Goal: Task Accomplishment & Management: Manage account settings

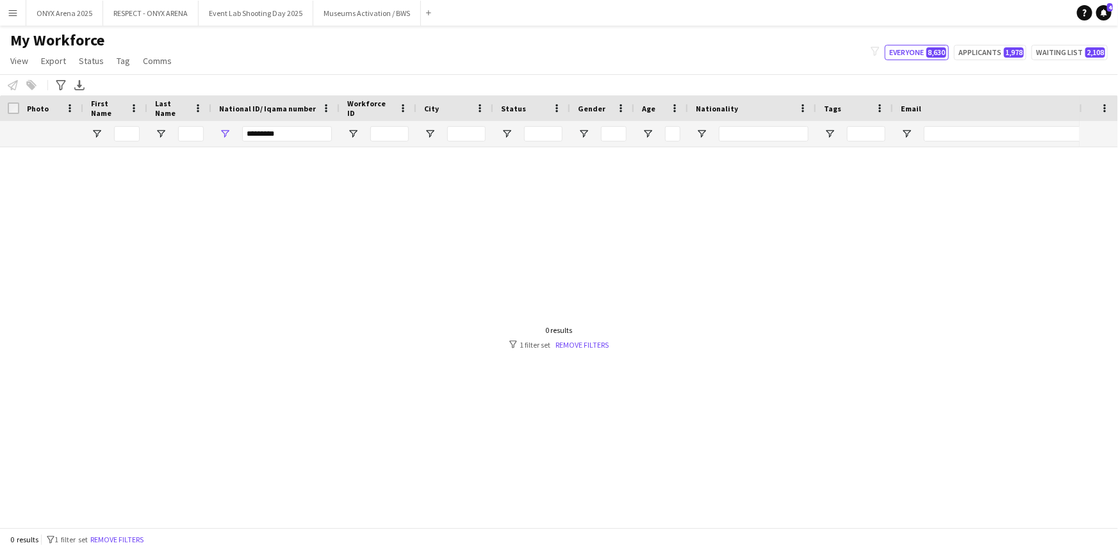
type input "*********"
drag, startPoint x: 324, startPoint y: 136, endPoint x: 231, endPoint y: 138, distance: 93.6
click at [231, 138] on div "*********" at bounding box center [275, 134] width 128 height 26
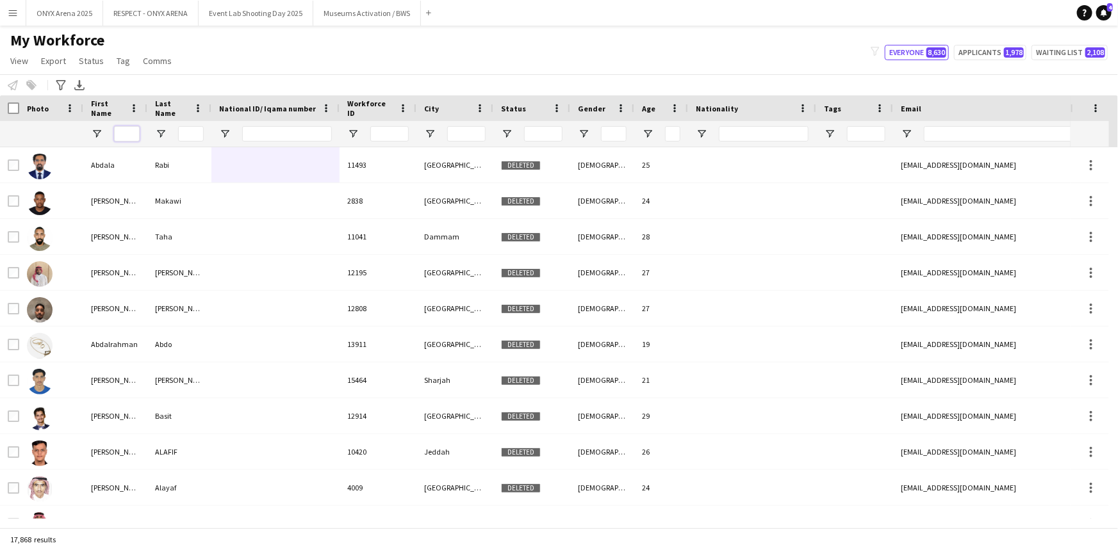
click at [135, 132] on input "First Name Filter Input" at bounding box center [127, 133] width 26 height 15
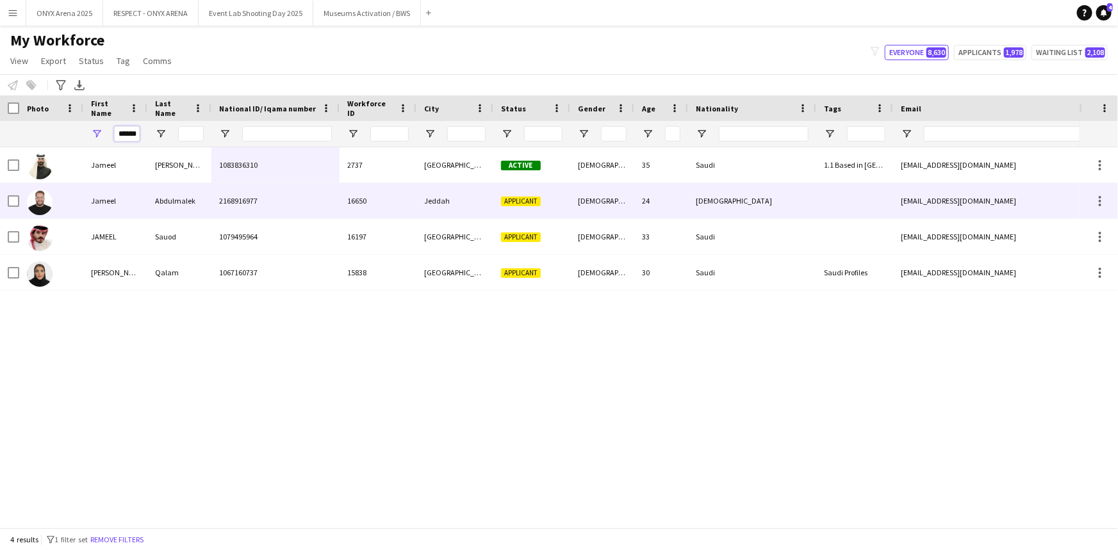
type input "******"
click at [96, 202] on div "Jameel" at bounding box center [115, 200] width 64 height 35
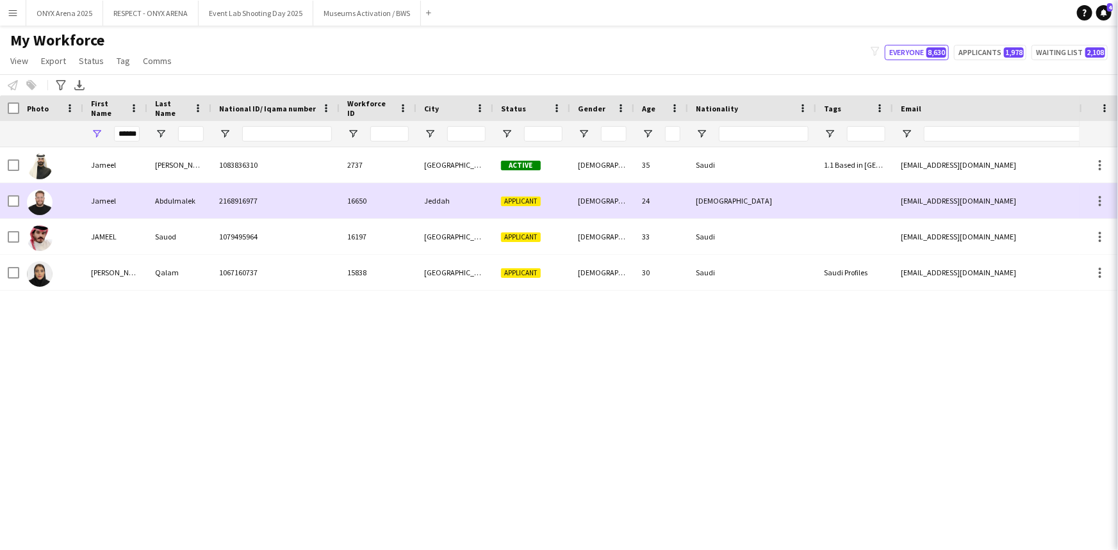
scroll to position [0, 0]
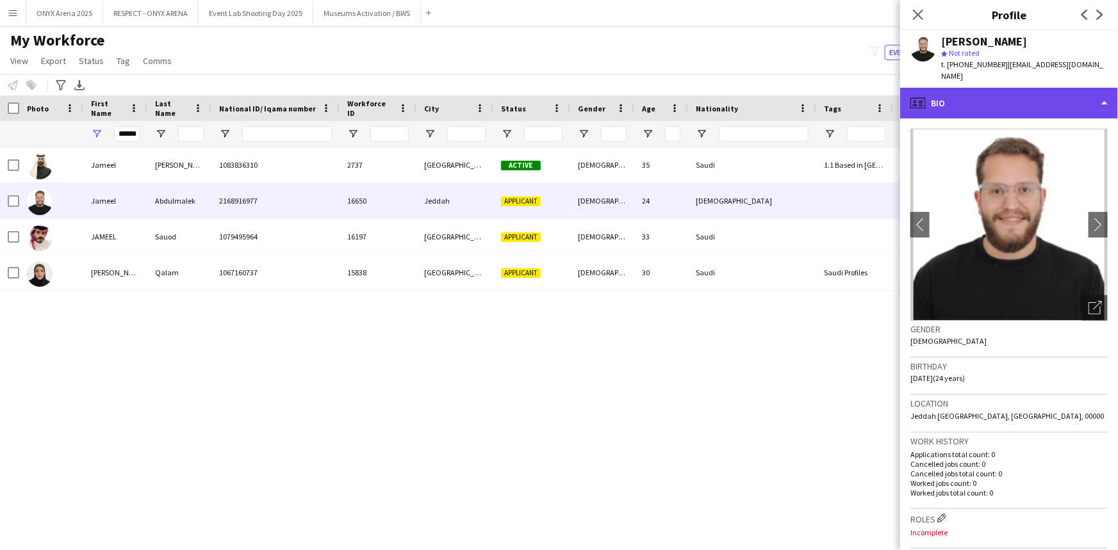
click at [976, 88] on div "profile Bio" at bounding box center [1009, 103] width 218 height 31
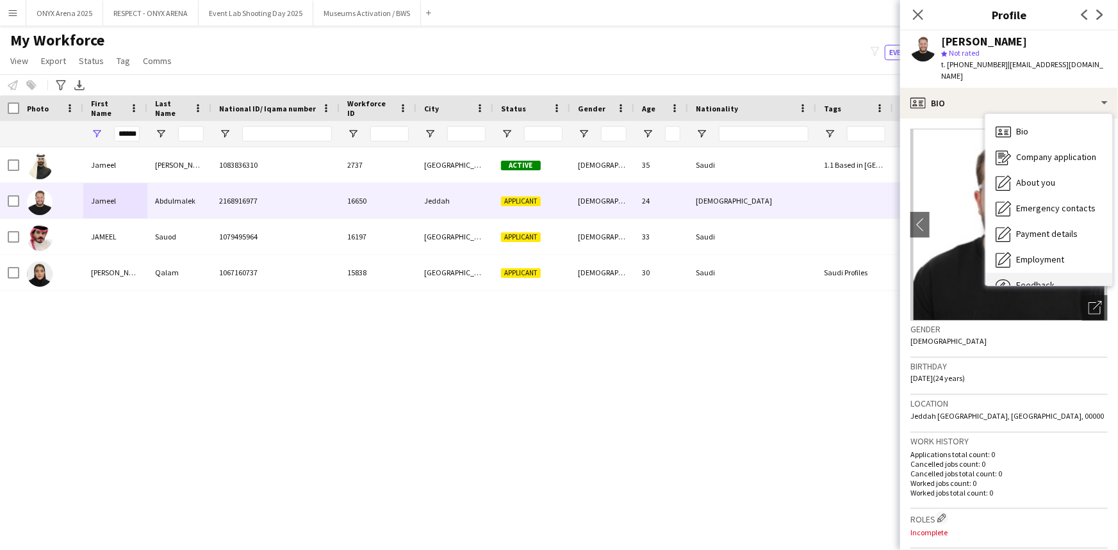
click at [1061, 273] on div "Feedback Feedback" at bounding box center [1048, 286] width 127 height 26
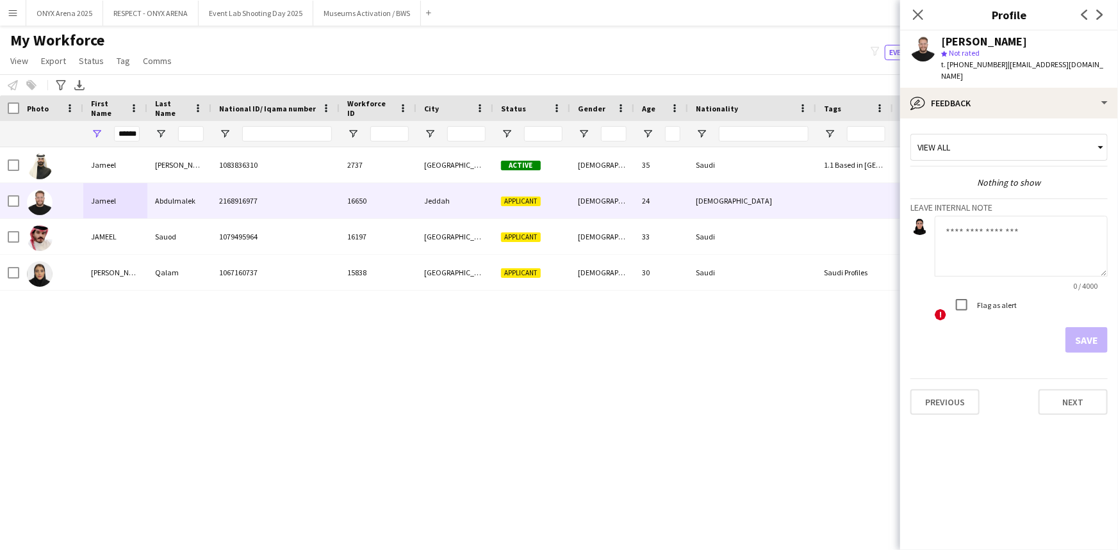
click at [974, 218] on textarea at bounding box center [1021, 246] width 173 height 61
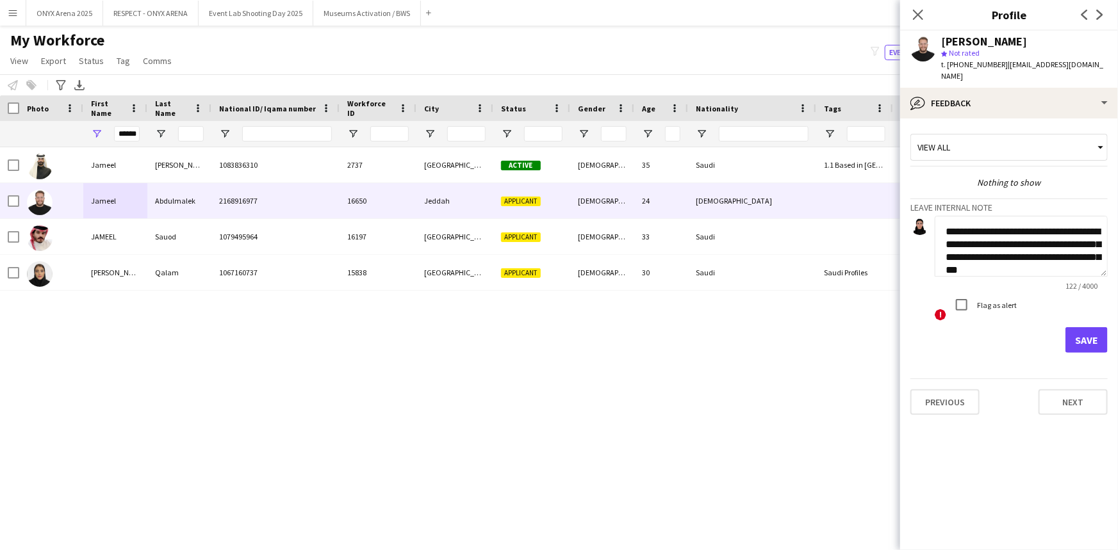
scroll to position [13, 0]
click at [1060, 231] on textarea "**********" at bounding box center [1021, 246] width 173 height 61
click at [1069, 262] on textarea "**********" at bounding box center [1021, 246] width 173 height 61
click at [1015, 252] on textarea "**********" at bounding box center [1021, 246] width 173 height 61
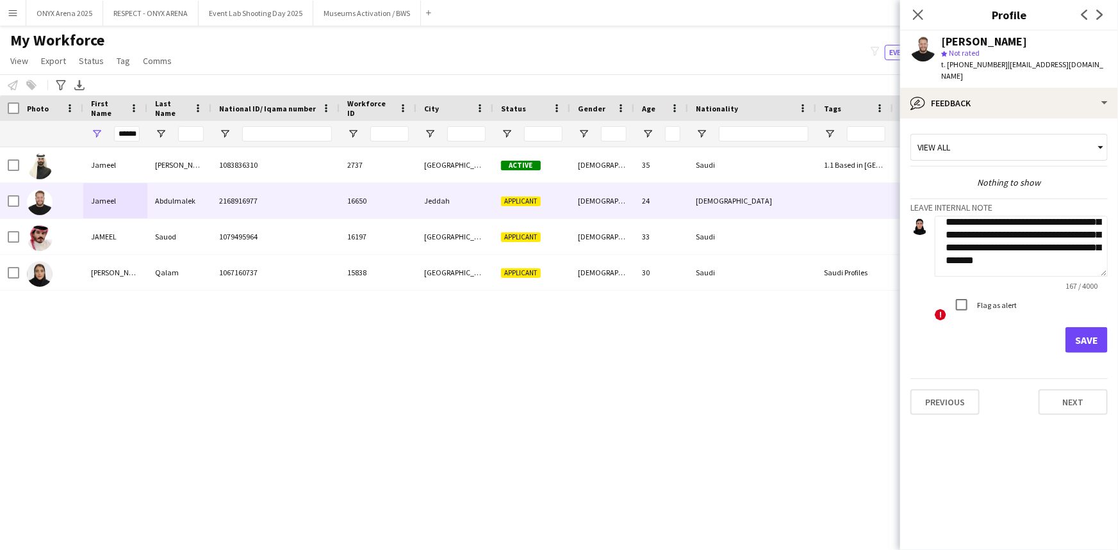
type textarea "**********"
click at [1105, 335] on button "Save" at bounding box center [1087, 340] width 42 height 26
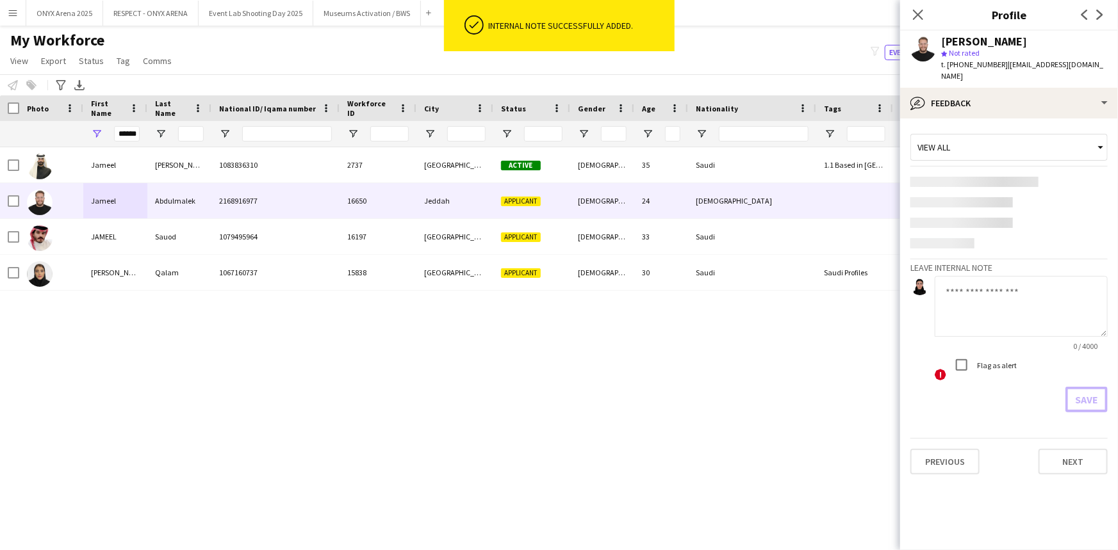
scroll to position [0, 0]
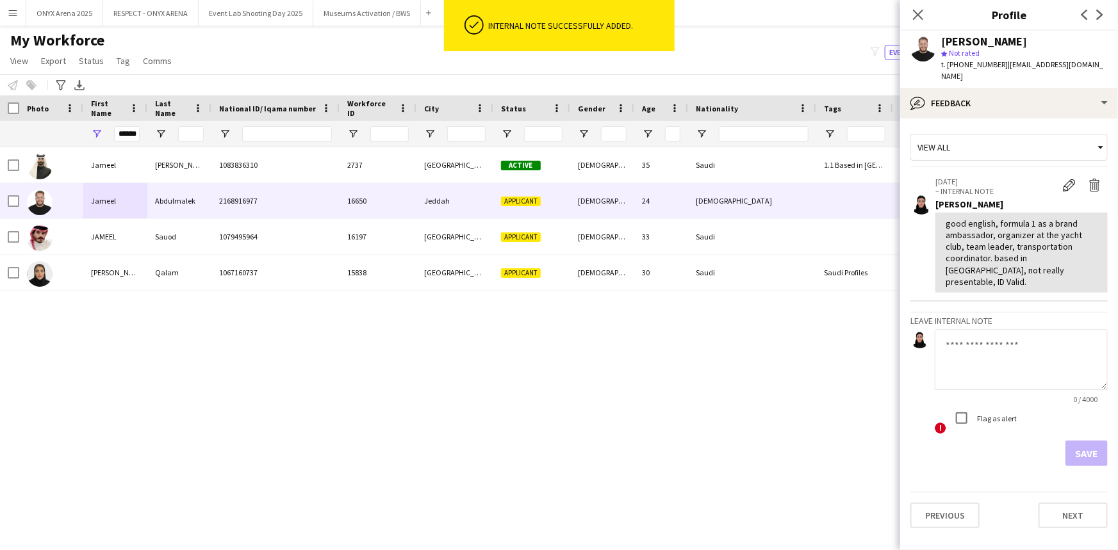
click at [991, 74] on div "[PERSON_NAME] star Not rated t. [PHONE_NUMBER] | [PERSON_NAME][EMAIL_ADDRESS][D…" at bounding box center [1009, 59] width 218 height 57
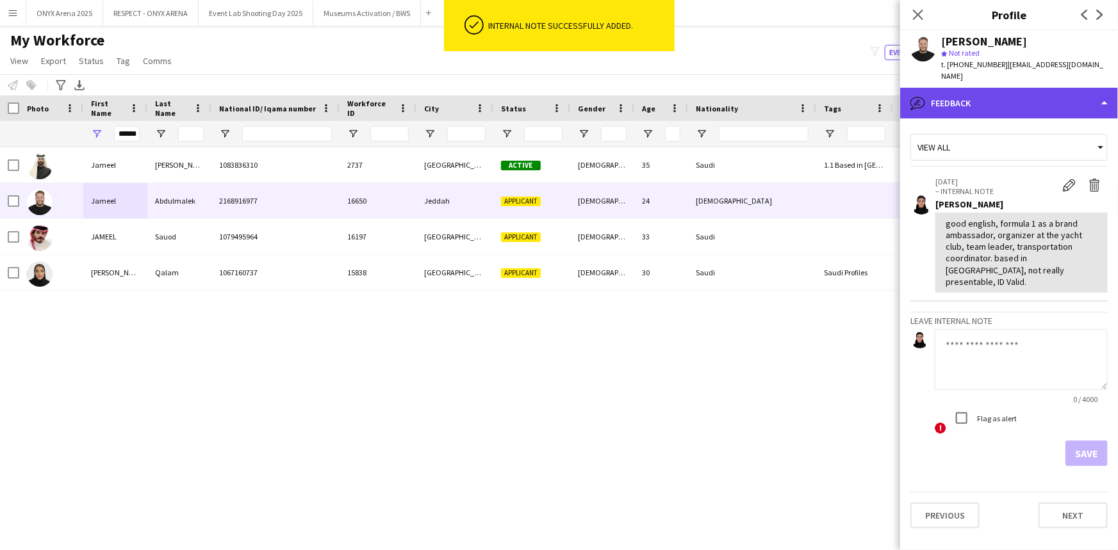
click at [992, 88] on div "bubble-pencil Feedback" at bounding box center [1009, 103] width 218 height 31
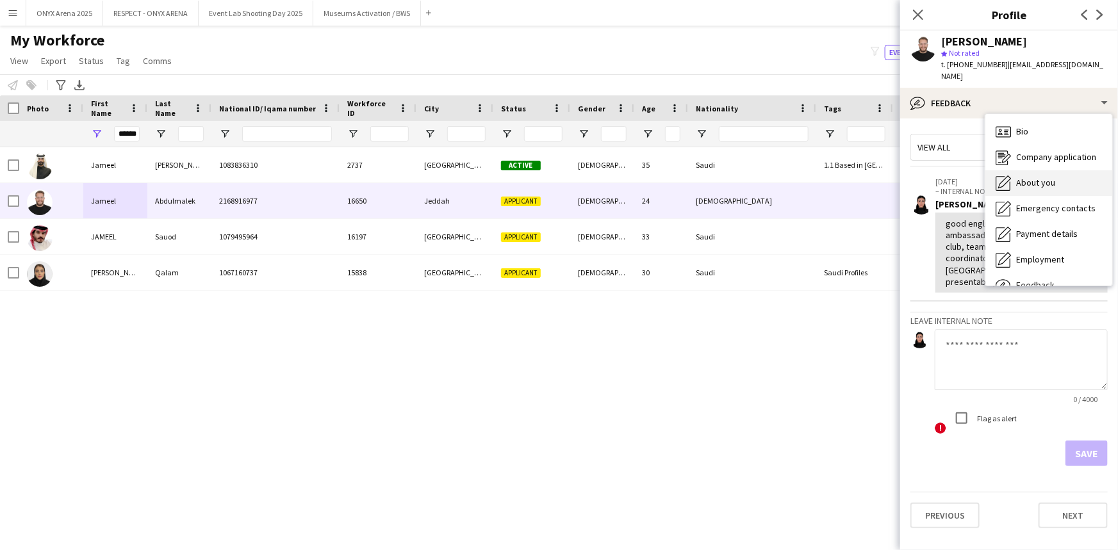
click at [1020, 170] on div "About you About you" at bounding box center [1048, 183] width 127 height 26
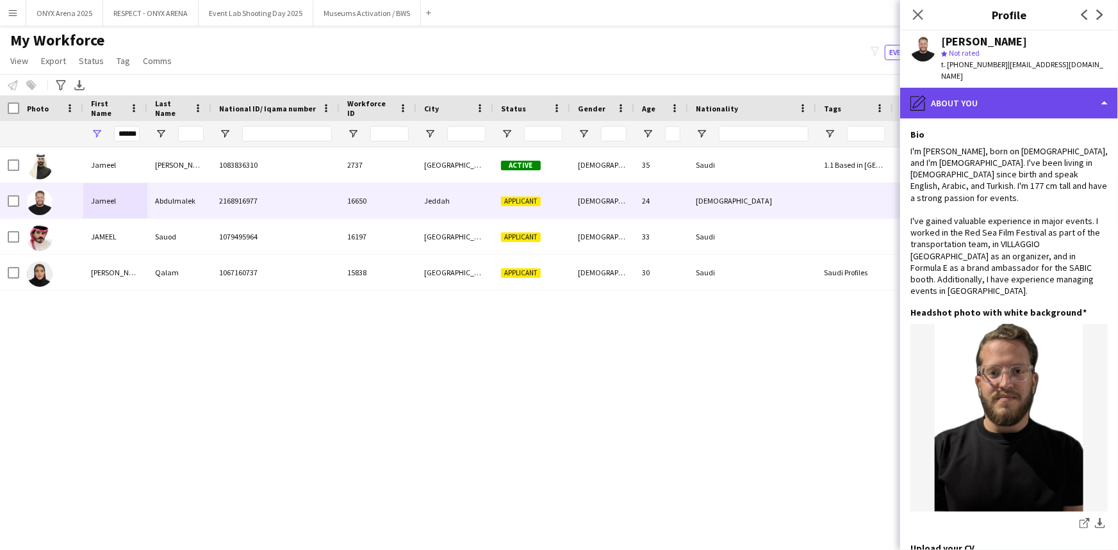
click at [987, 88] on div "pencil4 About you" at bounding box center [1009, 103] width 218 height 31
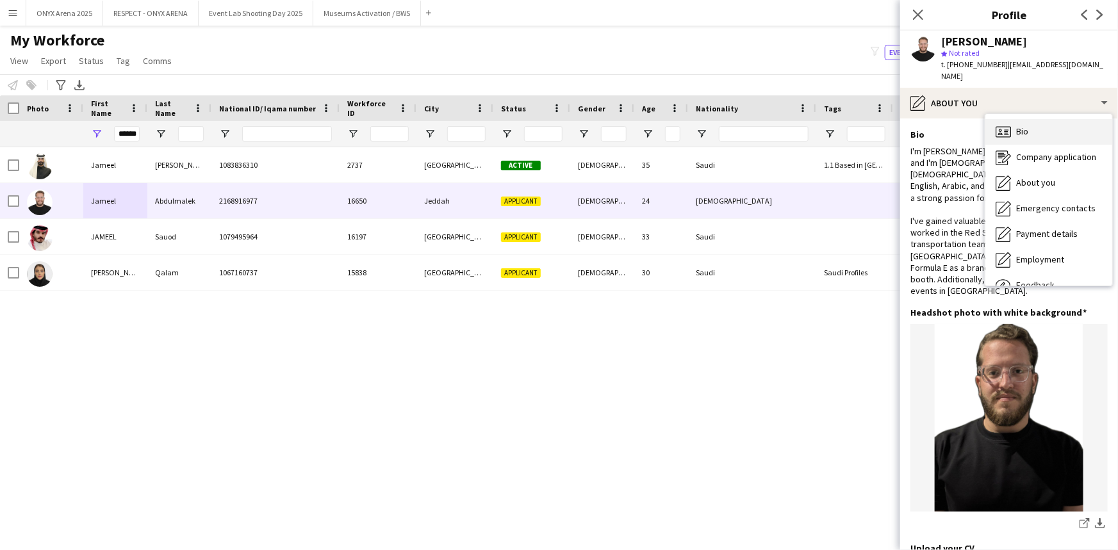
click at [1018, 126] on span "Bio" at bounding box center [1022, 132] width 12 height 12
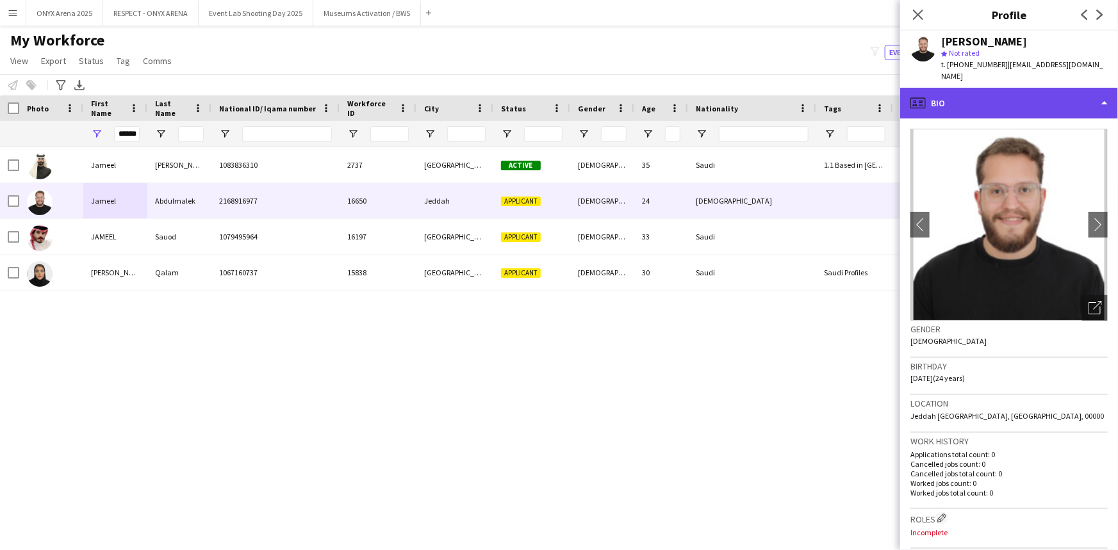
click at [989, 94] on div "profile Bio" at bounding box center [1009, 103] width 218 height 31
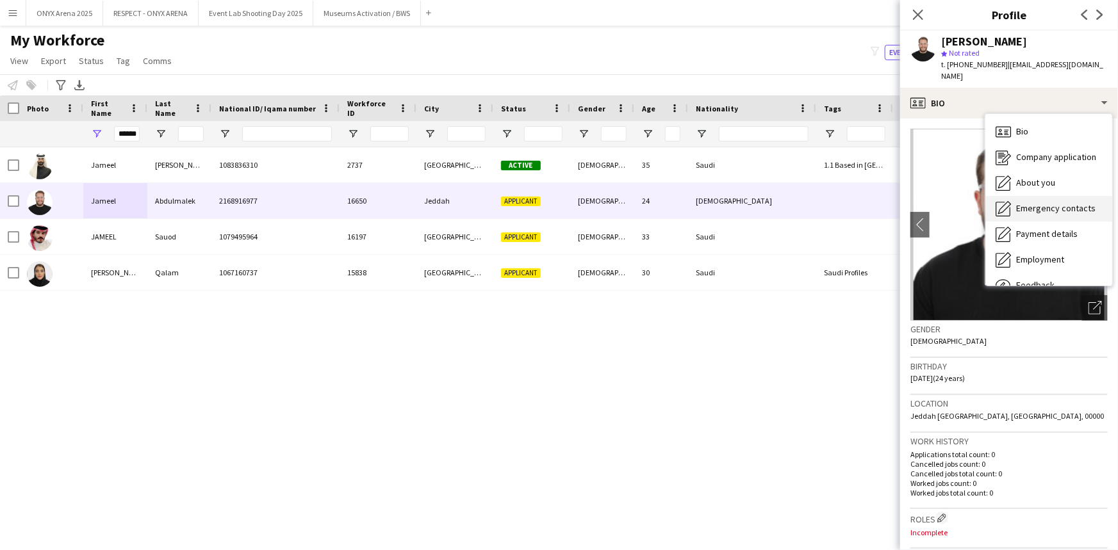
click at [1029, 202] on span "Emergency contacts" at bounding box center [1055, 208] width 79 height 12
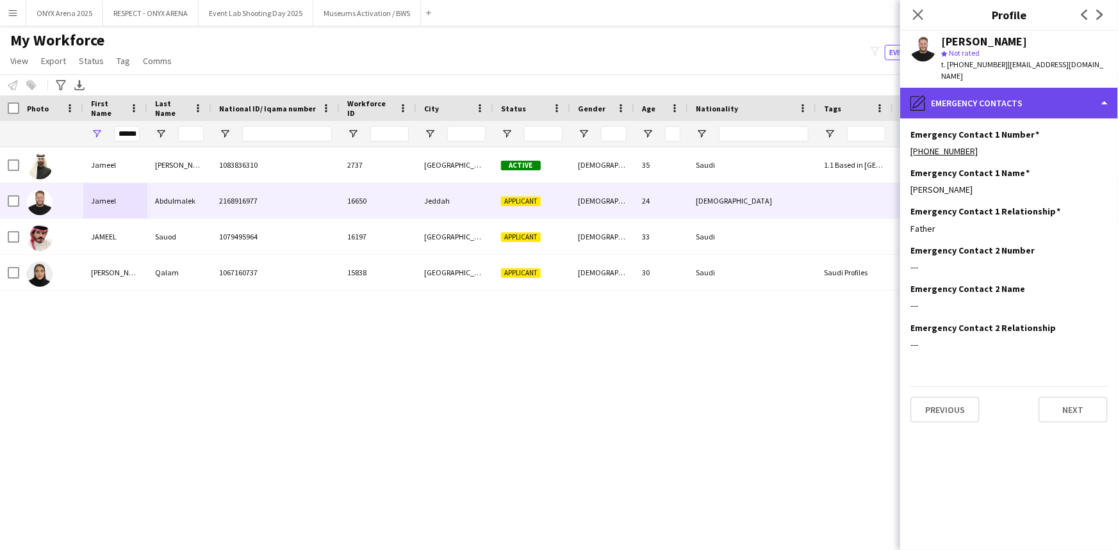
click at [966, 100] on div "pencil4 Emergency contacts" at bounding box center [1009, 103] width 218 height 31
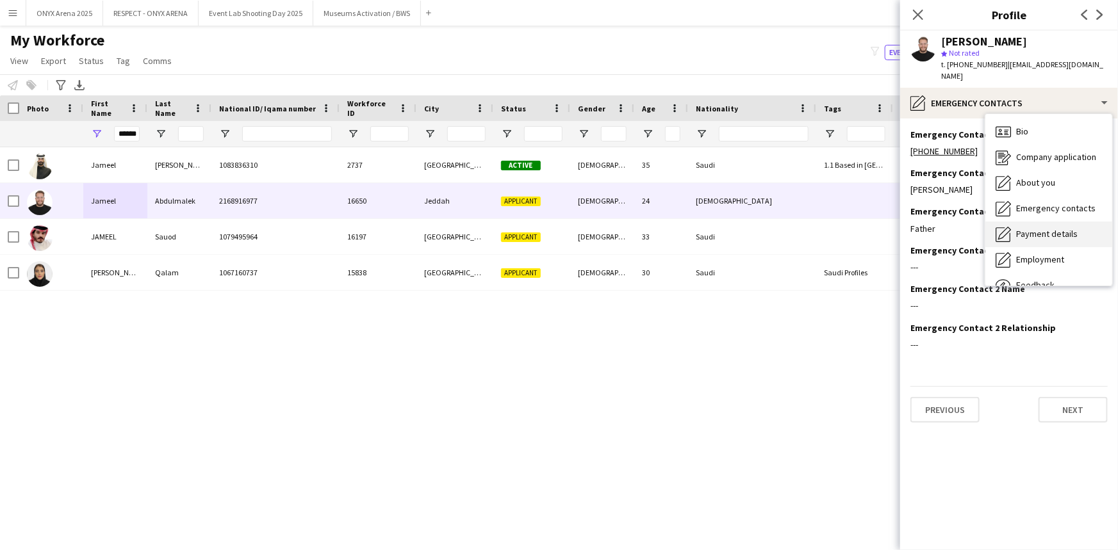
click at [1024, 228] on span "Payment details" at bounding box center [1047, 234] width 62 height 12
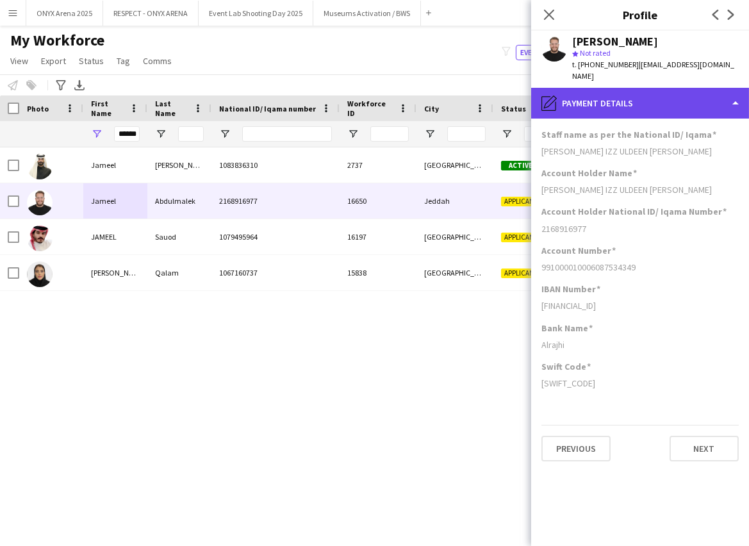
click at [625, 96] on div "pencil4 Payment details" at bounding box center [640, 103] width 218 height 31
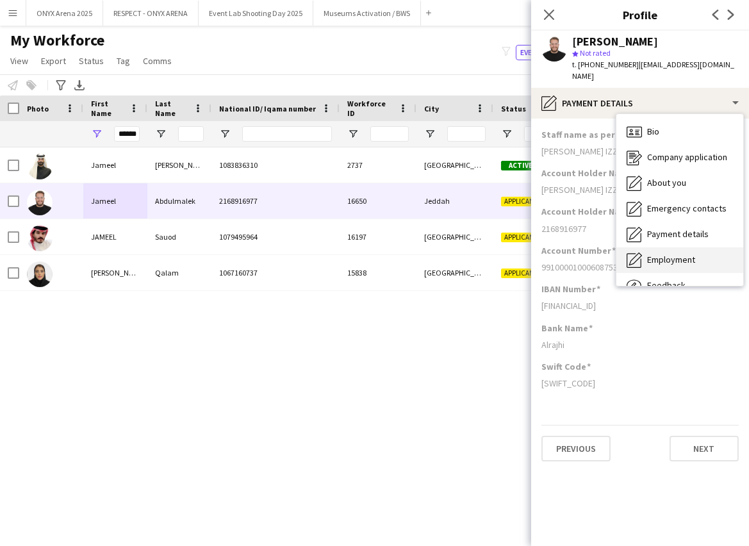
click at [663, 247] on div "Employment Employment" at bounding box center [679, 260] width 127 height 26
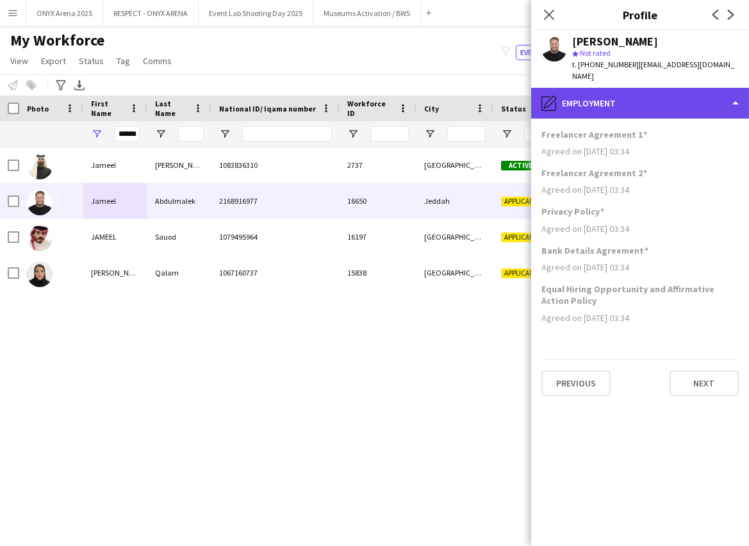
click at [623, 96] on div "pencil4 Employment" at bounding box center [640, 103] width 218 height 31
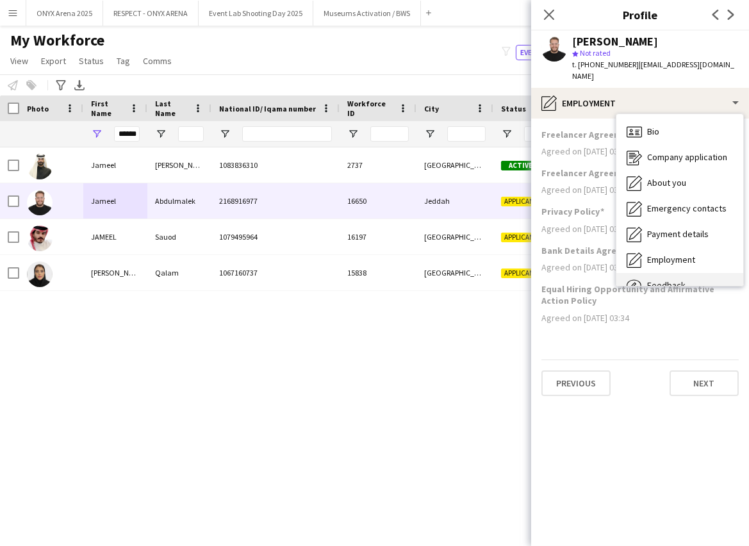
click at [655, 273] on div "Feedback Feedback" at bounding box center [679, 286] width 127 height 26
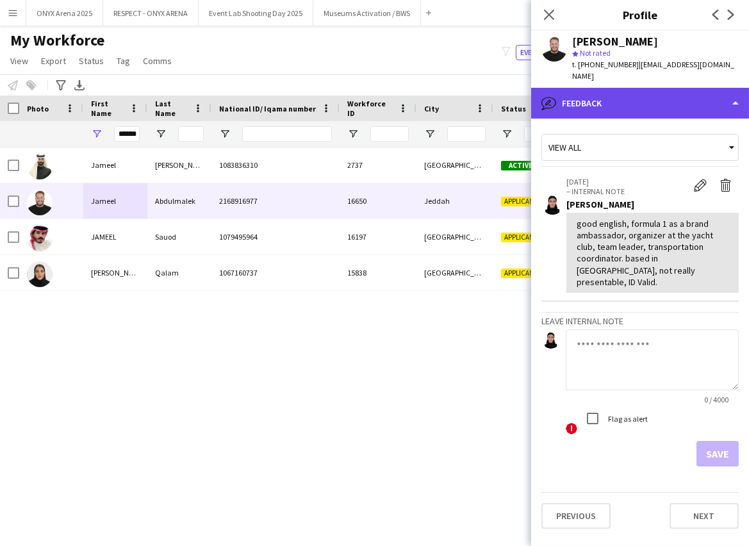
click at [632, 91] on div "bubble-pencil Feedback" at bounding box center [640, 103] width 218 height 31
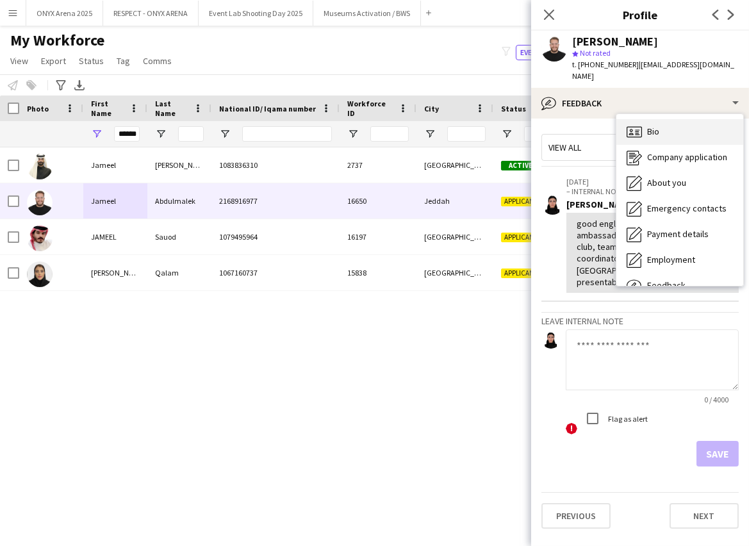
click at [648, 126] on span "Bio" at bounding box center [653, 132] width 12 height 12
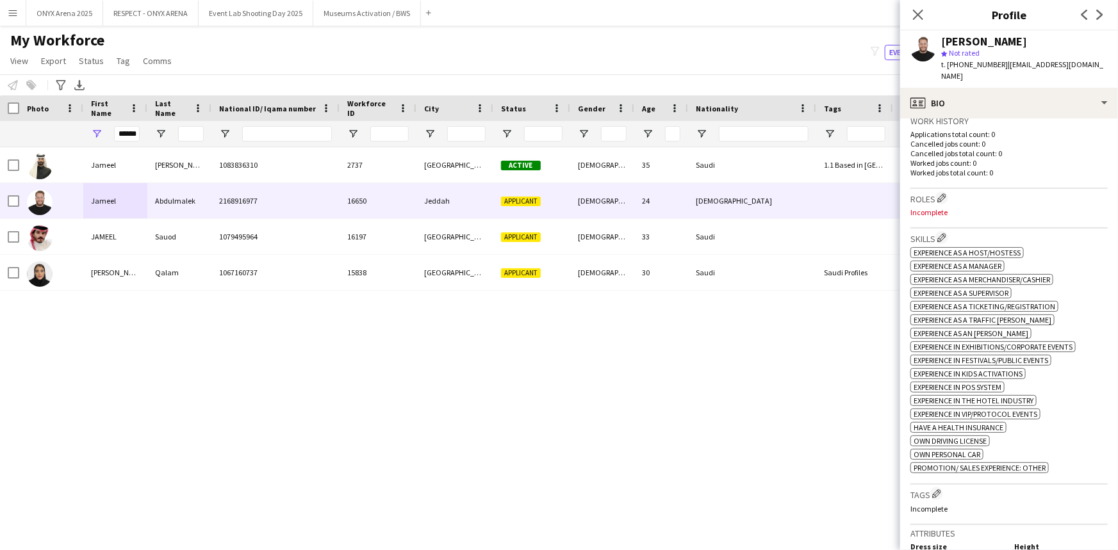
scroll to position [349, 0]
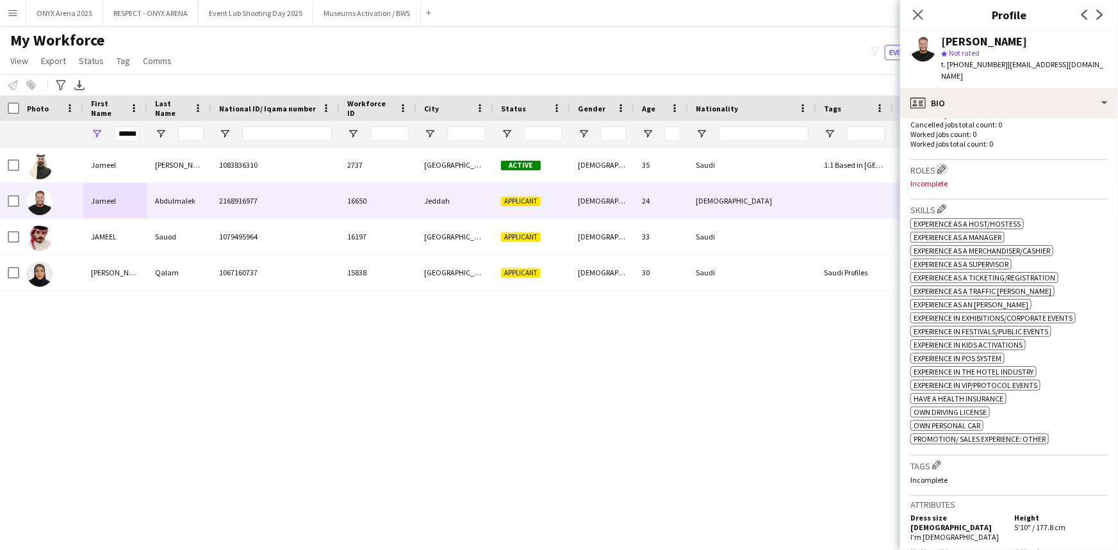
click at [943, 165] on app-icon "Edit crew company roles" at bounding box center [941, 169] width 9 height 9
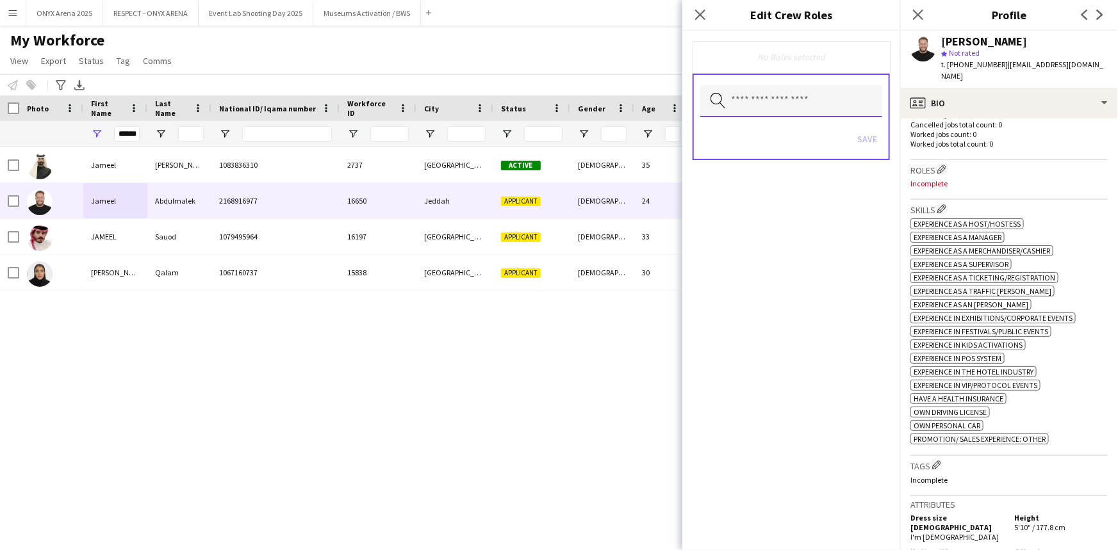
click at [764, 101] on input "text" at bounding box center [791, 101] width 182 height 32
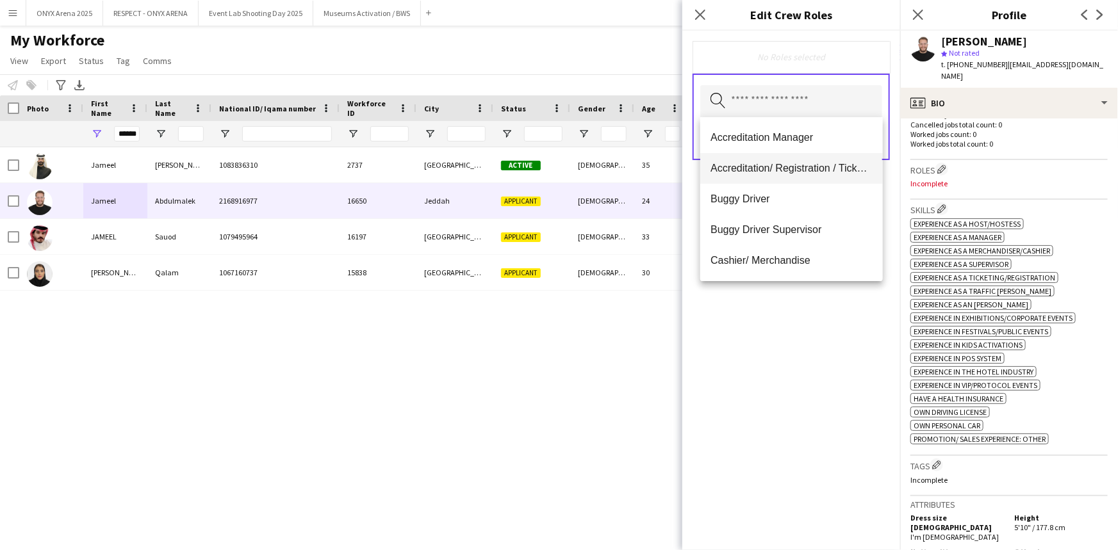
click at [756, 160] on mat-option "Accreditation/ Registration / Ticketing" at bounding box center [791, 168] width 182 height 31
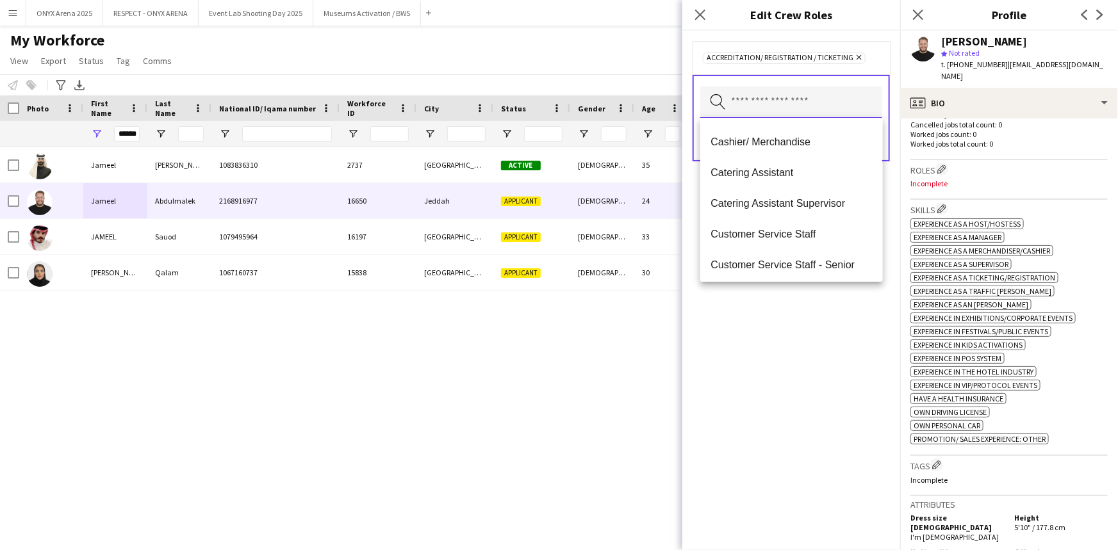
scroll to position [116, 0]
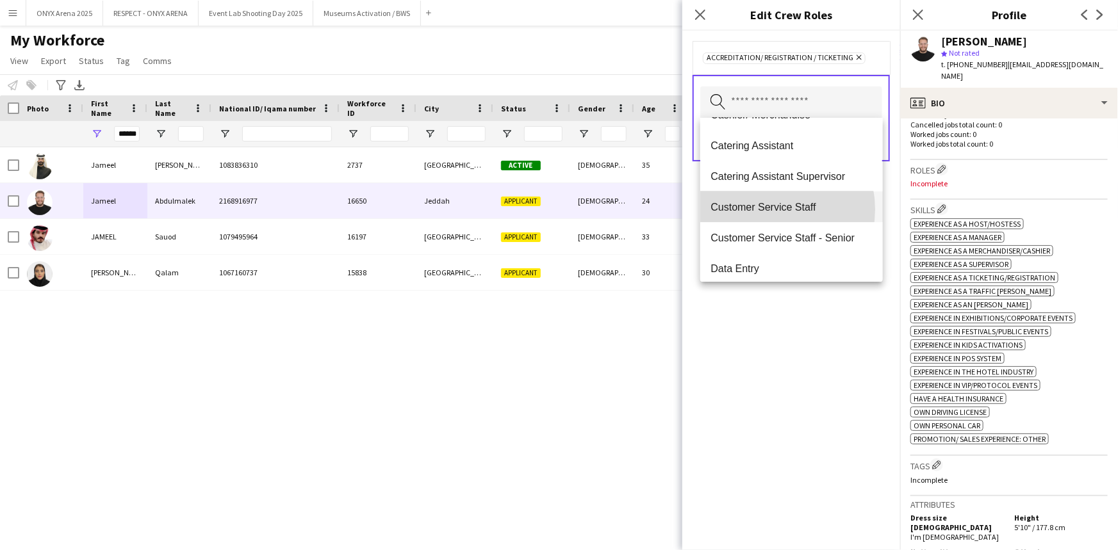
click at [762, 209] on span "Customer Service Staff" at bounding box center [791, 207] width 161 height 12
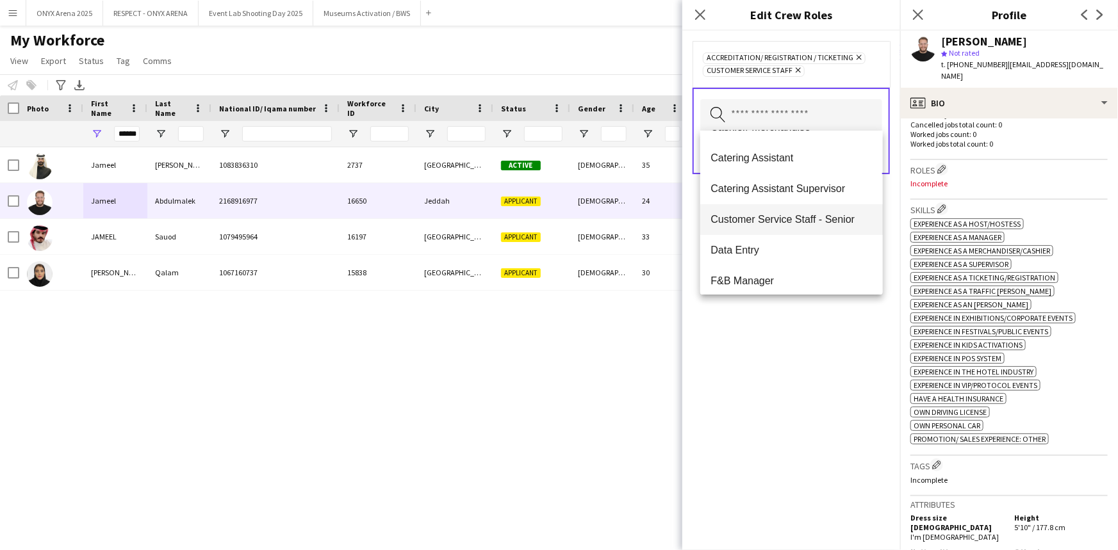
click at [759, 217] on span "Customer Service Staff - Senior" at bounding box center [791, 219] width 161 height 12
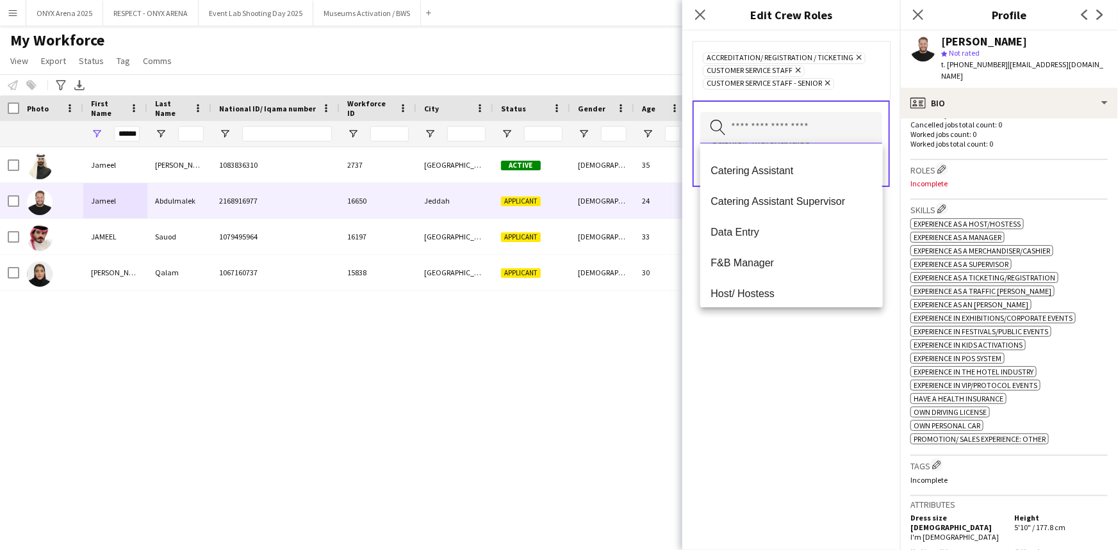
scroll to position [174, 0]
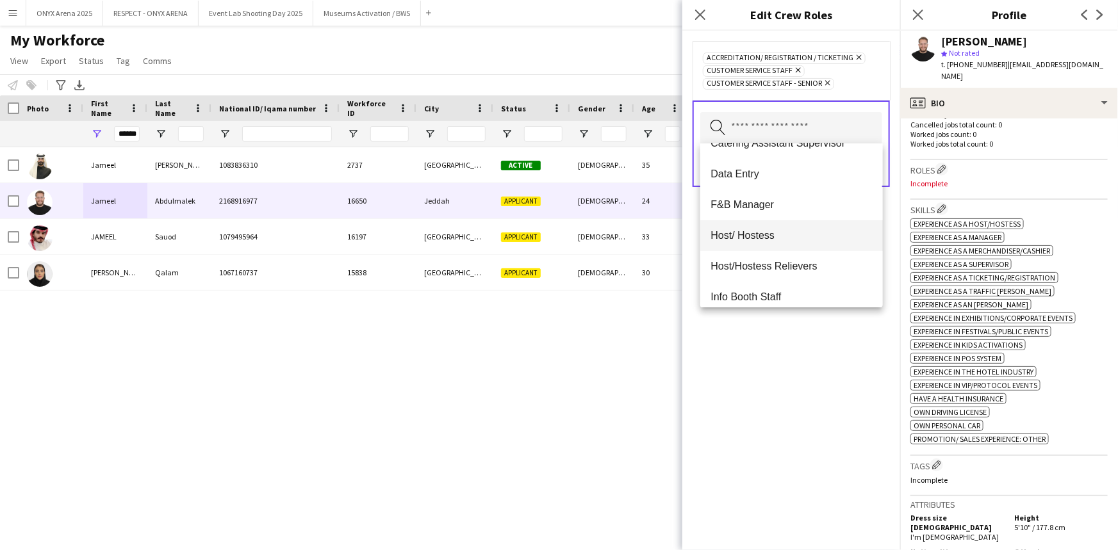
click at [757, 236] on span "Host/ Hostess" at bounding box center [791, 235] width 161 height 12
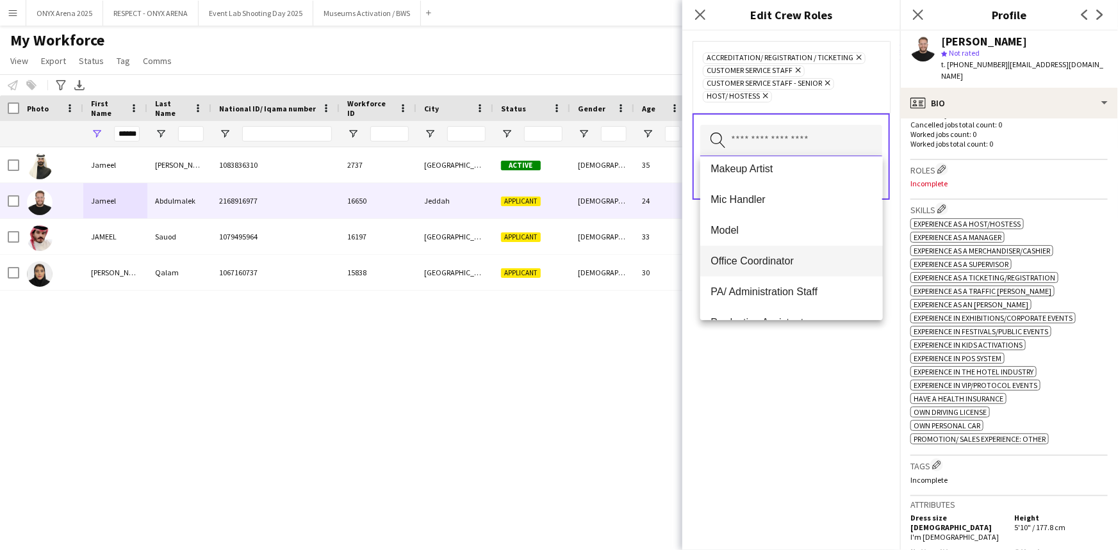
scroll to position [466, 0]
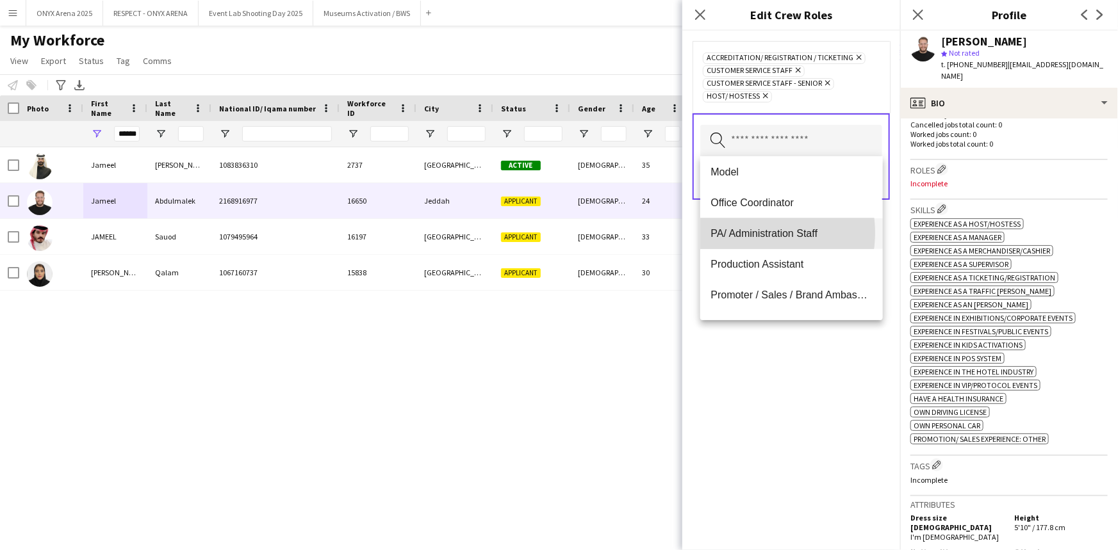
click at [750, 233] on span "PA/ Administration Staff" at bounding box center [791, 233] width 161 height 12
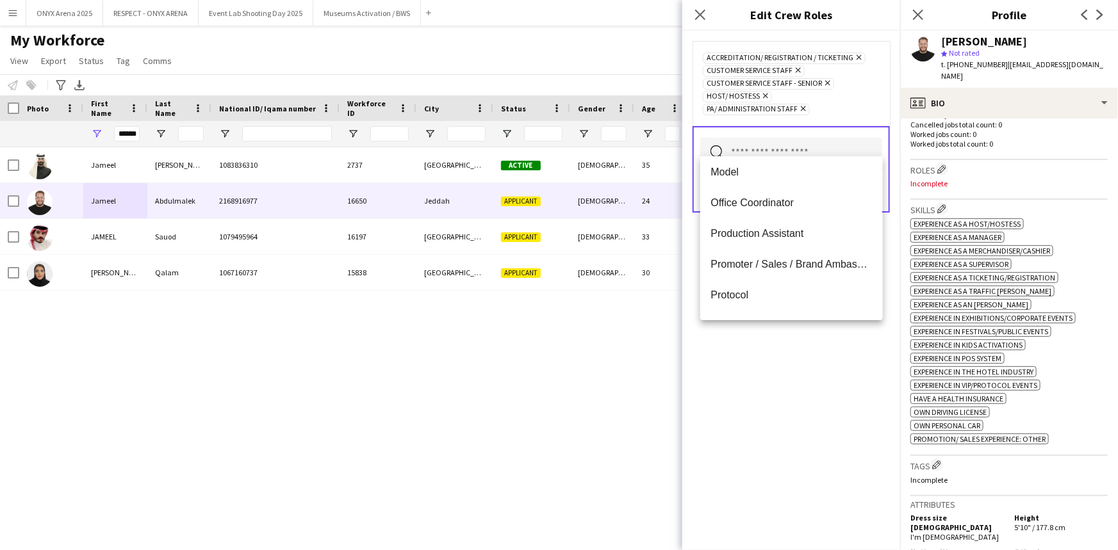
scroll to position [524, 0]
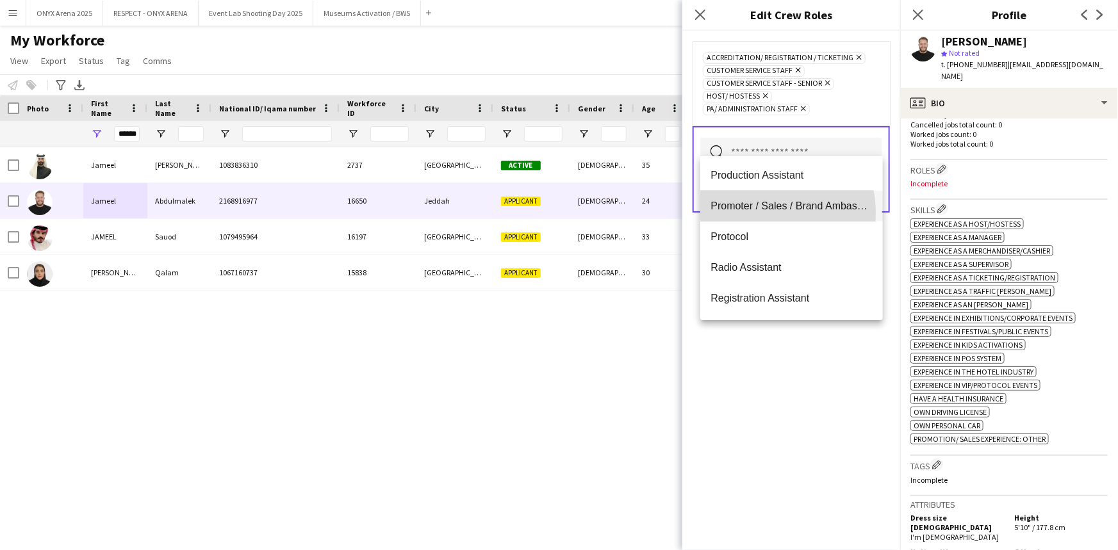
click at [750, 213] on mat-option "Promoter / Sales / Brand Ambassador" at bounding box center [791, 206] width 182 height 31
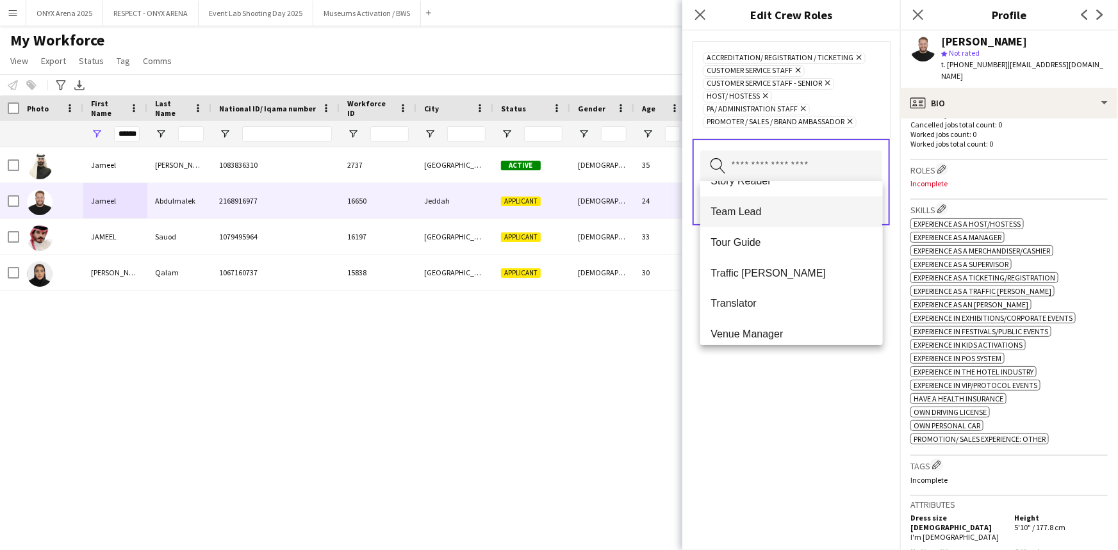
scroll to position [1137, 0]
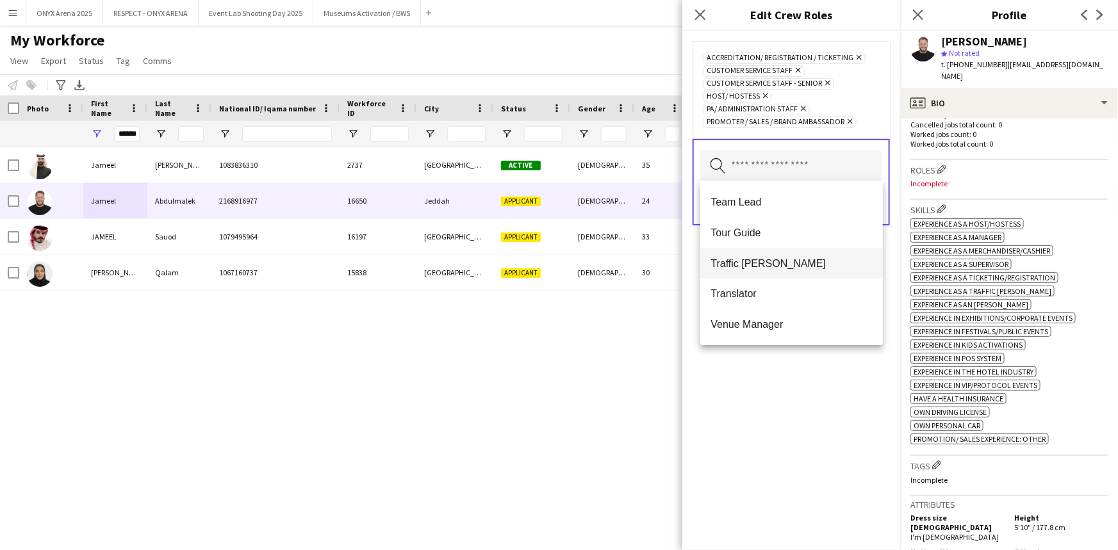
click at [762, 260] on span "Traffic [PERSON_NAME]" at bounding box center [791, 264] width 161 height 12
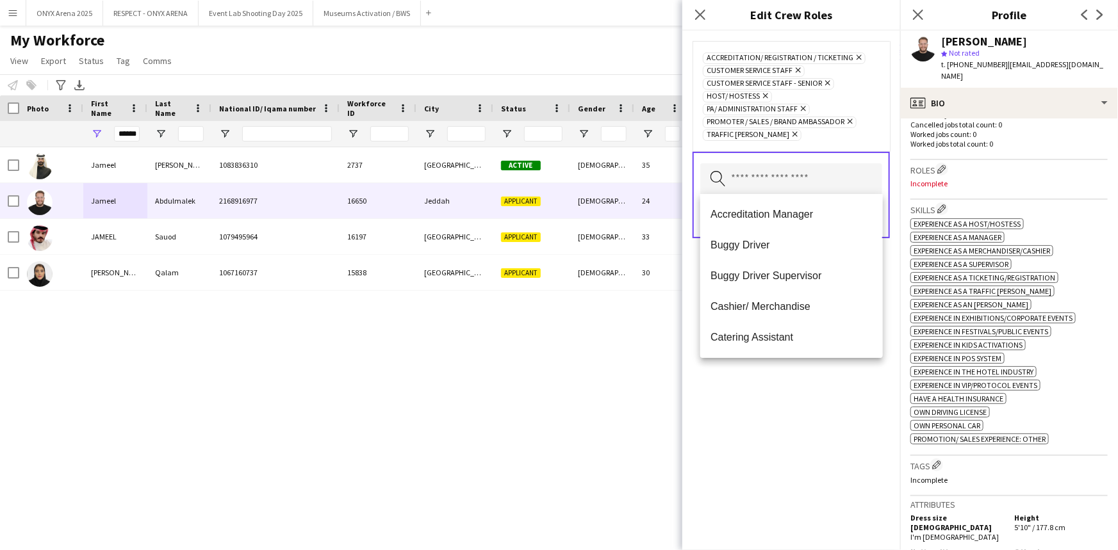
drag, startPoint x: 780, startPoint y: 427, endPoint x: 808, endPoint y: 307, distance: 122.9
click at [780, 423] on div "Accreditation/ Registration / Ticketing Remove Customer Service Staff Remove Cu…" at bounding box center [791, 291] width 218 height 520
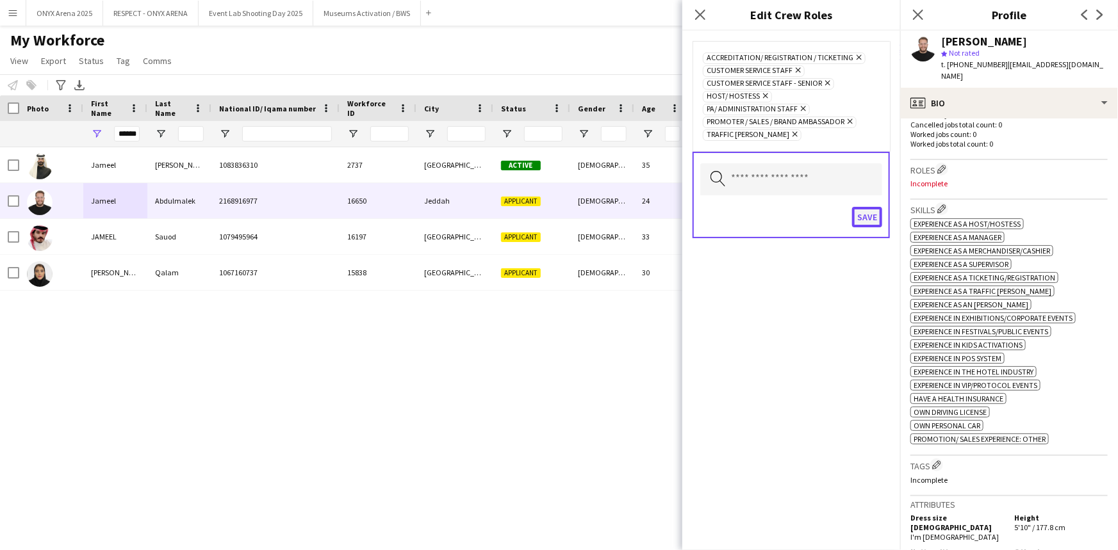
click at [864, 213] on button "Save" at bounding box center [867, 217] width 30 height 21
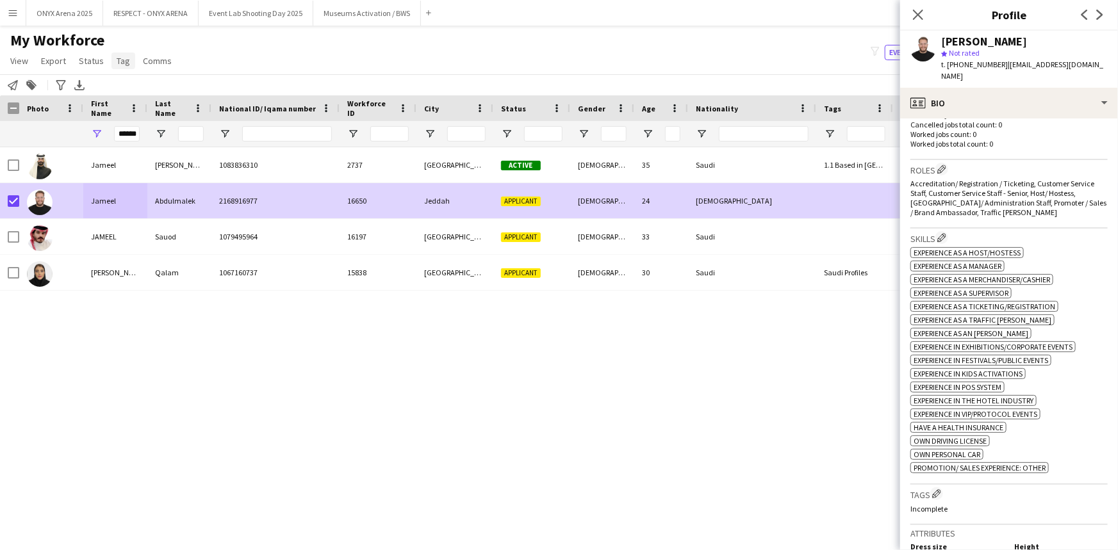
click at [128, 63] on link "Tag" at bounding box center [123, 61] width 24 height 17
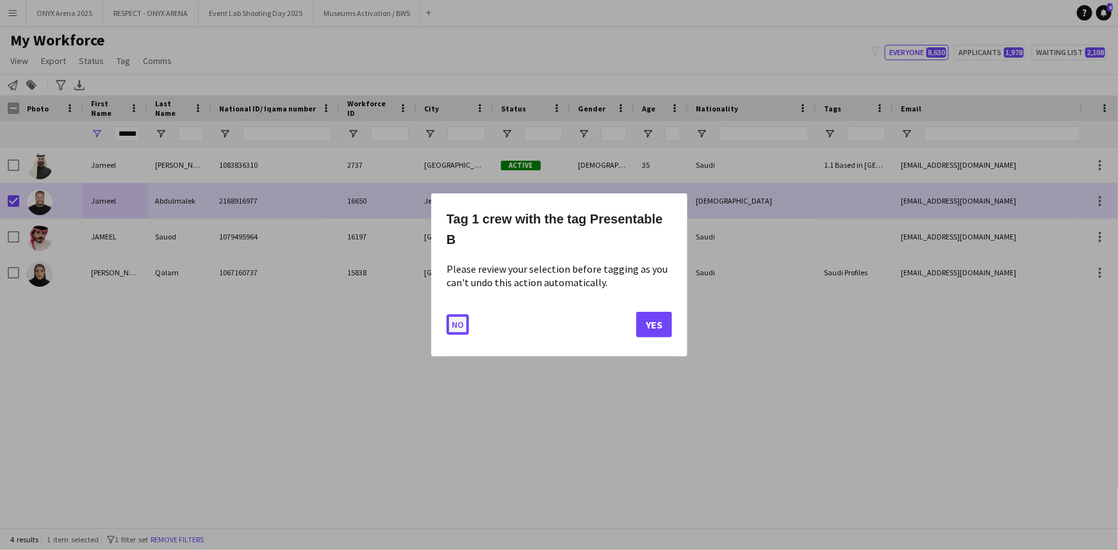
click at [459, 327] on button "No" at bounding box center [458, 325] width 22 height 21
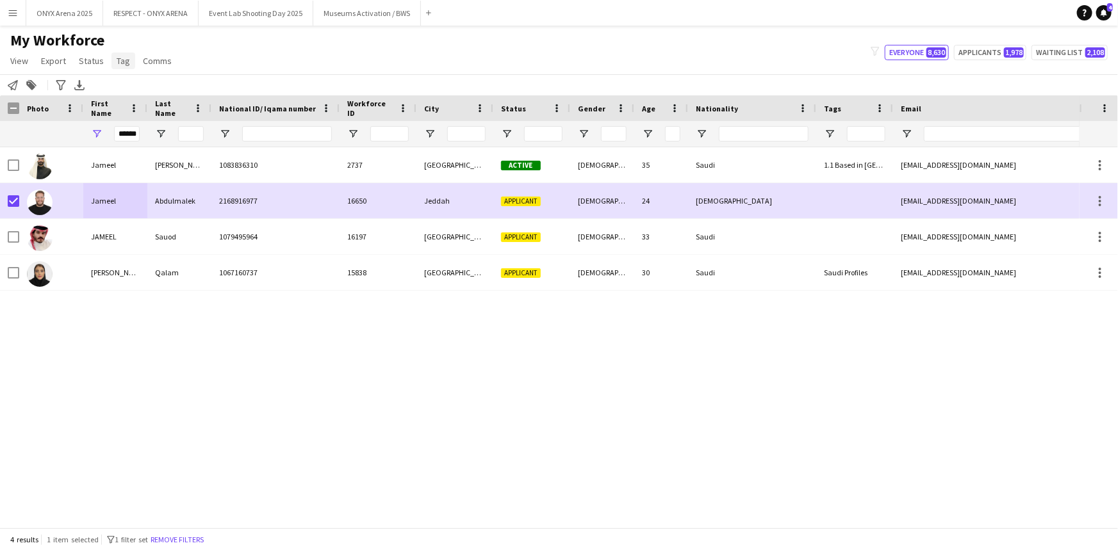
click at [126, 66] on link "Tag" at bounding box center [123, 61] width 24 height 17
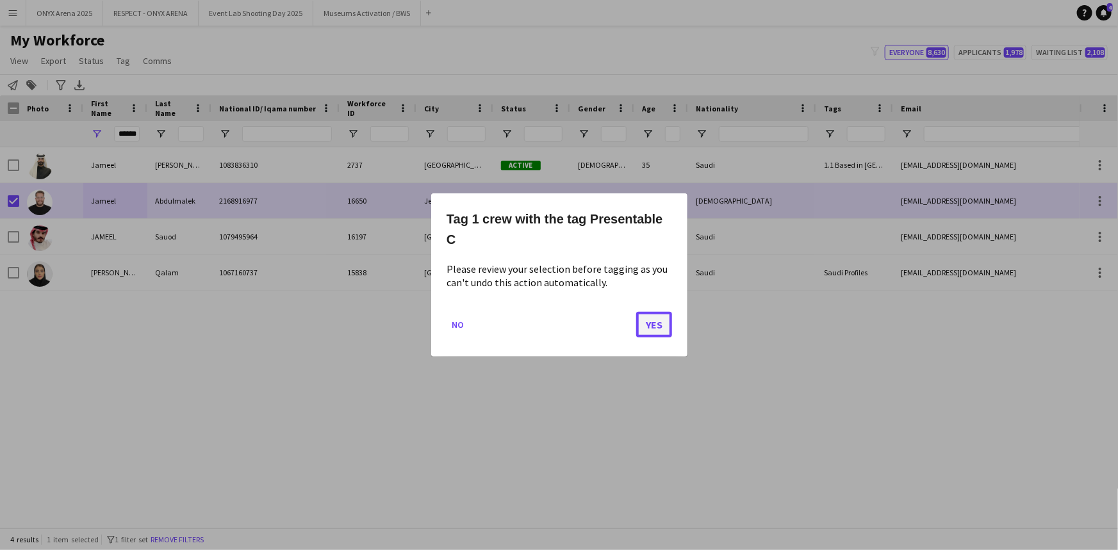
click at [661, 317] on button "Yes" at bounding box center [654, 325] width 36 height 26
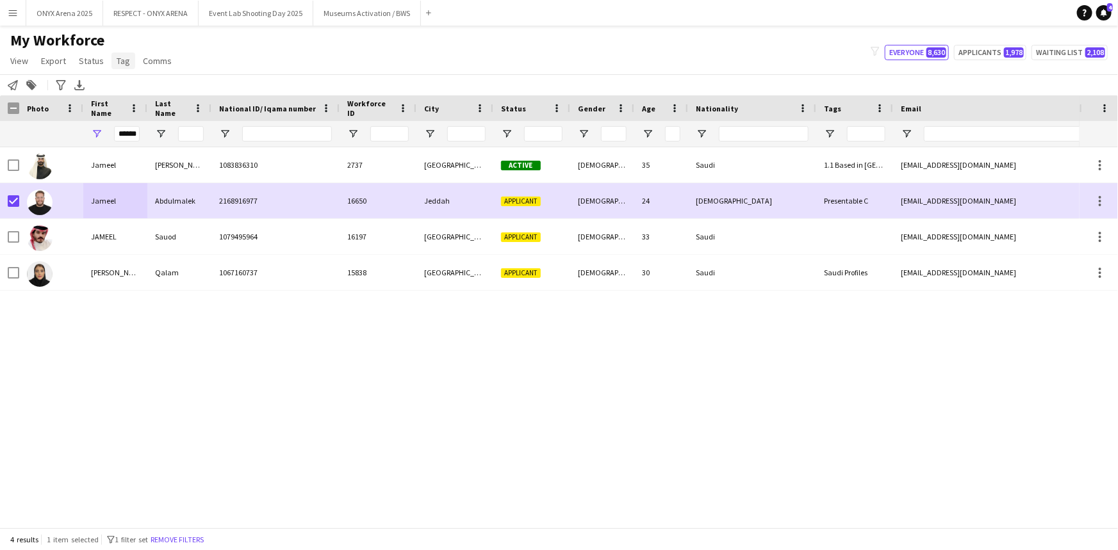
click at [123, 63] on span "Tag" at bounding box center [123, 61] width 13 height 12
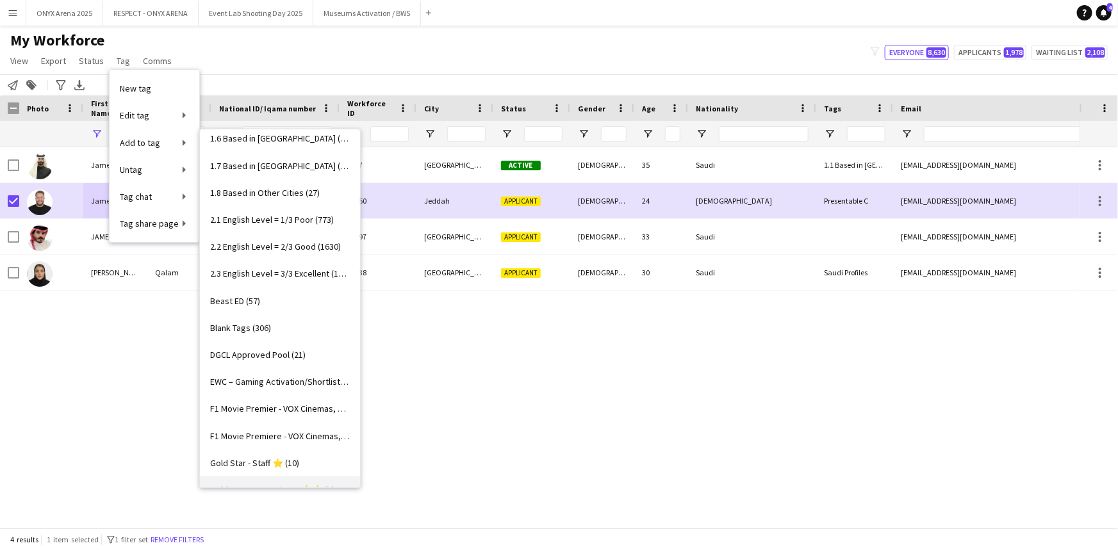
scroll to position [116, 0]
click at [272, 265] on link "2.2 English Level = 2/3 Good (1630)" at bounding box center [280, 275] width 160 height 27
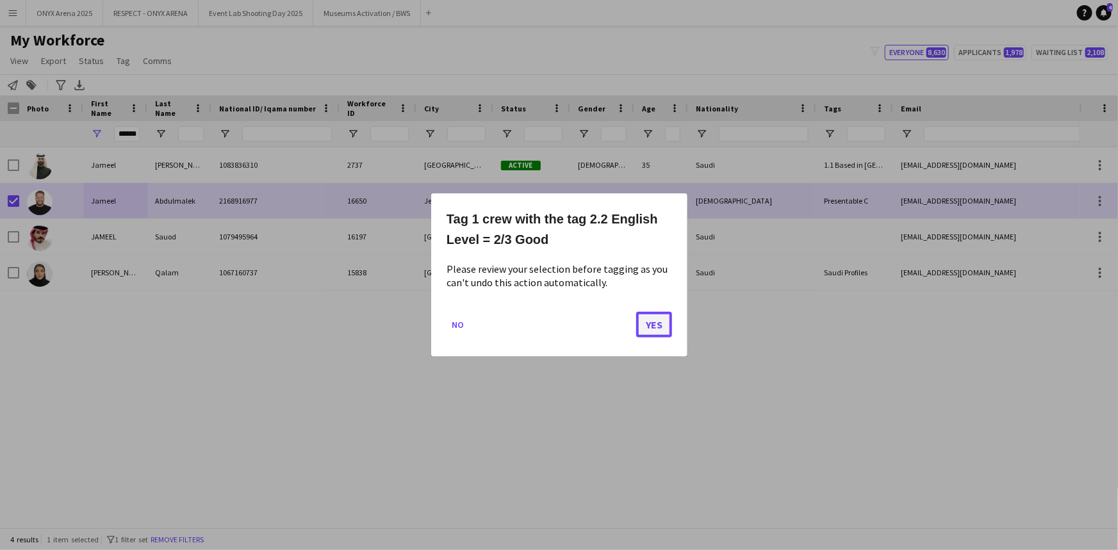
click at [657, 326] on button "Yes" at bounding box center [654, 325] width 36 height 26
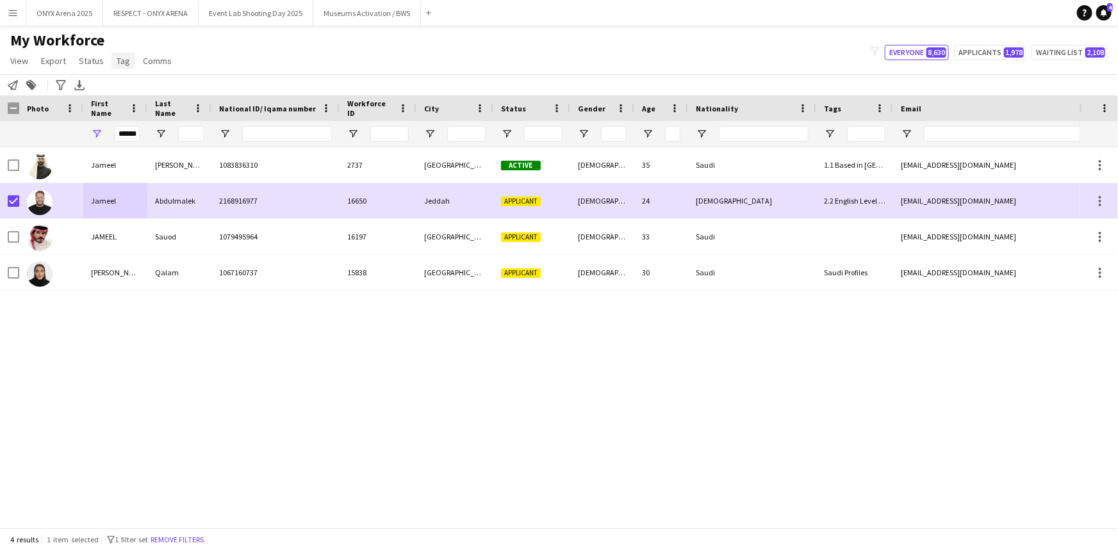
click at [128, 60] on link "Tag" at bounding box center [123, 61] width 24 height 17
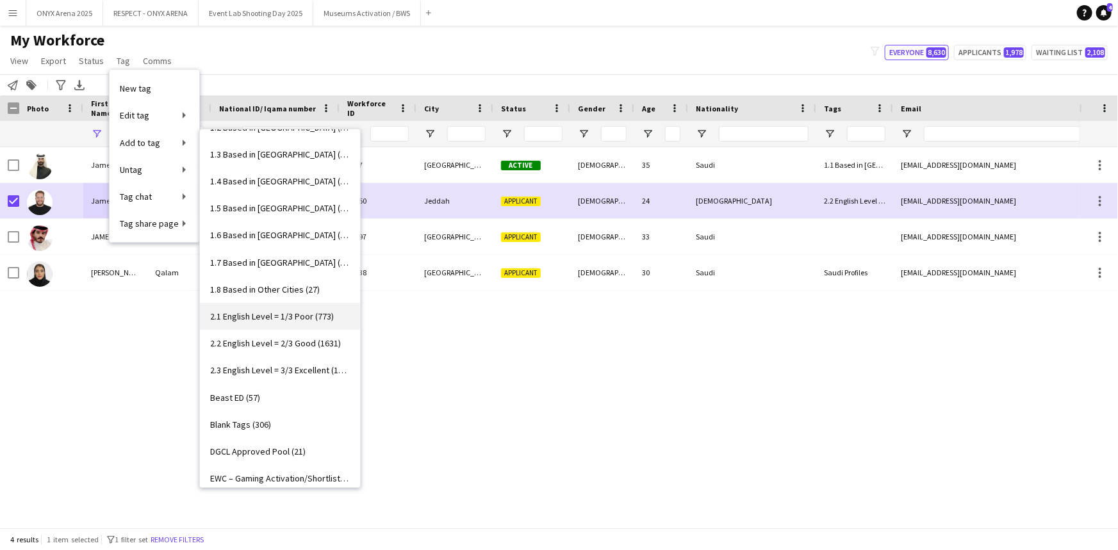
scroll to position [0, 0]
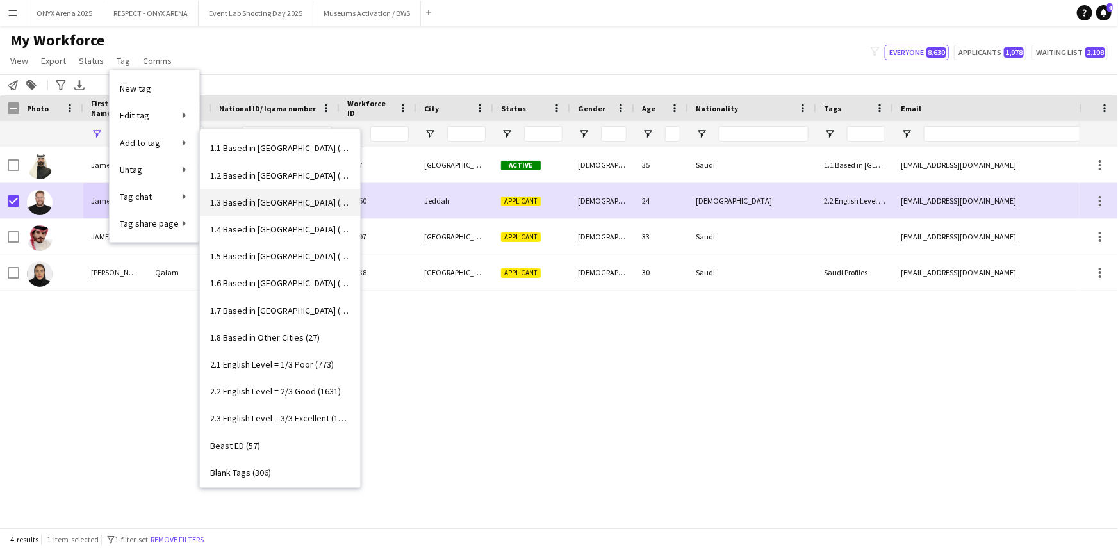
click at [279, 208] on link "1.3 Based in [GEOGRAPHIC_DATA] (1039)" at bounding box center [280, 202] width 160 height 27
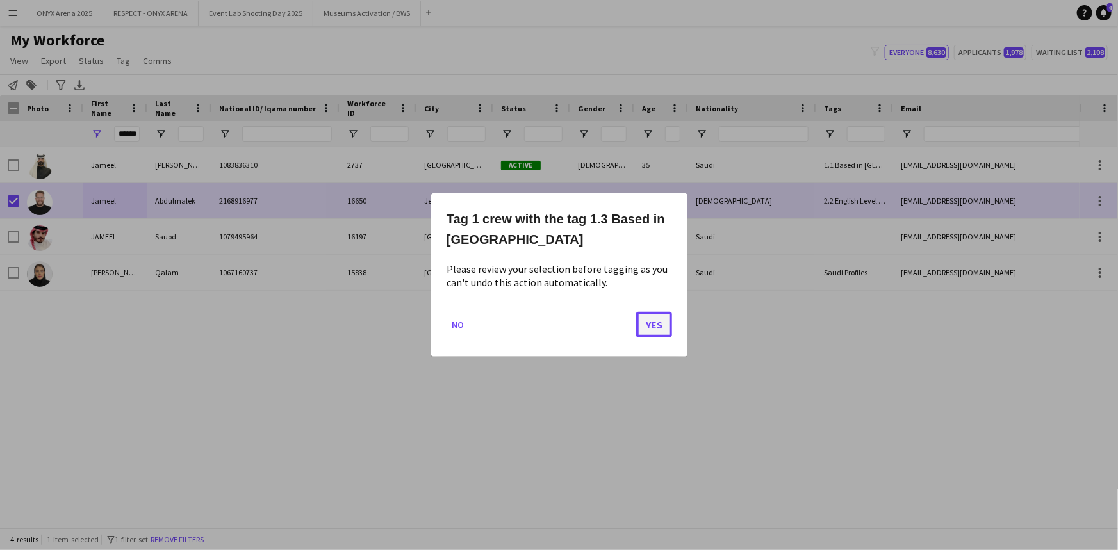
click at [654, 329] on button "Yes" at bounding box center [654, 325] width 36 height 26
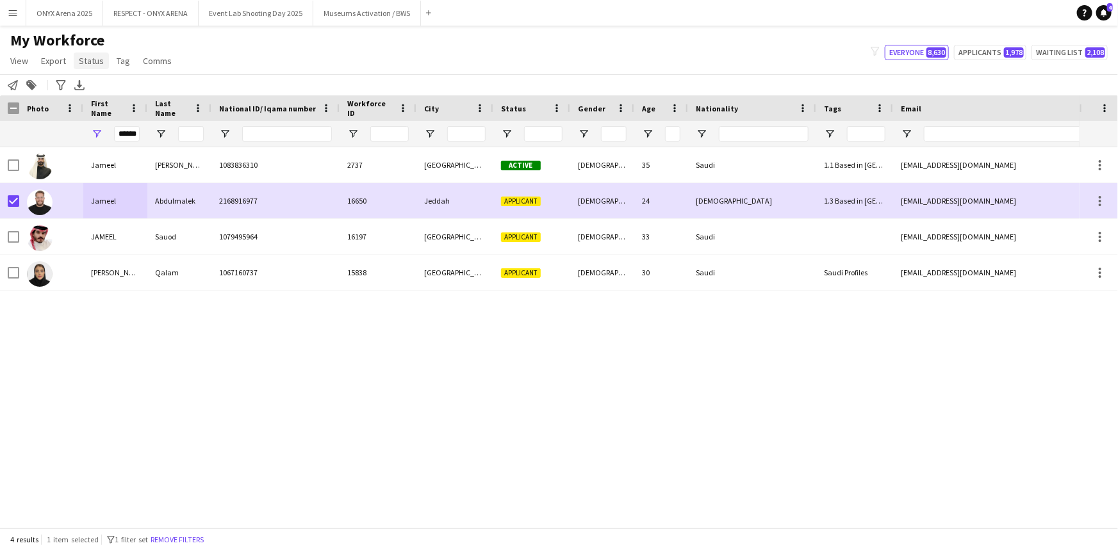
click at [83, 62] on span "Status" at bounding box center [91, 61] width 25 height 12
click at [82, 90] on link "Edit" at bounding box center [119, 88] width 90 height 27
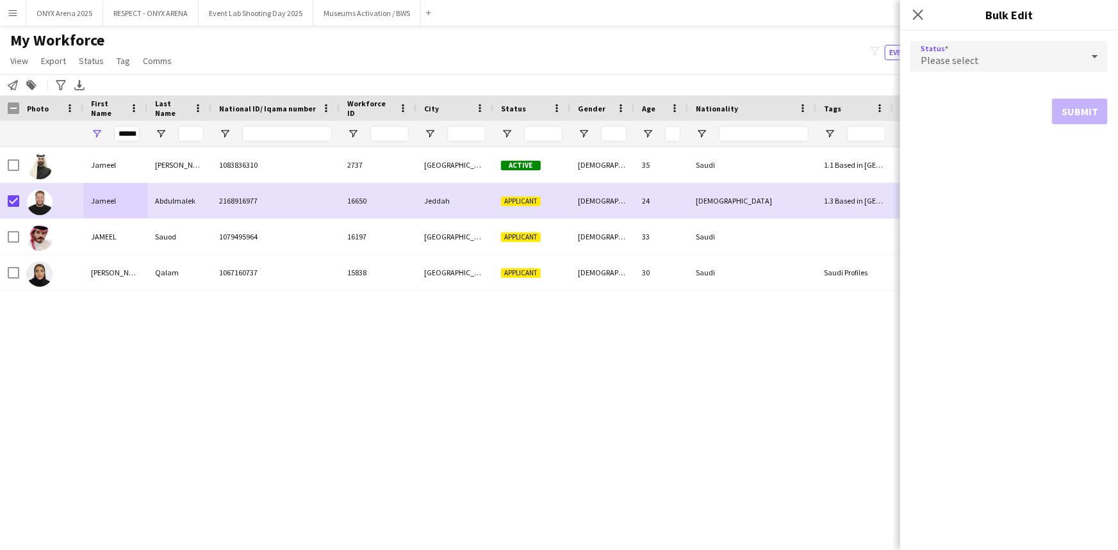
click at [962, 69] on div "Please select" at bounding box center [996, 56] width 172 height 31
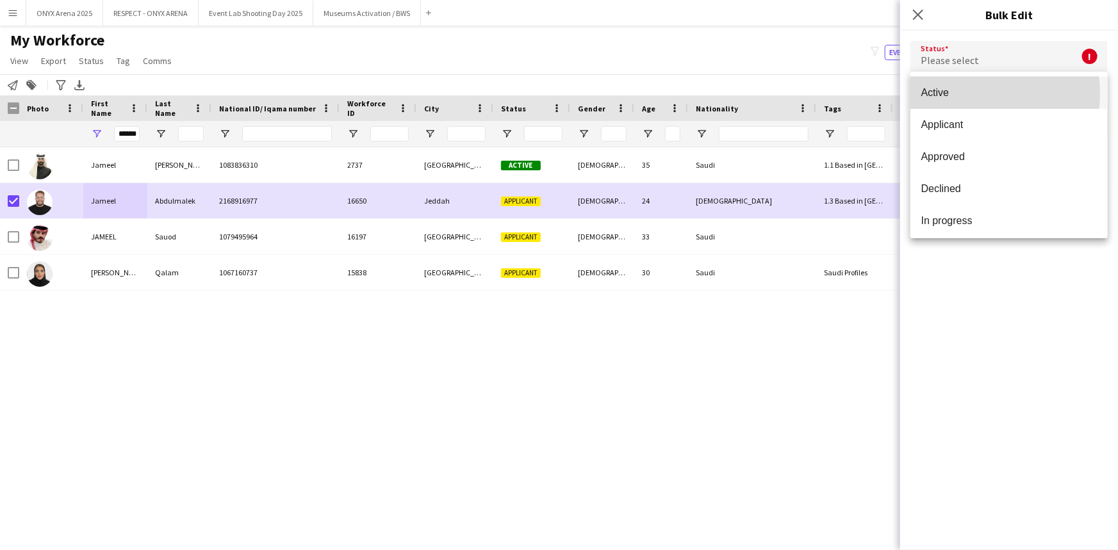
click at [970, 94] on span "Active" at bounding box center [1009, 93] width 177 height 12
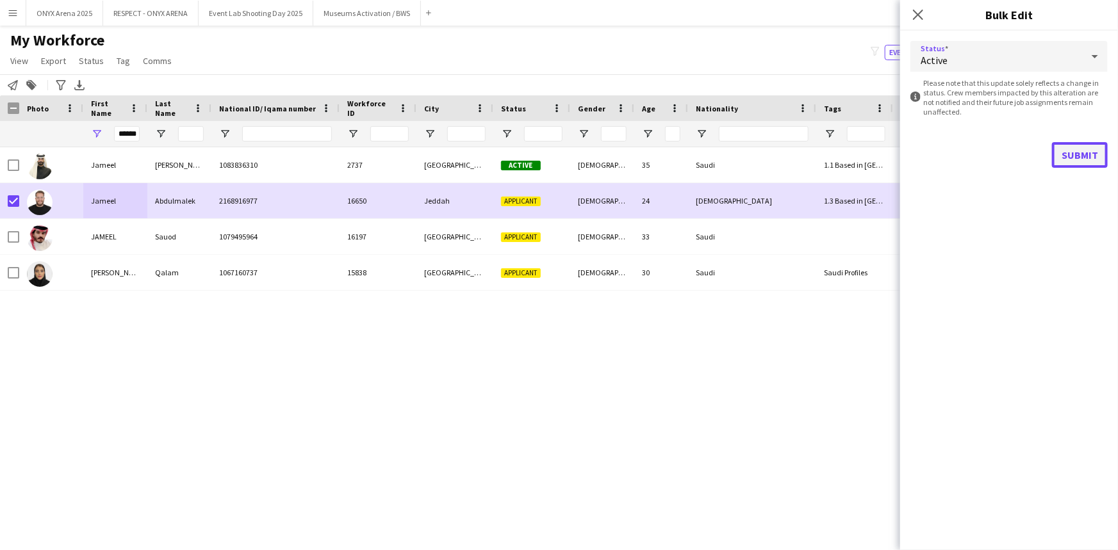
click at [1064, 144] on button "Submit" at bounding box center [1080, 155] width 56 height 26
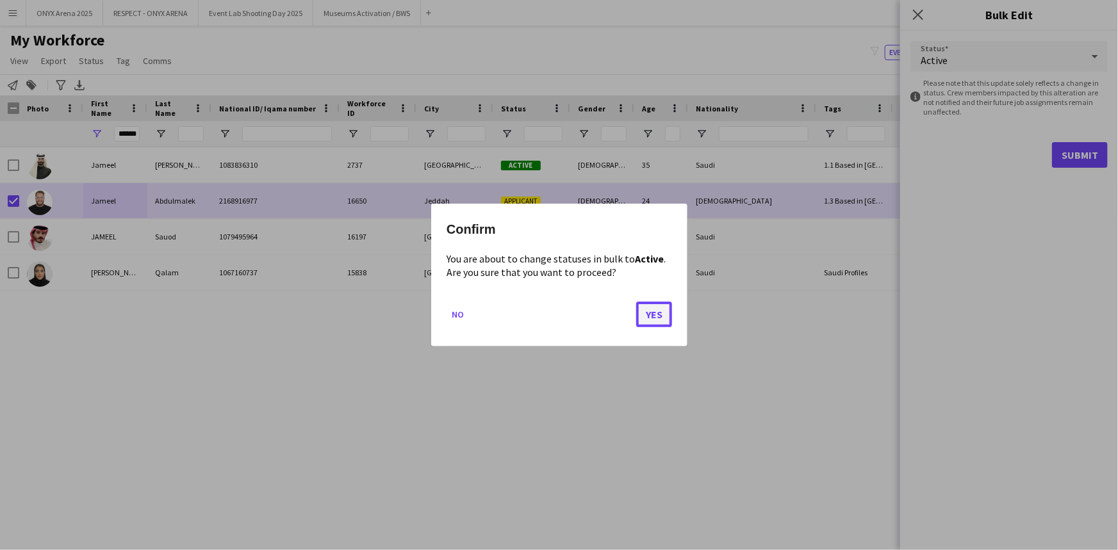
click at [660, 313] on button "Yes" at bounding box center [654, 315] width 36 height 26
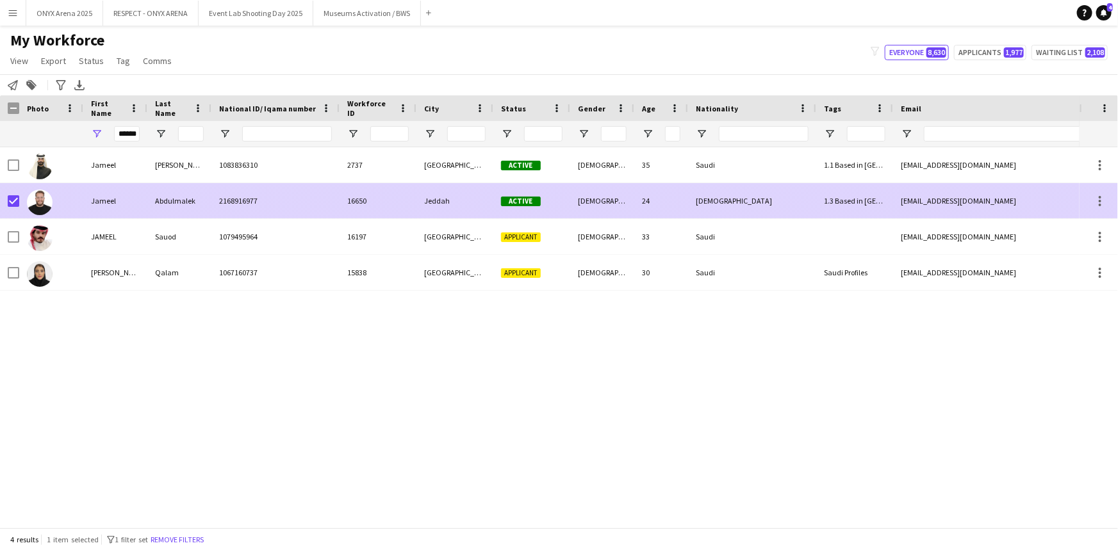
click at [210, 198] on div "Abdulmalek" at bounding box center [179, 200] width 64 height 35
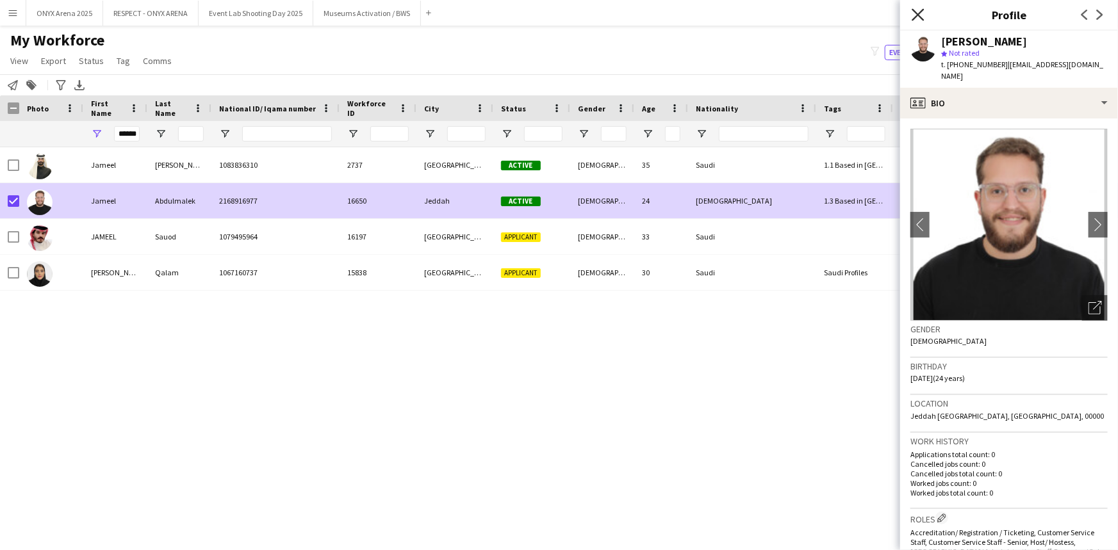
click at [916, 13] on icon "Close pop-in" at bounding box center [918, 14] width 12 height 12
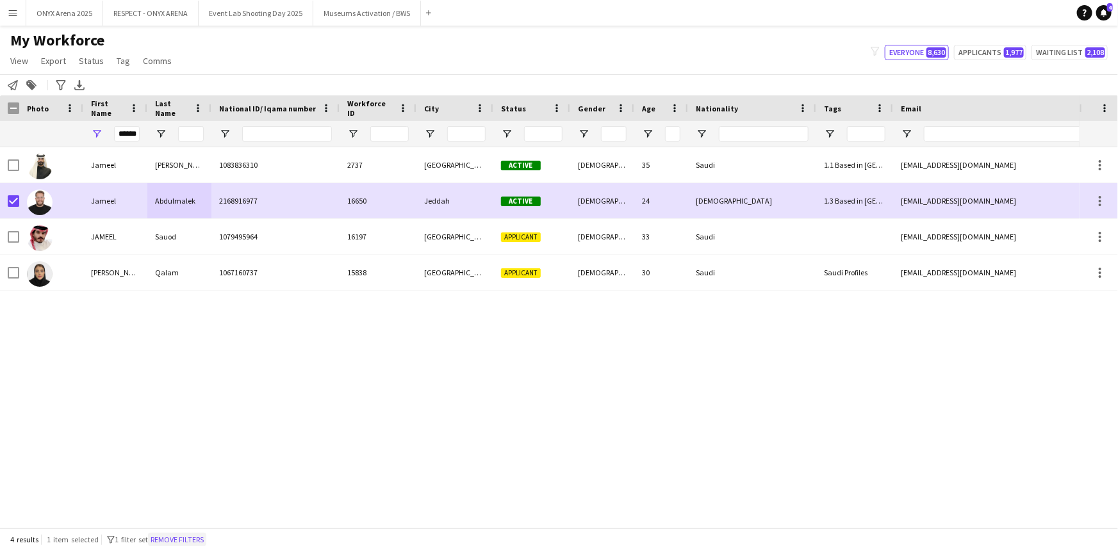
click at [185, 539] on button "Remove filters" at bounding box center [177, 540] width 58 height 14
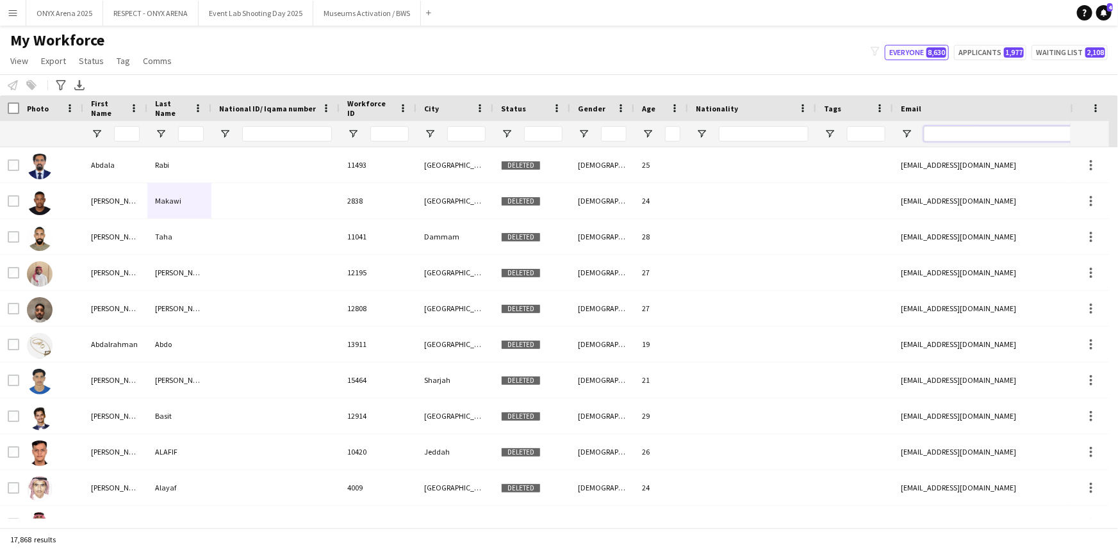
click at [948, 133] on input "Email Filter Input" at bounding box center [1033, 133] width 218 height 15
paste input "**********"
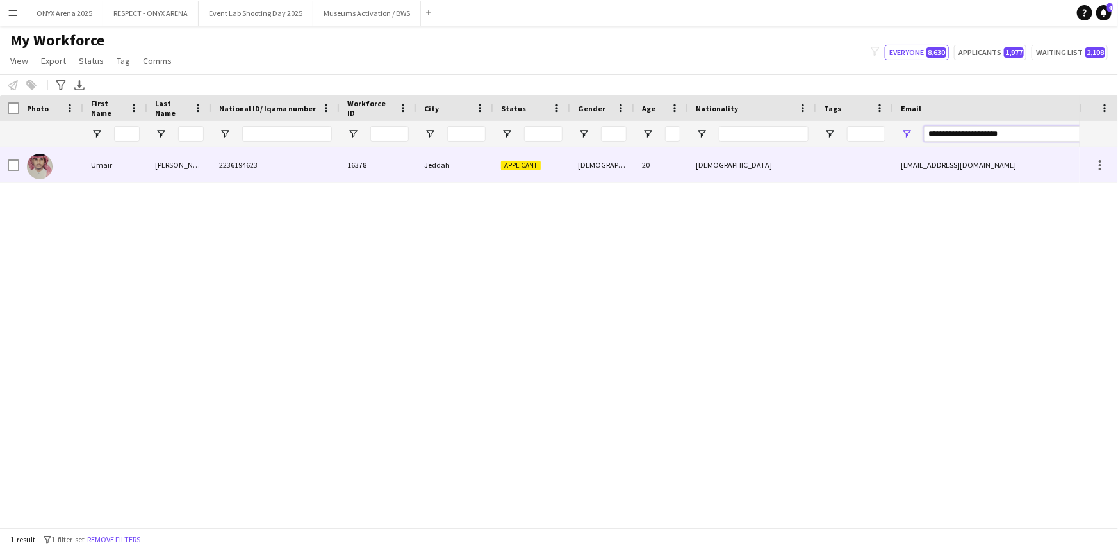
type input "**********"
click at [227, 174] on div "2236194623" at bounding box center [275, 164] width 128 height 35
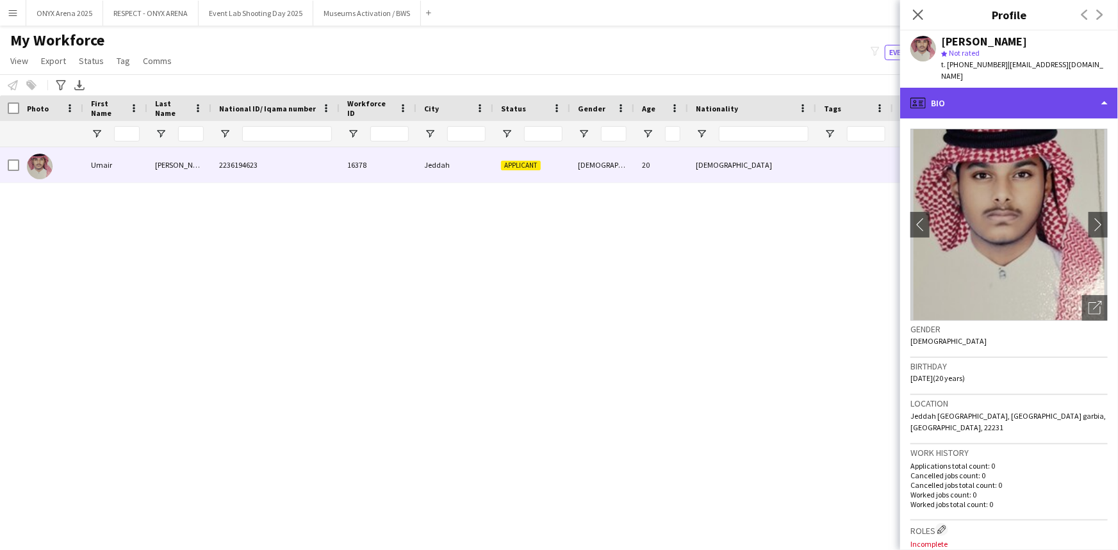
click at [1033, 100] on div "profile Bio" at bounding box center [1009, 103] width 218 height 31
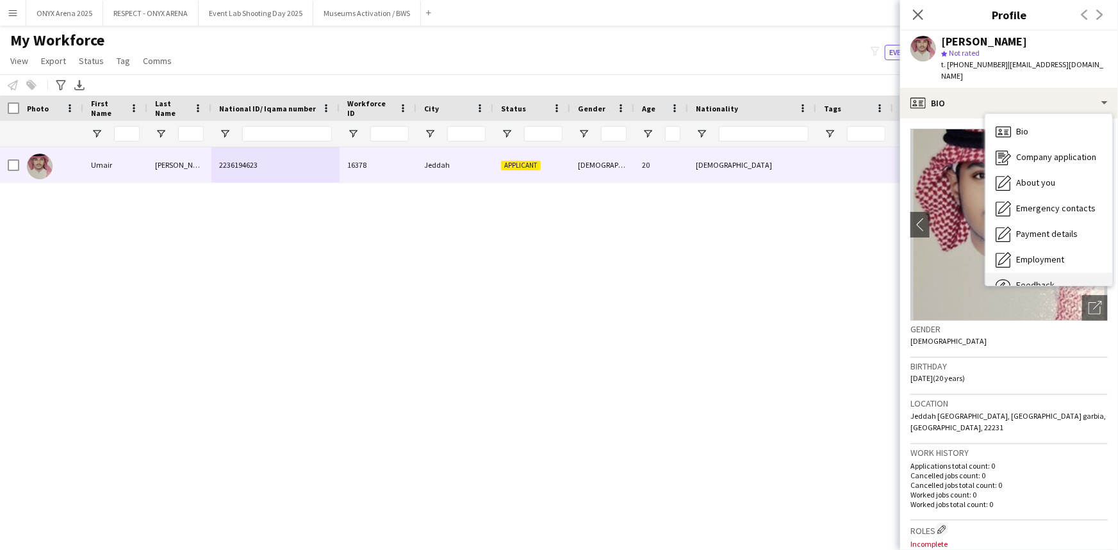
click at [1043, 279] on span "Feedback" at bounding box center [1035, 285] width 38 height 12
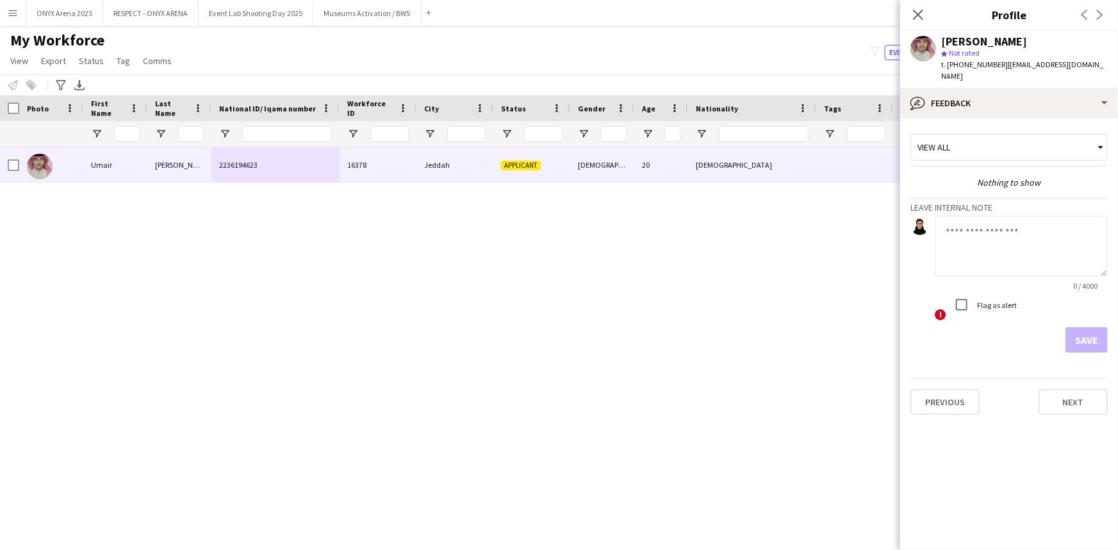
click at [978, 226] on textarea at bounding box center [1021, 246] width 173 height 61
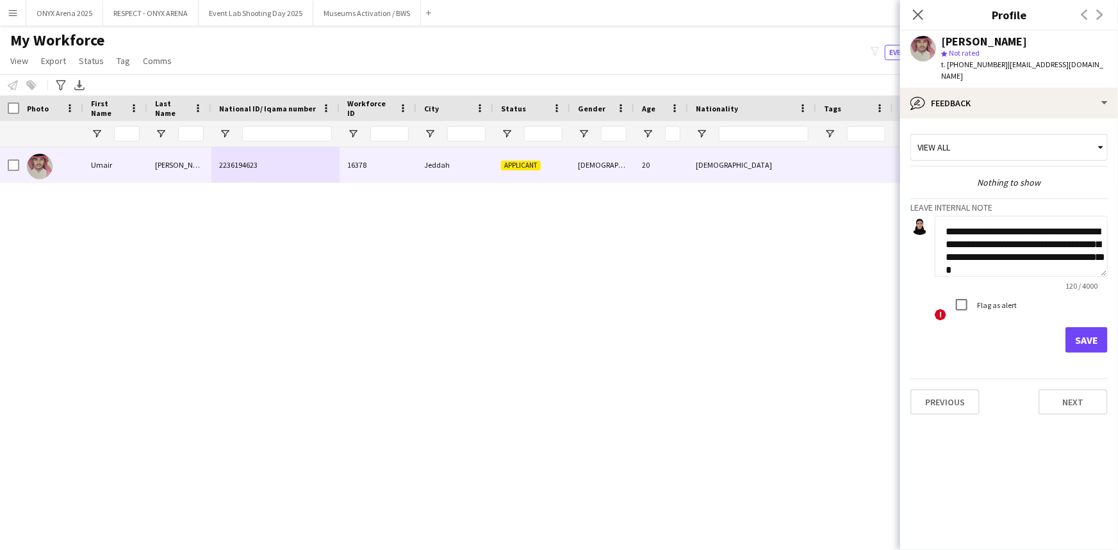
scroll to position [13, 0]
type textarea "**********"
click at [1101, 327] on button "Save" at bounding box center [1087, 340] width 42 height 26
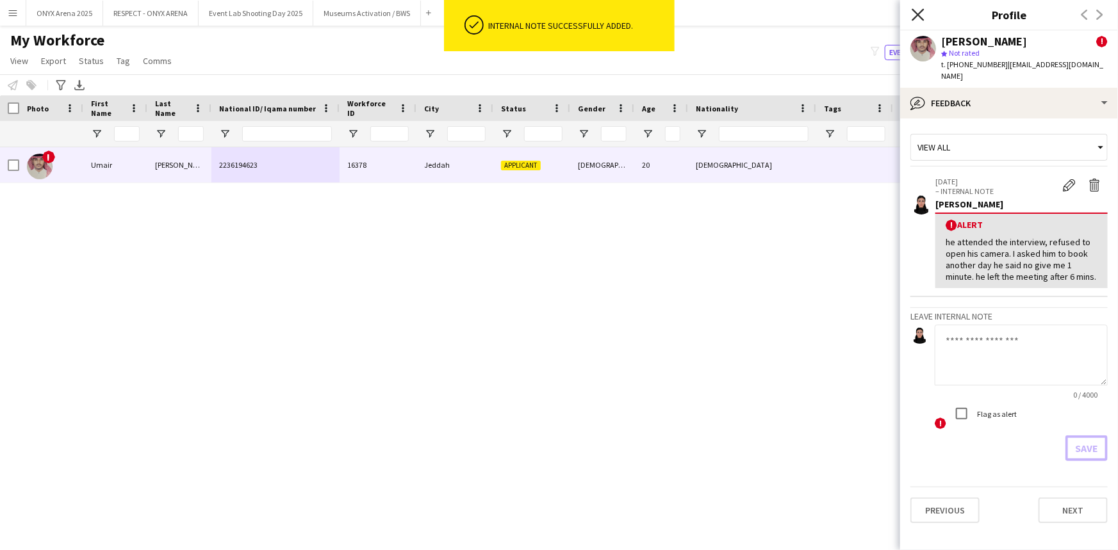
scroll to position [0, 0]
click at [918, 10] on icon "Close pop-in" at bounding box center [918, 14] width 12 height 12
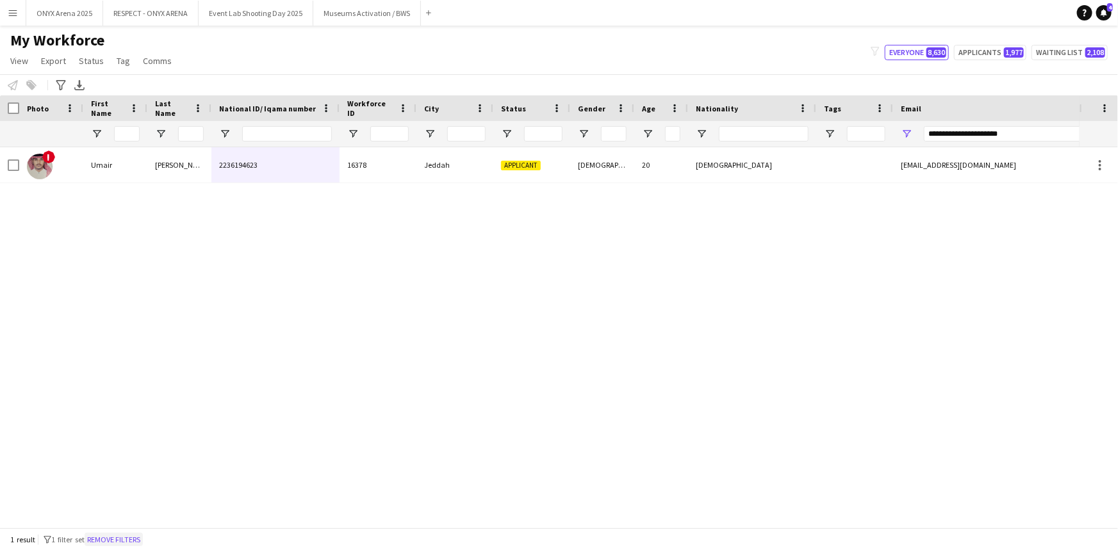
click at [128, 534] on button "Remove filters" at bounding box center [114, 540] width 58 height 14
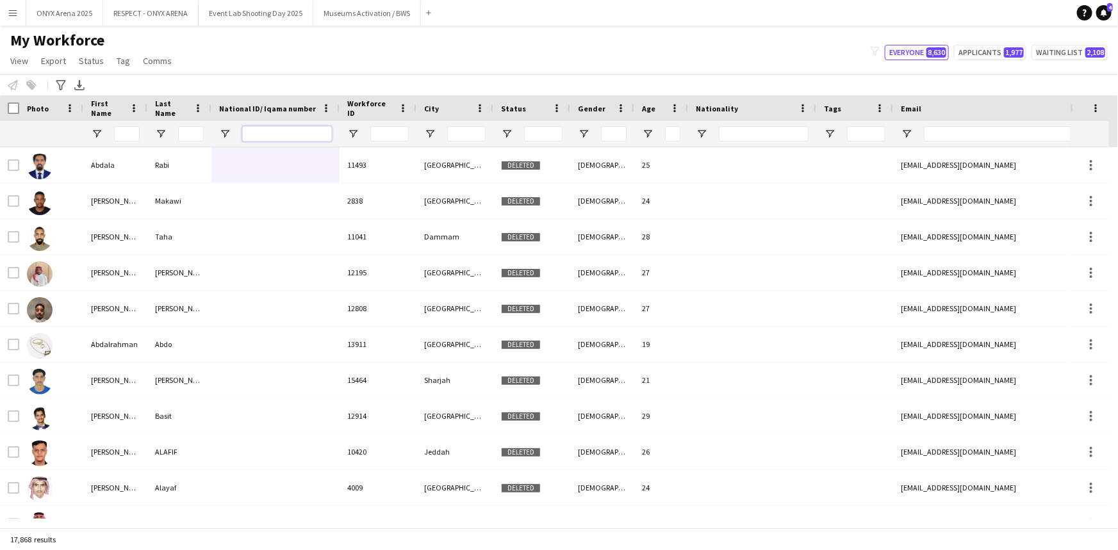
click at [300, 131] on input "National ID/ Iqama number Filter Input" at bounding box center [287, 133] width 90 height 15
paste input "**********"
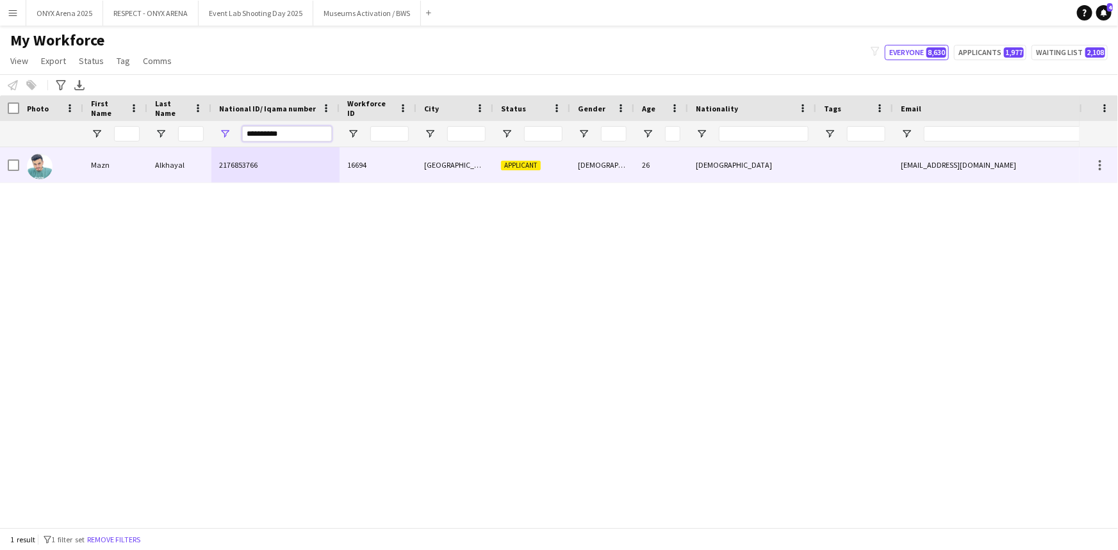
type input "**********"
click at [180, 168] on div "Alkhayal" at bounding box center [179, 164] width 64 height 35
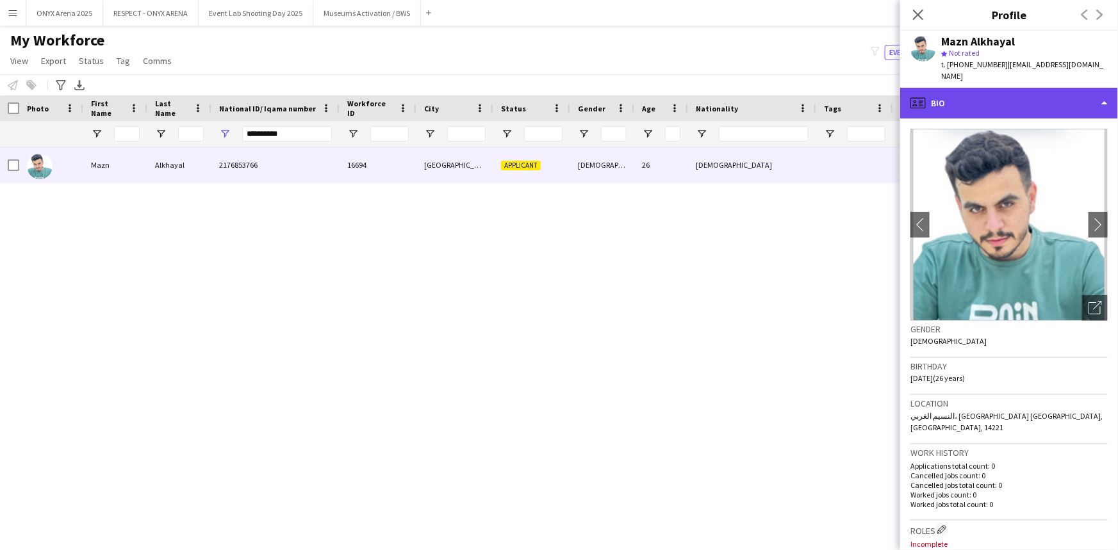
click at [1030, 99] on div "profile Bio" at bounding box center [1009, 103] width 218 height 31
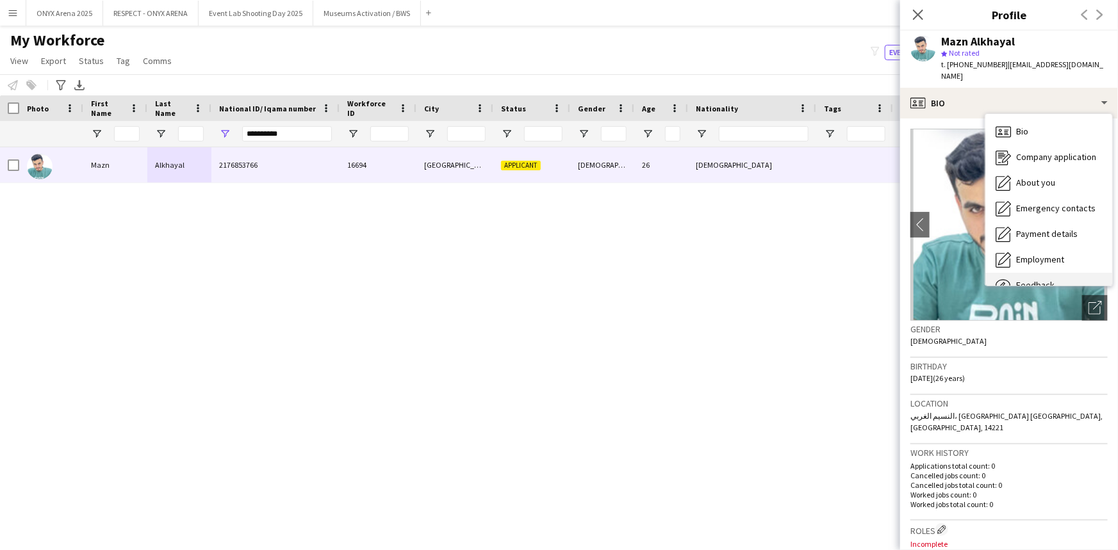
click at [1019, 273] on div "Feedback Feedback" at bounding box center [1048, 286] width 127 height 26
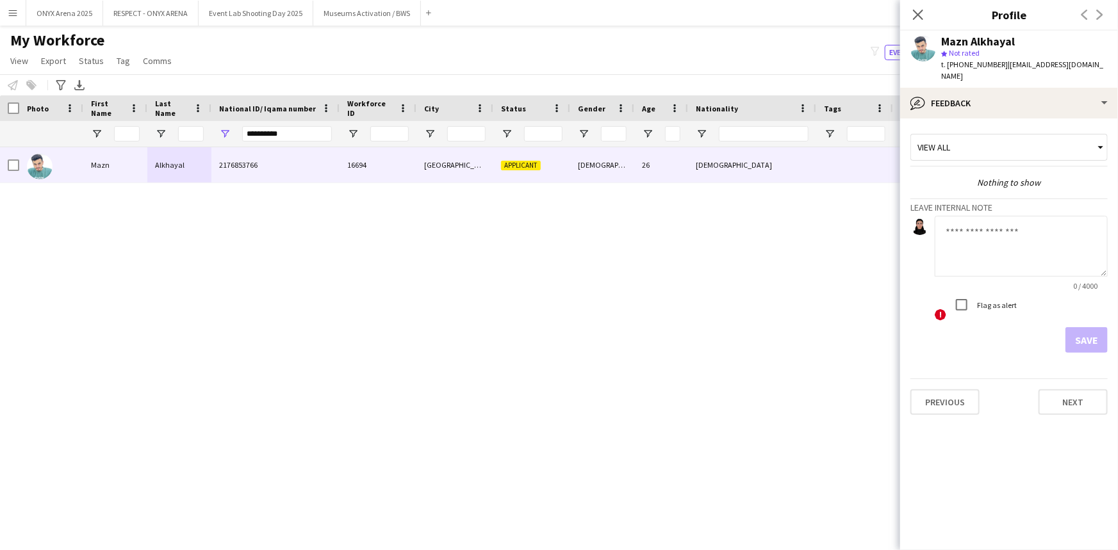
click at [1001, 216] on textarea at bounding box center [1021, 246] width 173 height 61
click at [1057, 235] on textarea "**********" at bounding box center [1021, 246] width 173 height 61
click at [974, 244] on textarea "**********" at bounding box center [1021, 246] width 173 height 61
click at [1023, 249] on textarea "**********" at bounding box center [1021, 246] width 173 height 61
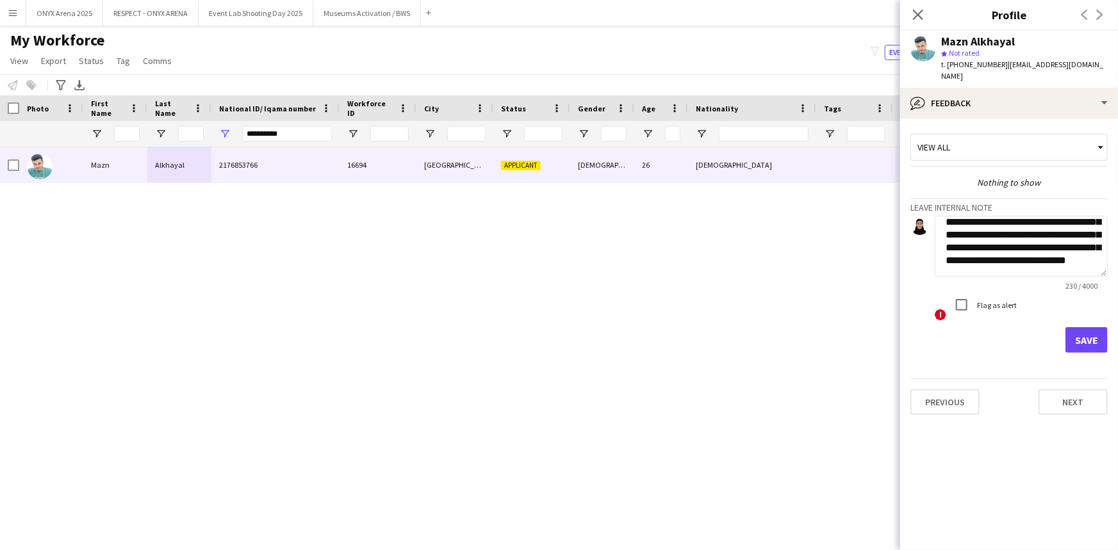
scroll to position [51, 0]
type textarea "**********"
click at [1086, 329] on button "Save" at bounding box center [1087, 340] width 42 height 26
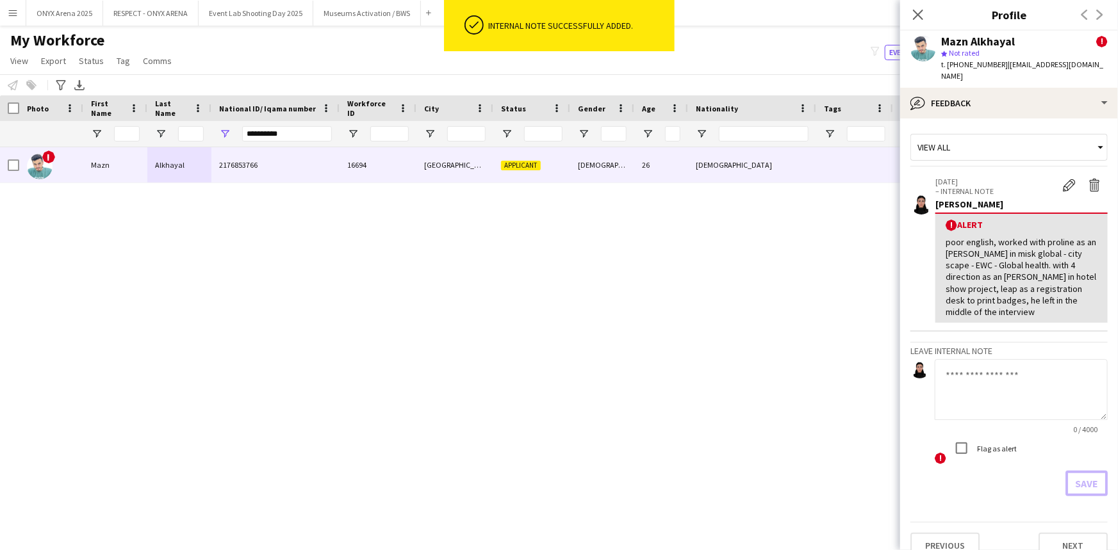
scroll to position [0, 0]
click at [921, 14] on icon "Close pop-in" at bounding box center [918, 14] width 12 height 12
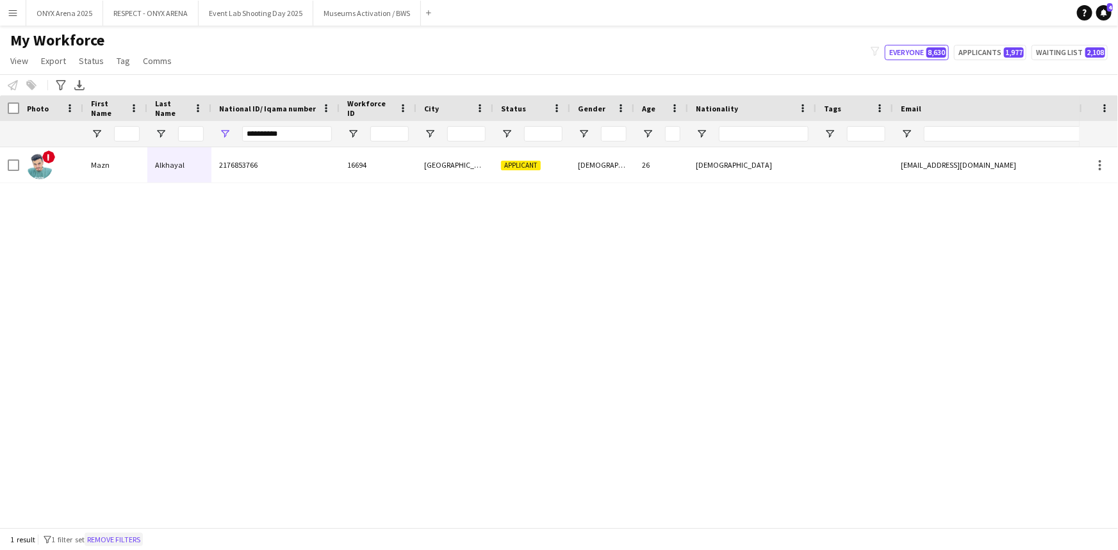
click at [136, 540] on button "Remove filters" at bounding box center [114, 540] width 58 height 14
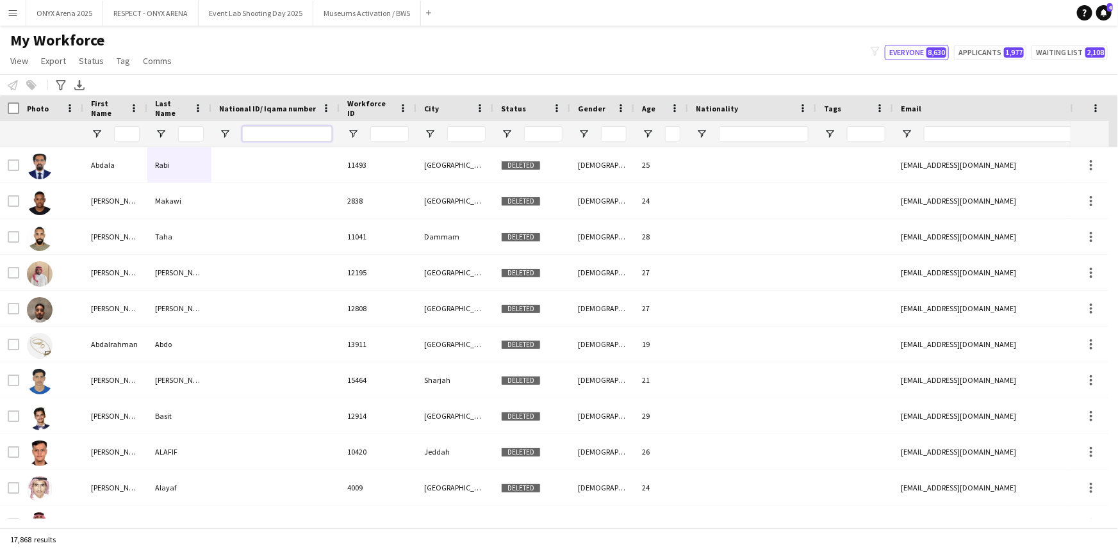
click at [258, 135] on input "National ID/ Iqama number Filter Input" at bounding box center [287, 133] width 90 height 15
paste input "**********"
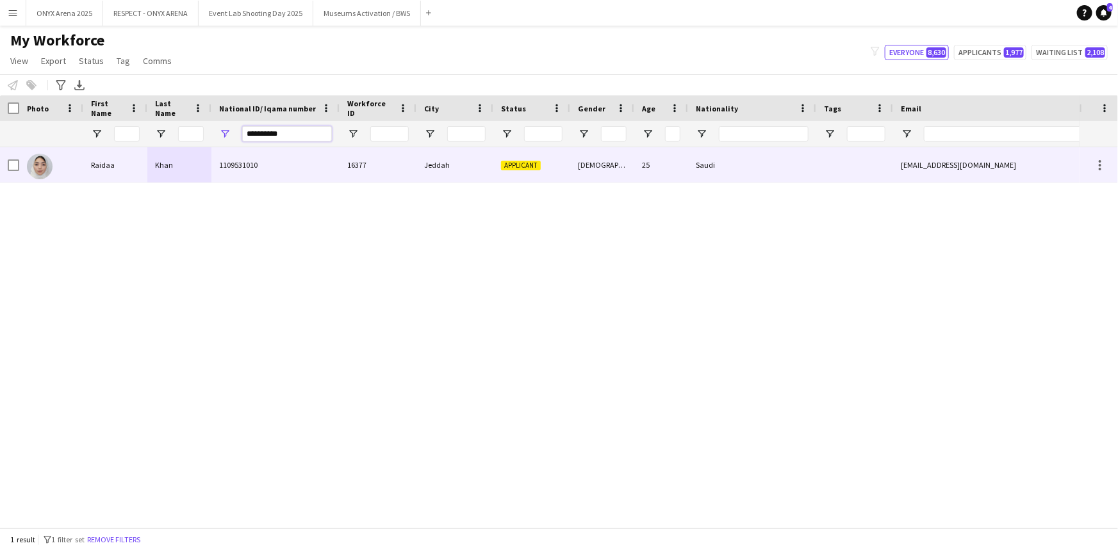
type input "**********"
click at [149, 161] on div "Khan" at bounding box center [179, 164] width 64 height 35
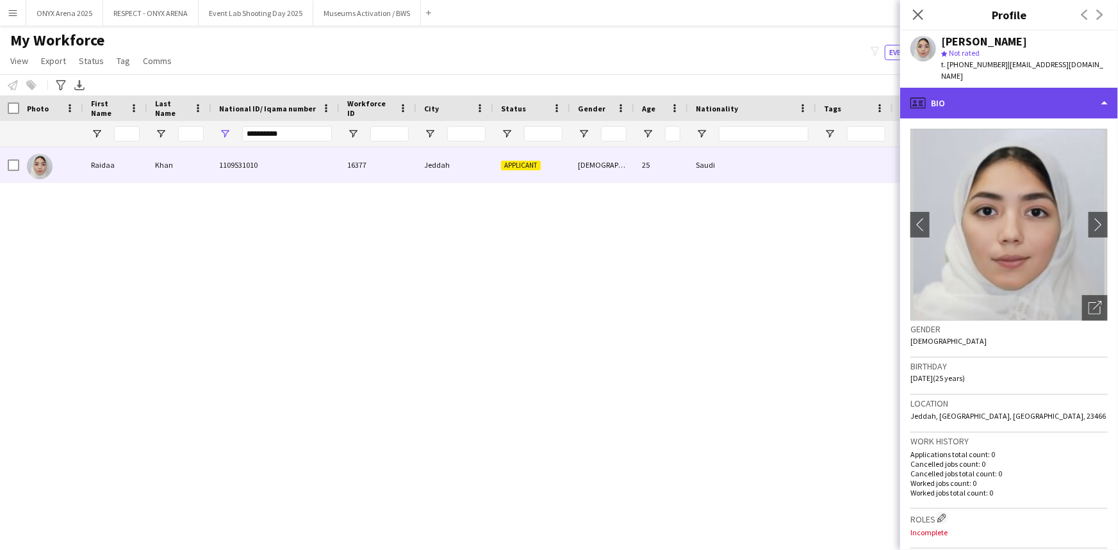
click at [982, 88] on div "profile Bio" at bounding box center [1009, 103] width 218 height 31
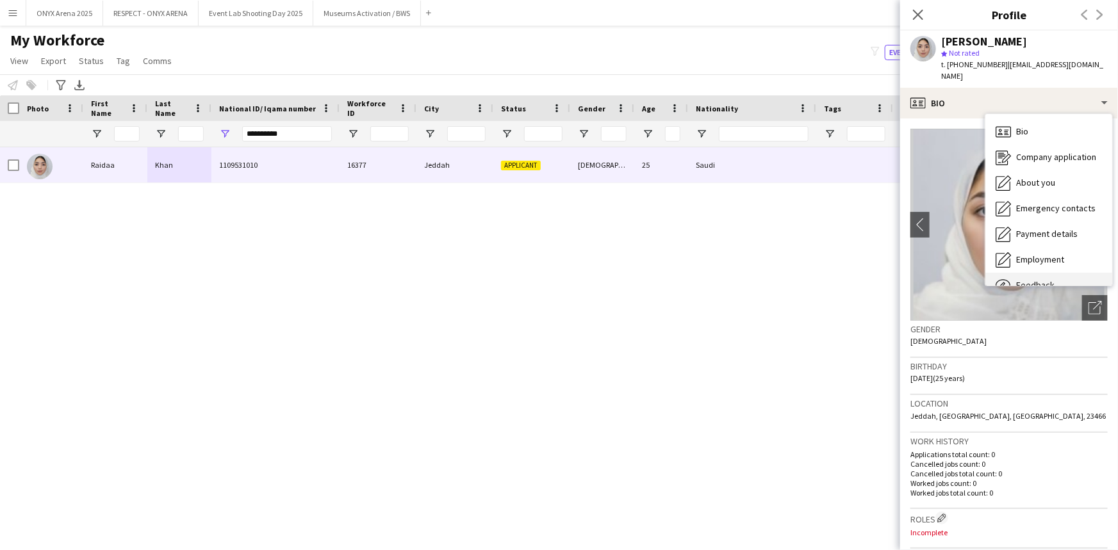
click at [1053, 273] on div "Feedback Feedback" at bounding box center [1048, 286] width 127 height 26
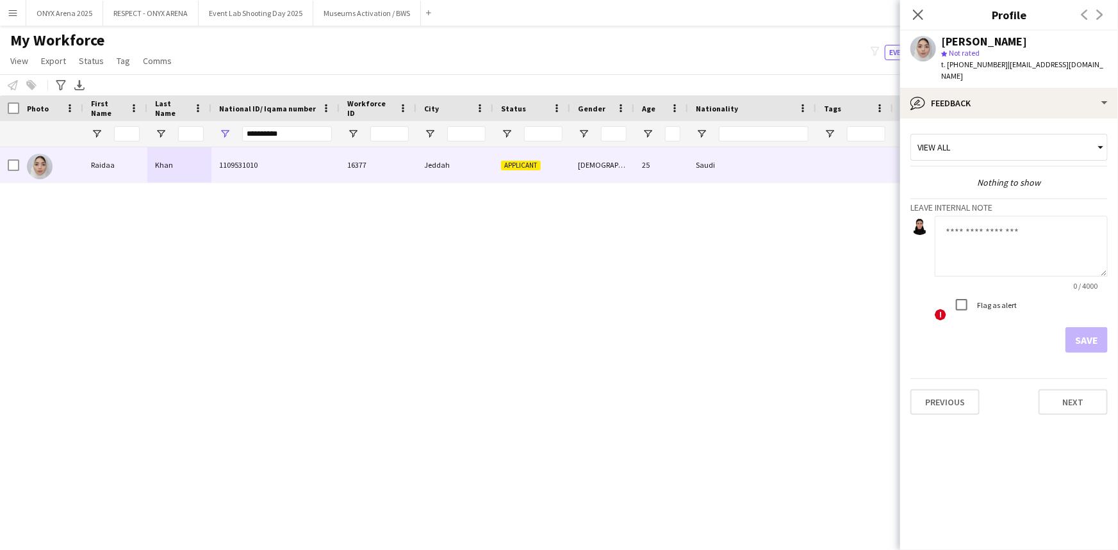
click at [980, 219] on textarea at bounding box center [1021, 246] width 173 height 61
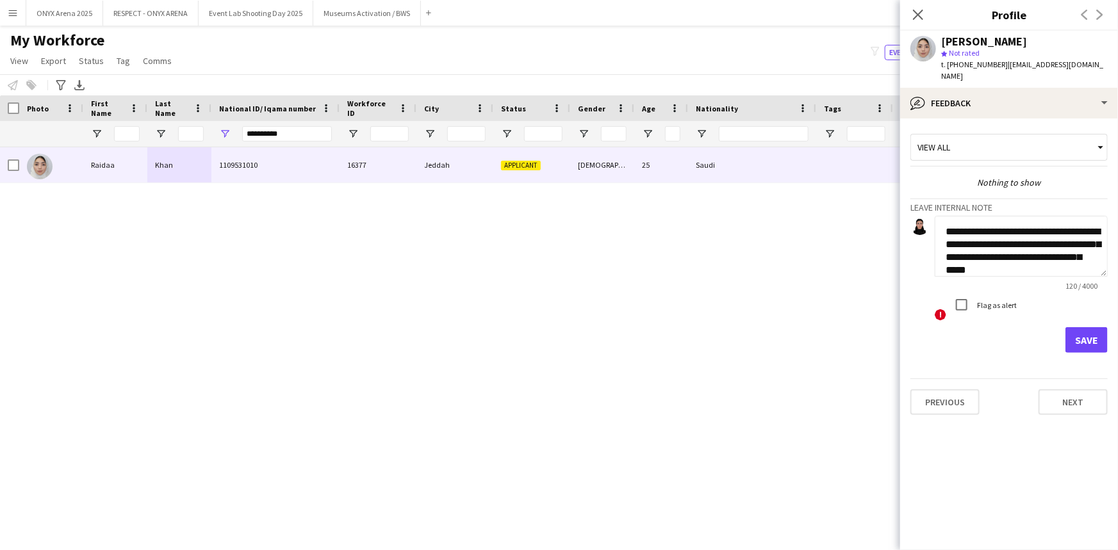
scroll to position [13, 0]
click at [946, 260] on textarea "**********" at bounding box center [1021, 246] width 173 height 61
click at [1070, 256] on textarea "**********" at bounding box center [1021, 246] width 173 height 61
type textarea "**********"
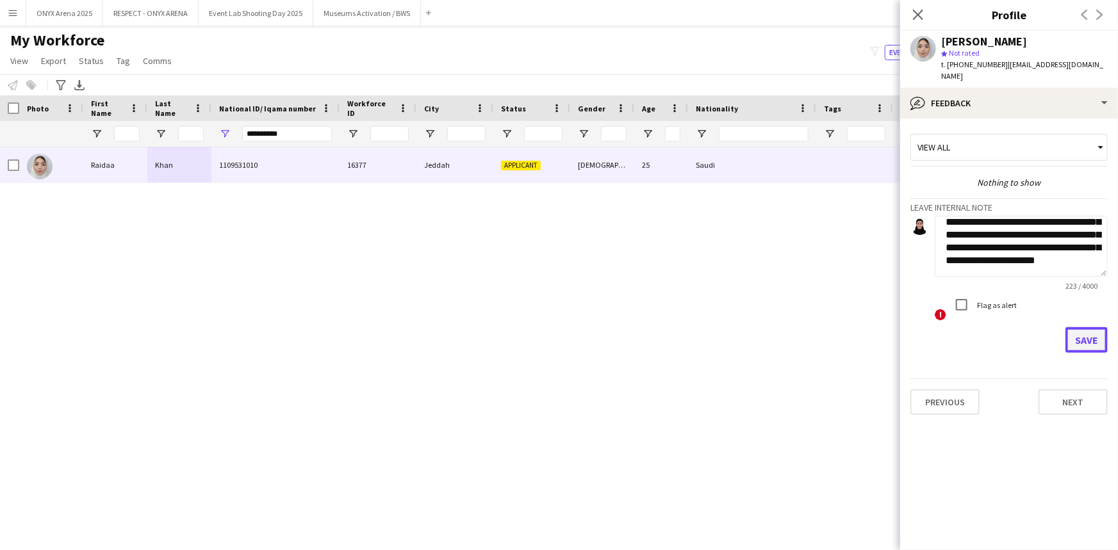
click at [1105, 331] on button "Save" at bounding box center [1087, 340] width 42 height 26
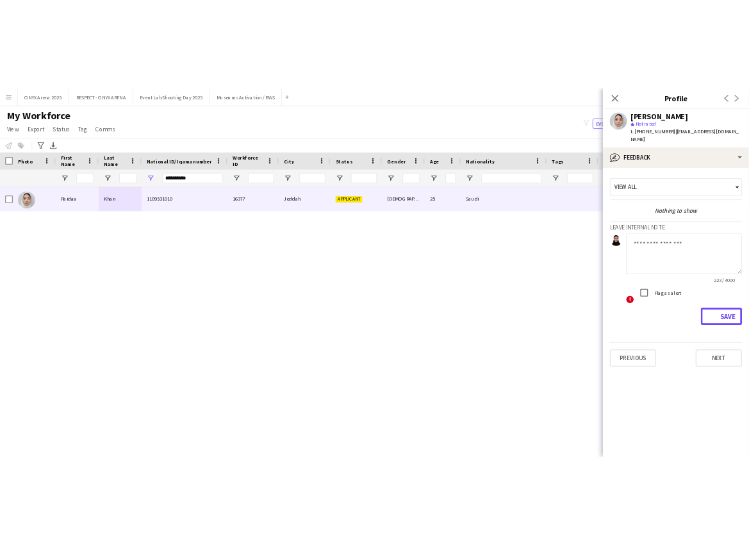
scroll to position [0, 0]
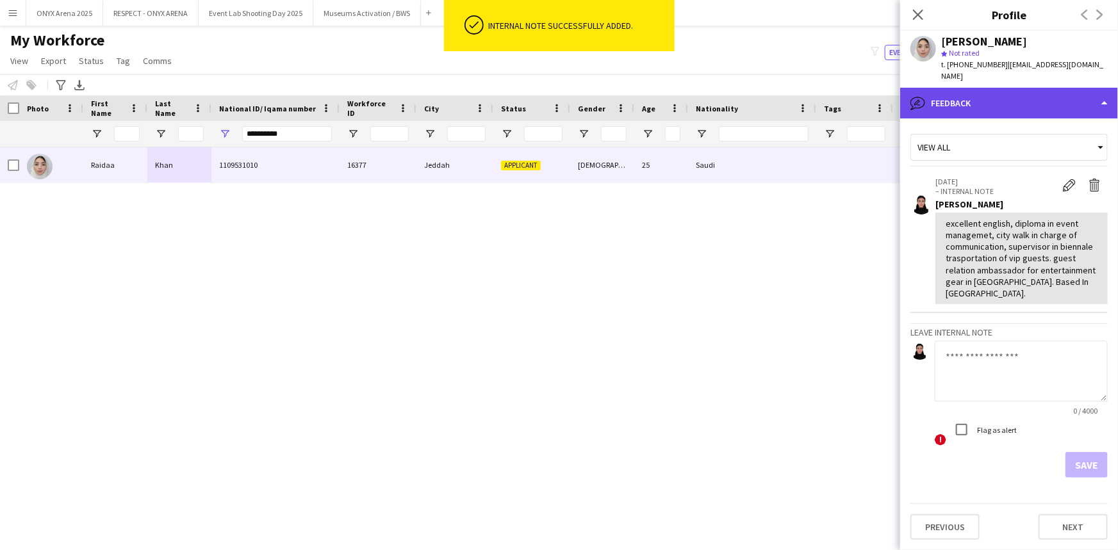
click at [997, 88] on div "bubble-pencil Feedback" at bounding box center [1009, 103] width 218 height 31
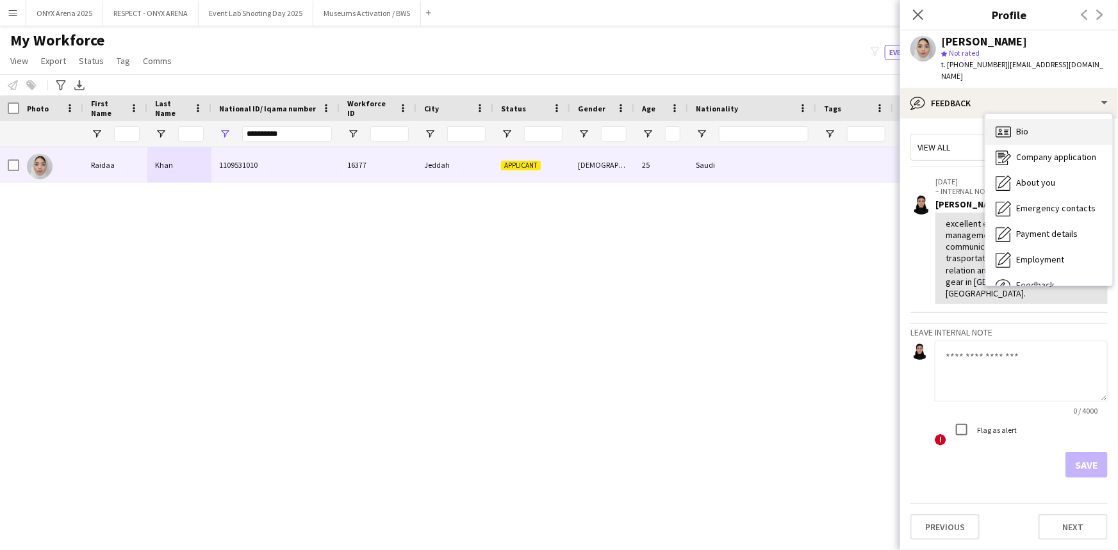
click at [1019, 126] on span "Bio" at bounding box center [1022, 132] width 12 height 12
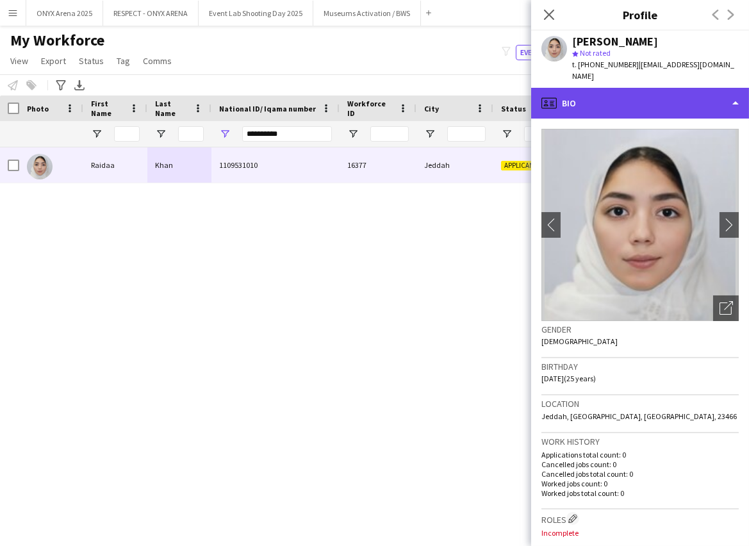
click at [608, 89] on div "profile Bio" at bounding box center [640, 103] width 218 height 31
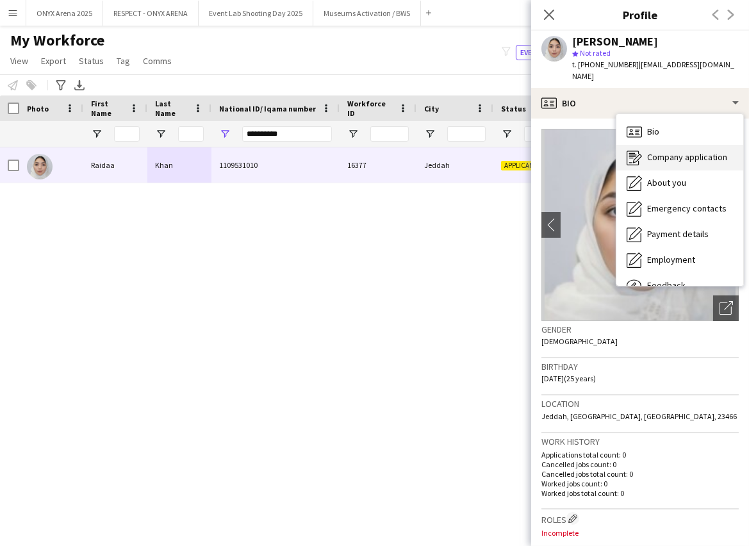
click at [653, 154] on div "Company application Company application" at bounding box center [679, 158] width 127 height 26
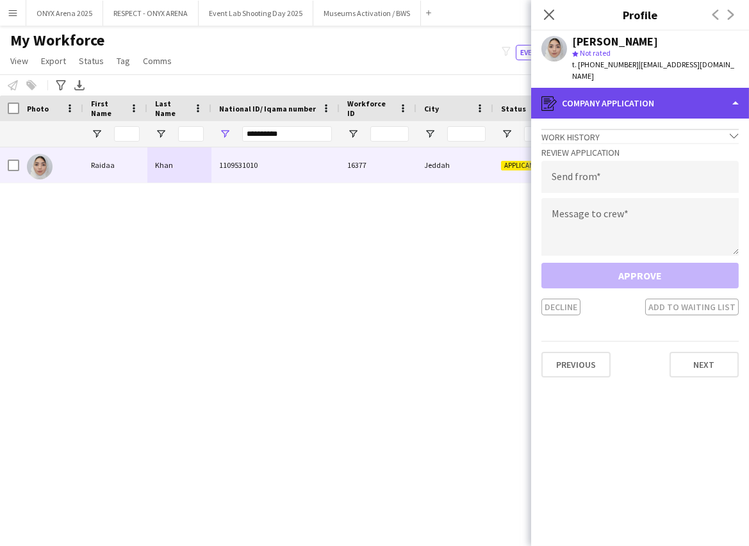
click at [647, 90] on div "register Company application" at bounding box center [640, 103] width 218 height 31
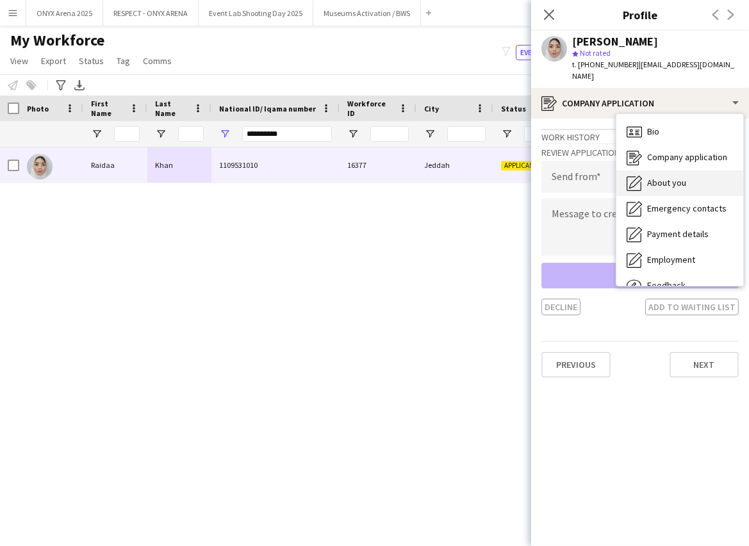
click at [680, 177] on div "About you About you" at bounding box center [679, 183] width 127 height 26
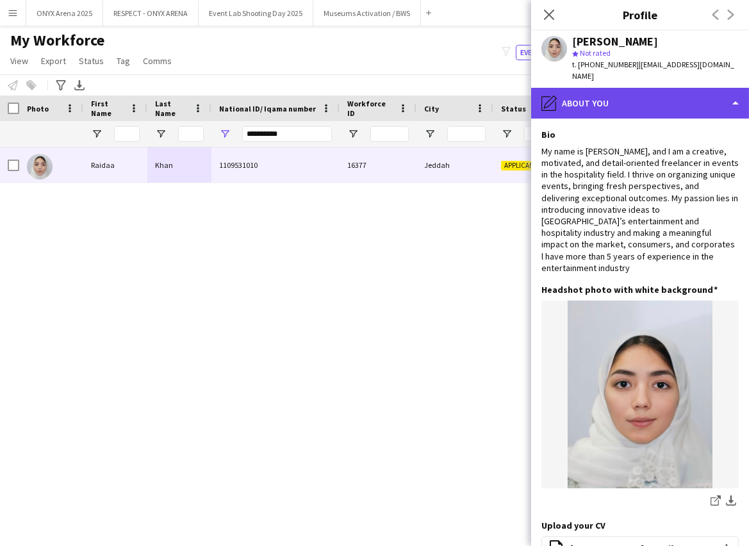
click at [640, 90] on div "pencil4 About you" at bounding box center [640, 103] width 218 height 31
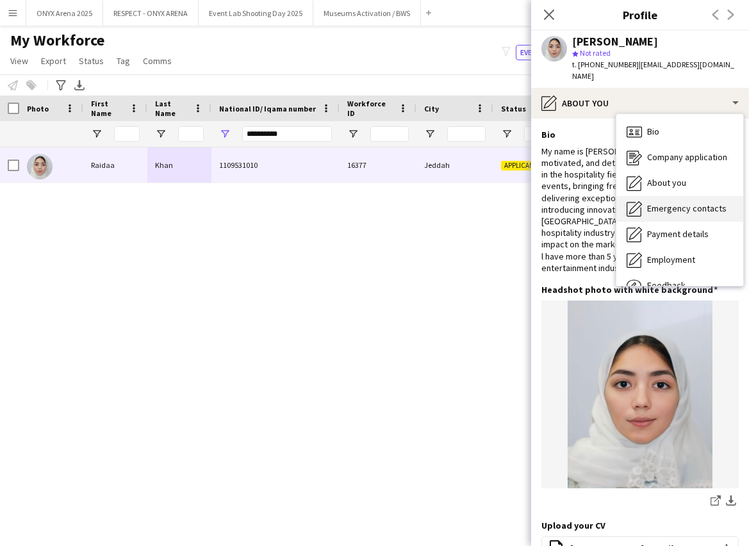
click at [659, 202] on span "Emergency contacts" at bounding box center [686, 208] width 79 height 12
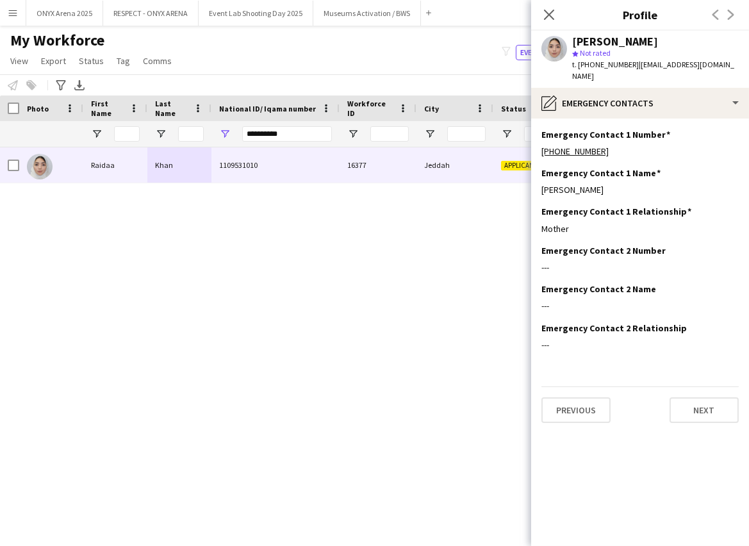
click at [607, 66] on span "t. [PHONE_NUMBER]" at bounding box center [605, 65] width 67 height 10
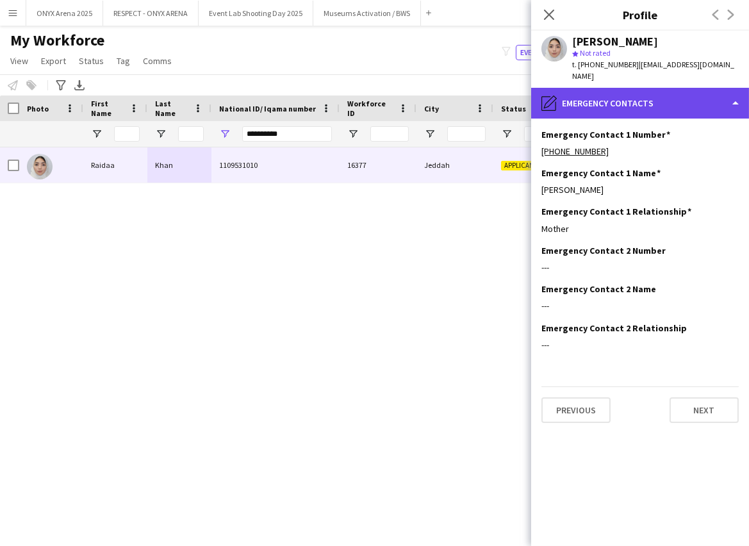
click at [609, 88] on div "pencil4 Emergency contacts" at bounding box center [640, 103] width 218 height 31
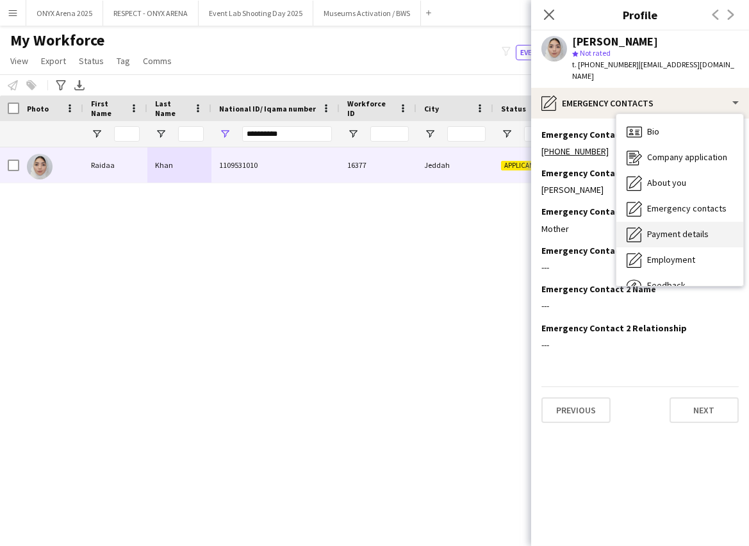
click at [666, 228] on span "Payment details" at bounding box center [678, 234] width 62 height 12
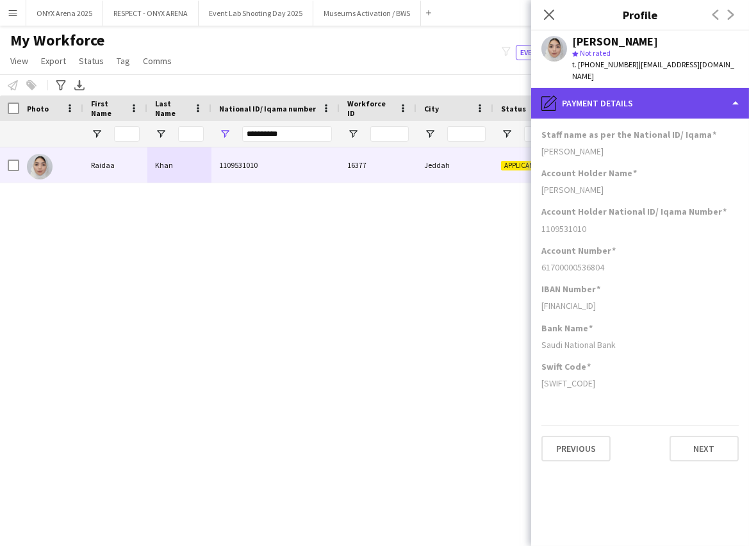
click at [616, 103] on div "pencil4 Payment details" at bounding box center [640, 103] width 218 height 31
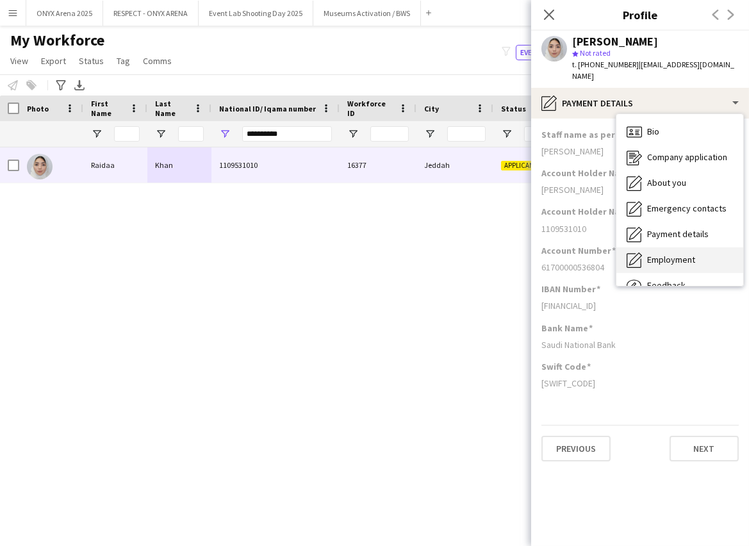
click at [657, 254] on span "Employment" at bounding box center [671, 260] width 48 height 12
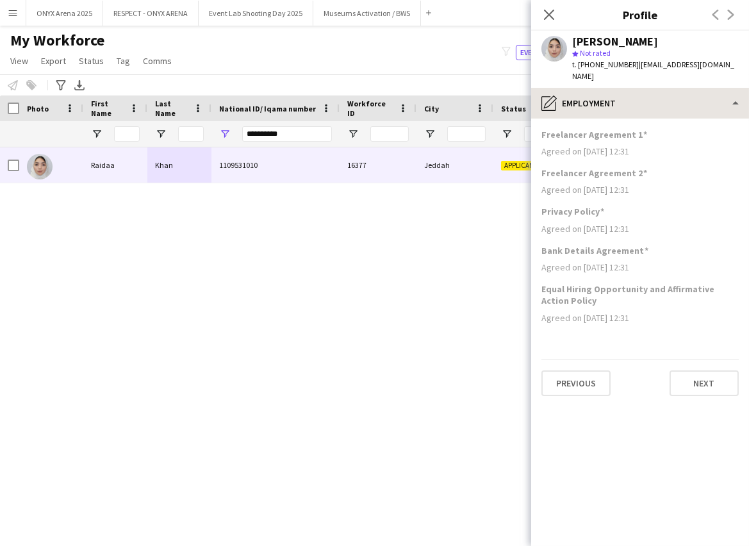
click at [638, 75] on div "[PERSON_NAME] star Not rated t. [PHONE_NUMBER] | [EMAIL_ADDRESS][DOMAIN_NAME]" at bounding box center [640, 59] width 218 height 57
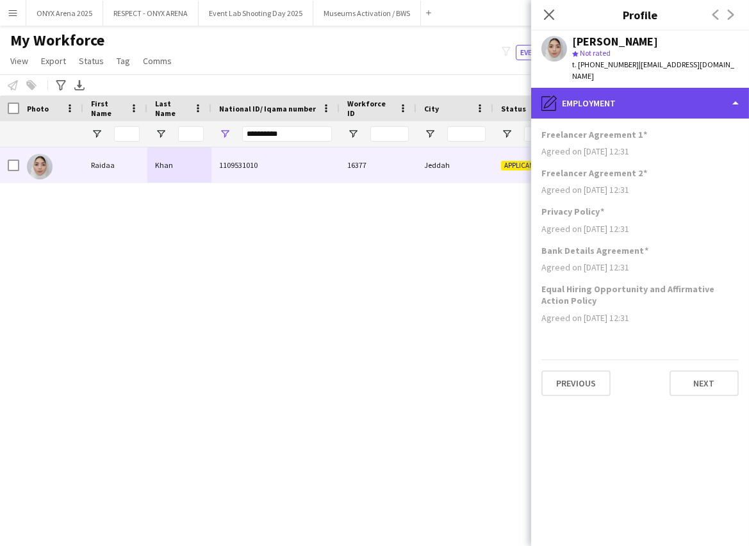
click at [639, 88] on div "pencil4 Employment" at bounding box center [640, 103] width 218 height 31
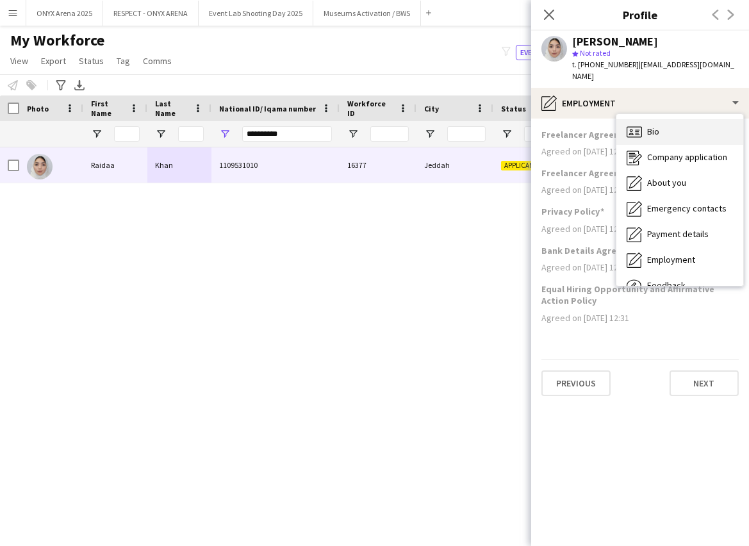
click at [671, 119] on div "Bio Bio" at bounding box center [679, 132] width 127 height 26
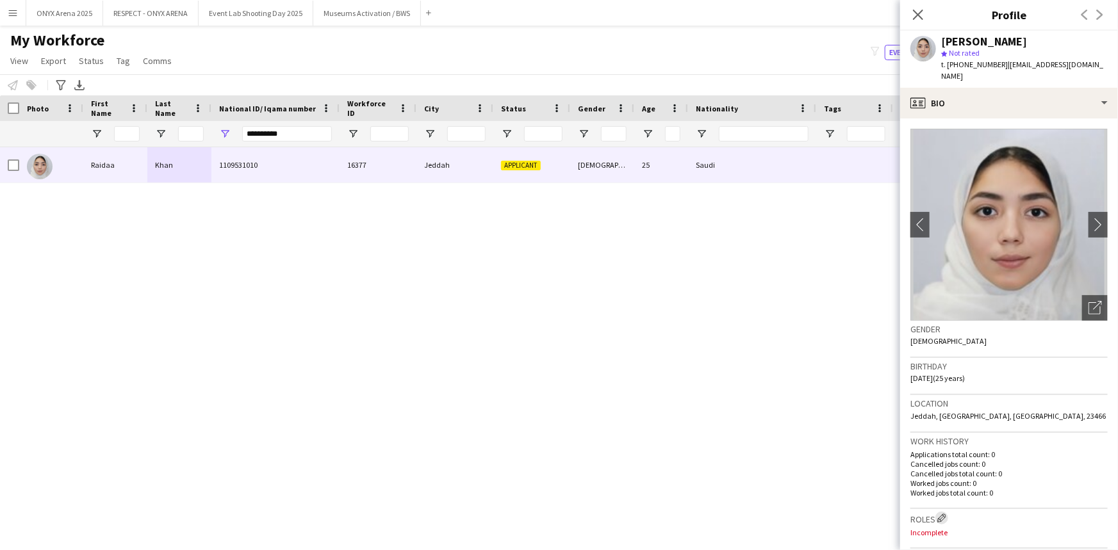
click at [948, 512] on button "Edit crew company roles" at bounding box center [941, 518] width 13 height 13
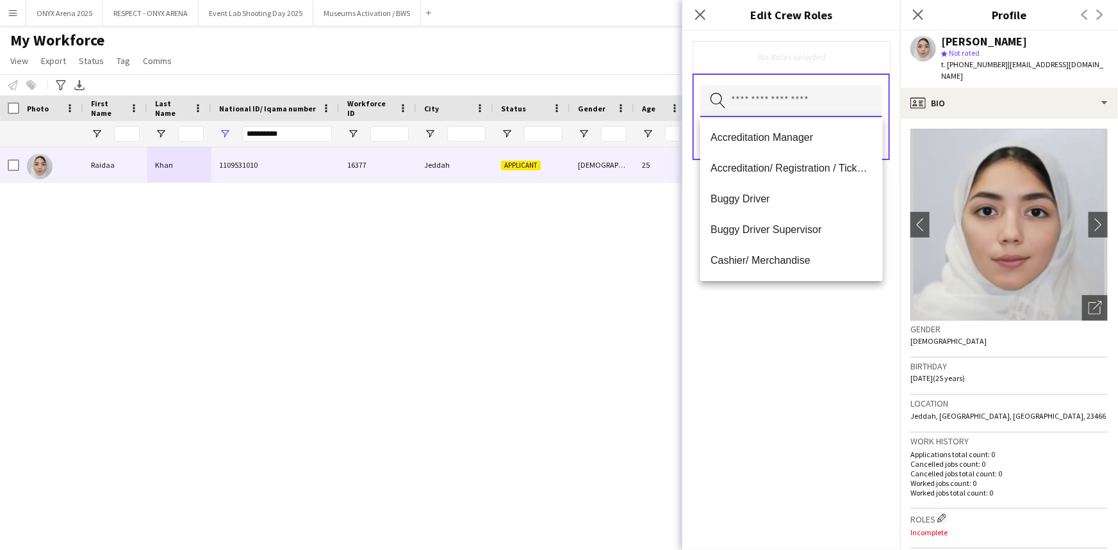
click at [783, 97] on input "text" at bounding box center [791, 101] width 182 height 32
click at [771, 167] on span "Accreditation/ Registration / Ticketing" at bounding box center [791, 168] width 161 height 12
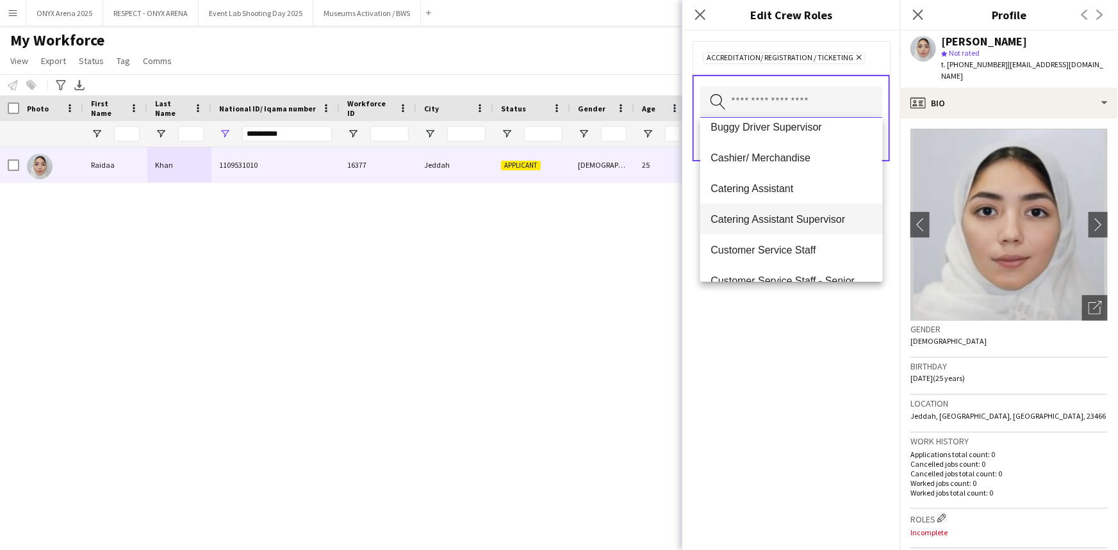
scroll to position [116, 0]
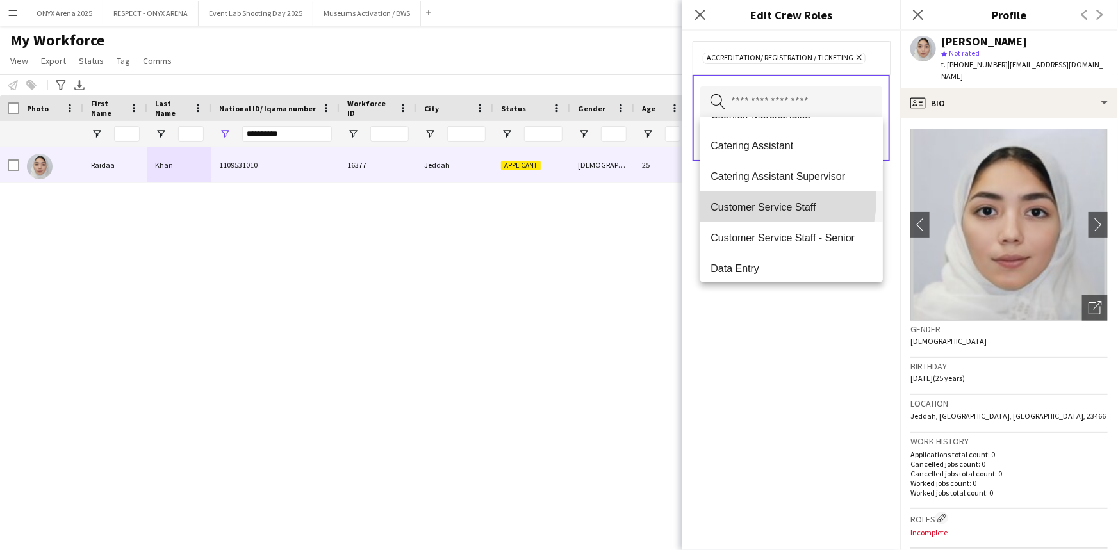
click at [769, 201] on span "Customer Service Staff" at bounding box center [791, 207] width 161 height 12
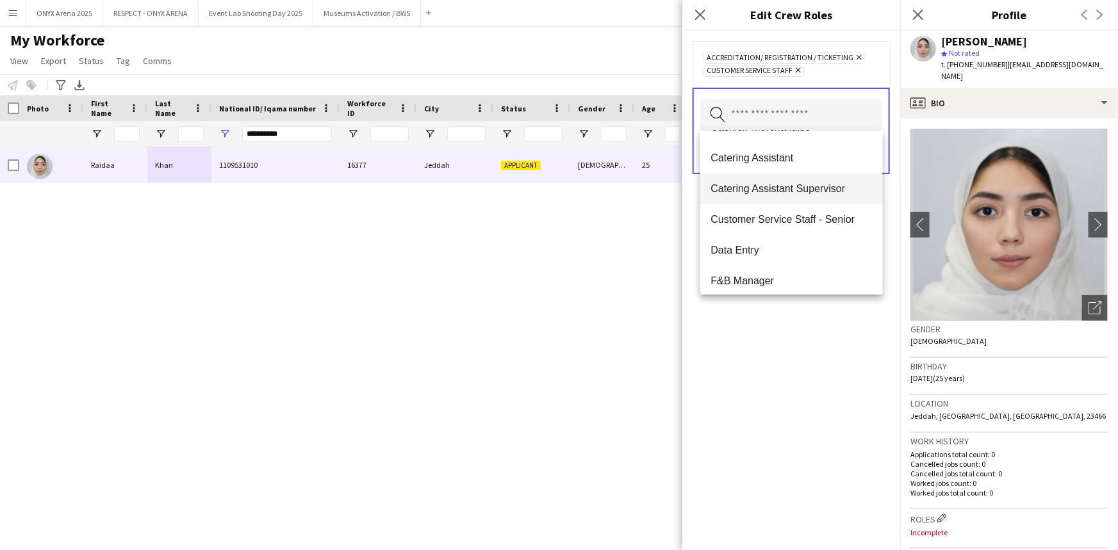
click at [768, 188] on span "Catering Assistant Supervisor" at bounding box center [791, 189] width 161 height 12
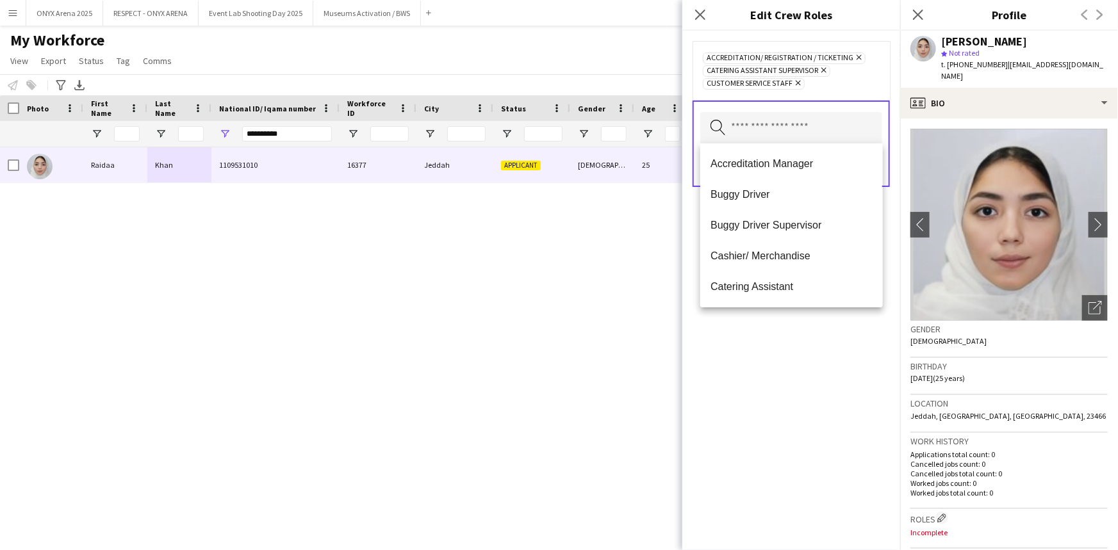
click at [825, 68] on icon "Remove" at bounding box center [822, 70] width 8 height 8
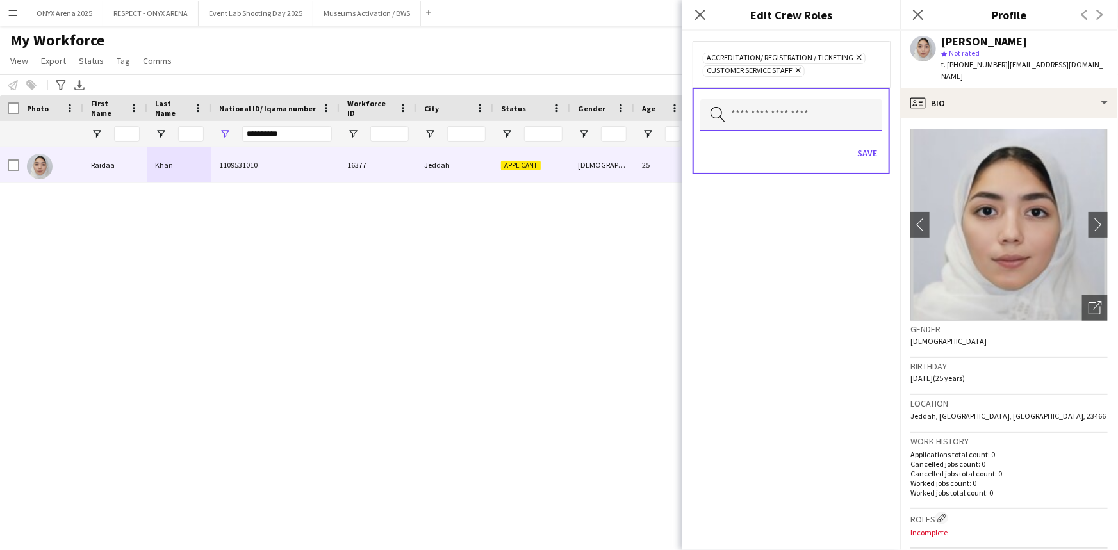
click at [782, 114] on input "text" at bounding box center [791, 115] width 182 height 32
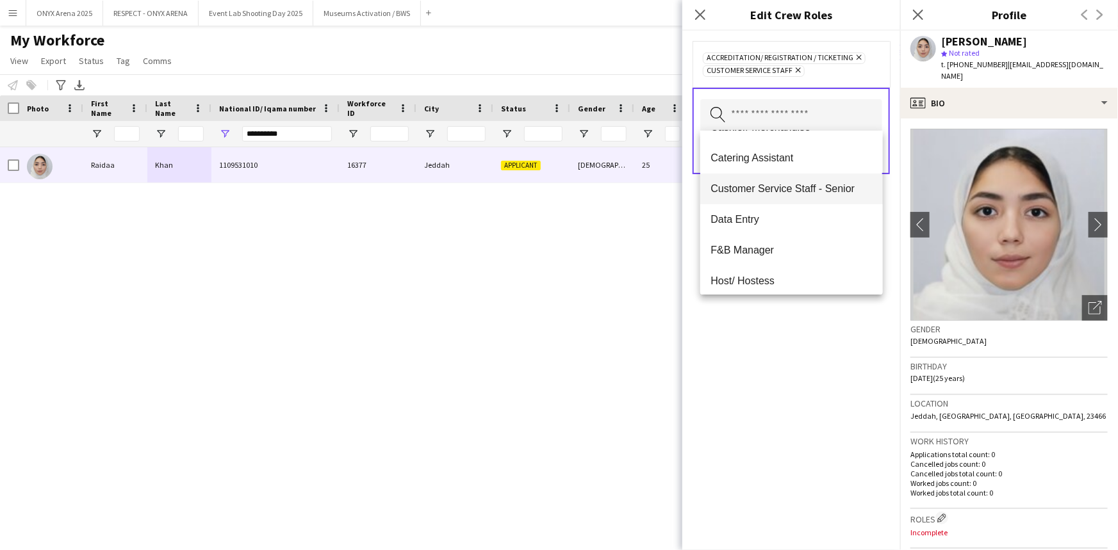
click at [775, 195] on mat-option "Customer Service Staff - Senior" at bounding box center [791, 189] width 182 height 31
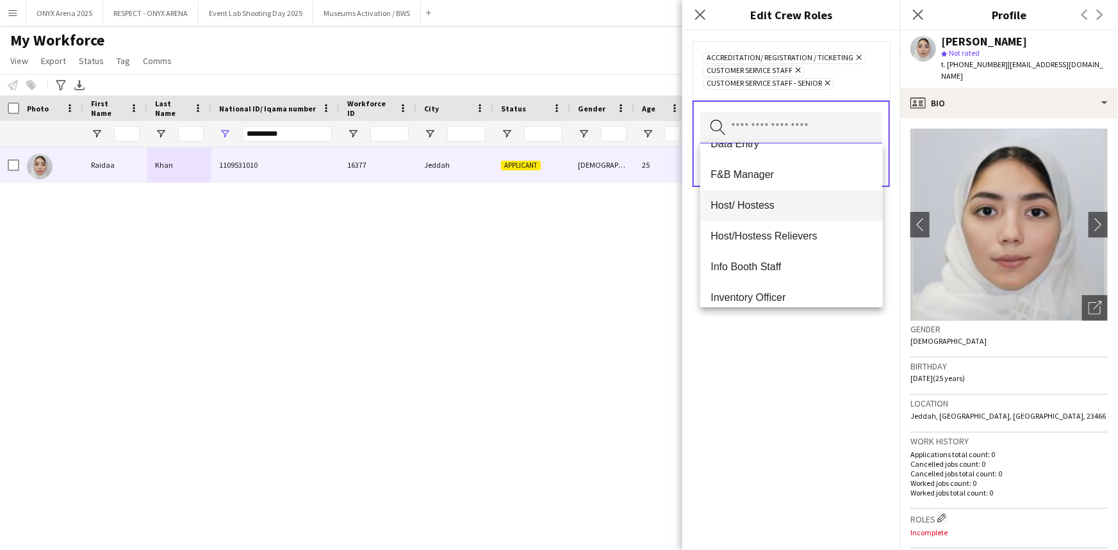
scroll to position [174, 0]
click at [761, 208] on span "Host/ Hostess" at bounding box center [791, 205] width 161 height 12
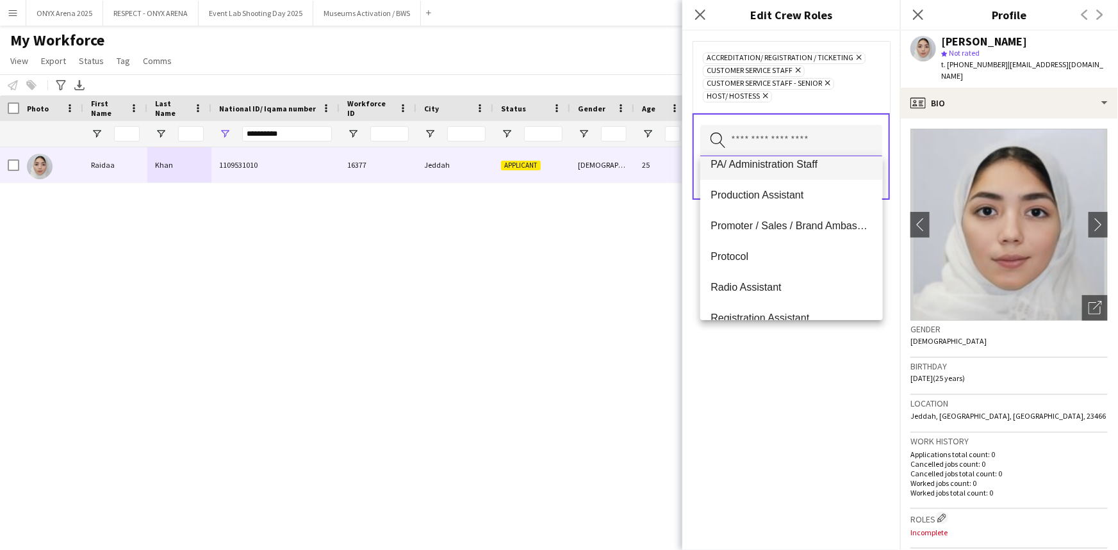
scroll to position [524, 0]
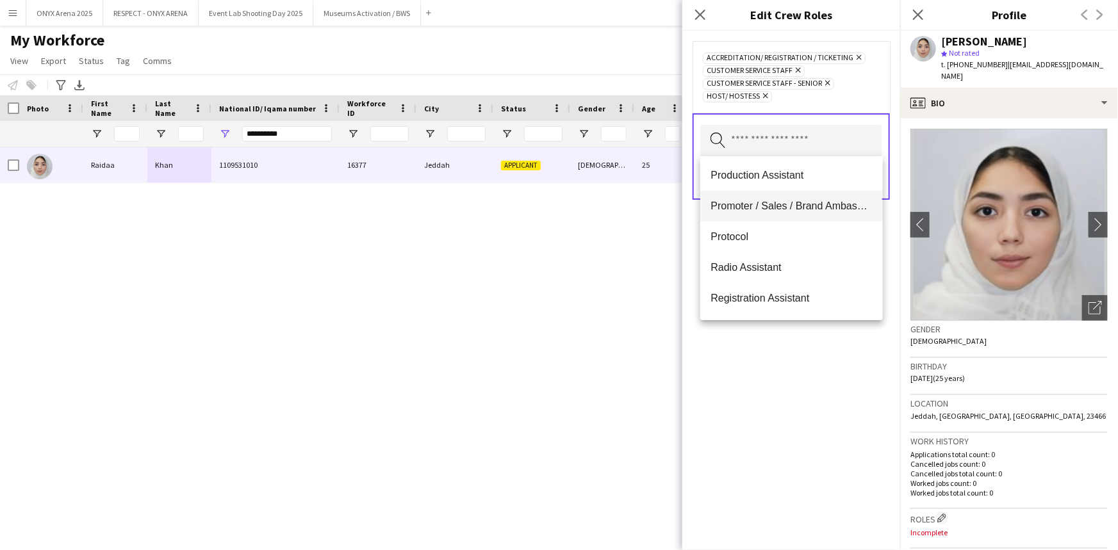
click at [757, 213] on mat-option "Promoter / Sales / Brand Ambassador" at bounding box center [791, 206] width 182 height 31
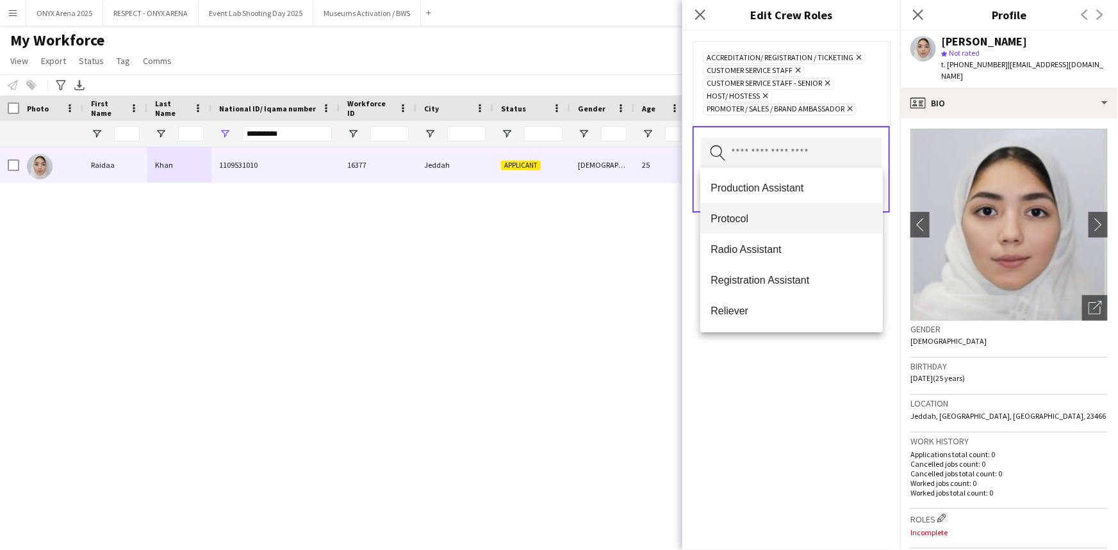
click at [745, 218] on span "Protocol" at bounding box center [791, 219] width 161 height 12
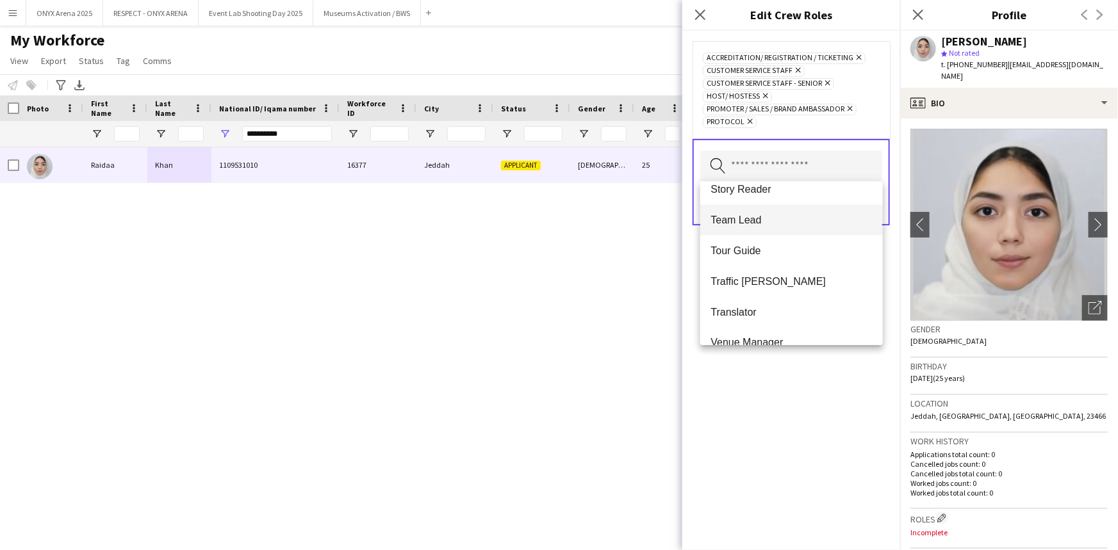
scroll to position [1107, 0]
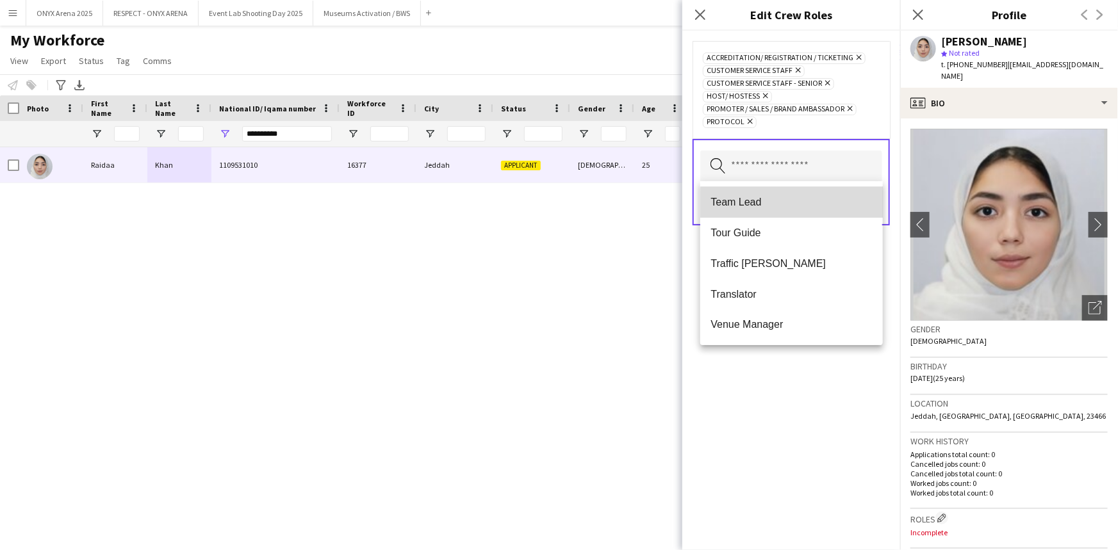
click at [797, 206] on span "Team Lead" at bounding box center [791, 202] width 161 height 12
drag, startPoint x: 788, startPoint y: 399, endPoint x: 787, endPoint y: 390, distance: 9.1
click at [787, 400] on div "Accreditation/ Registration / Ticketing Remove Customer Service Staff Remove Cu…" at bounding box center [791, 291] width 218 height 520
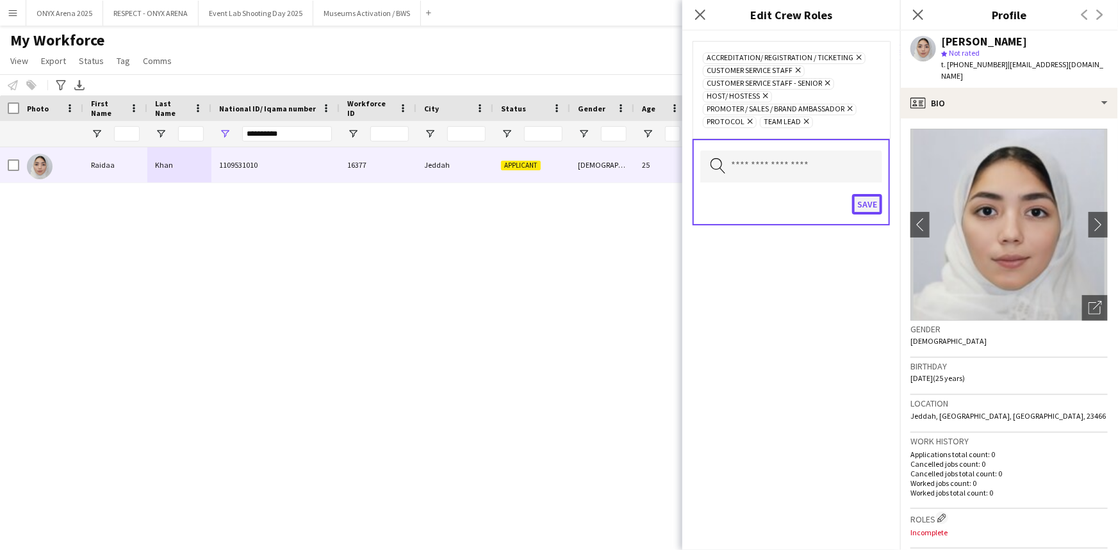
click at [859, 205] on button "Save" at bounding box center [867, 204] width 30 height 21
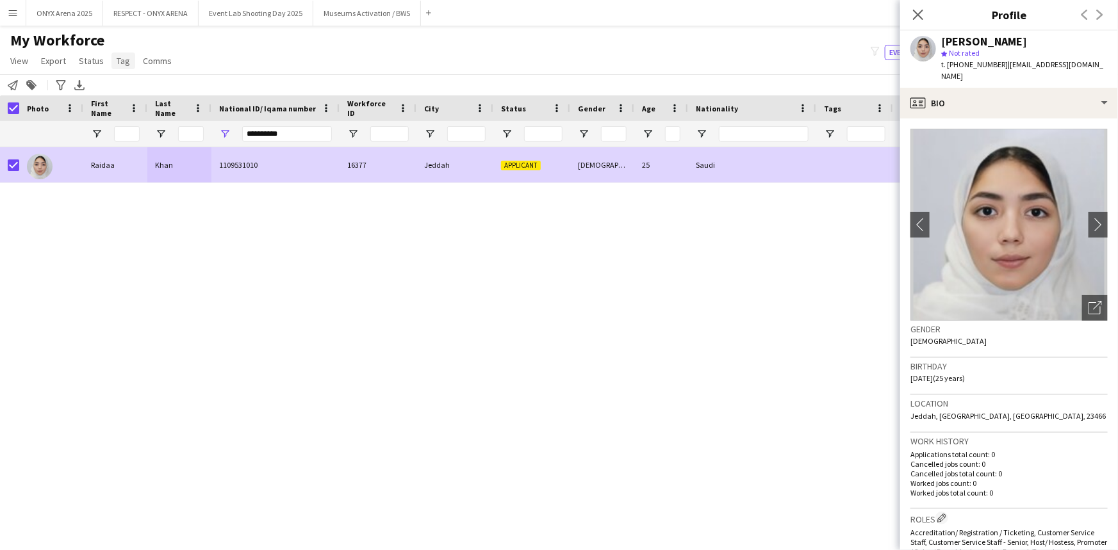
click at [117, 63] on span "Tag" at bounding box center [123, 61] width 13 height 12
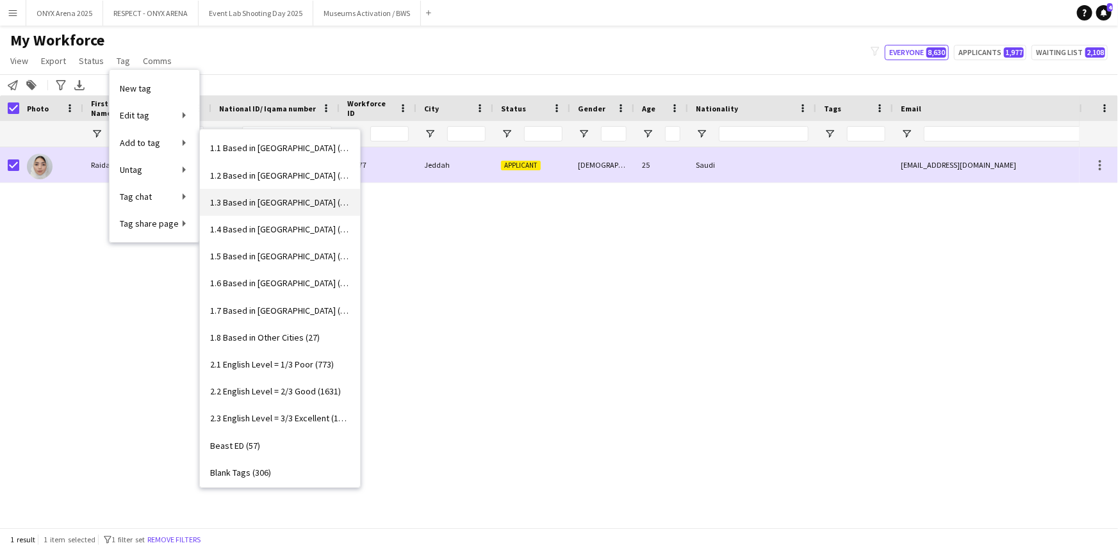
click at [250, 199] on span "1.3 Based in [GEOGRAPHIC_DATA] (1040)" at bounding box center [280, 203] width 140 height 12
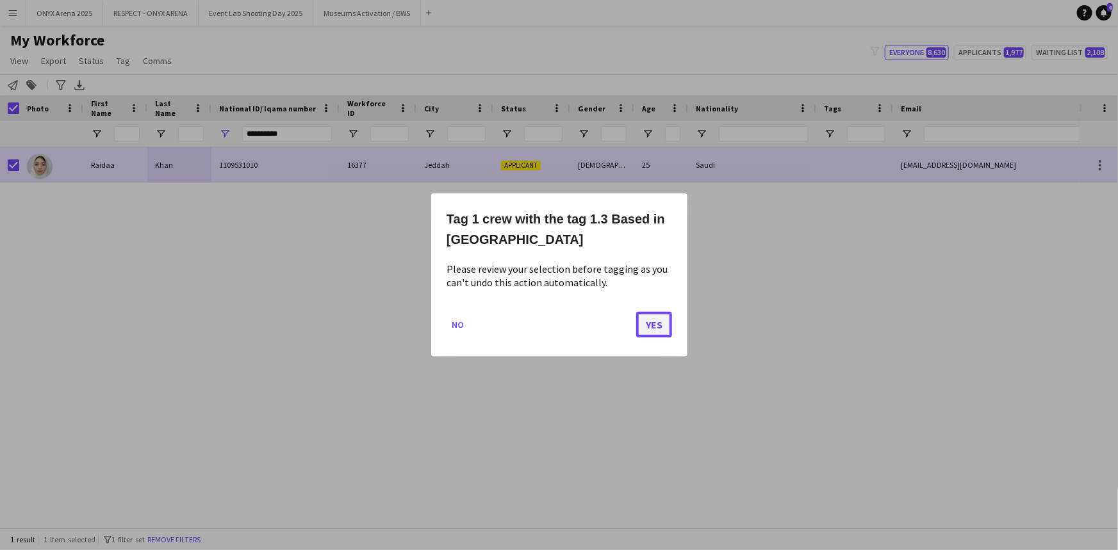
click at [665, 320] on button "Yes" at bounding box center [654, 325] width 36 height 26
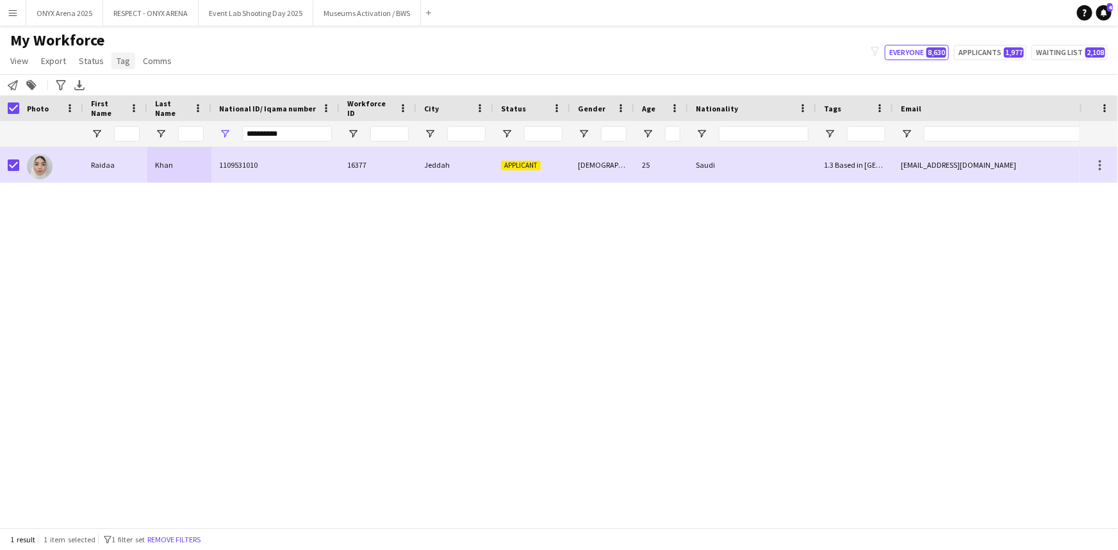
click at [117, 58] on span "Tag" at bounding box center [123, 61] width 13 height 12
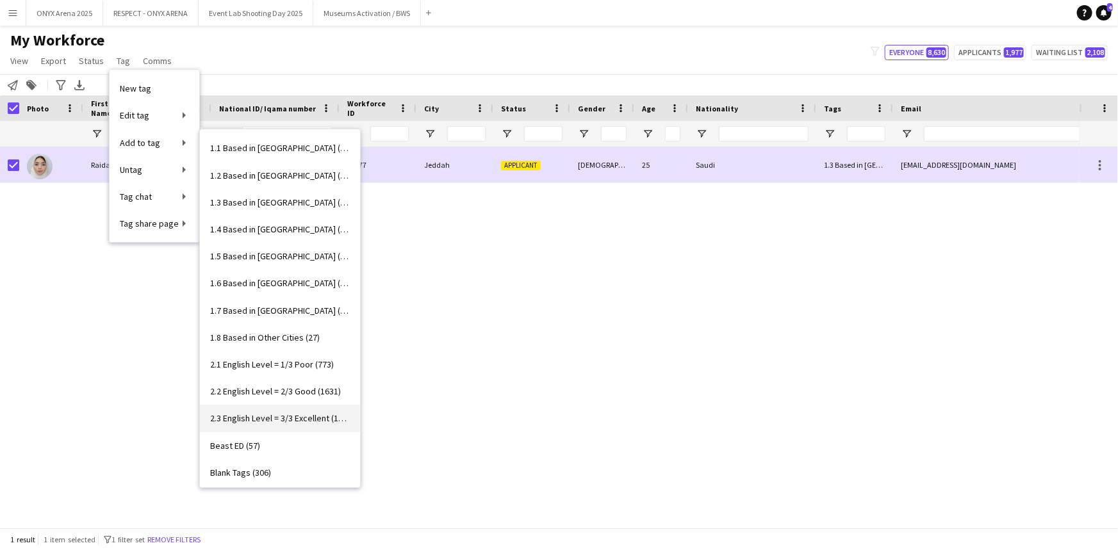
click at [229, 410] on link "2.3 English Level = 3/3 Excellent (1247)" at bounding box center [280, 418] width 160 height 27
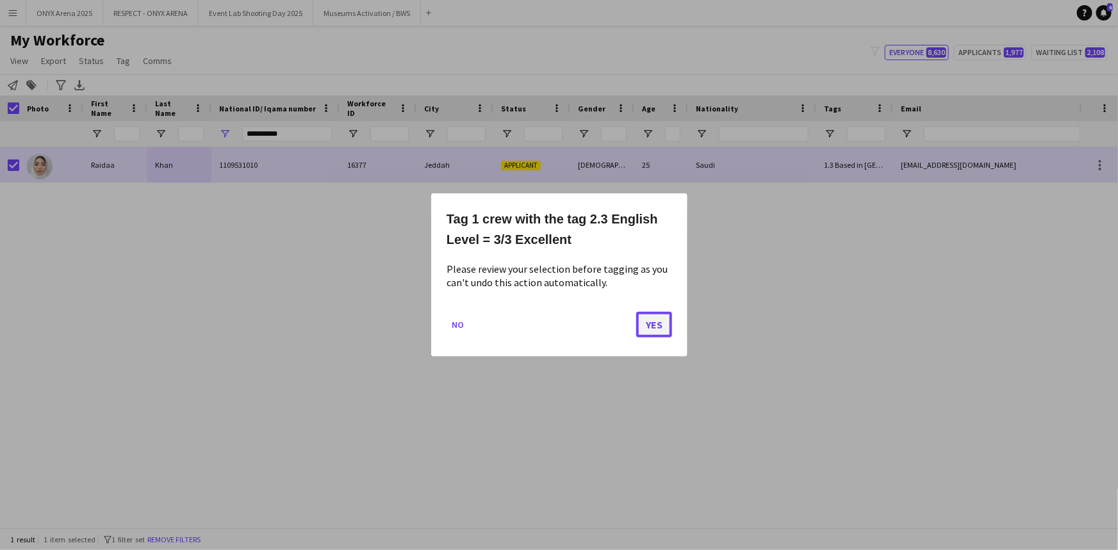
click at [660, 326] on button "Yes" at bounding box center [654, 325] width 36 height 26
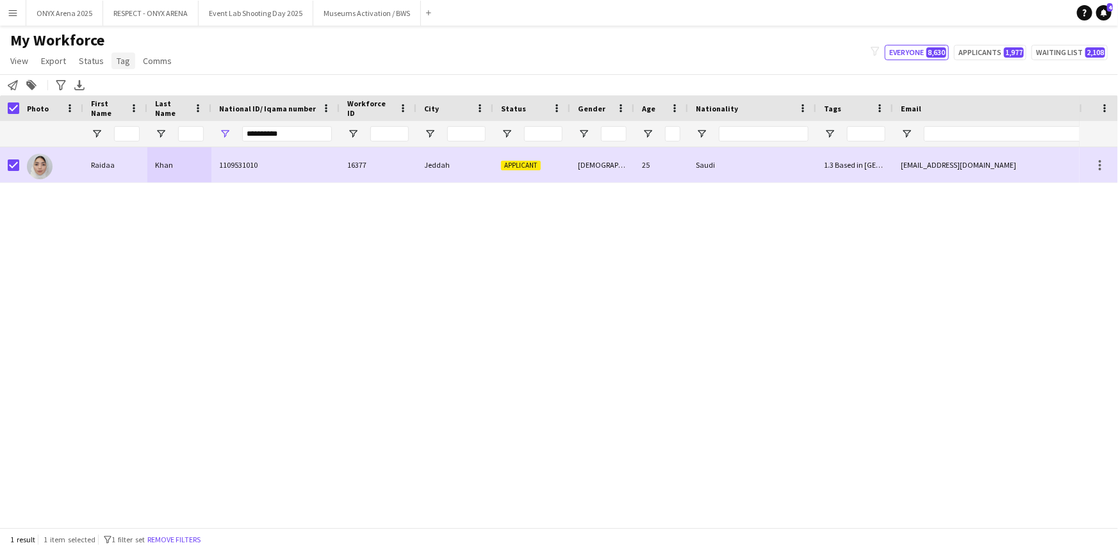
click at [126, 62] on span "Tag" at bounding box center [123, 61] width 13 height 12
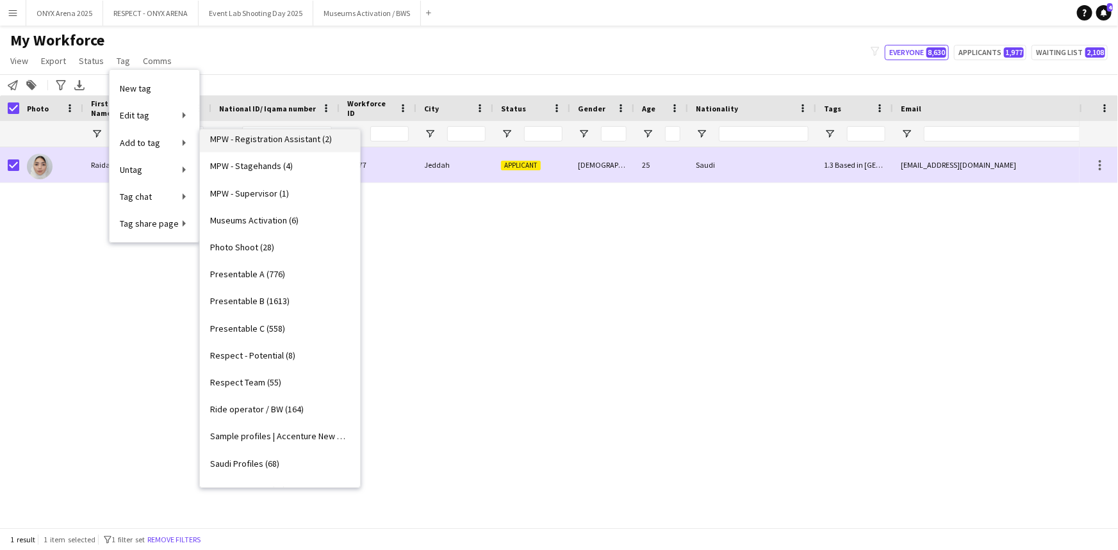
scroll to position [841, 0]
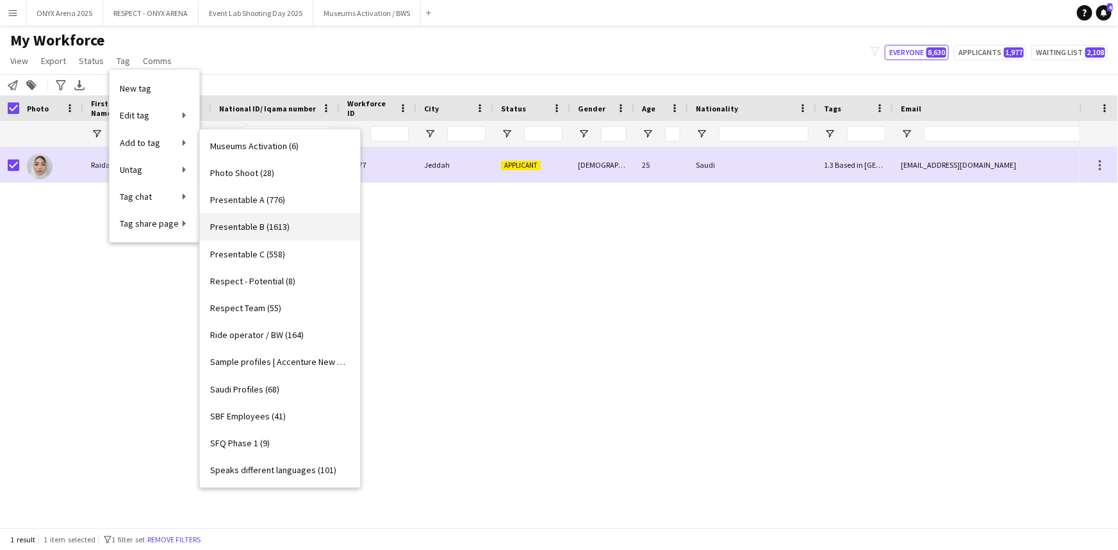
click at [275, 233] on link "Presentable B (1613)" at bounding box center [280, 226] width 160 height 27
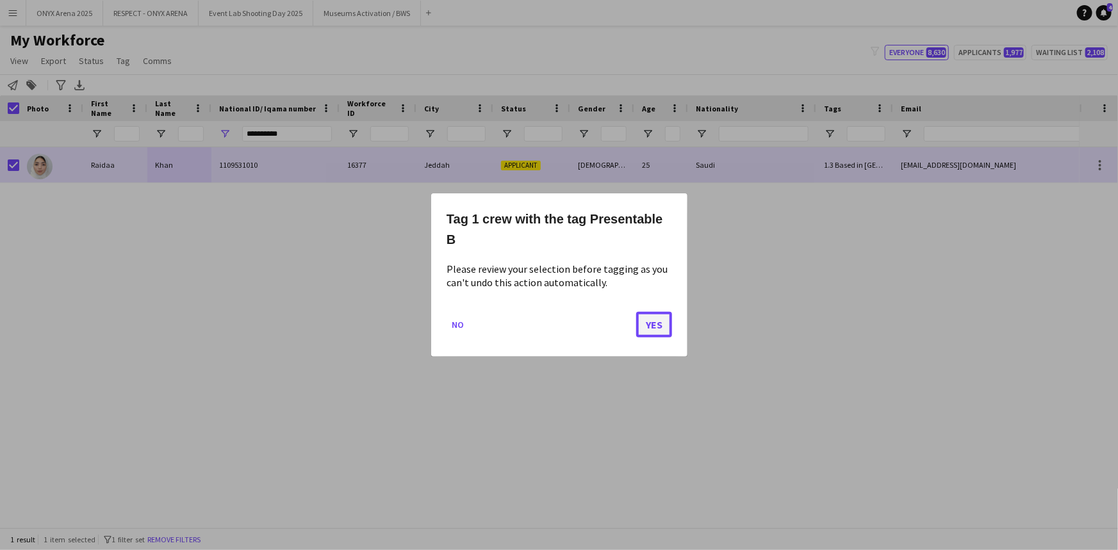
click at [648, 326] on button "Yes" at bounding box center [654, 325] width 36 height 26
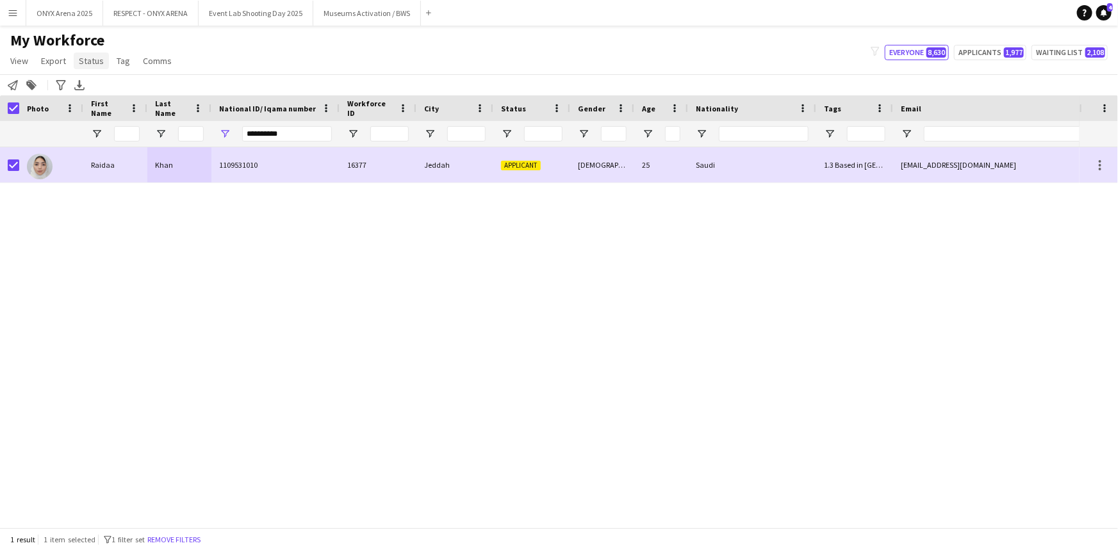
click at [80, 60] on span "Status" at bounding box center [91, 61] width 25 height 12
click at [89, 81] on link "Edit" at bounding box center [119, 88] width 90 height 27
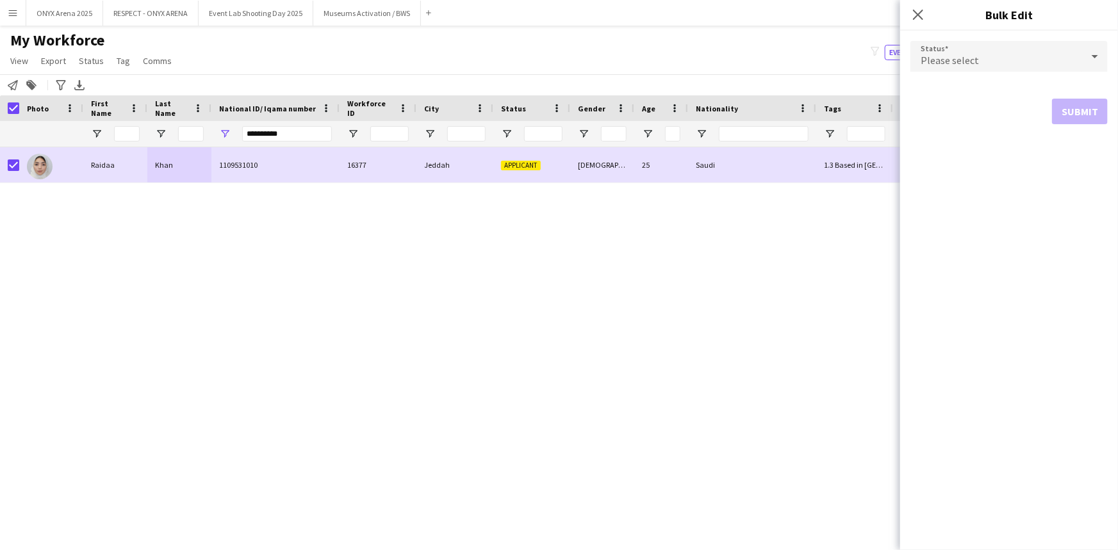
click at [998, 59] on div "Please select" at bounding box center [996, 56] width 172 height 31
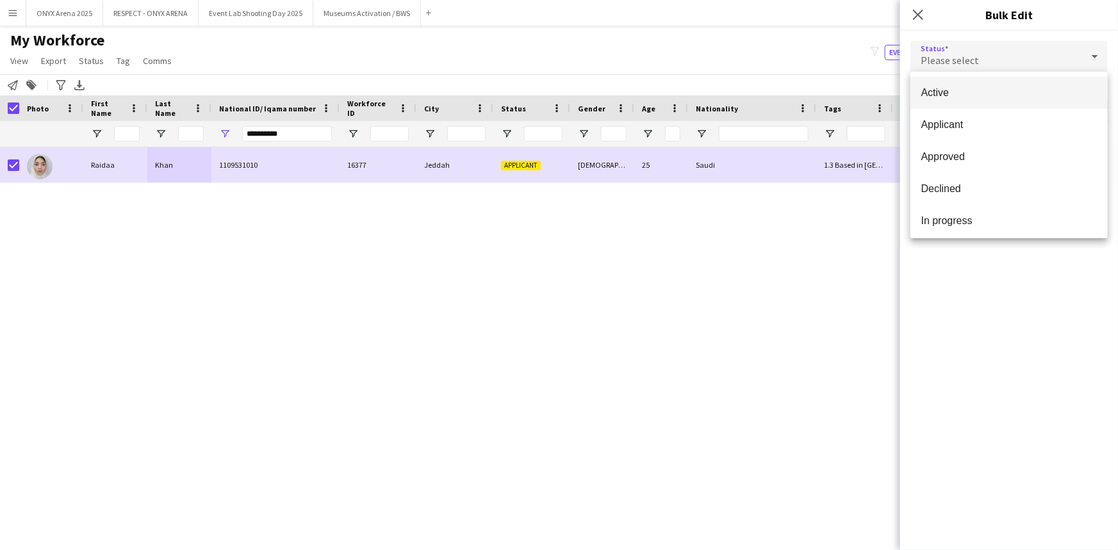
click at [998, 87] on span "Active" at bounding box center [1009, 93] width 177 height 12
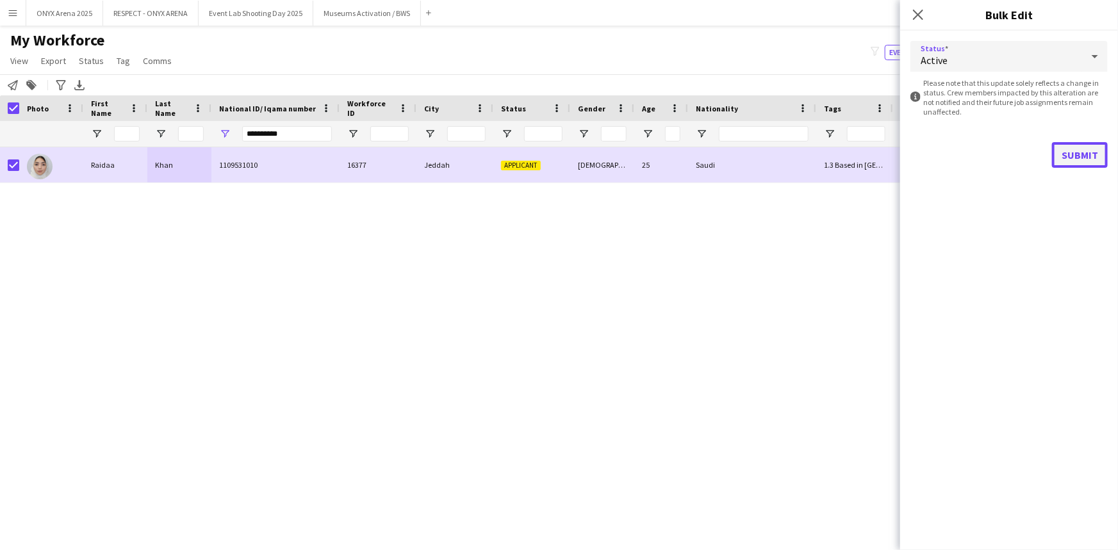
click at [1057, 149] on button "Submit" at bounding box center [1080, 155] width 56 height 26
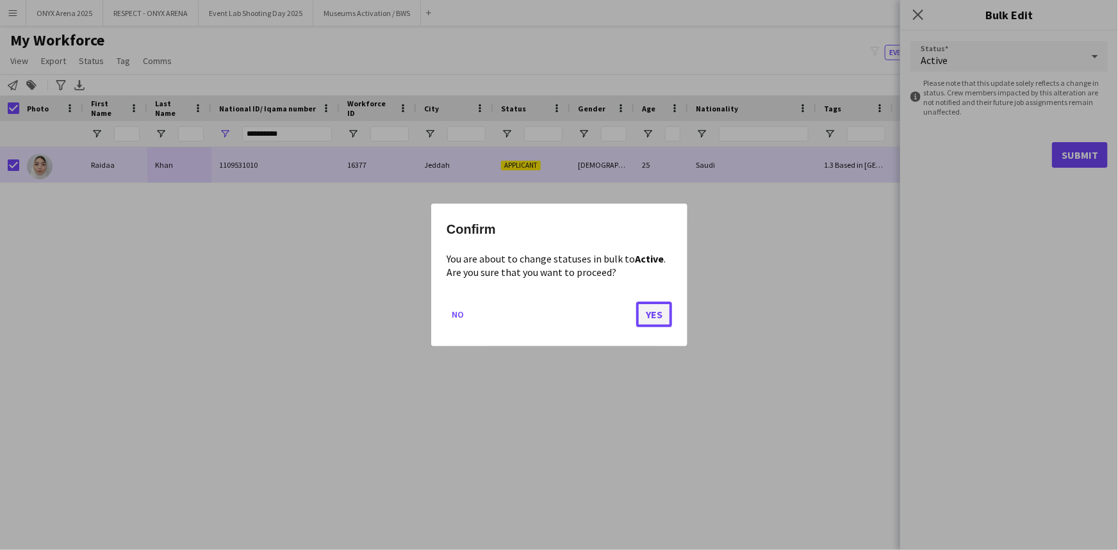
click at [654, 315] on button "Yes" at bounding box center [654, 315] width 36 height 26
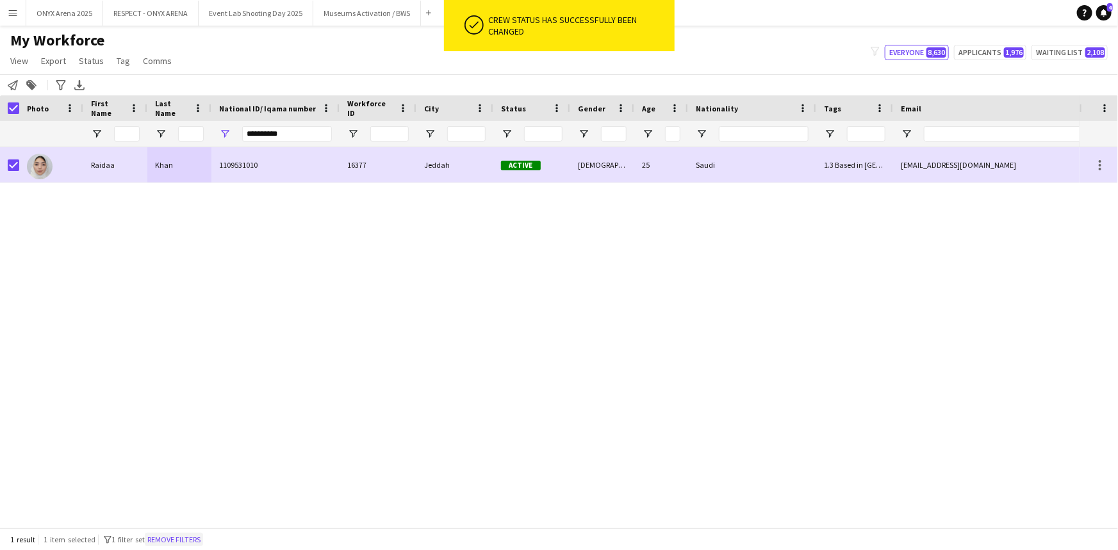
click at [180, 537] on button "Remove filters" at bounding box center [174, 540] width 58 height 14
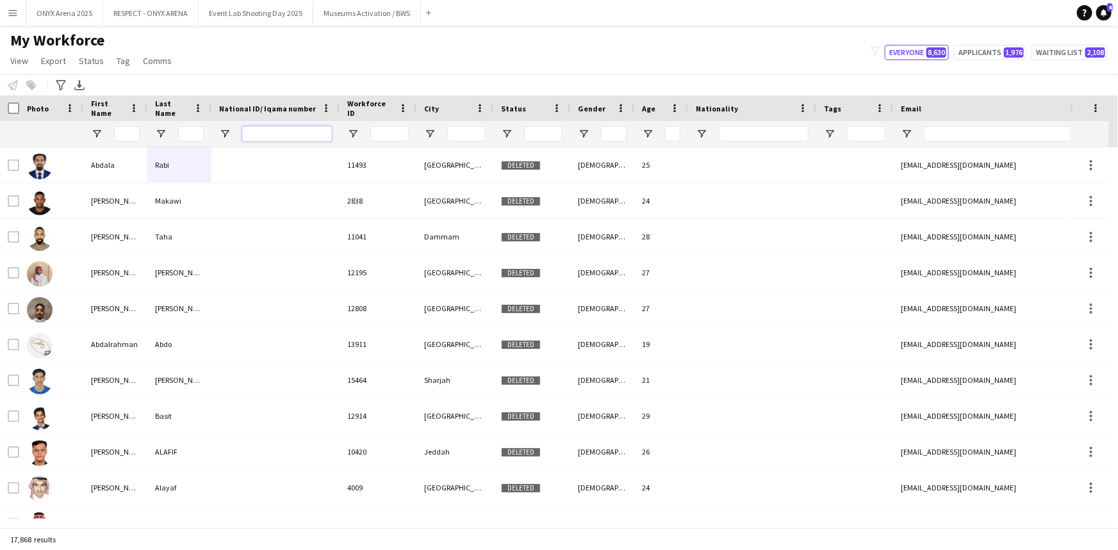
click at [257, 134] on input "National ID/ Iqama number Filter Input" at bounding box center [287, 133] width 90 height 15
paste input "**********"
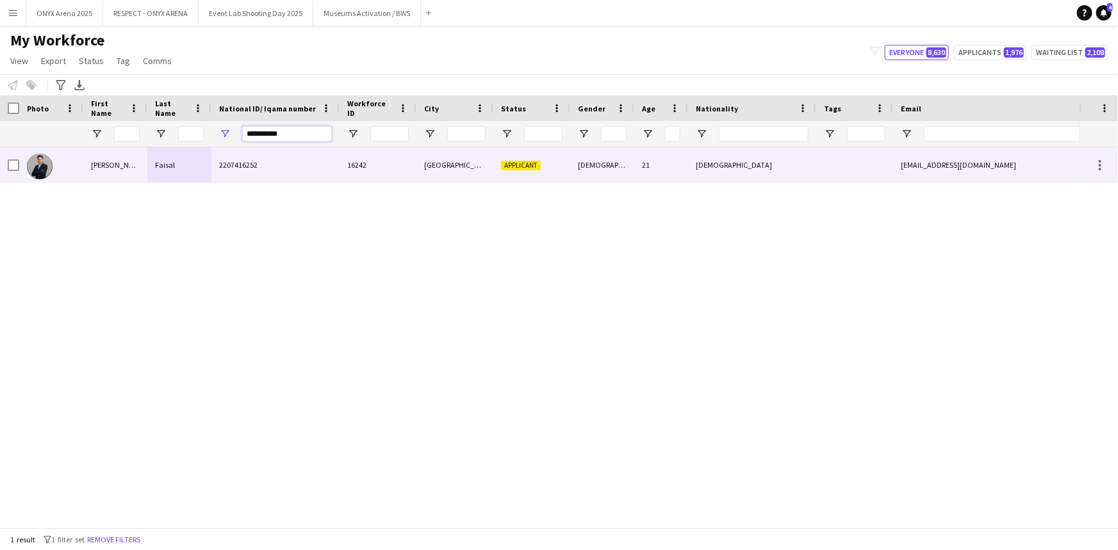
type input "**********"
click at [113, 173] on div "[PERSON_NAME]" at bounding box center [115, 164] width 64 height 35
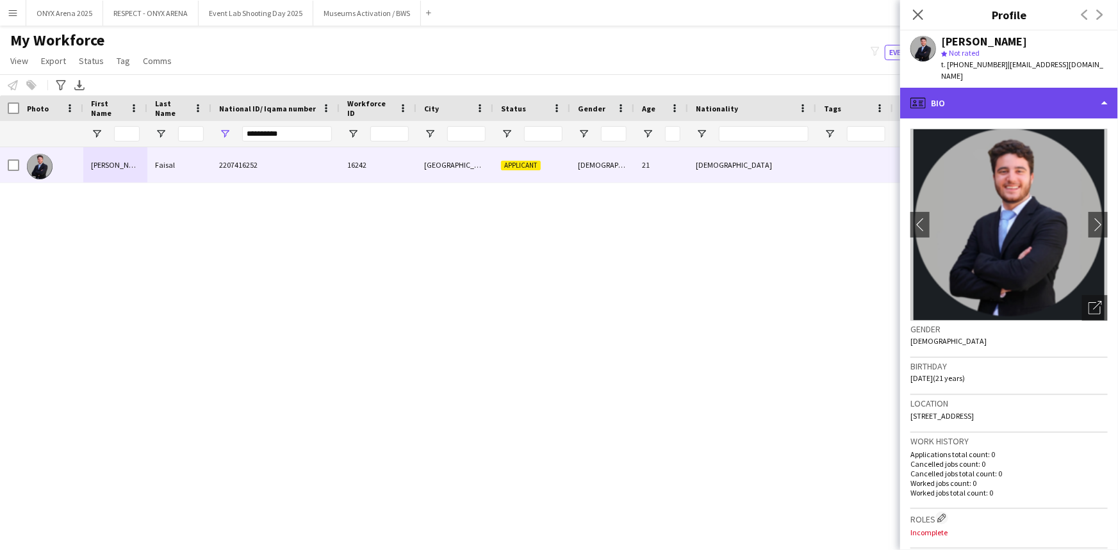
click at [994, 88] on div "profile Bio" at bounding box center [1009, 103] width 218 height 31
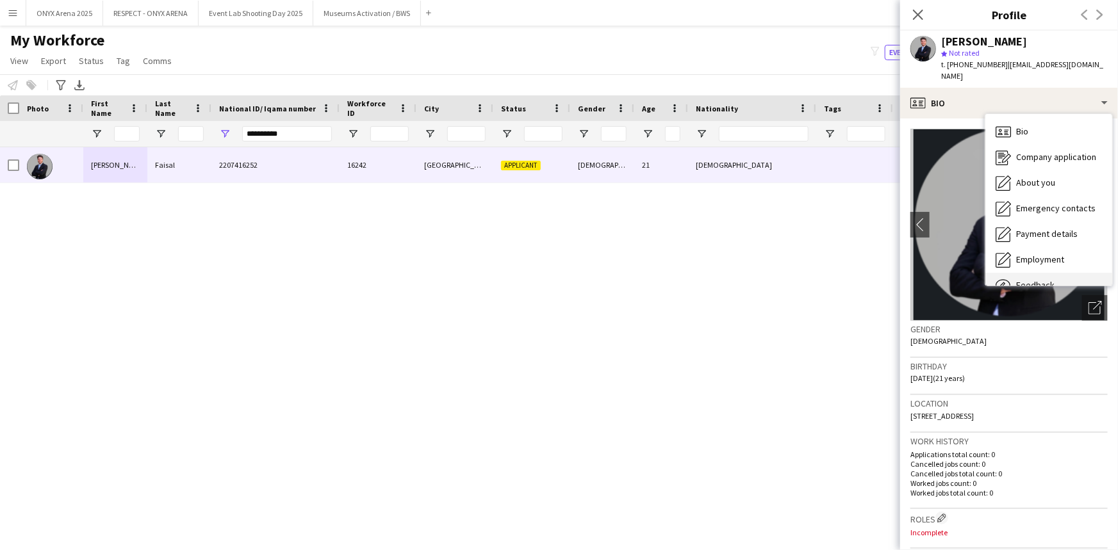
click at [1036, 273] on div "Feedback Feedback" at bounding box center [1048, 286] width 127 height 26
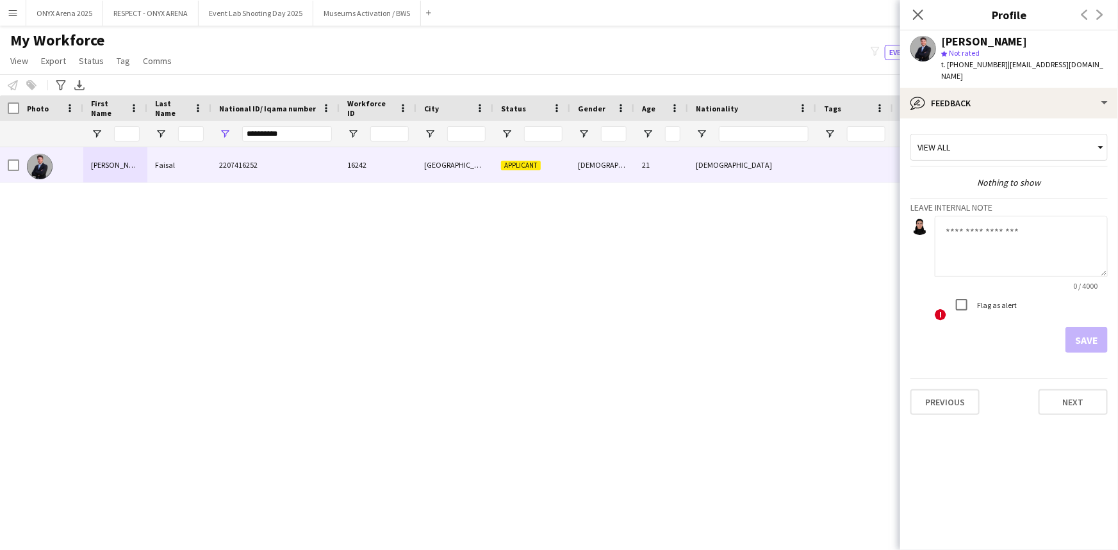
click at [974, 216] on textarea at bounding box center [1021, 246] width 173 height 61
type textarea "*"
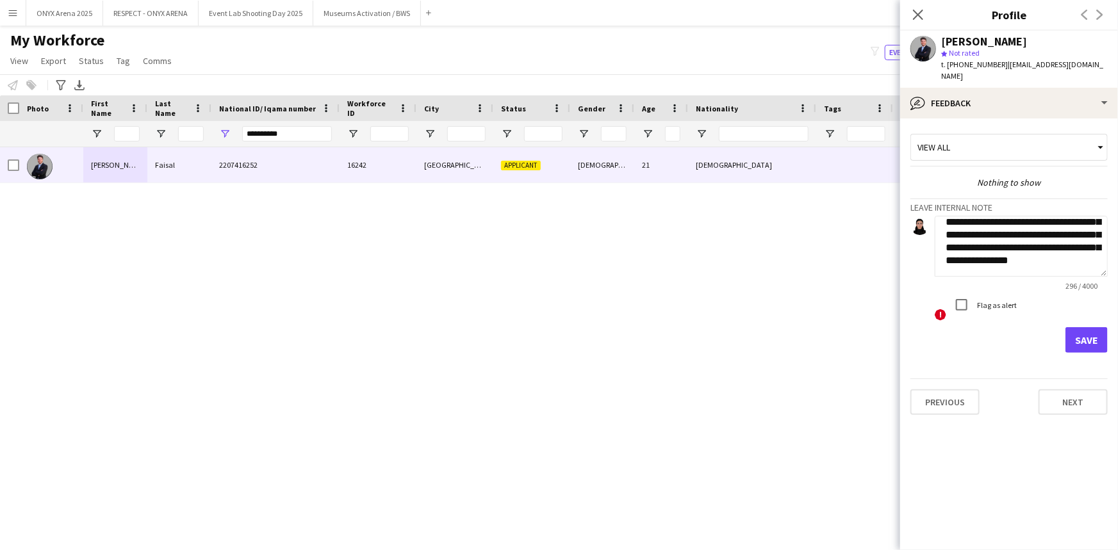
scroll to position [77, 0]
type textarea "**********"
click at [1105, 331] on button "Save" at bounding box center [1087, 340] width 42 height 26
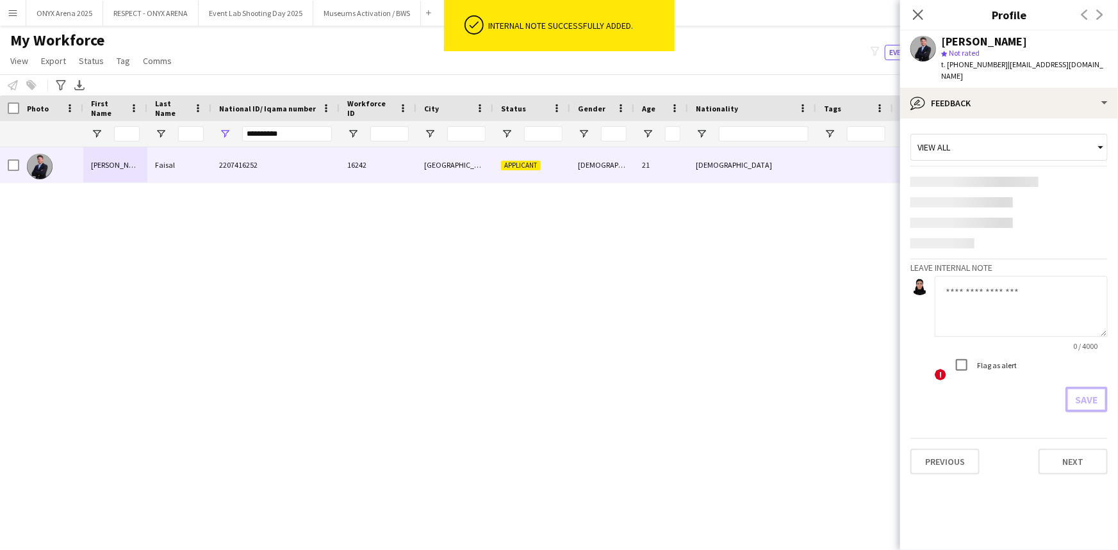
scroll to position [0, 0]
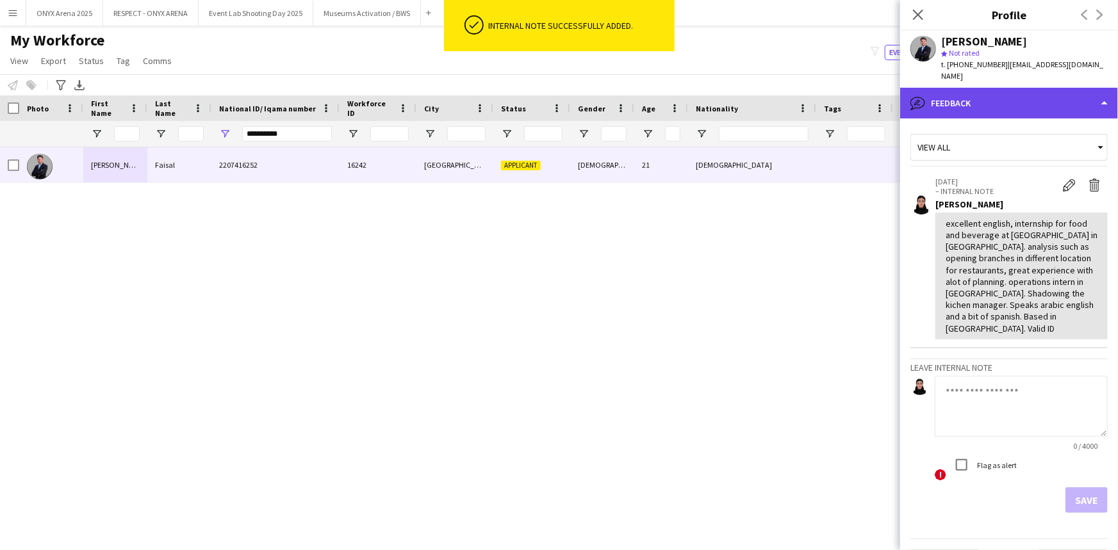
click at [977, 89] on div "bubble-pencil Feedback" at bounding box center [1009, 103] width 218 height 31
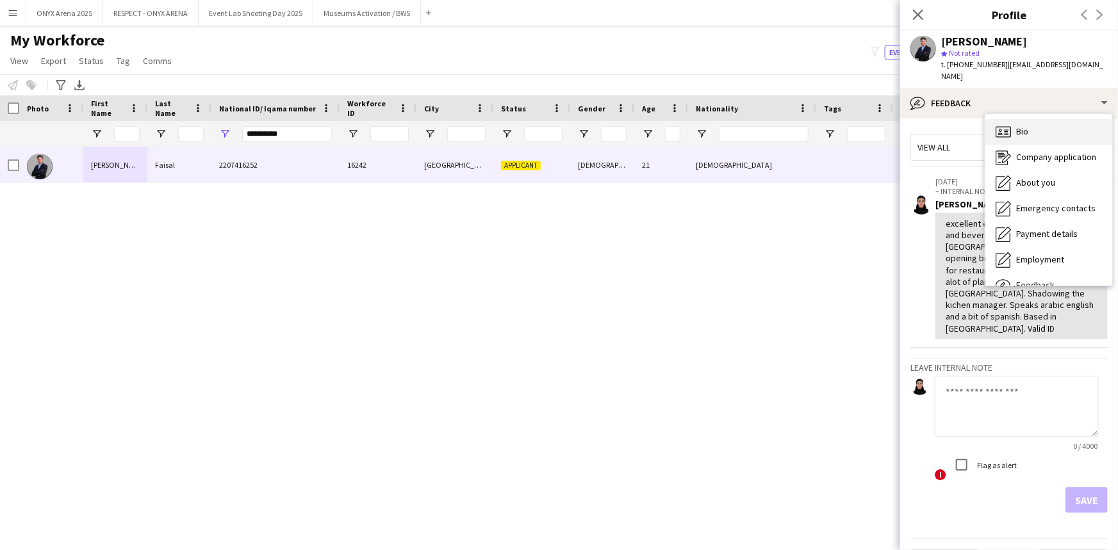
click at [1016, 126] on span "Bio" at bounding box center [1022, 132] width 12 height 12
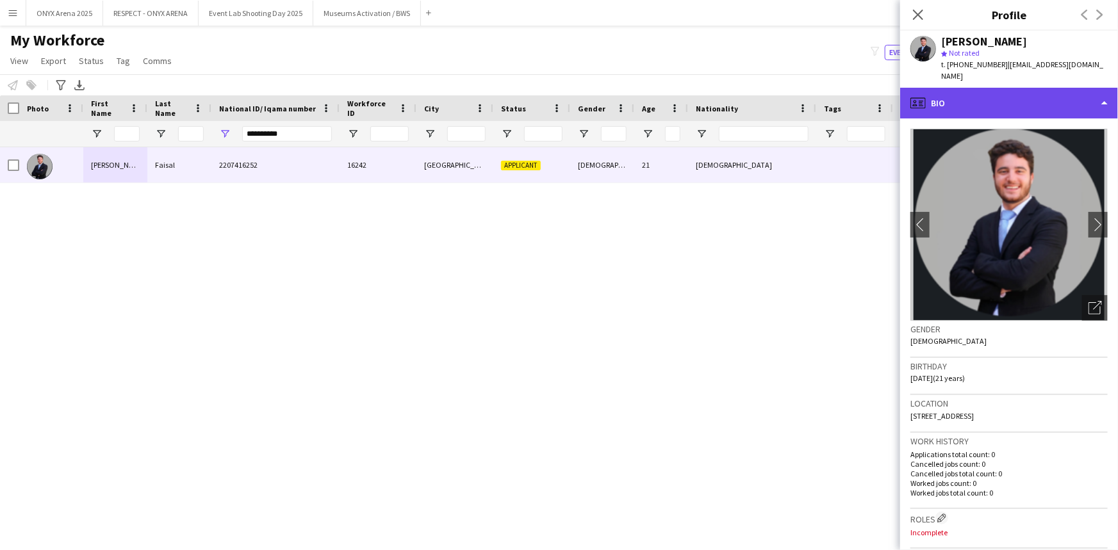
click at [977, 92] on div "profile Bio" at bounding box center [1009, 103] width 218 height 31
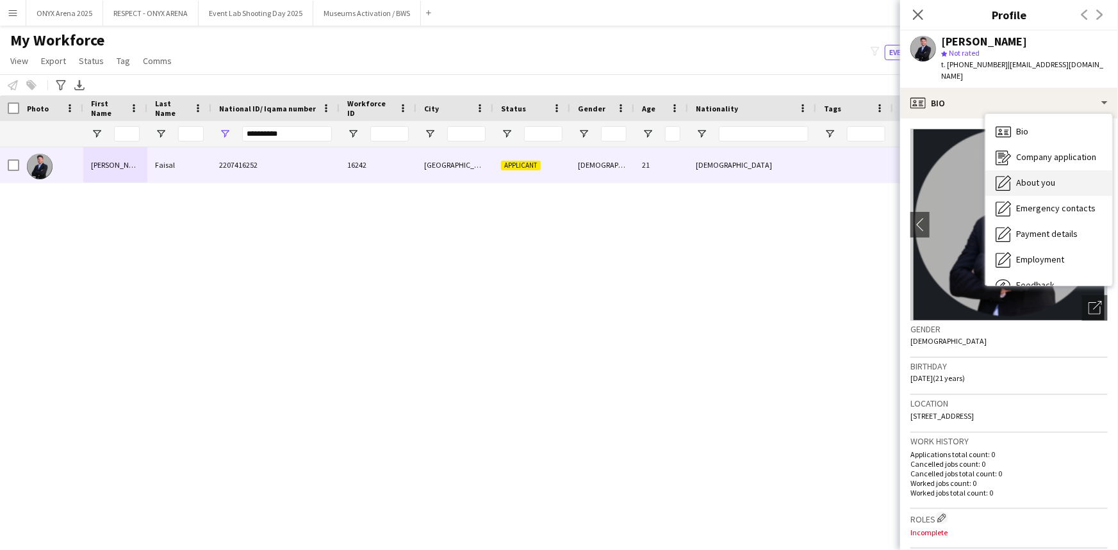
click at [1021, 170] on div "About you About you" at bounding box center [1048, 183] width 127 height 26
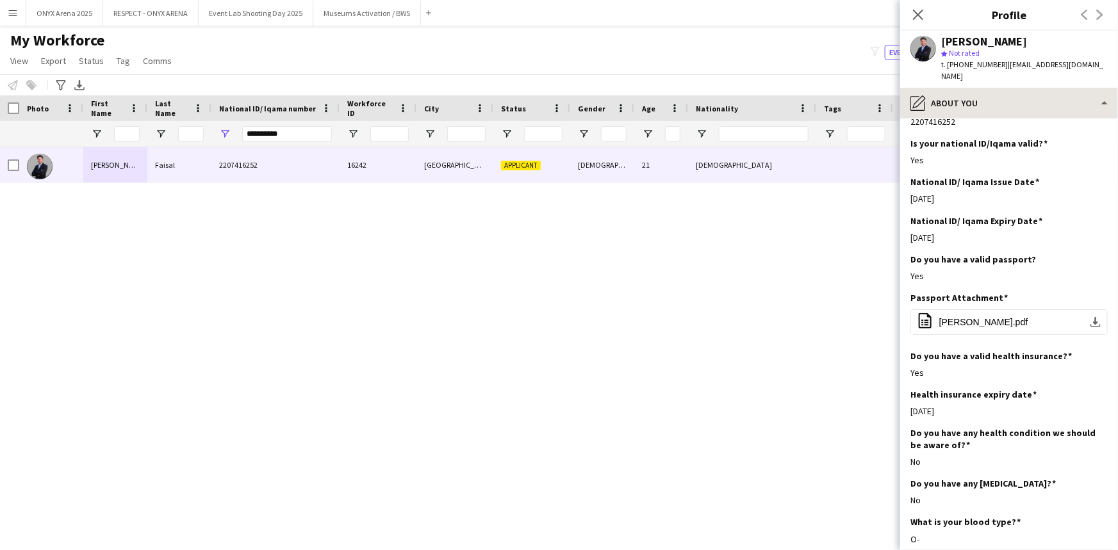
scroll to position [349, 0]
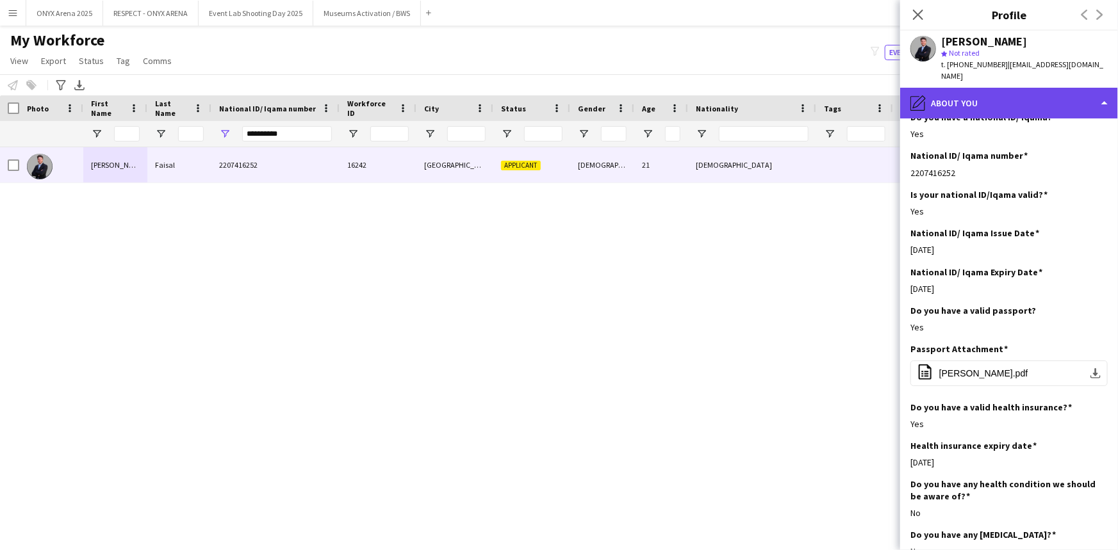
click at [1006, 90] on div "pencil4 About you" at bounding box center [1009, 103] width 218 height 31
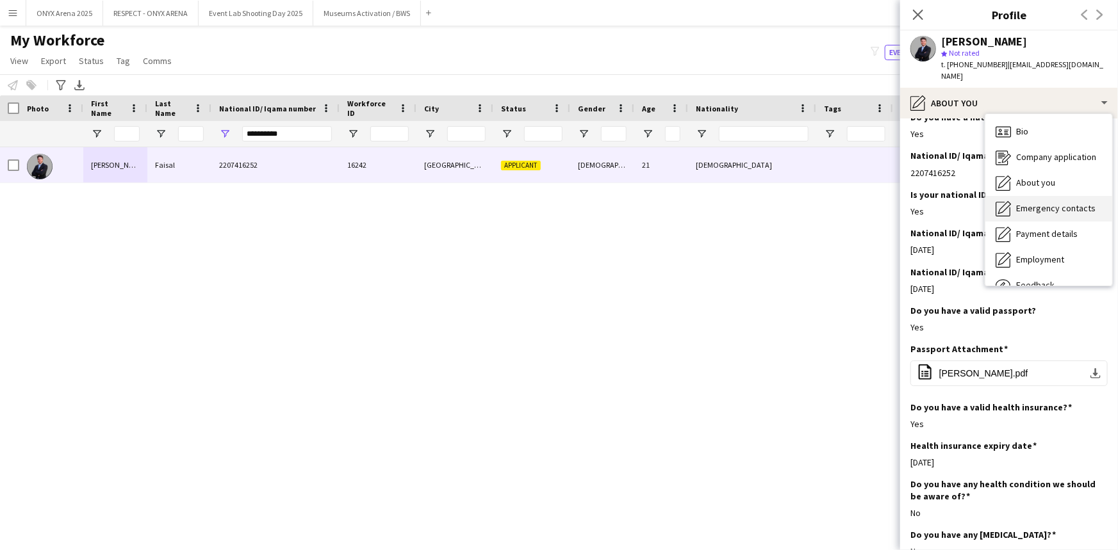
click at [1026, 196] on div "Emergency contacts Emergency contacts" at bounding box center [1048, 209] width 127 height 26
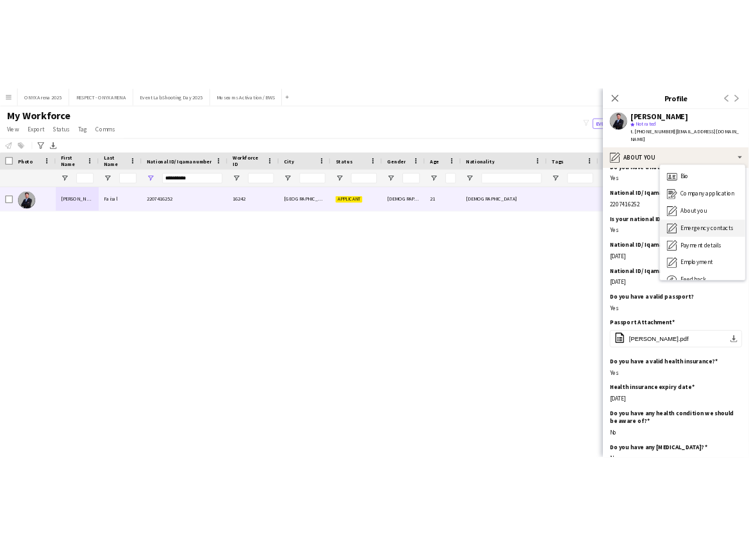
scroll to position [0, 0]
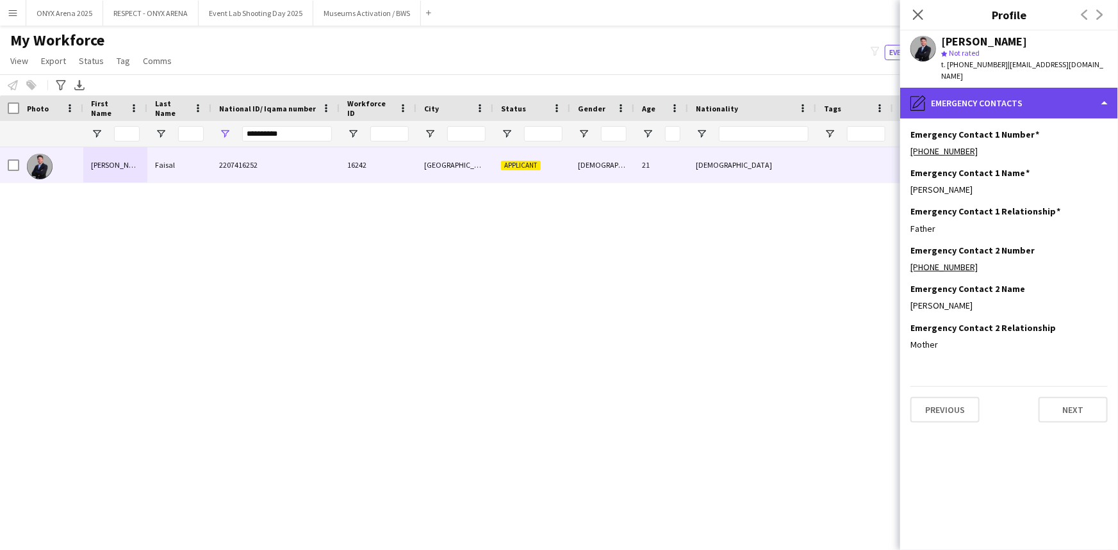
click at [1007, 88] on div "pencil4 Emergency contacts" at bounding box center [1009, 103] width 218 height 31
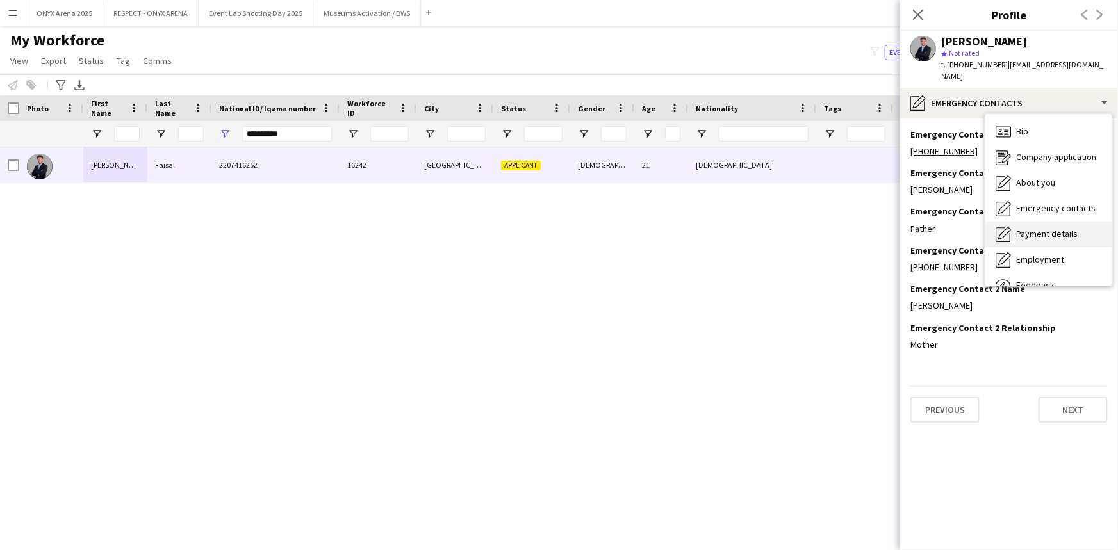
click at [1039, 229] on div "Payment details Payment details" at bounding box center [1048, 235] width 127 height 26
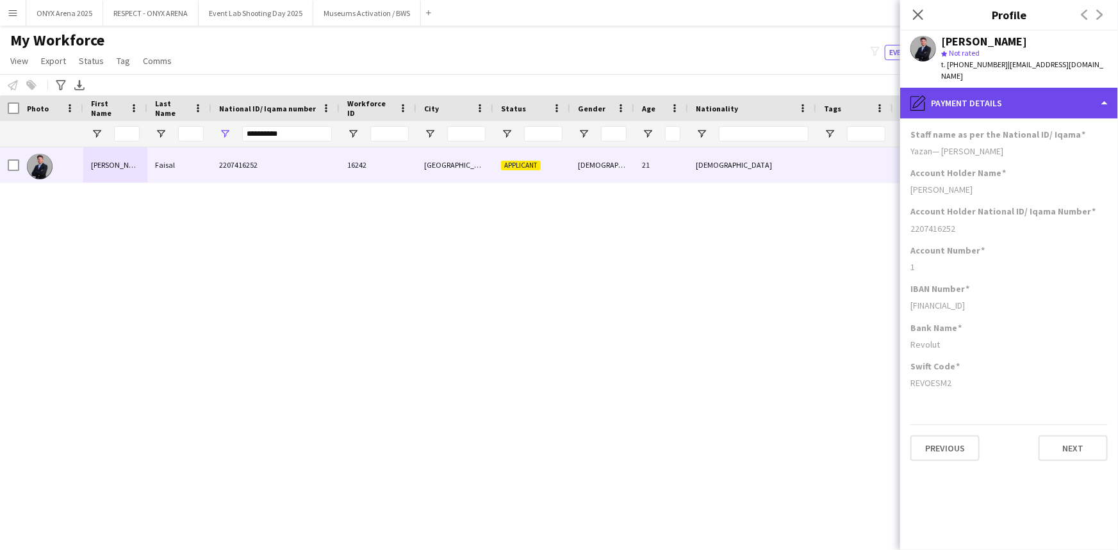
click at [1014, 93] on div "pencil4 Payment details" at bounding box center [1009, 103] width 218 height 31
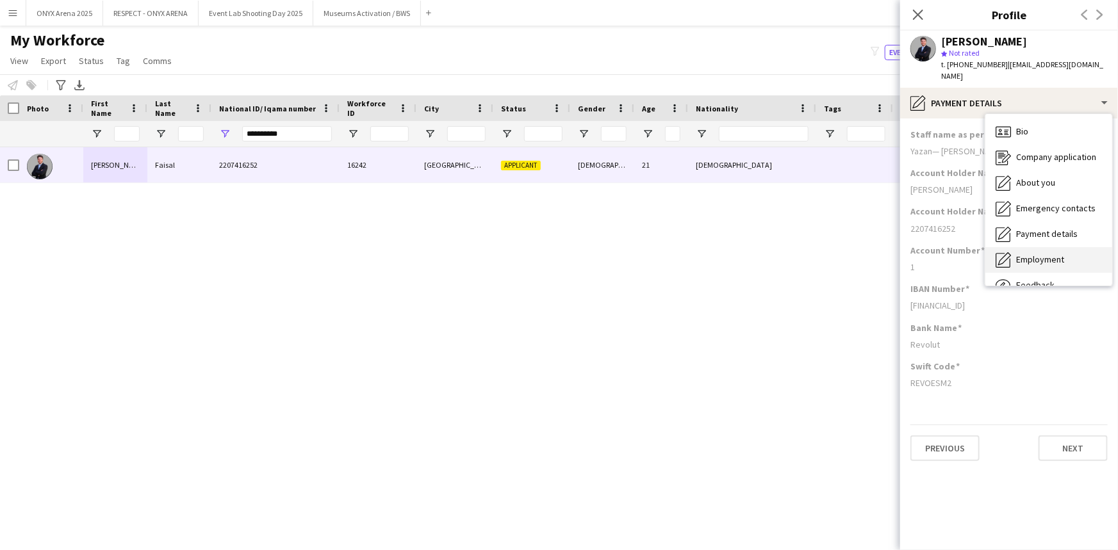
click at [1027, 247] on div "Employment Employment" at bounding box center [1048, 260] width 127 height 26
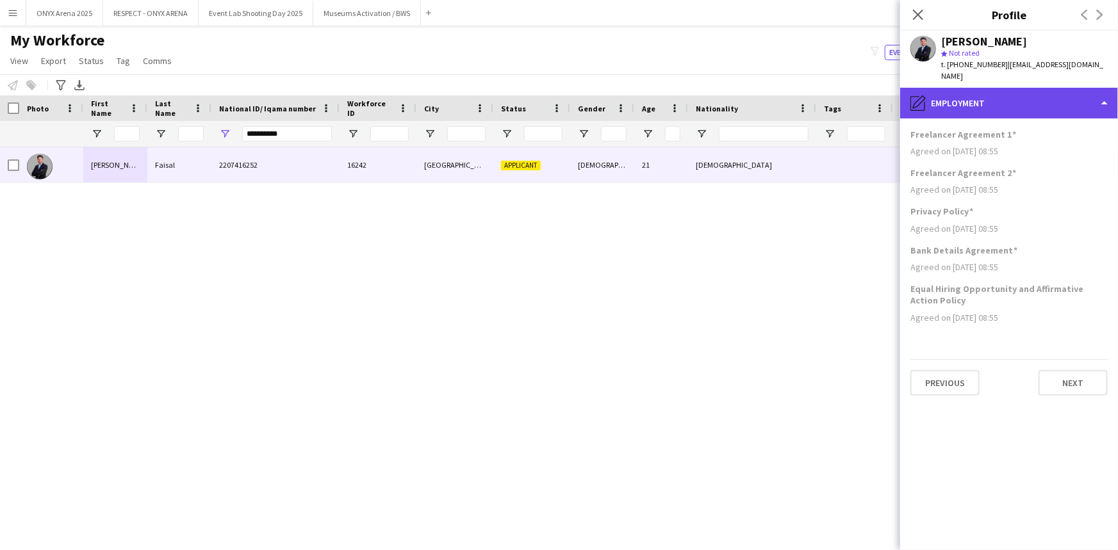
click at [998, 96] on div "pencil4 Employment" at bounding box center [1009, 103] width 218 height 31
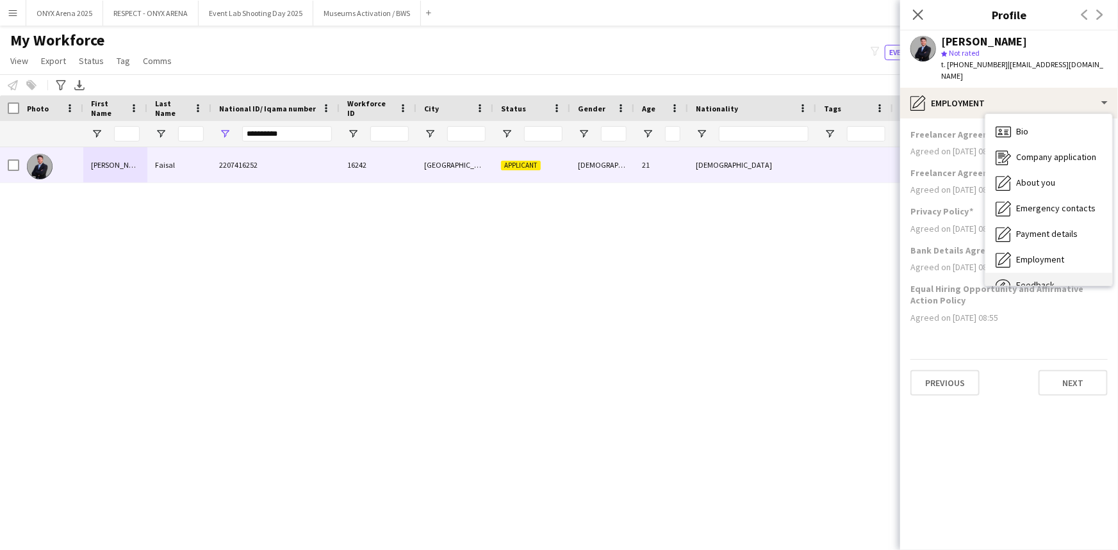
click at [1047, 273] on div "Feedback Feedback" at bounding box center [1048, 286] width 127 height 26
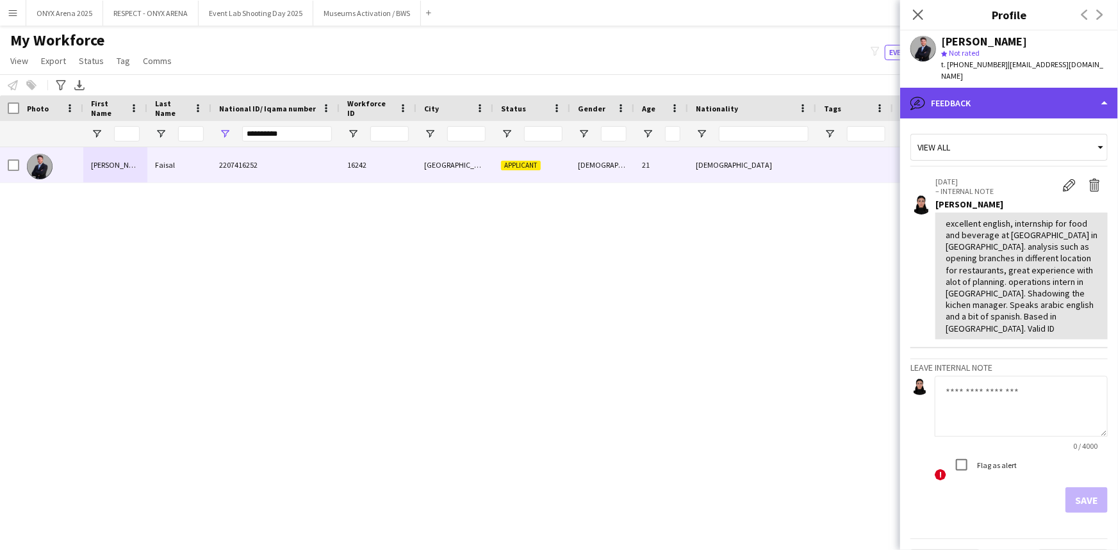
click at [998, 95] on div "bubble-pencil Feedback" at bounding box center [1009, 103] width 218 height 31
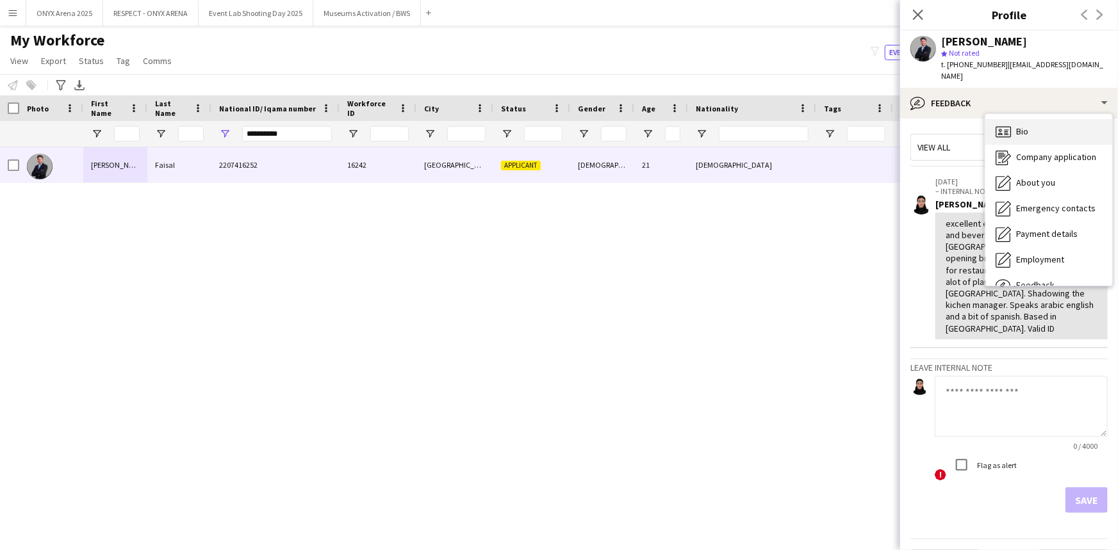
click at [1025, 129] on div "Bio Bio" at bounding box center [1048, 132] width 127 height 26
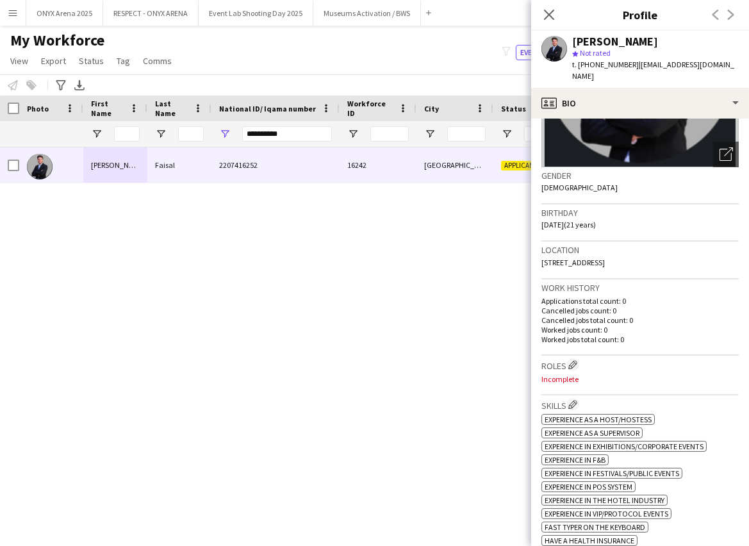
scroll to position [174, 0]
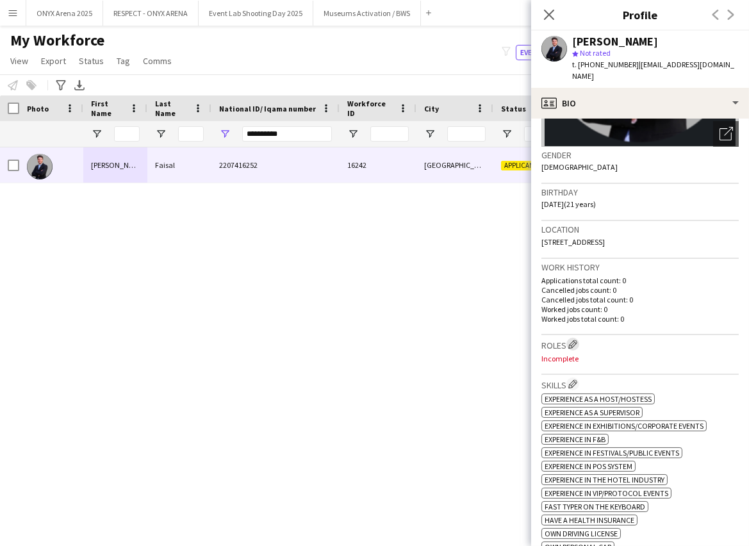
click at [572, 340] on app-icon "Edit crew company roles" at bounding box center [572, 344] width 9 height 9
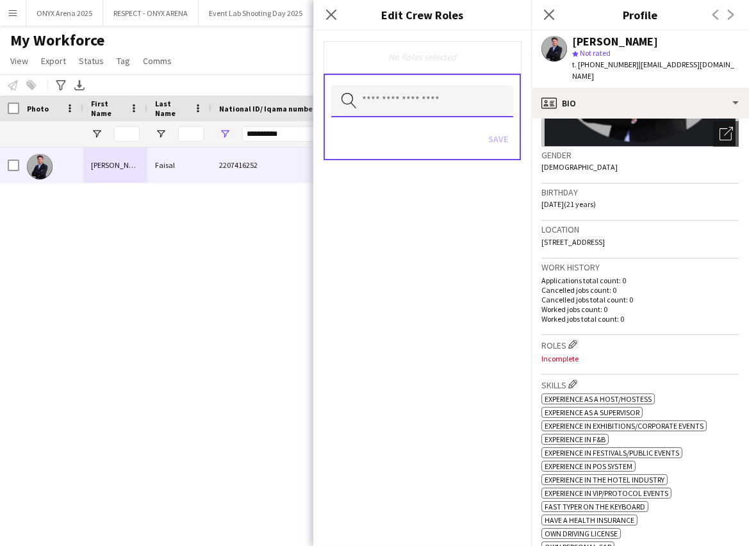
click at [432, 98] on input "text" at bounding box center [422, 101] width 182 height 32
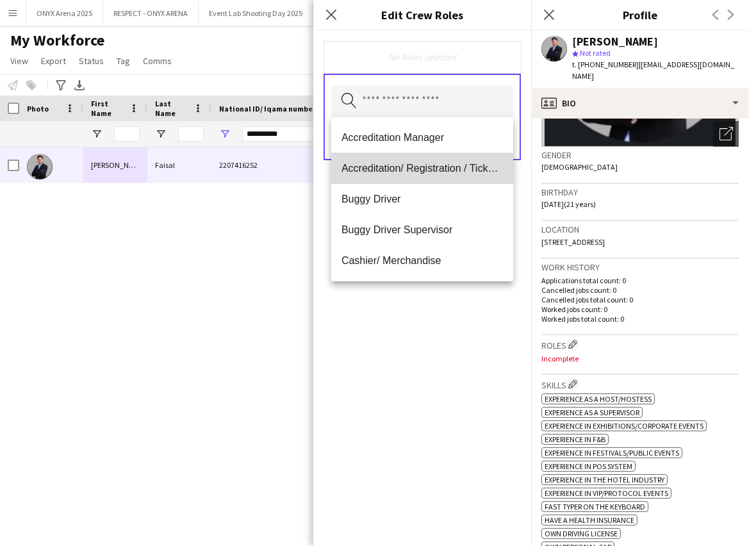
click at [423, 165] on span "Accreditation/ Registration / Ticketing" at bounding box center [422, 168] width 161 height 12
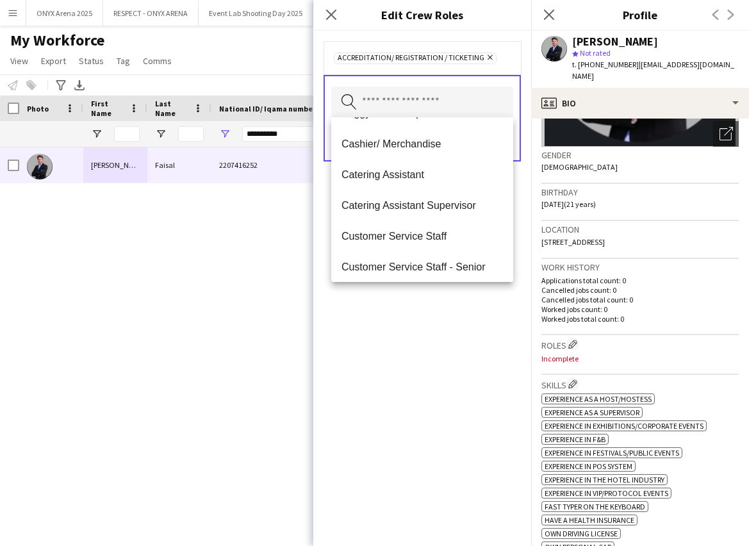
scroll to position [116, 0]
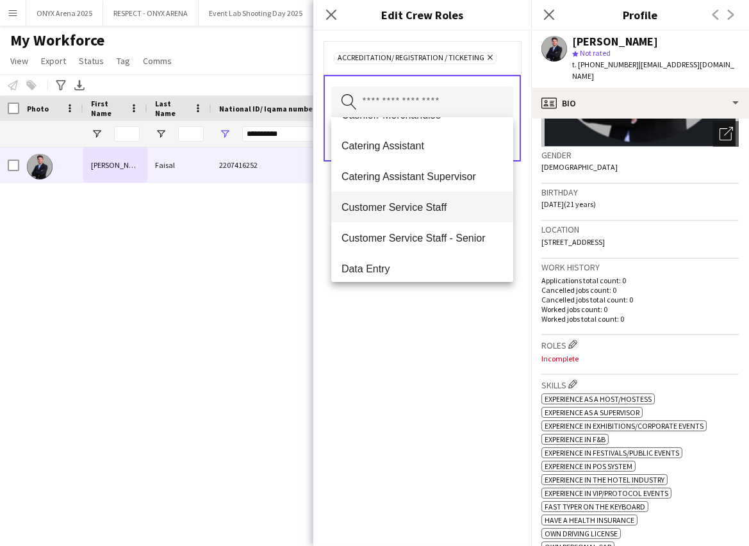
click at [424, 201] on span "Customer Service Staff" at bounding box center [422, 207] width 161 height 12
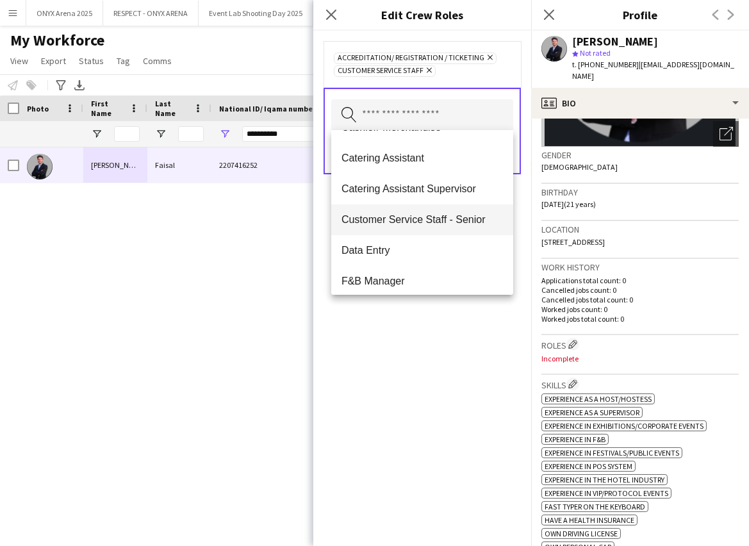
click at [434, 216] on span "Customer Service Staff - Senior" at bounding box center [422, 219] width 161 height 12
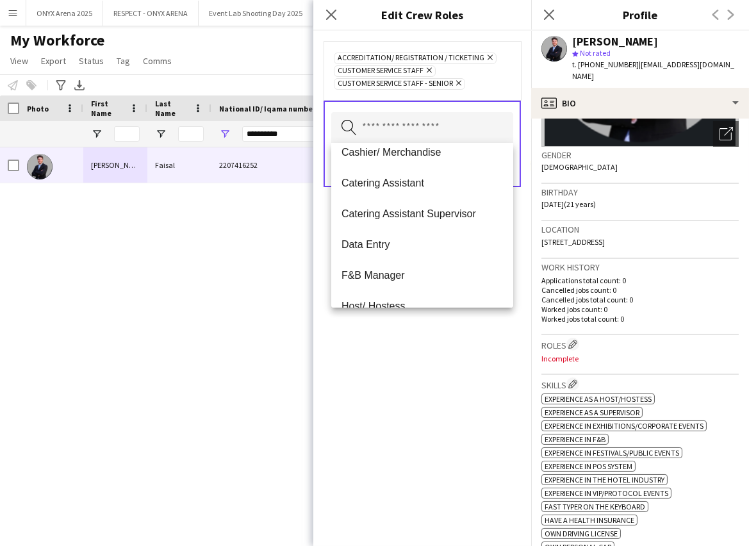
scroll to position [174, 0]
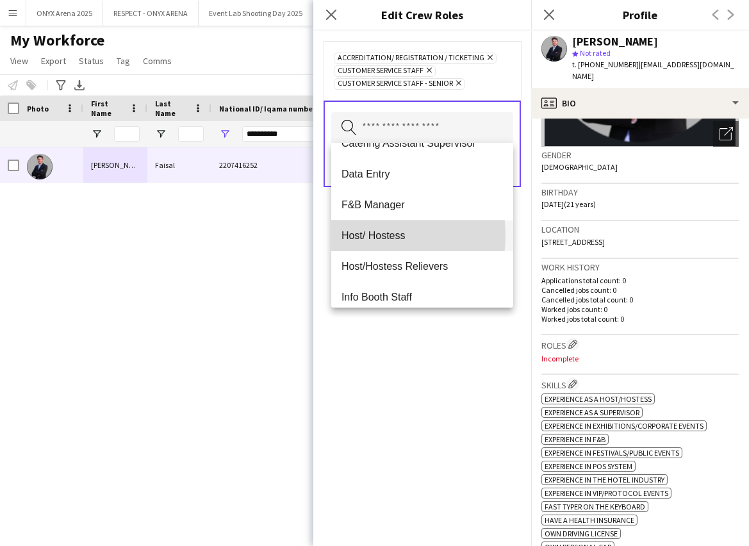
click at [364, 235] on span "Host/ Hostess" at bounding box center [422, 235] width 161 height 12
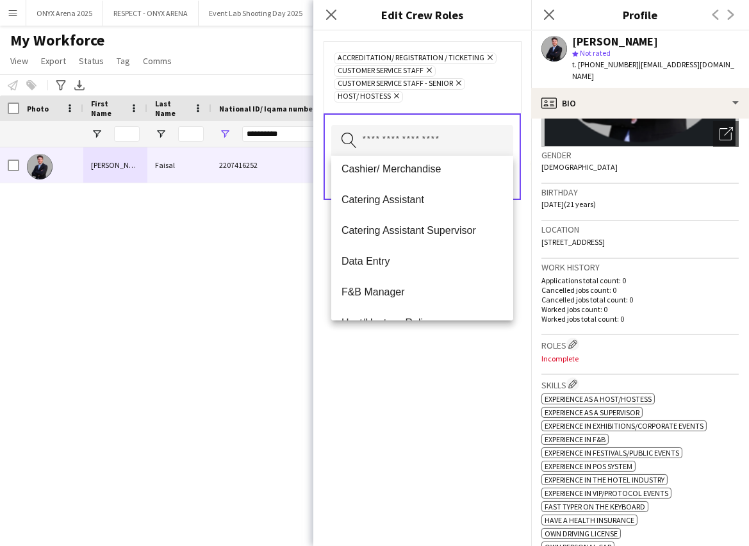
scroll to position [116, 0]
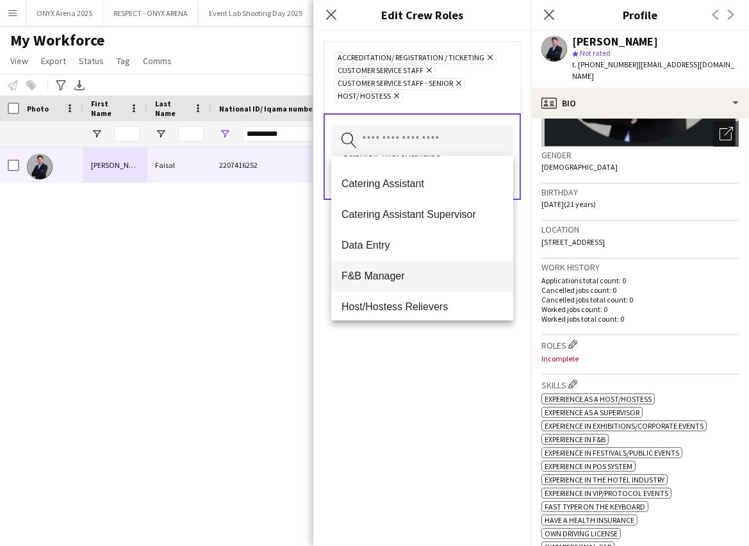
click at [377, 268] on mat-option "F&B Manager" at bounding box center [422, 276] width 182 height 31
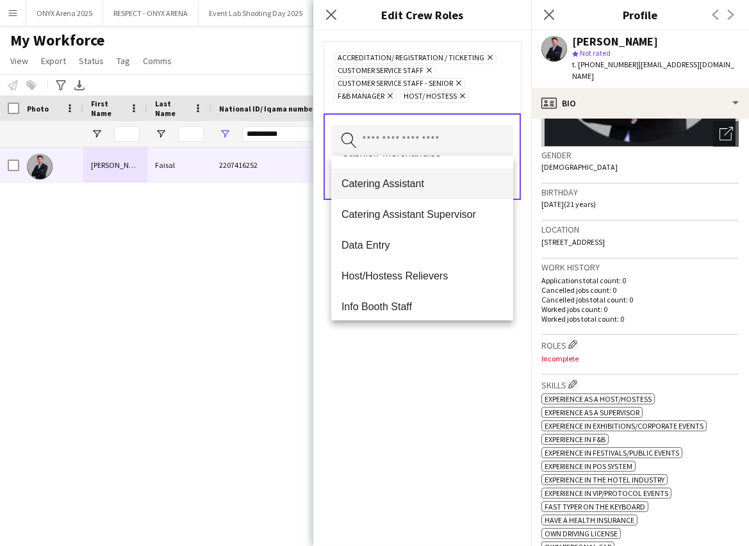
click at [391, 183] on span "Catering Assistant" at bounding box center [422, 183] width 161 height 12
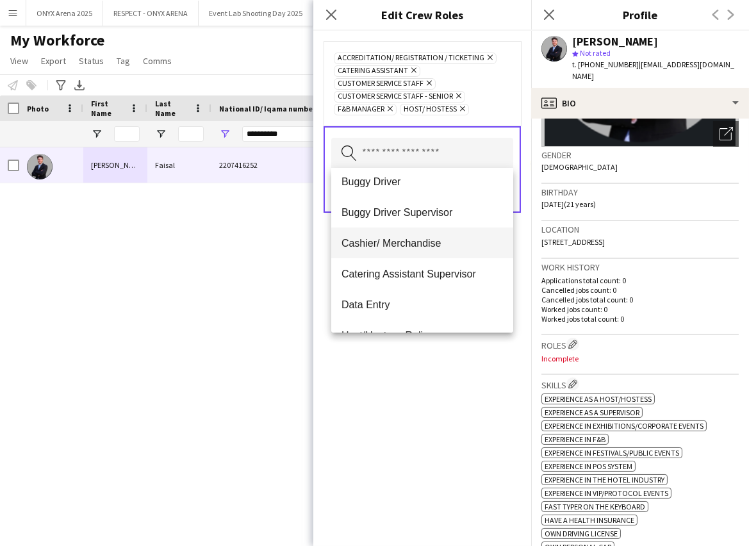
scroll to position [58, 0]
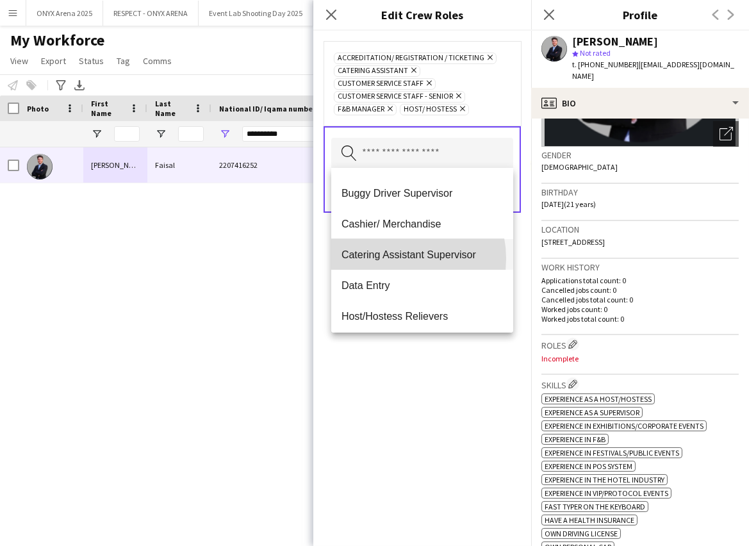
click at [399, 258] on span "Catering Assistant Supervisor" at bounding box center [422, 255] width 161 height 12
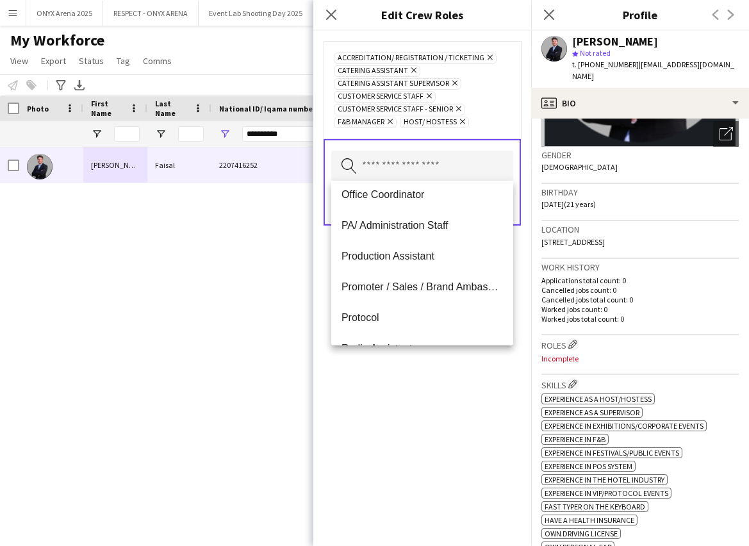
scroll to position [408, 0]
click at [397, 290] on span "Promoter / Sales / Brand Ambassador" at bounding box center [422, 286] width 161 height 12
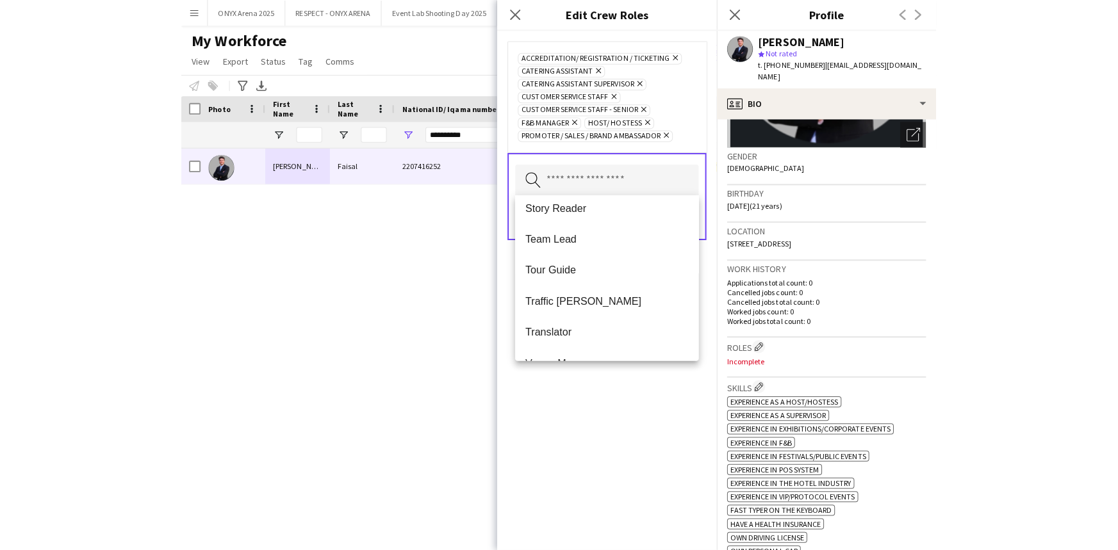
scroll to position [1076, 0]
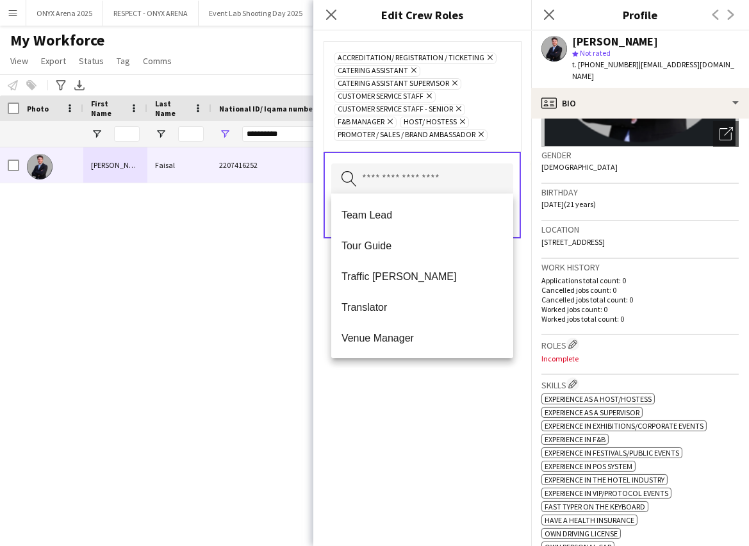
click at [438, 412] on div "Accreditation/ Registration / Ticketing Remove Catering Assistant Remove Cateri…" at bounding box center [422, 288] width 218 height 515
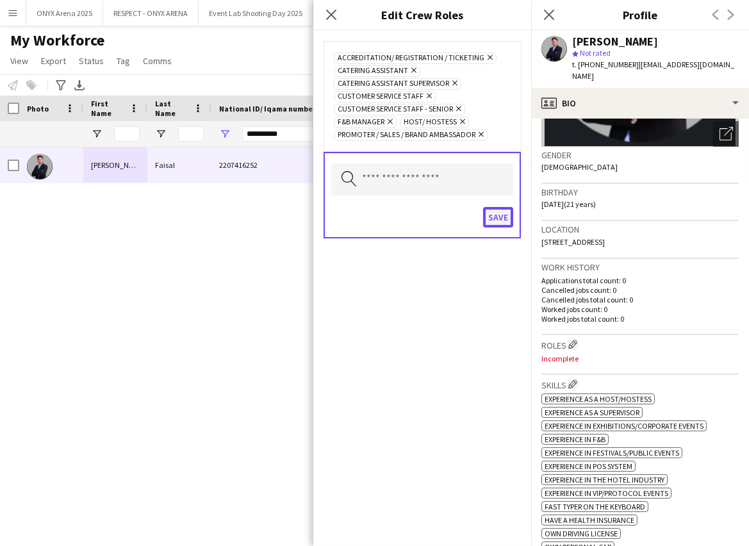
click at [495, 211] on button "Save" at bounding box center [498, 217] width 30 height 21
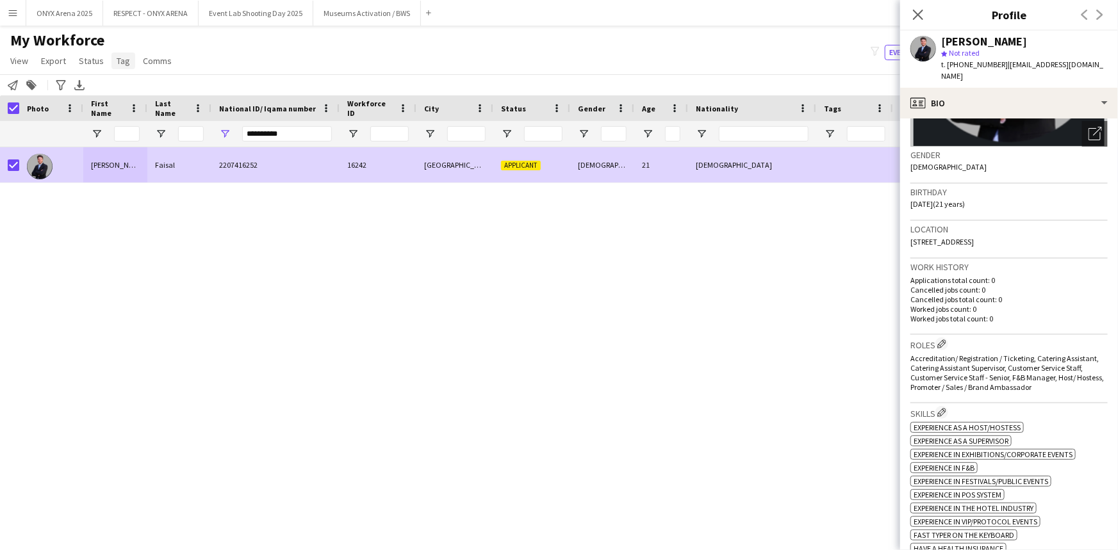
click at [128, 55] on link "Tag" at bounding box center [123, 61] width 24 height 17
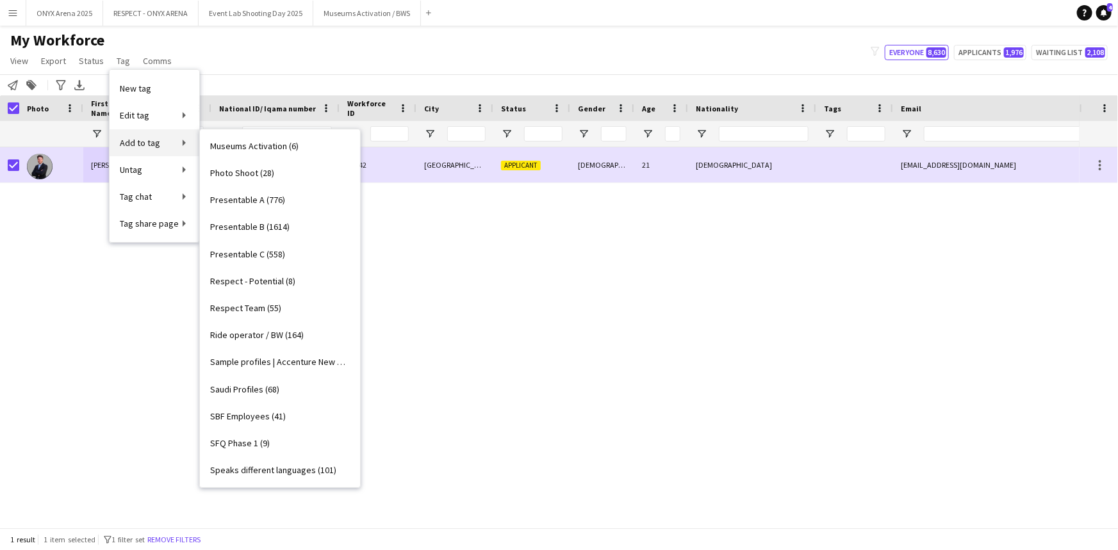
click at [129, 141] on span "Add to tag" at bounding box center [140, 143] width 40 height 12
click at [251, 221] on span "Presentable B (1614)" at bounding box center [249, 227] width 79 height 12
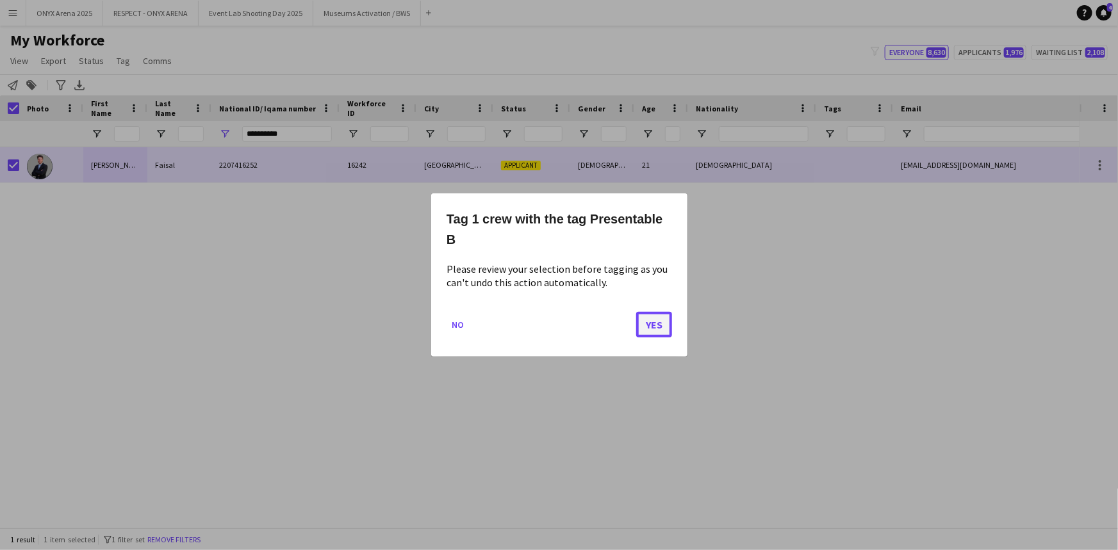
click at [652, 320] on button "Yes" at bounding box center [654, 325] width 36 height 26
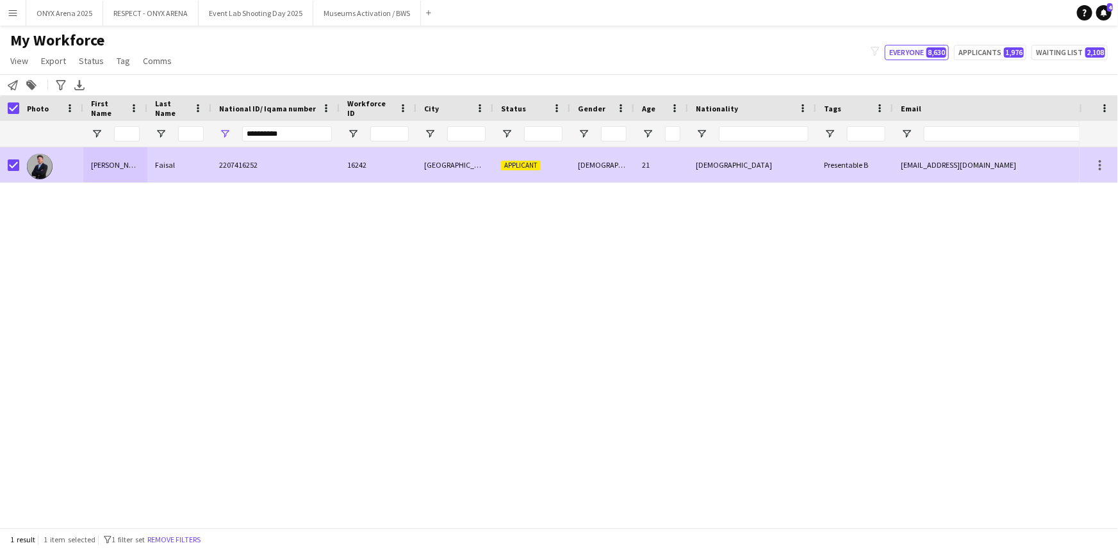
click at [87, 166] on div "[PERSON_NAME]" at bounding box center [115, 164] width 64 height 35
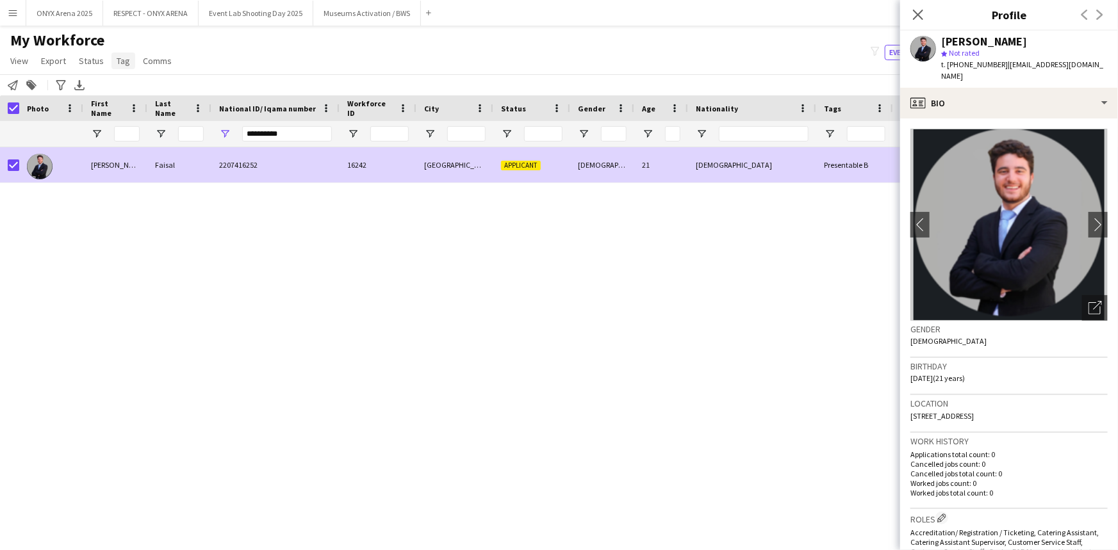
click at [120, 66] on link "Tag" at bounding box center [123, 61] width 24 height 17
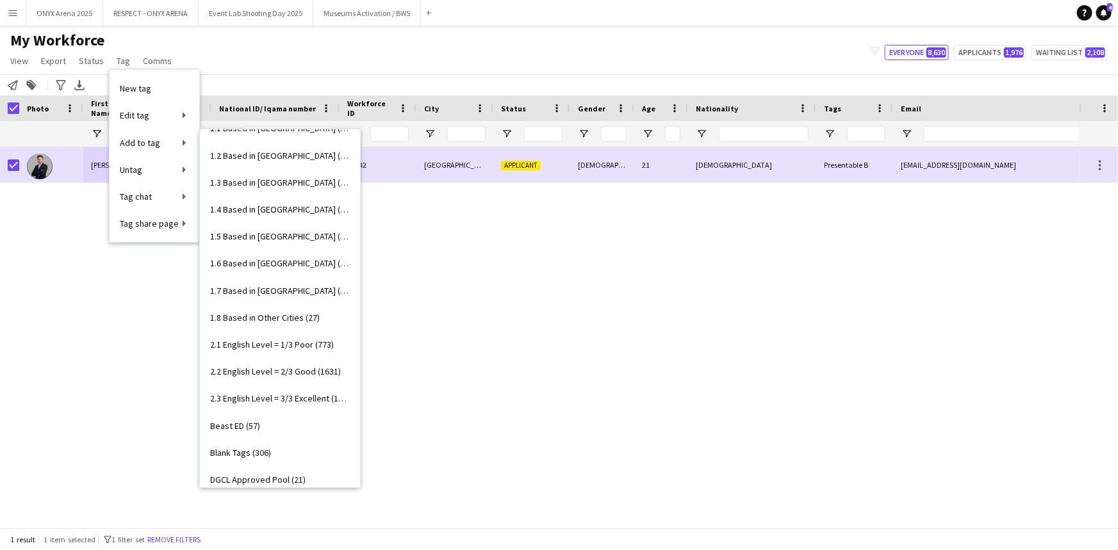
scroll to position [0, 0]
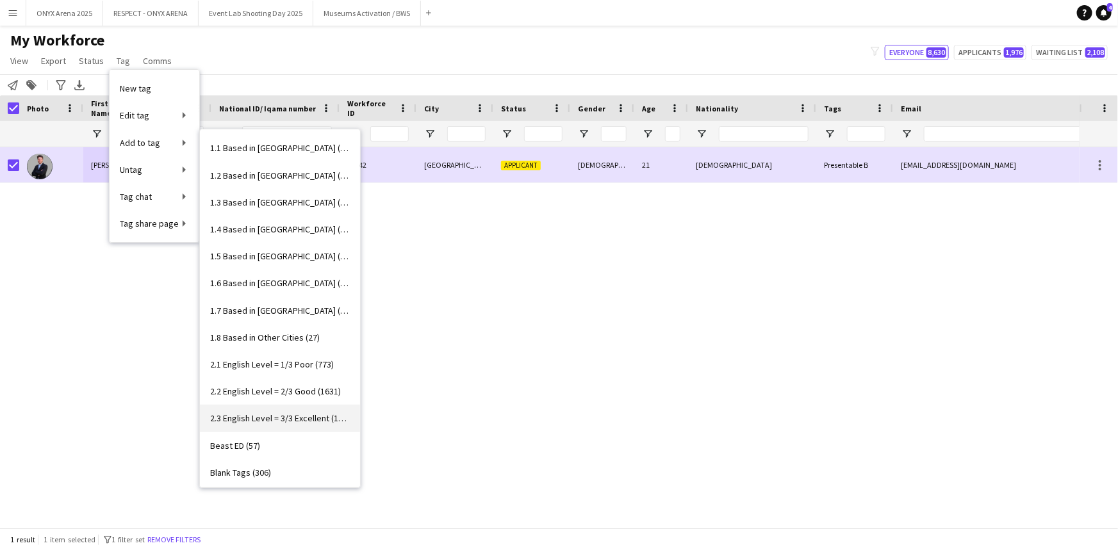
click at [281, 418] on span "2.3 English Level = 3/3 Excellent (1248)" at bounding box center [280, 419] width 140 height 12
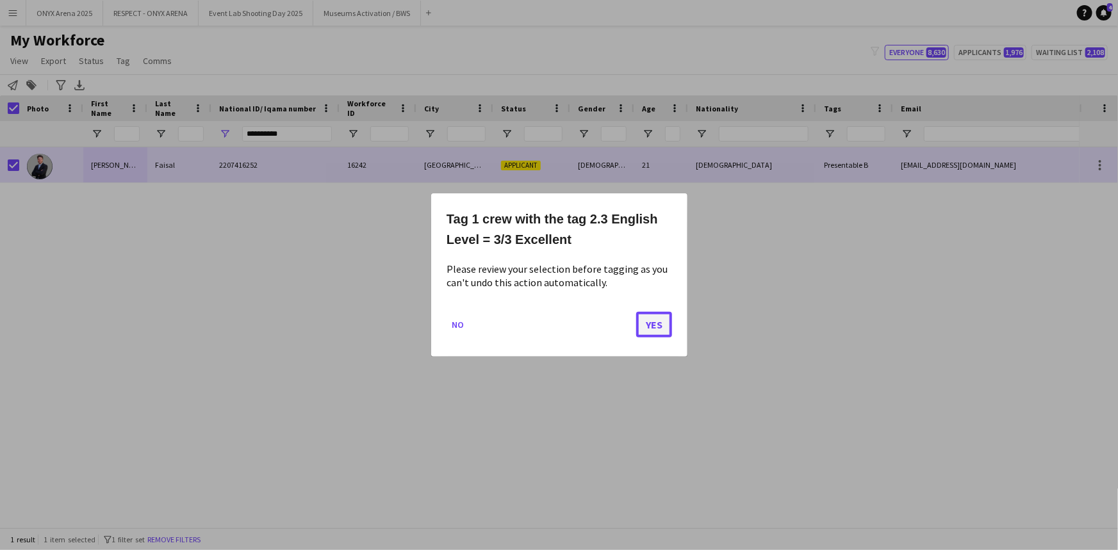
click at [647, 333] on button "Yes" at bounding box center [654, 325] width 36 height 26
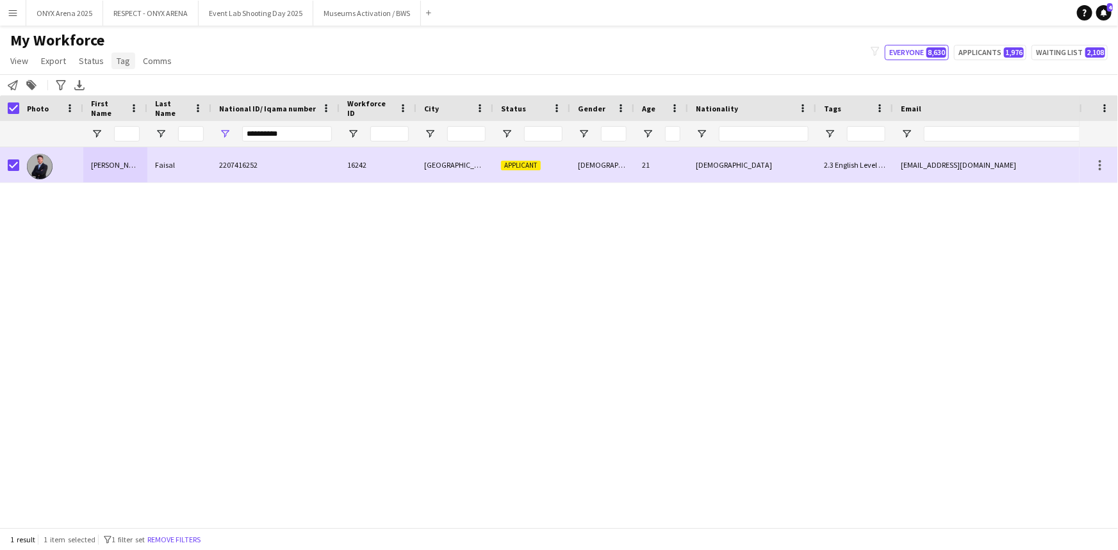
click at [122, 67] on link "Tag" at bounding box center [123, 61] width 24 height 17
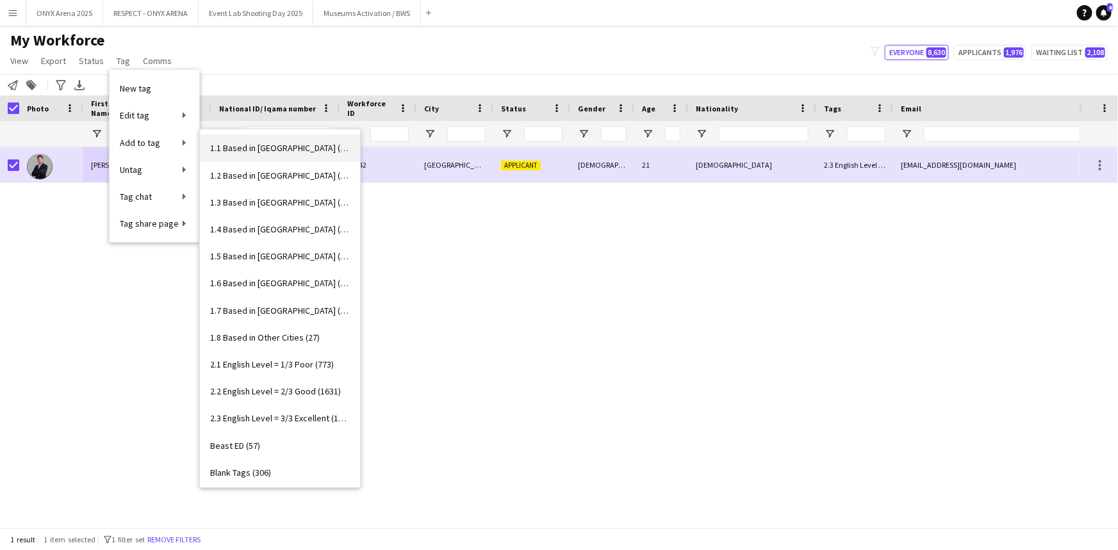
click at [287, 153] on span "1.1 Based in [GEOGRAPHIC_DATA] (2943)" at bounding box center [280, 148] width 140 height 12
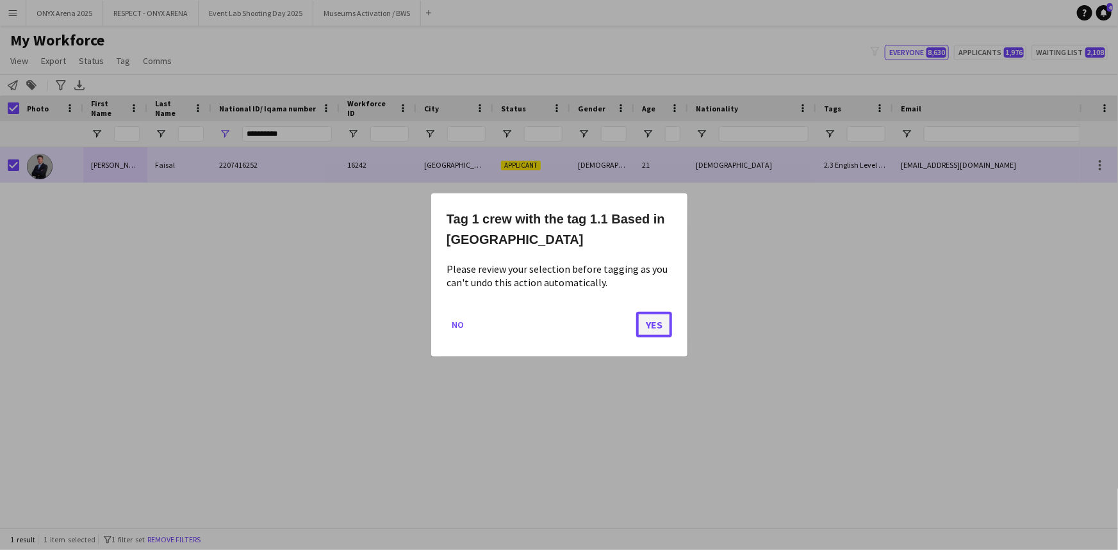
click at [644, 317] on button "Yes" at bounding box center [654, 325] width 36 height 26
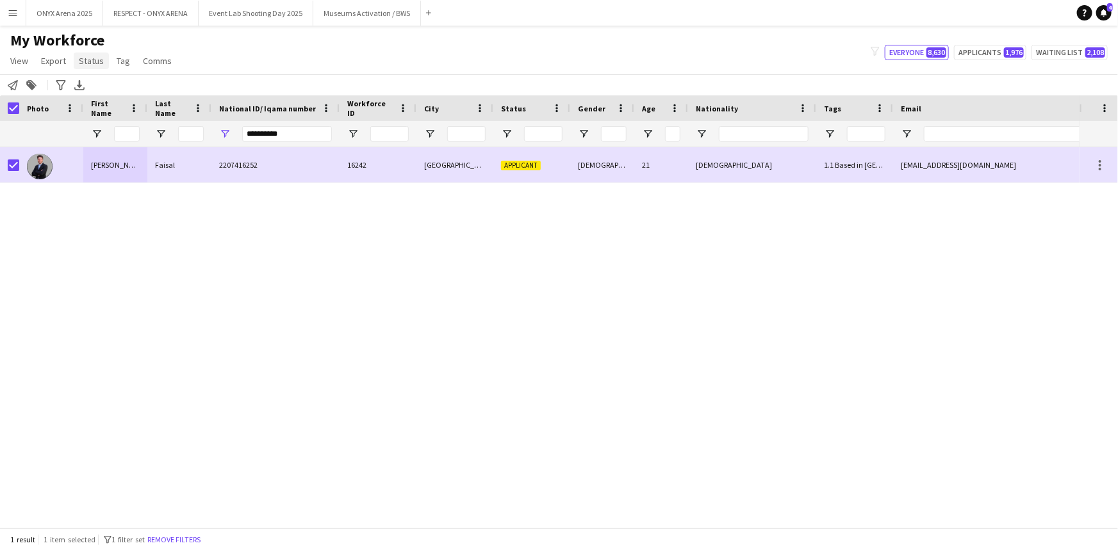
click at [80, 56] on span "Status" at bounding box center [91, 61] width 25 height 12
click at [88, 84] on span "Edit" at bounding box center [91, 89] width 15 height 12
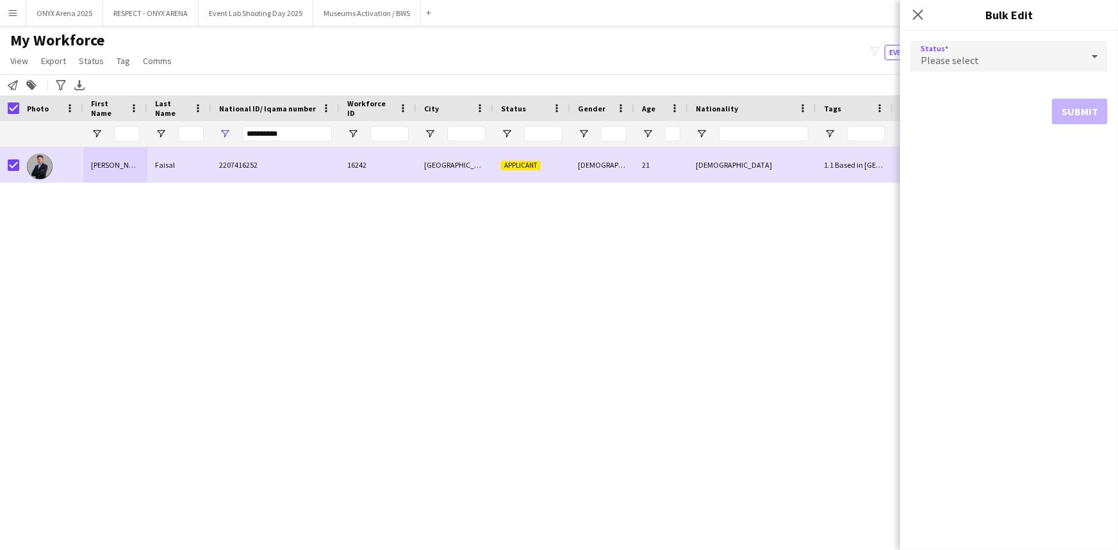
click at [976, 62] on div "Please select" at bounding box center [996, 56] width 172 height 31
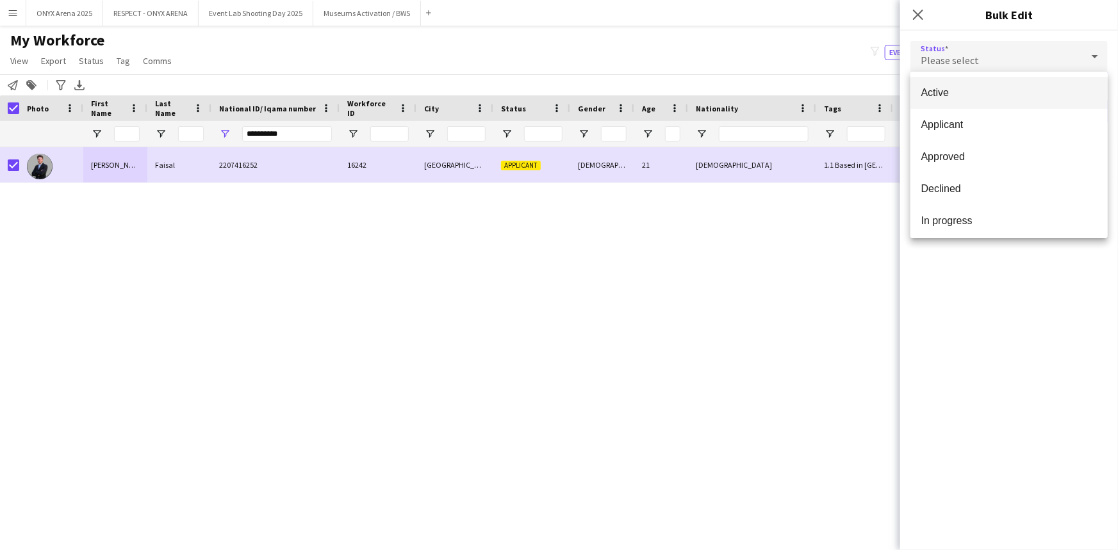
click at [975, 92] on span "Active" at bounding box center [1009, 93] width 177 height 12
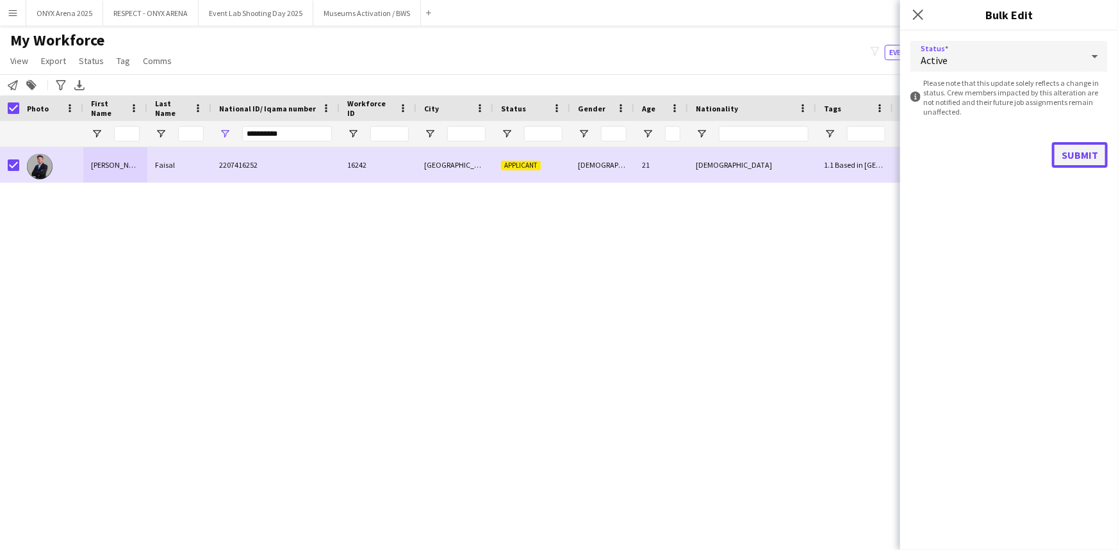
click at [1086, 161] on button "Submit" at bounding box center [1080, 155] width 56 height 26
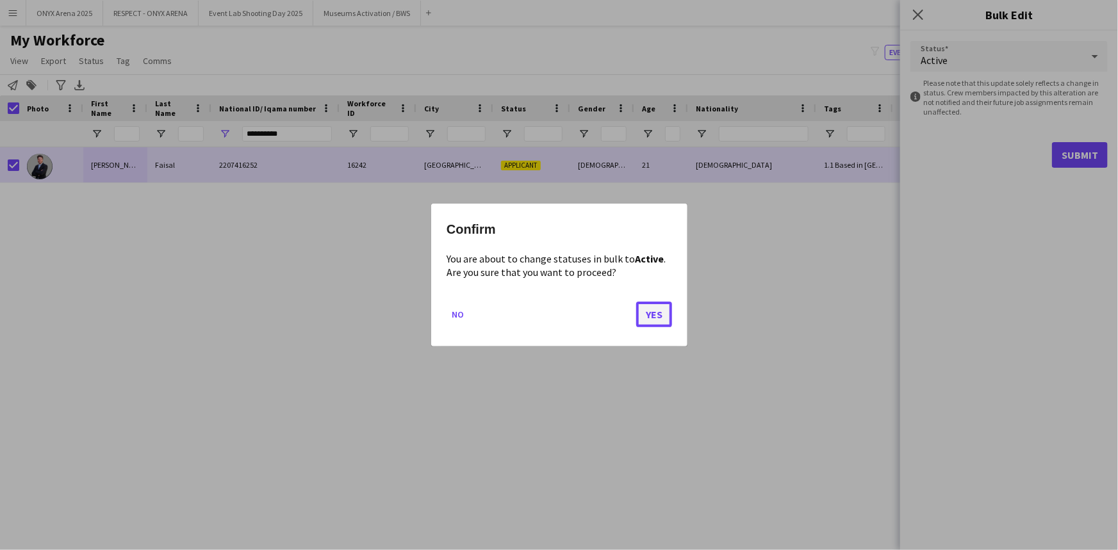
click at [647, 320] on button "Yes" at bounding box center [654, 315] width 36 height 26
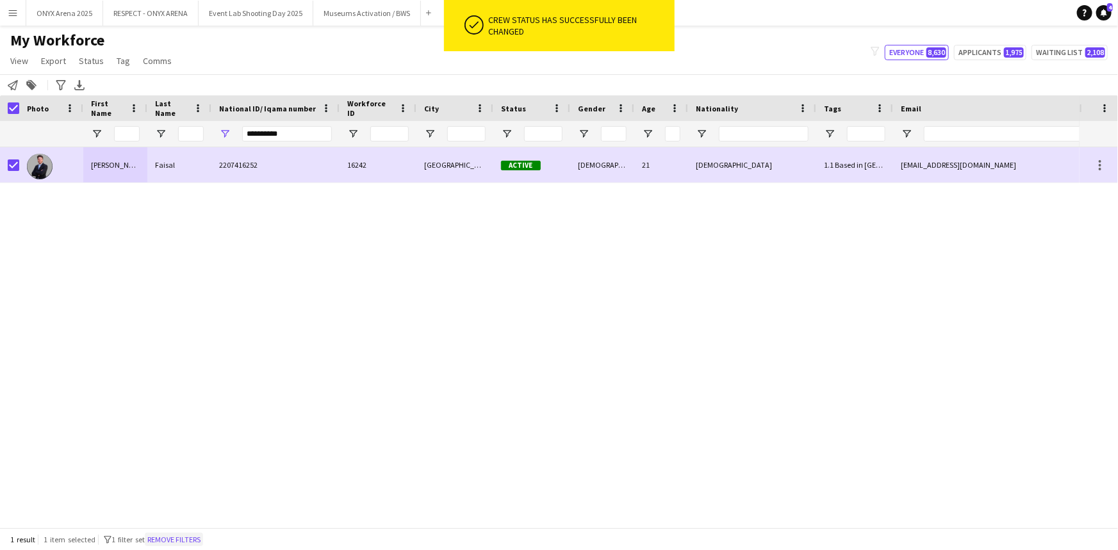
click at [181, 541] on button "Remove filters" at bounding box center [174, 540] width 58 height 14
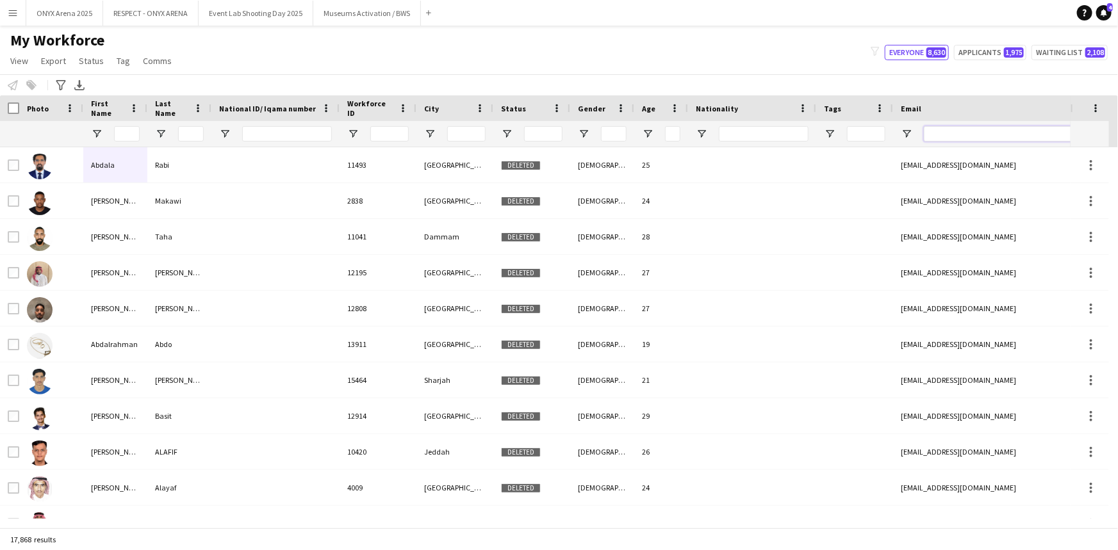
click at [934, 139] on input "Email Filter Input" at bounding box center [1033, 133] width 218 height 15
paste input "**********"
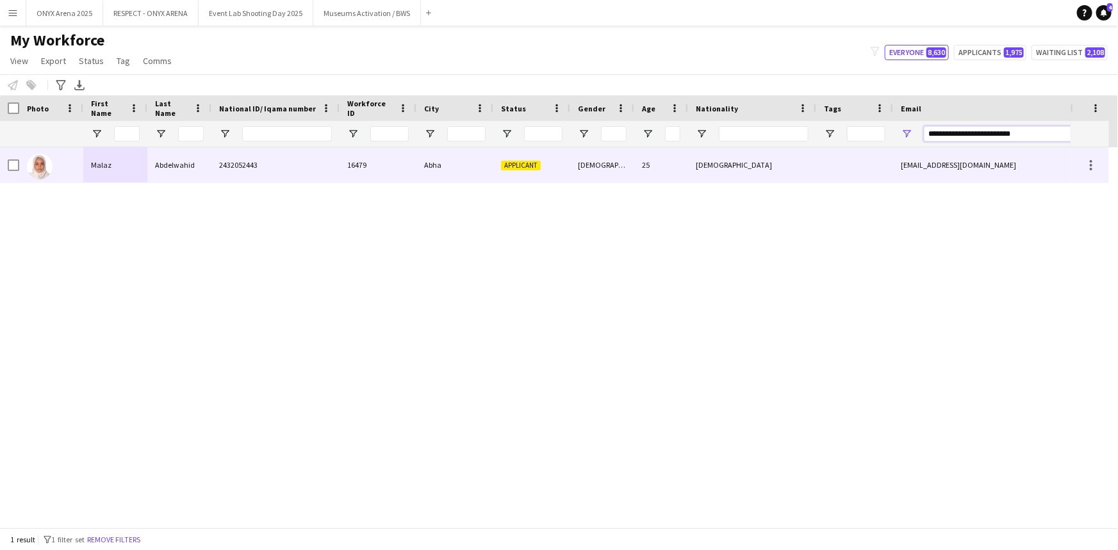
type input "**********"
click at [179, 162] on div "Abdelwahid" at bounding box center [179, 164] width 64 height 35
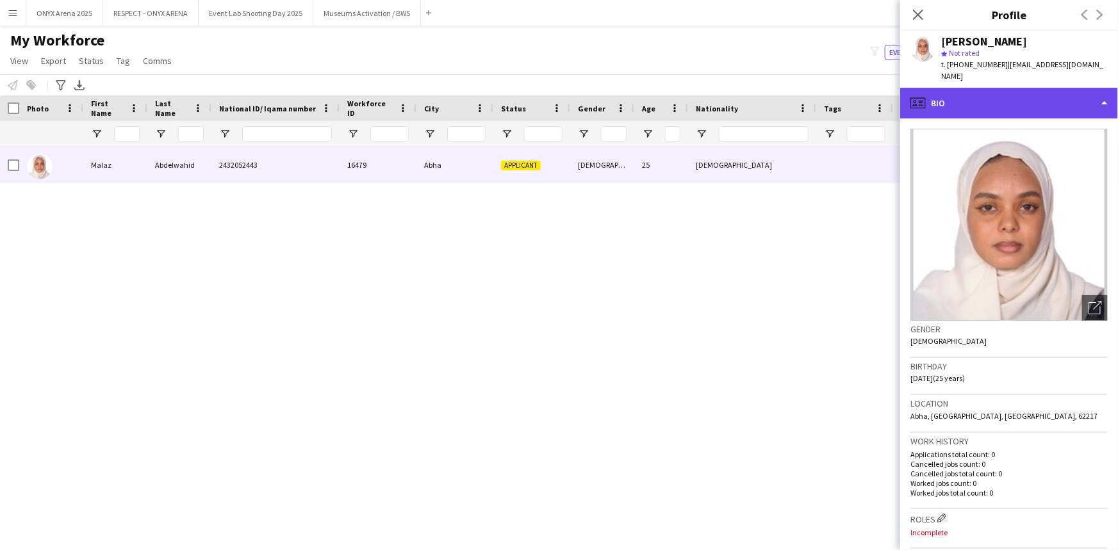
click at [972, 92] on div "profile Bio" at bounding box center [1009, 103] width 218 height 31
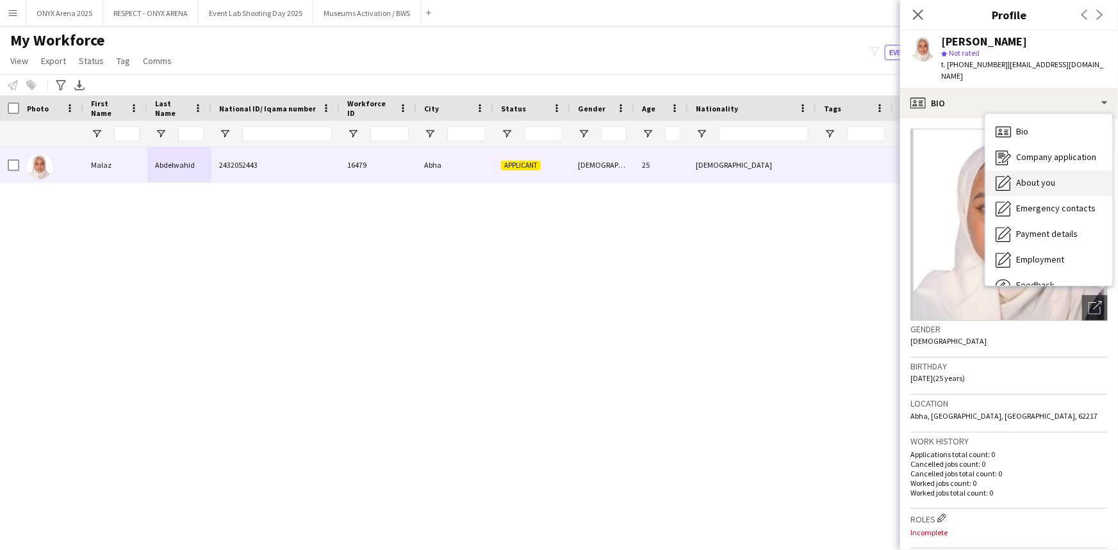
click at [1019, 179] on div "About you About you" at bounding box center [1048, 183] width 127 height 26
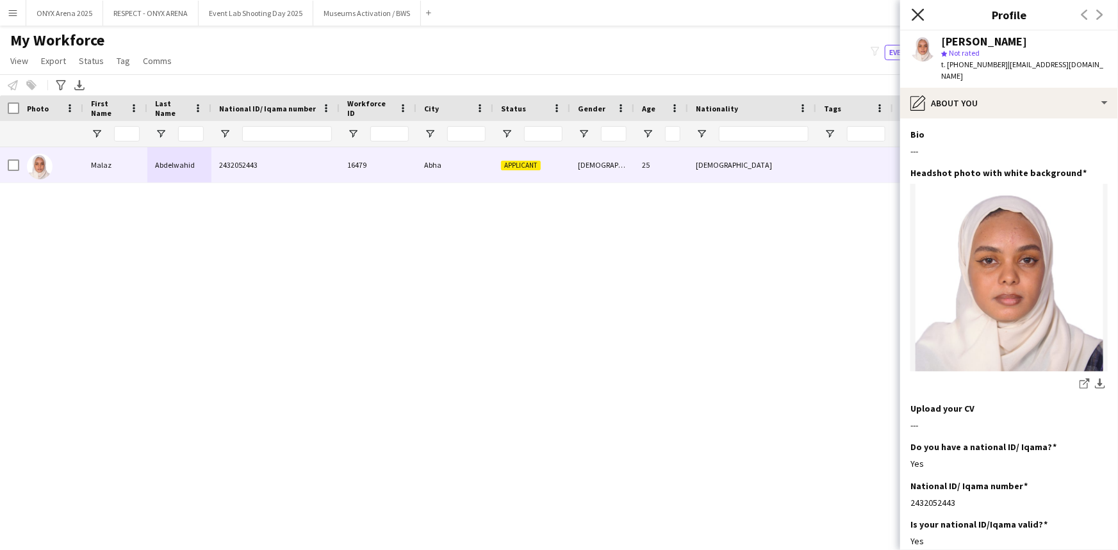
click at [921, 13] on icon "Close pop-in" at bounding box center [918, 14] width 12 height 12
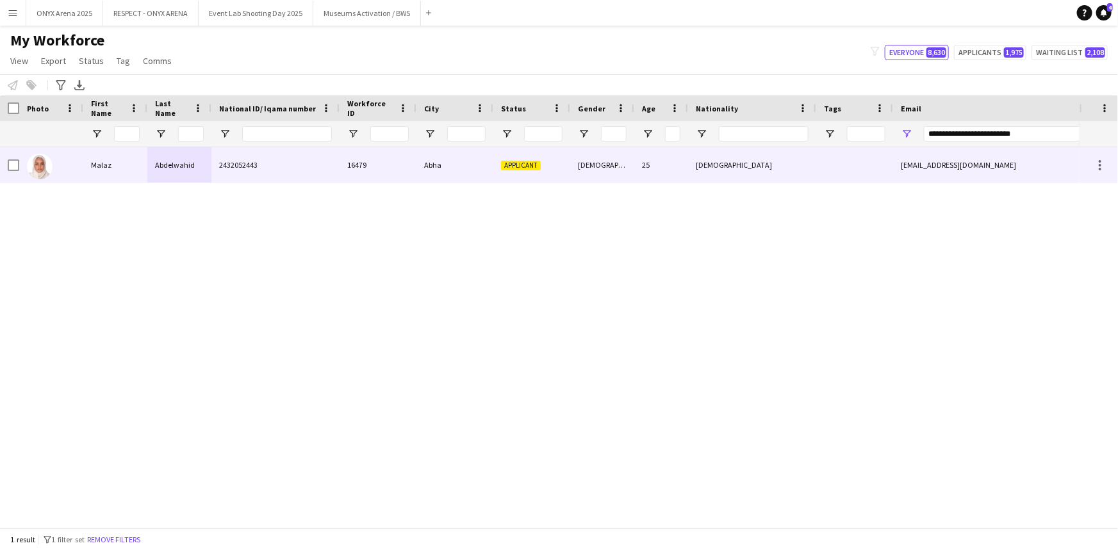
click at [103, 167] on div "Malaz" at bounding box center [115, 164] width 64 height 35
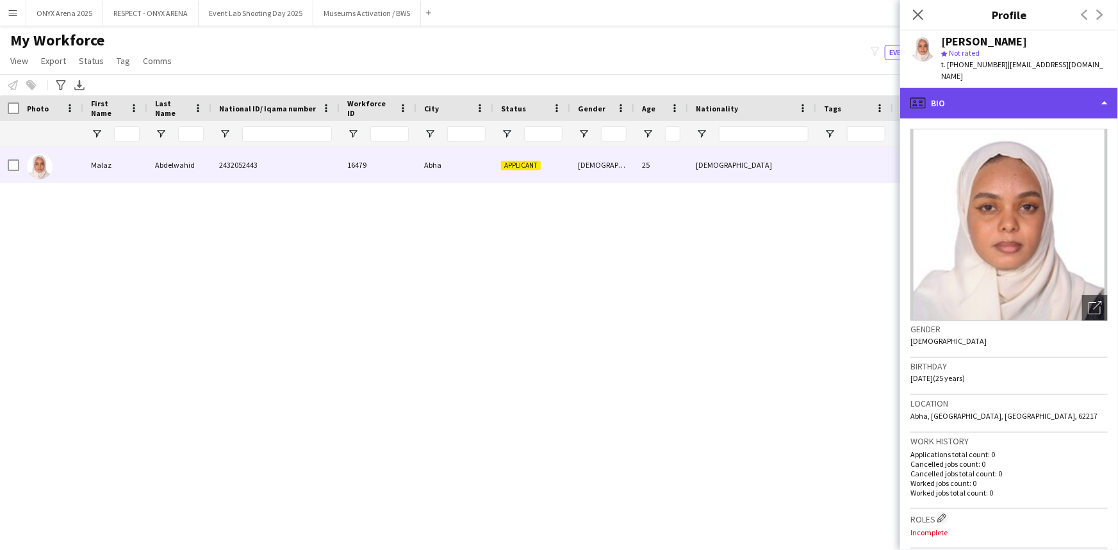
click at [982, 88] on div "profile Bio" at bounding box center [1009, 103] width 218 height 31
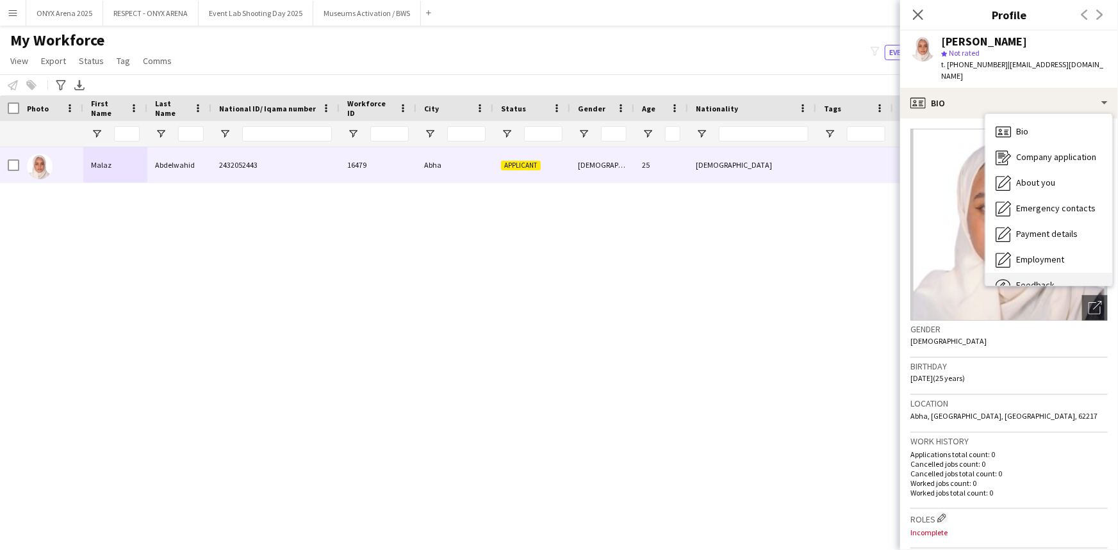
click at [1016, 279] on span "Feedback" at bounding box center [1035, 285] width 38 height 12
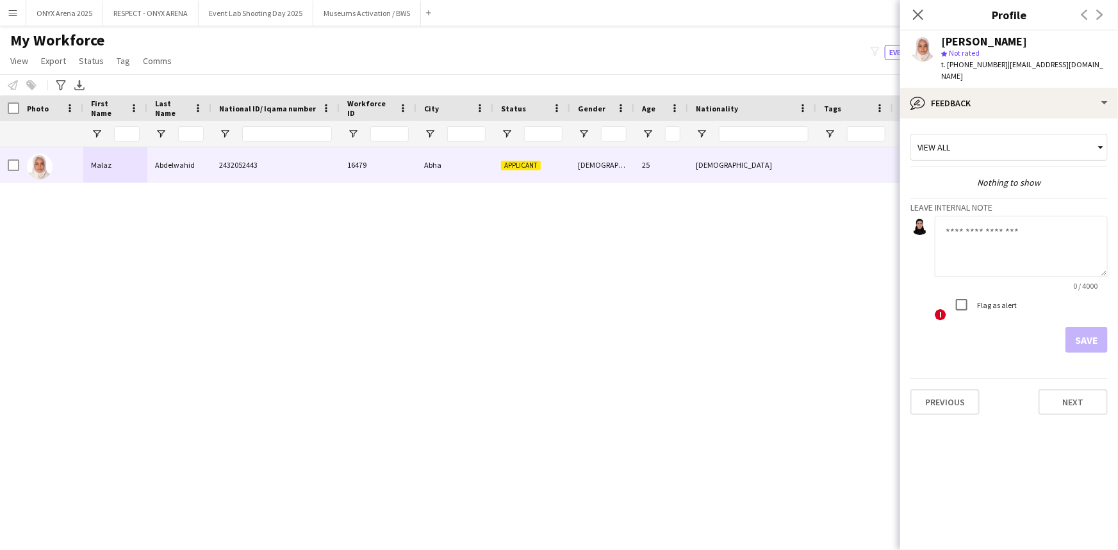
click at [990, 222] on textarea at bounding box center [1021, 246] width 173 height 61
type textarea "**********"
drag, startPoint x: 1100, startPoint y: 325, endPoint x: 1087, endPoint y: 321, distance: 13.6
click at [1100, 327] on button "Save" at bounding box center [1087, 340] width 42 height 26
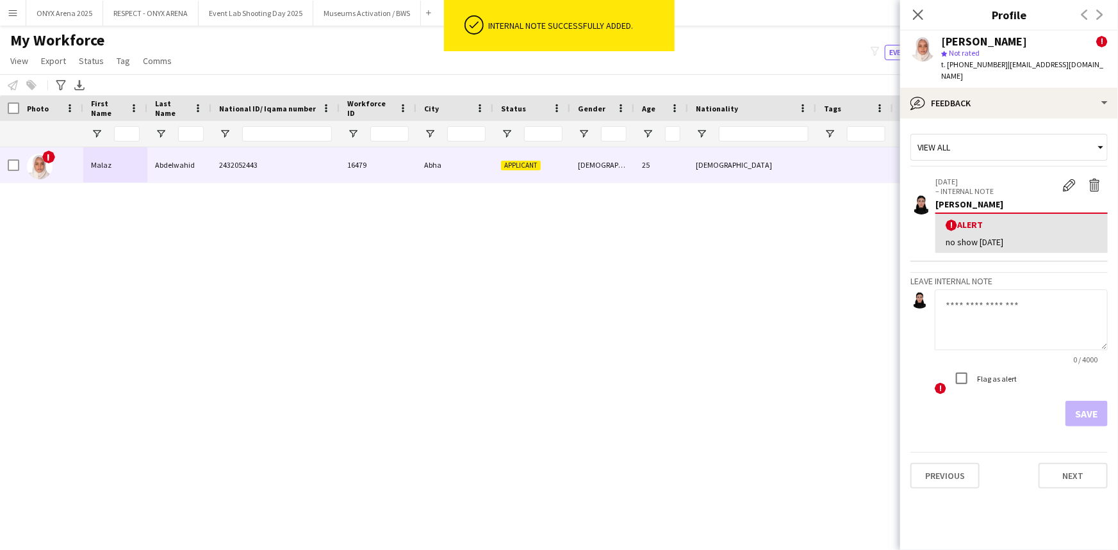
drag, startPoint x: 922, startPoint y: 14, endPoint x: 160, endPoint y: 549, distance: 931.5
click at [922, 14] on icon "Close pop-in" at bounding box center [918, 15] width 10 height 10
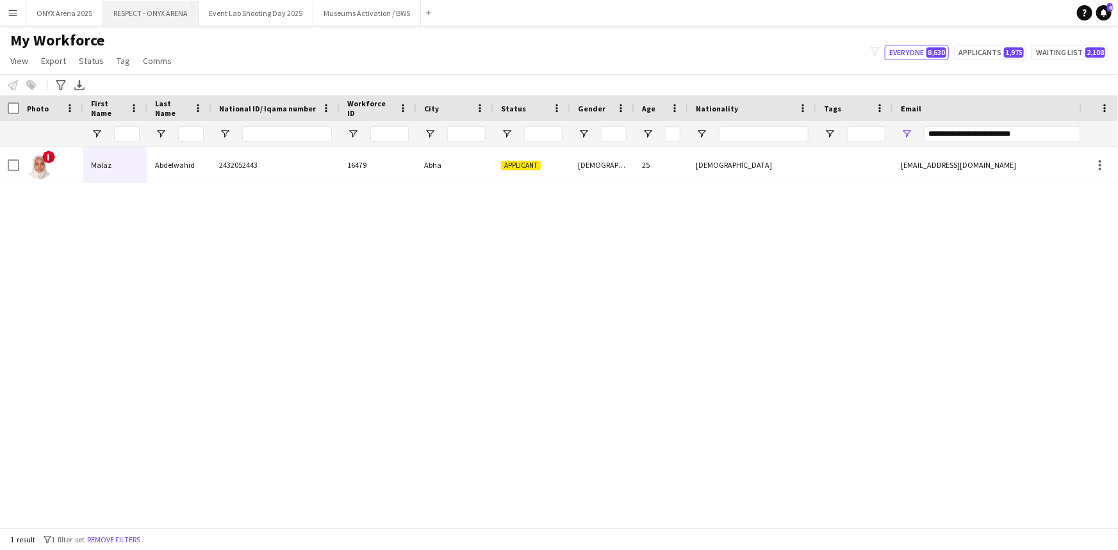
click at [140, 539] on button "Remove filters" at bounding box center [114, 540] width 58 height 14
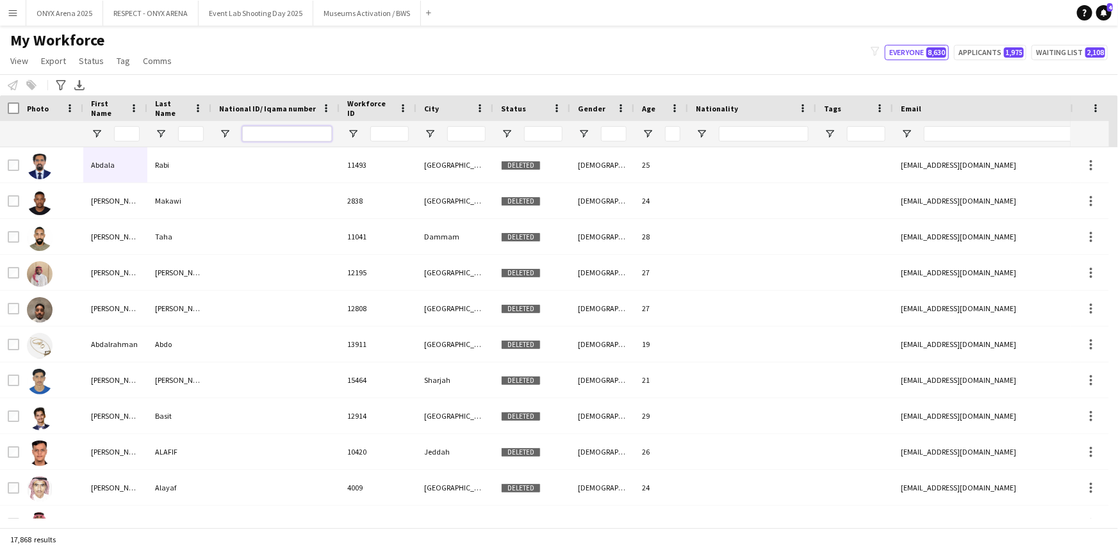
click at [274, 135] on input "National ID/ Iqama number Filter Input" at bounding box center [287, 133] width 90 height 15
paste input "**********"
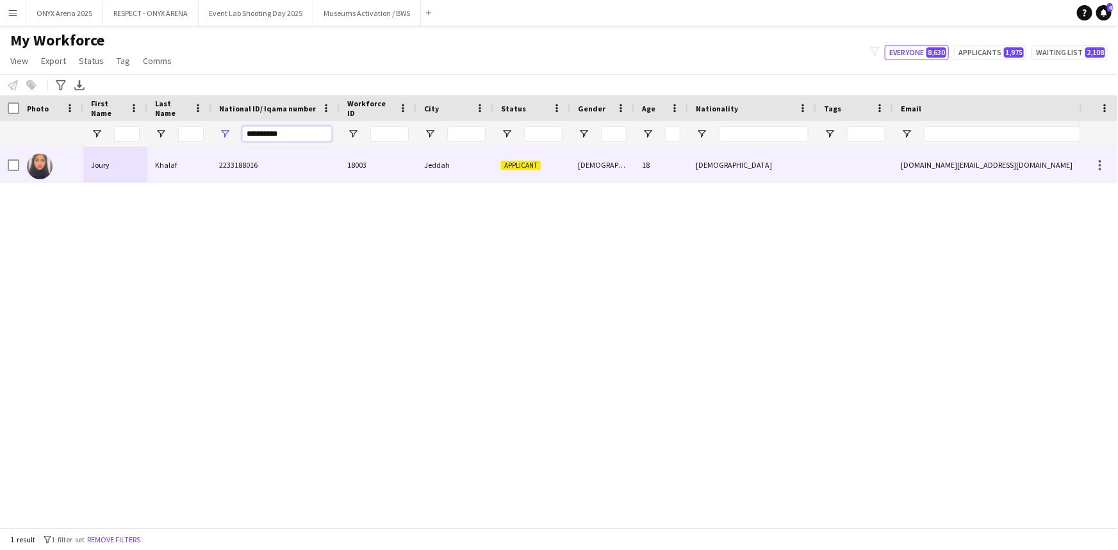
type input "**********"
click at [113, 155] on div "Joury" at bounding box center [115, 164] width 64 height 35
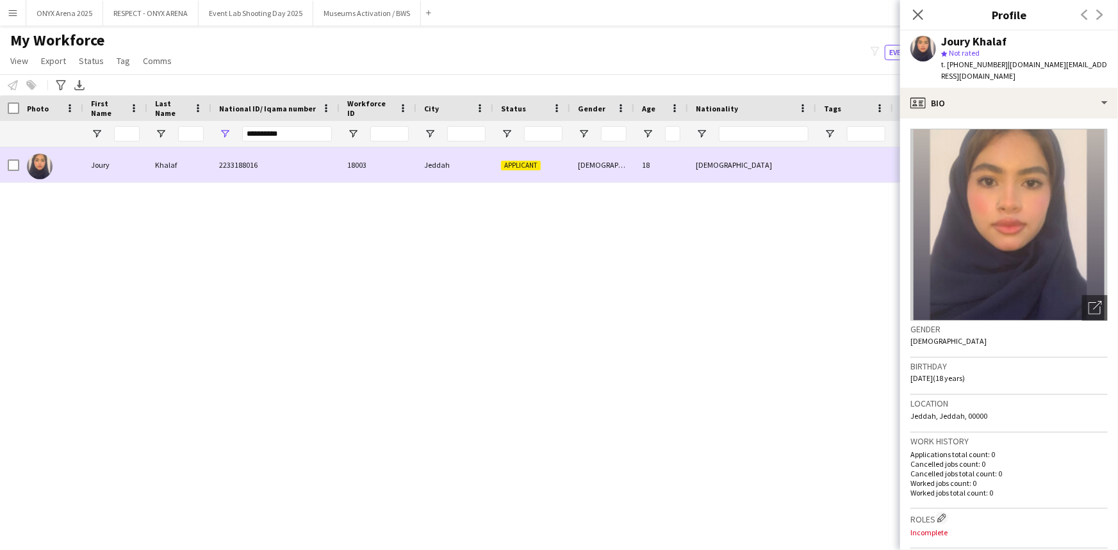
click at [117, 169] on div "Joury" at bounding box center [115, 164] width 64 height 35
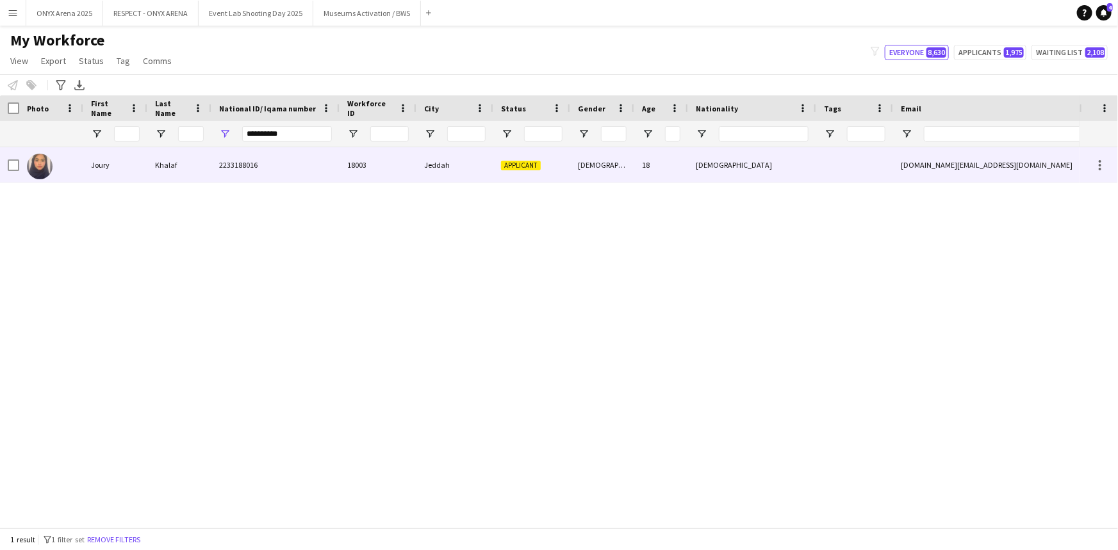
click at [67, 172] on div at bounding box center [51, 164] width 64 height 35
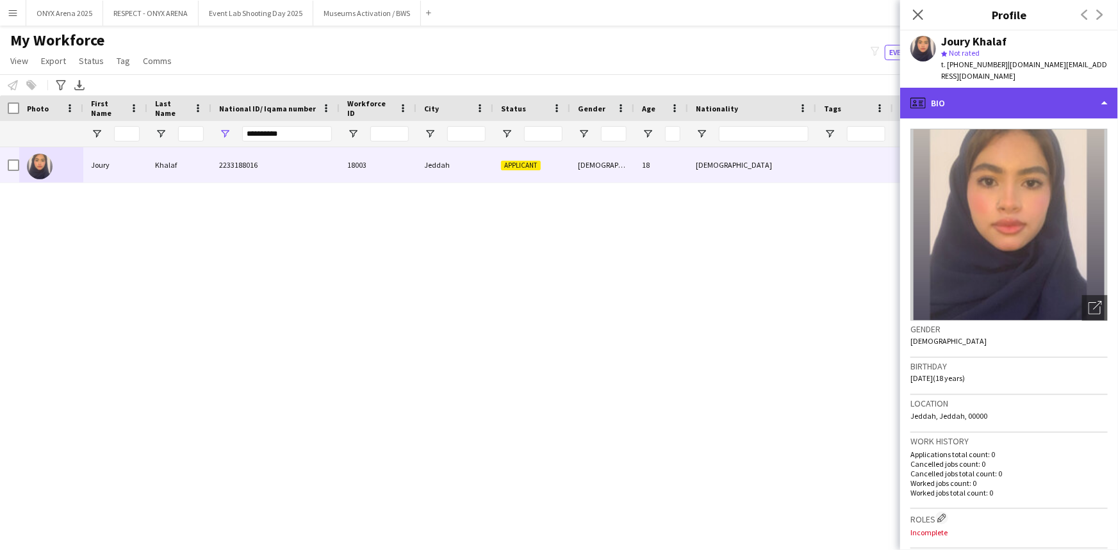
click at [1000, 90] on div "profile Bio" at bounding box center [1009, 103] width 218 height 31
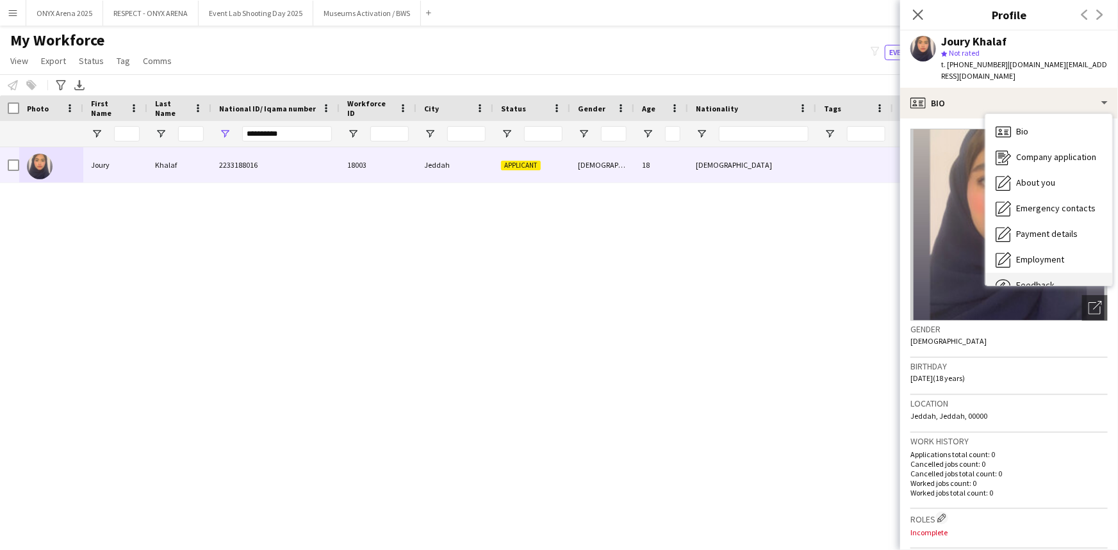
click at [1025, 273] on div "Feedback Feedback" at bounding box center [1048, 286] width 127 height 26
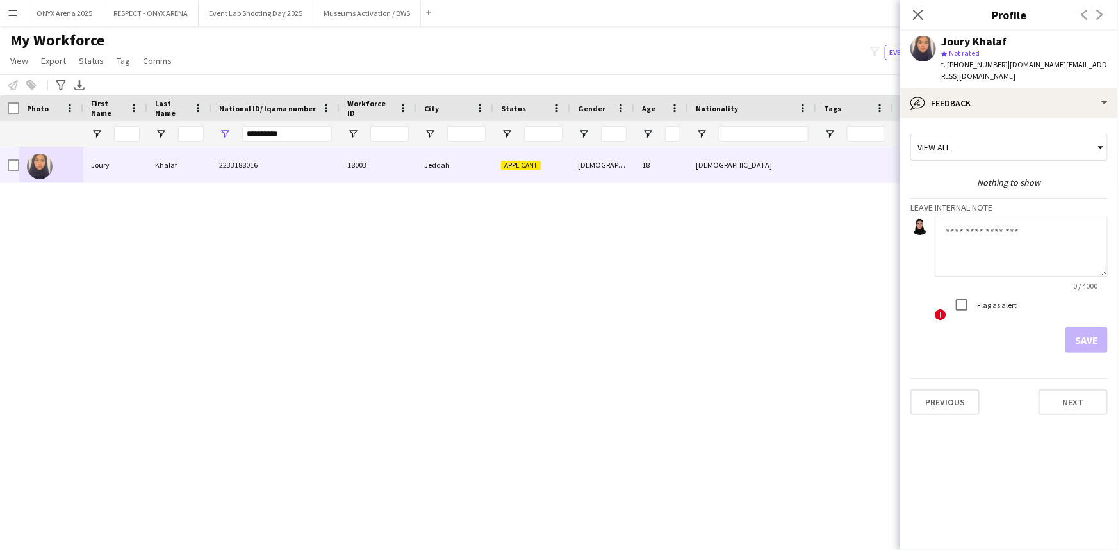
click at [964, 216] on textarea at bounding box center [1021, 246] width 173 height 61
type textarea "*"
click at [1037, 249] on textarea "**********" at bounding box center [1021, 246] width 173 height 61
type textarea "**********"
click at [1107, 331] on button "Save" at bounding box center [1087, 340] width 42 height 26
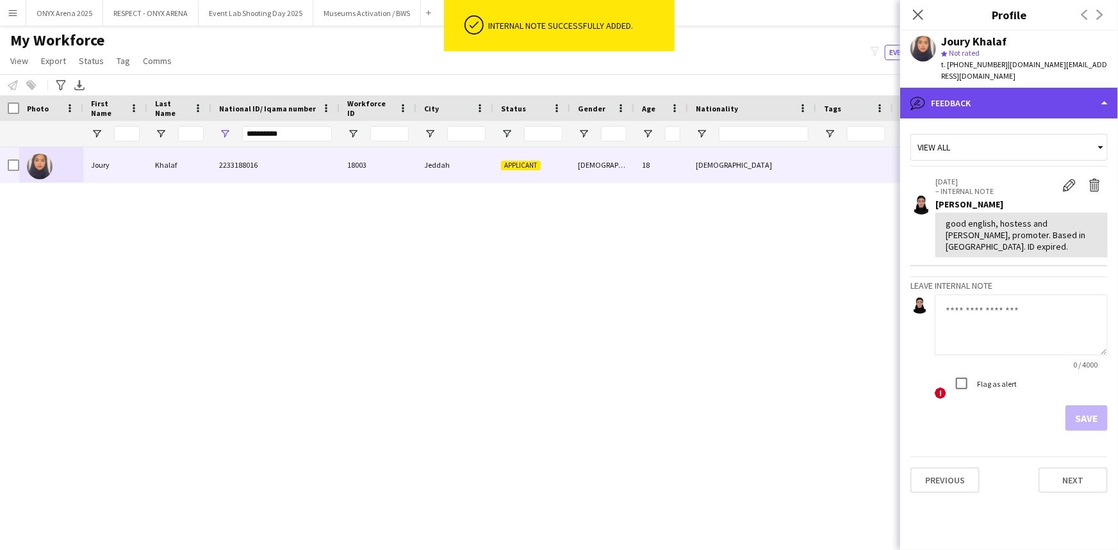
click at [989, 88] on div "bubble-pencil Feedback" at bounding box center [1009, 103] width 218 height 31
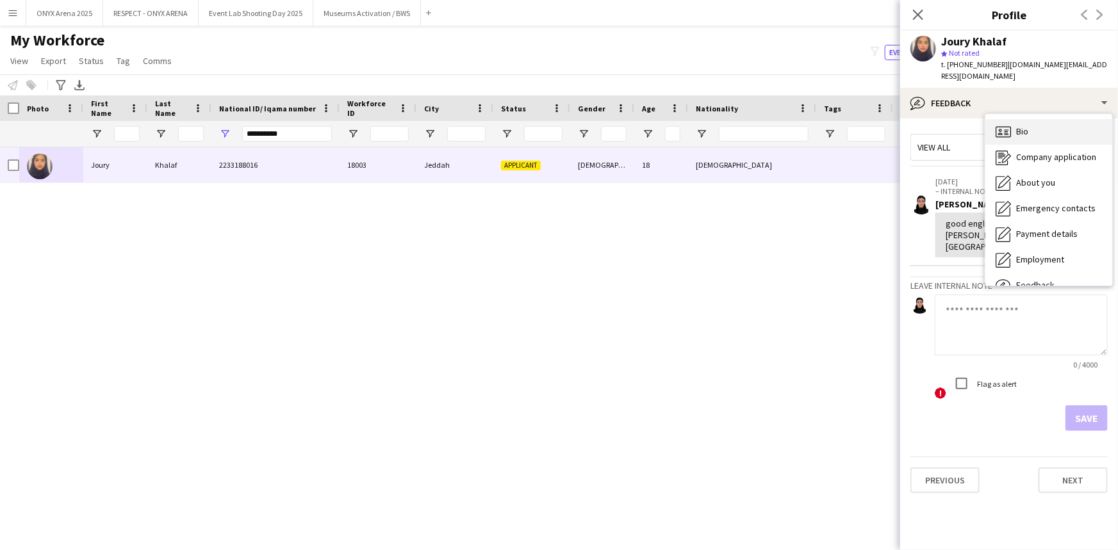
click at [1007, 124] on icon "Bio" at bounding box center [1003, 131] width 15 height 15
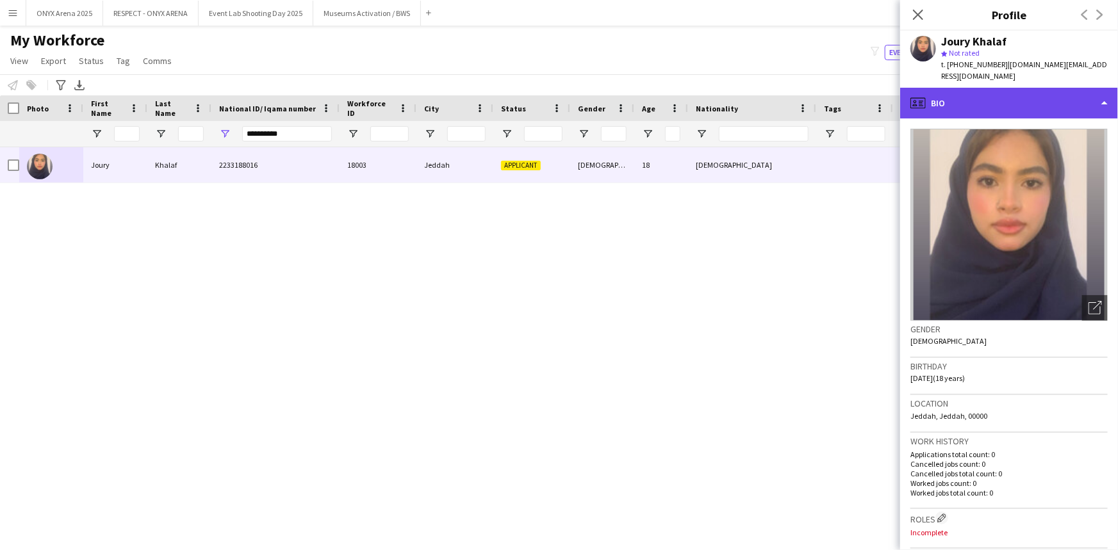
click at [998, 96] on div "profile Bio" at bounding box center [1009, 103] width 218 height 31
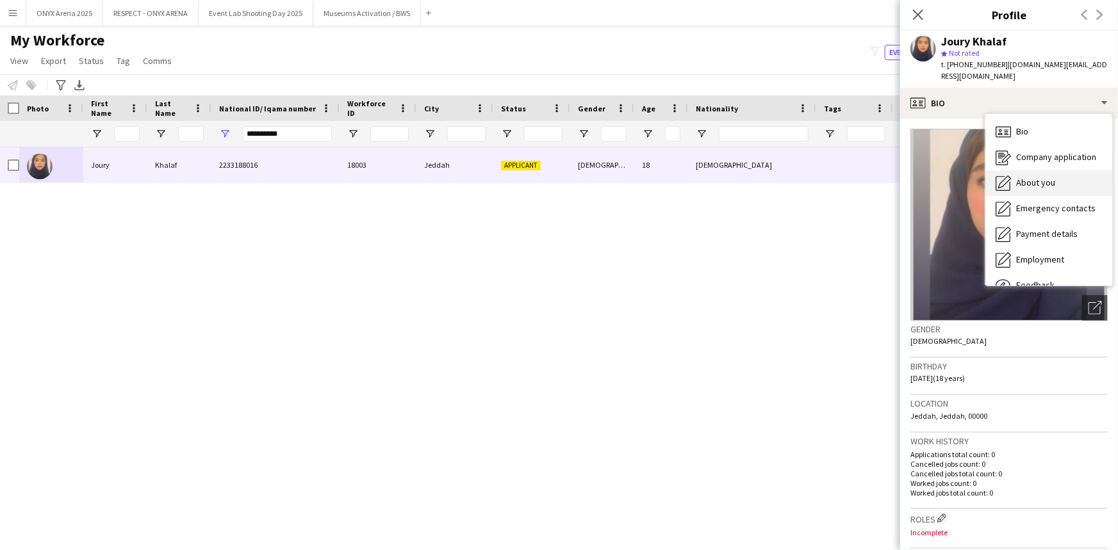
click at [1026, 177] on span "About you" at bounding box center [1035, 183] width 39 height 12
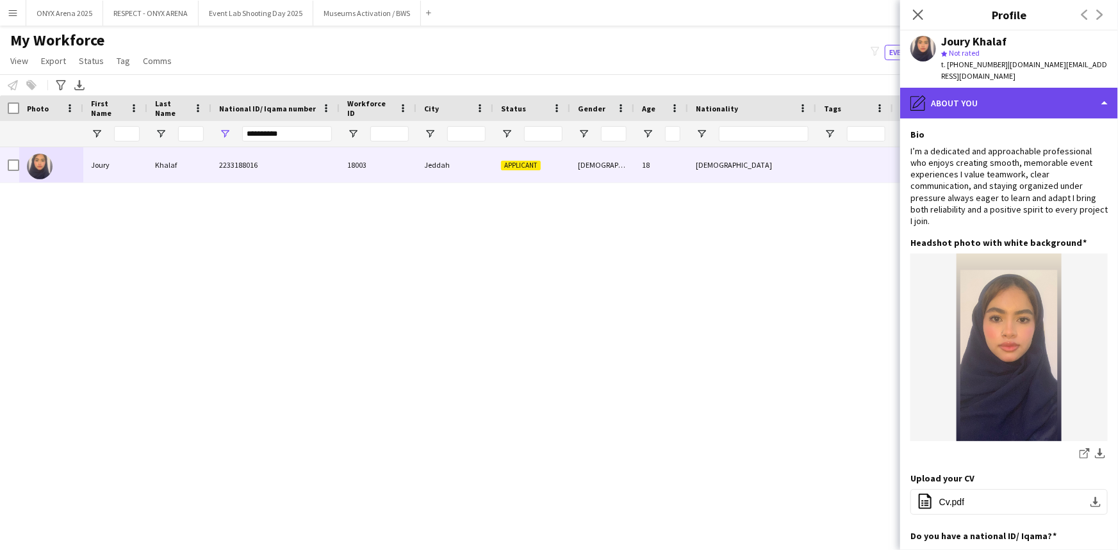
click at [993, 90] on div "pencil4 About you" at bounding box center [1009, 103] width 218 height 31
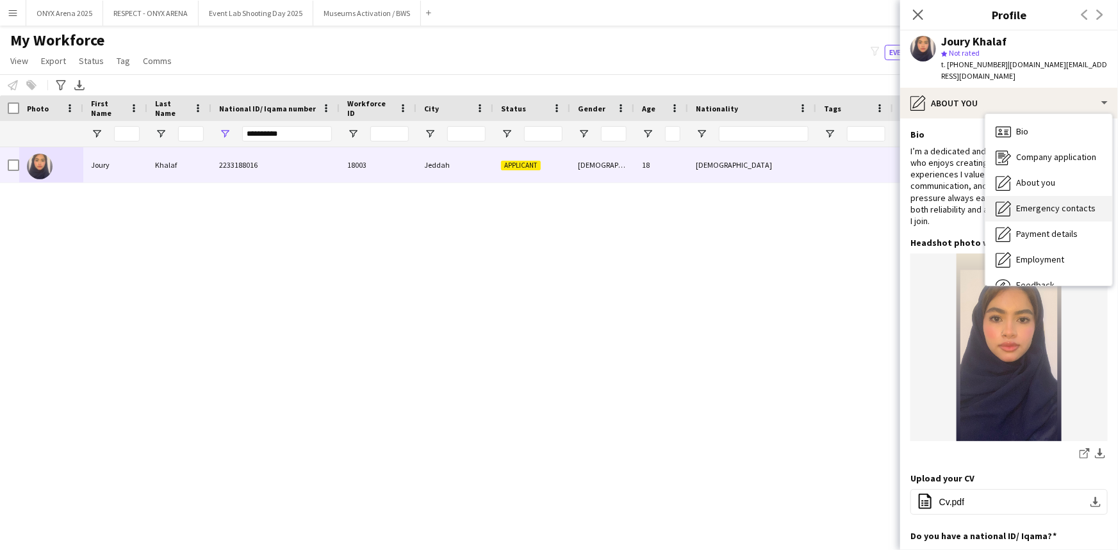
click at [1008, 196] on div "Emergency contacts Emergency contacts" at bounding box center [1048, 209] width 127 height 26
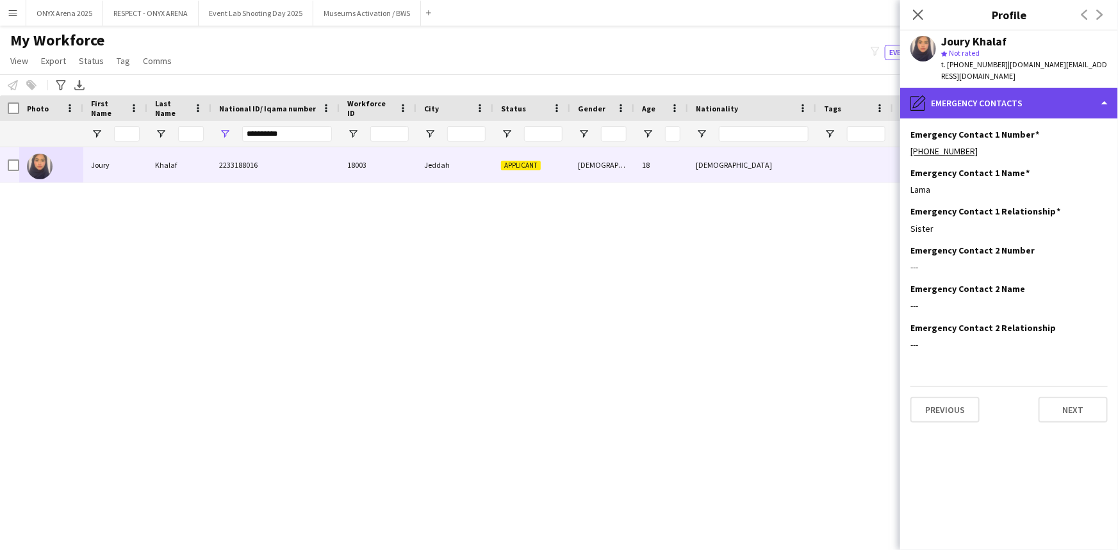
click at [1009, 95] on div "pencil4 Emergency contacts" at bounding box center [1009, 103] width 218 height 31
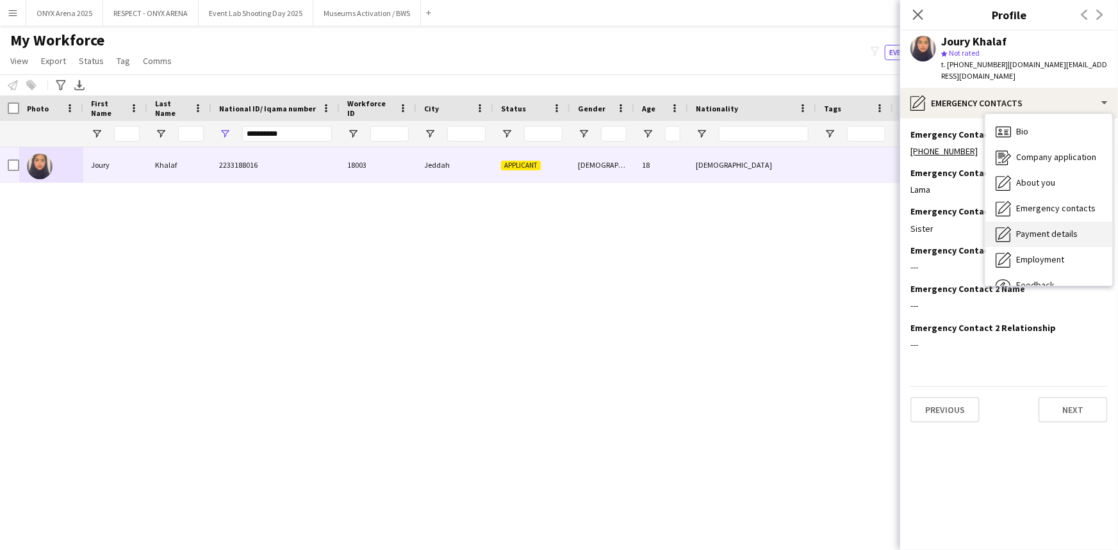
click at [1039, 228] on span "Payment details" at bounding box center [1047, 234] width 62 height 12
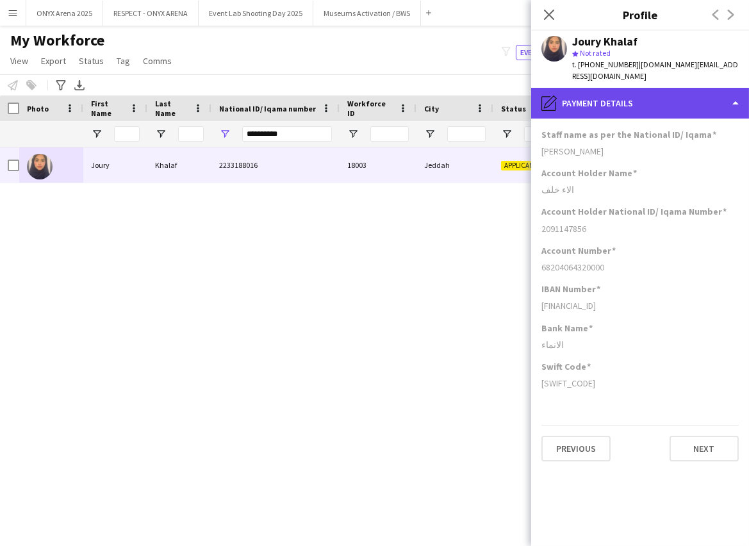
click at [637, 92] on div "pencil4 Payment details" at bounding box center [640, 103] width 218 height 31
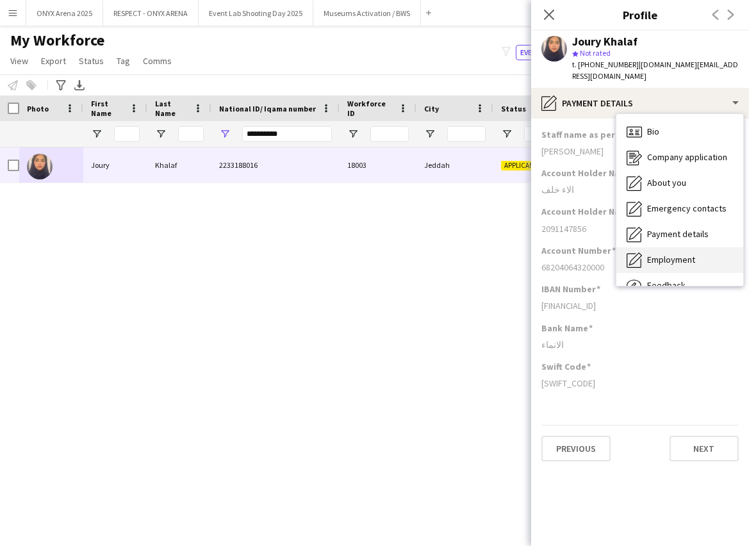
click at [655, 256] on div "Employment Employment" at bounding box center [679, 260] width 127 height 26
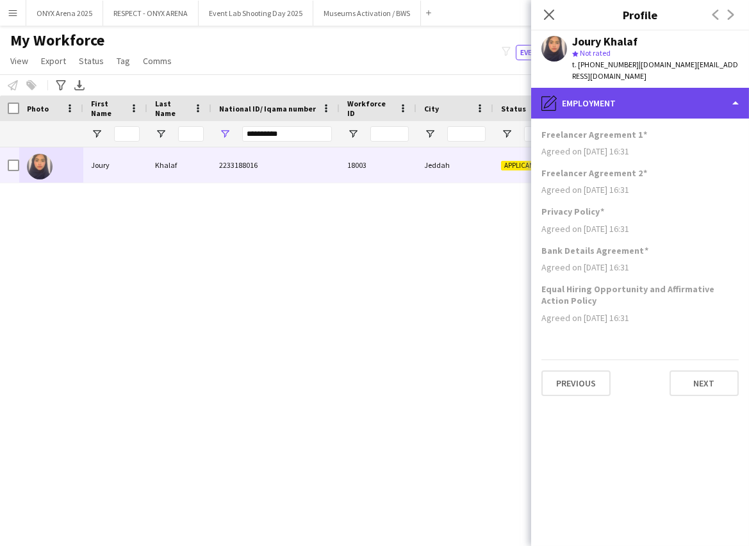
click at [636, 88] on div "pencil4 Employment" at bounding box center [640, 103] width 218 height 31
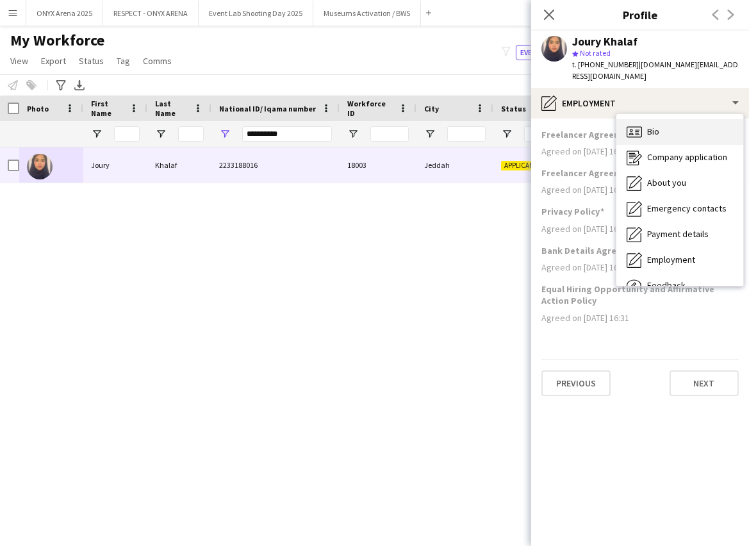
click at [652, 119] on div "Bio Bio" at bounding box center [679, 132] width 127 height 26
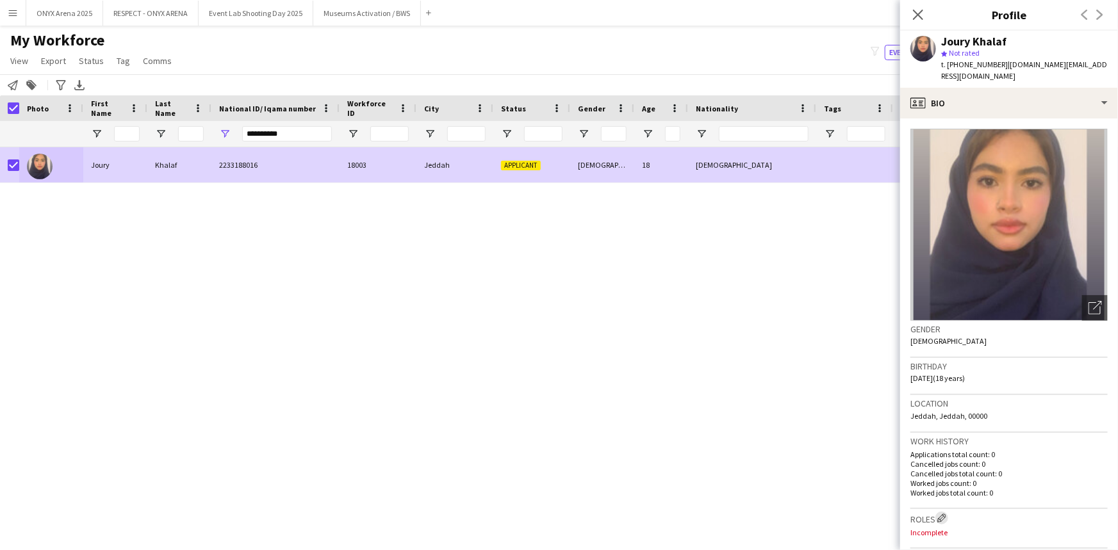
click at [944, 514] on app-icon "Edit crew company roles" at bounding box center [941, 518] width 9 height 9
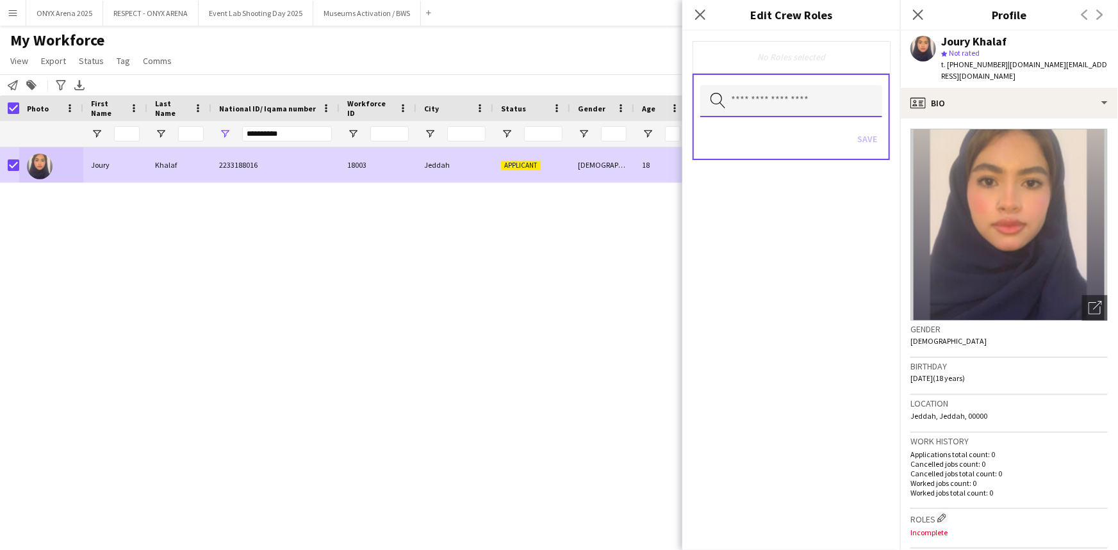
click at [766, 96] on input "text" at bounding box center [791, 101] width 182 height 32
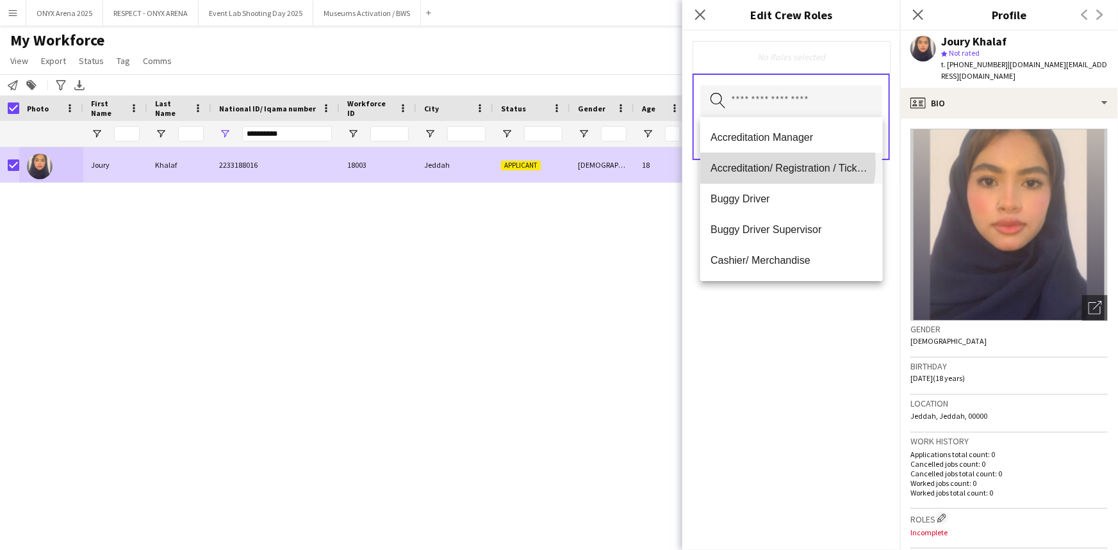
click at [773, 164] on span "Accreditation/ Registration / Ticketing" at bounding box center [791, 168] width 161 height 12
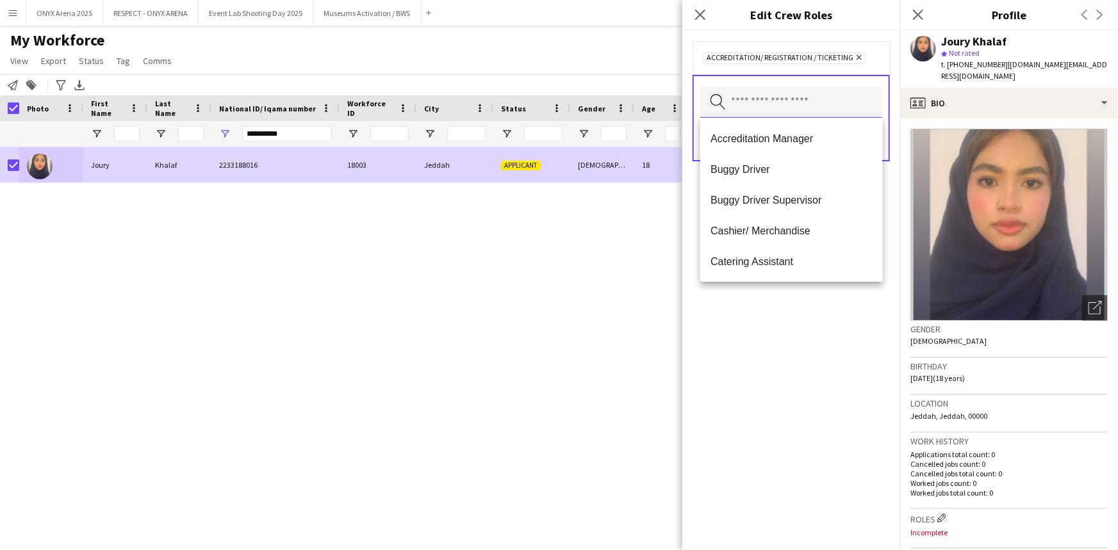
scroll to position [58, 0]
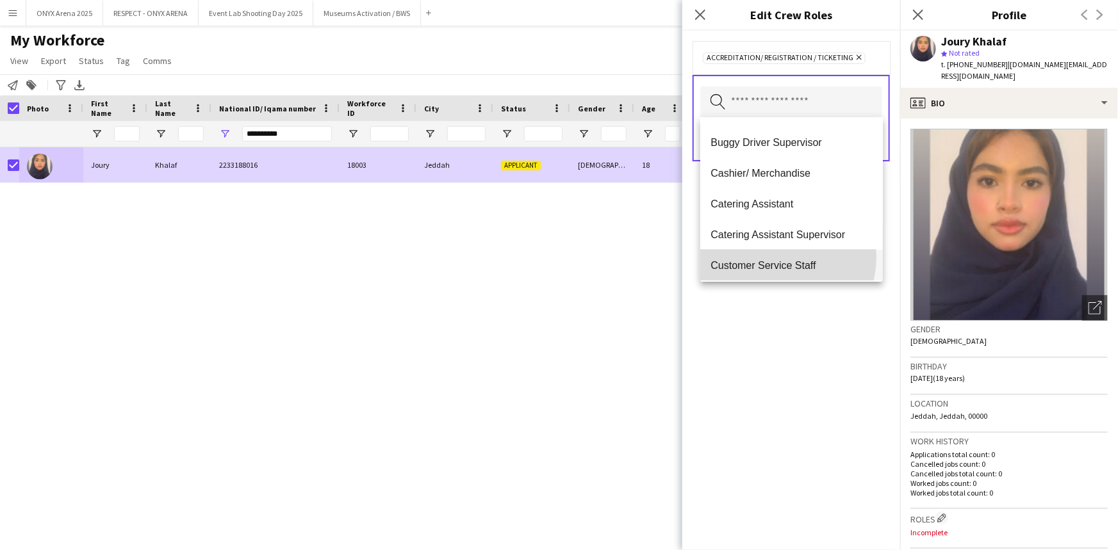
click at [774, 256] on mat-option "Customer Service Staff" at bounding box center [791, 265] width 182 height 31
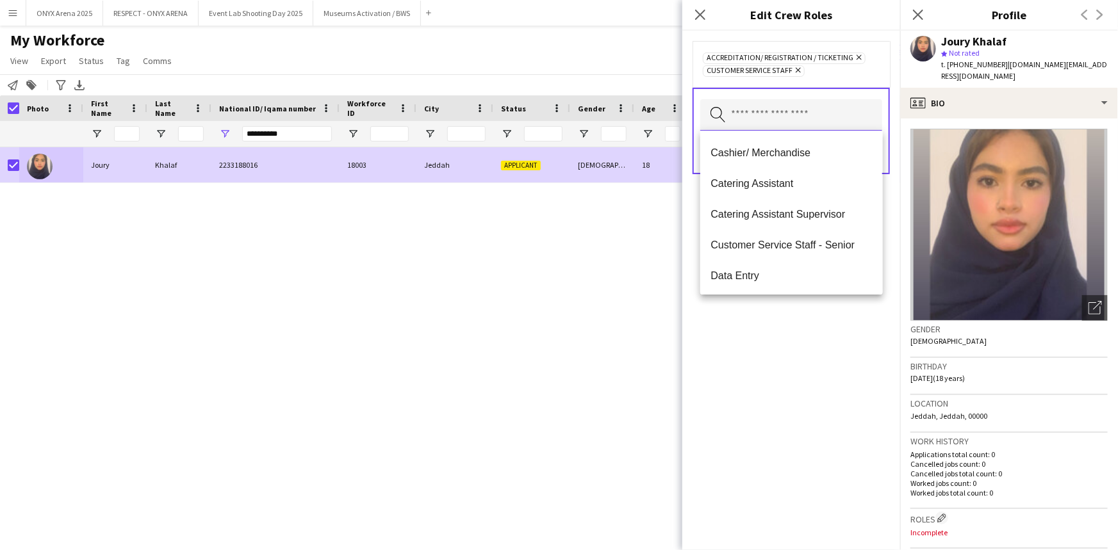
scroll to position [116, 0]
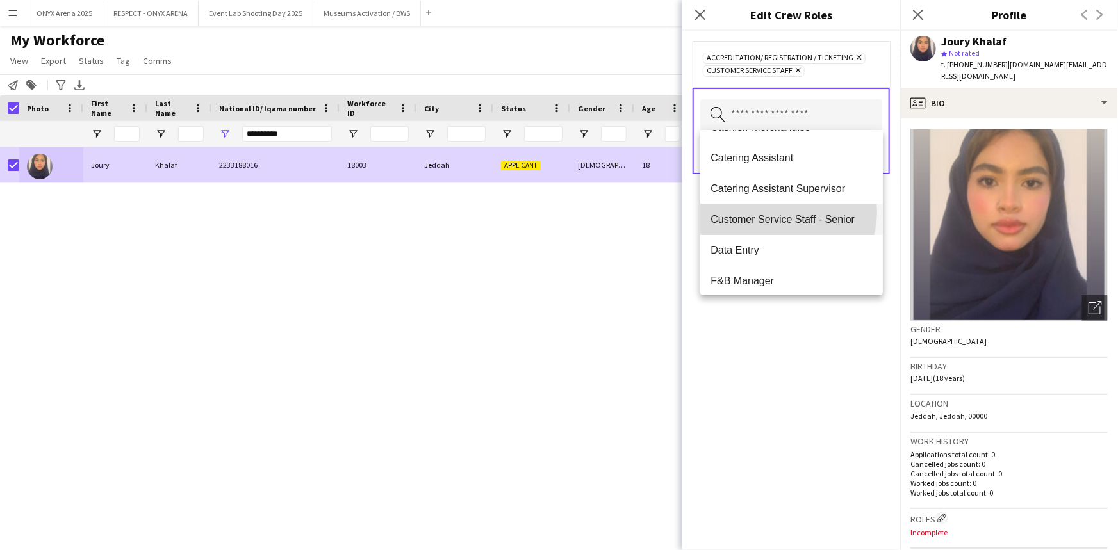
click at [787, 211] on mat-option "Customer Service Staff - Senior" at bounding box center [791, 219] width 182 height 31
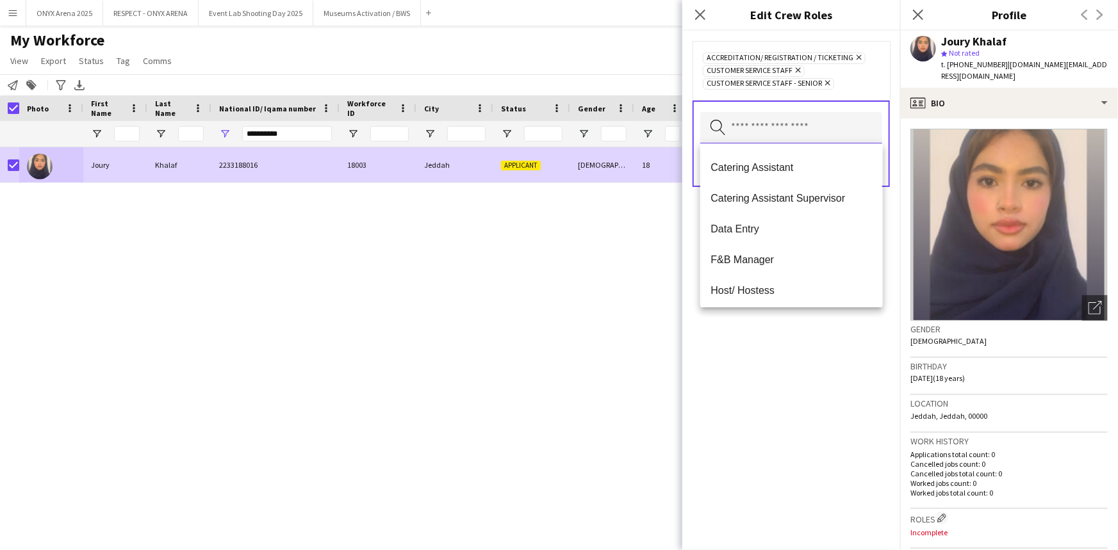
scroll to position [174, 0]
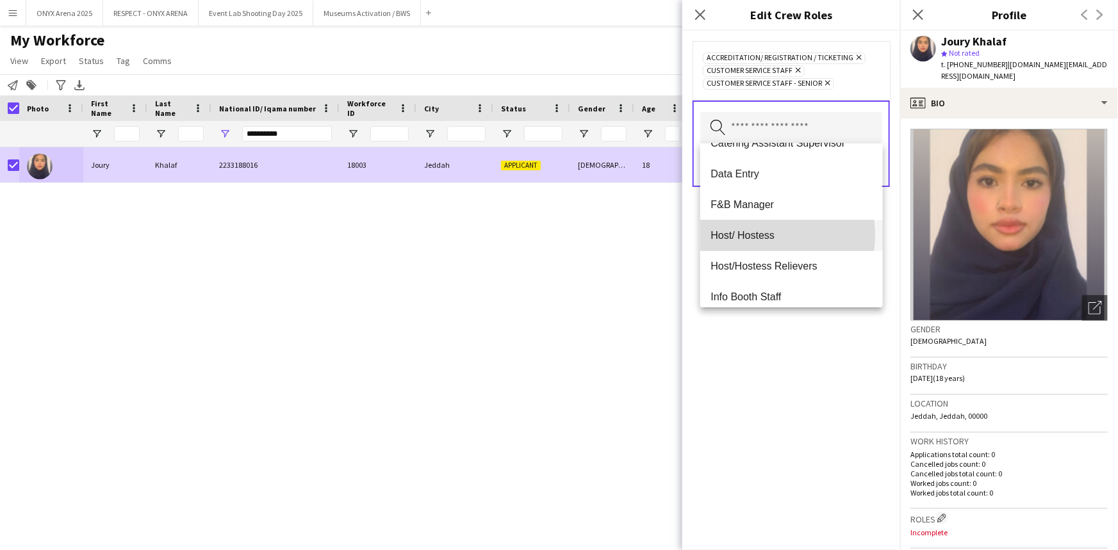
click at [754, 235] on span "Host/ Hostess" at bounding box center [791, 235] width 161 height 12
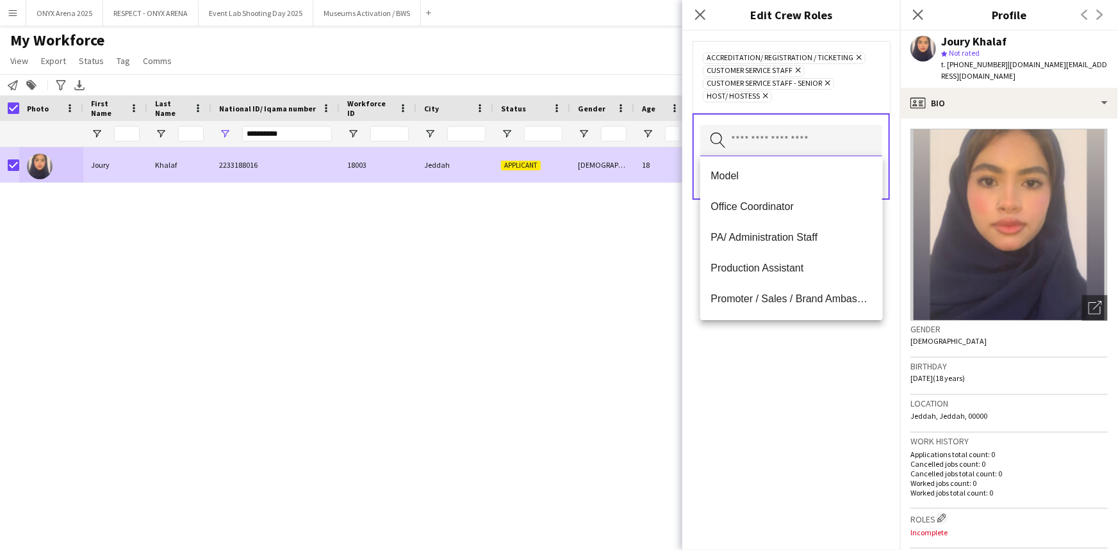
scroll to position [466, 0]
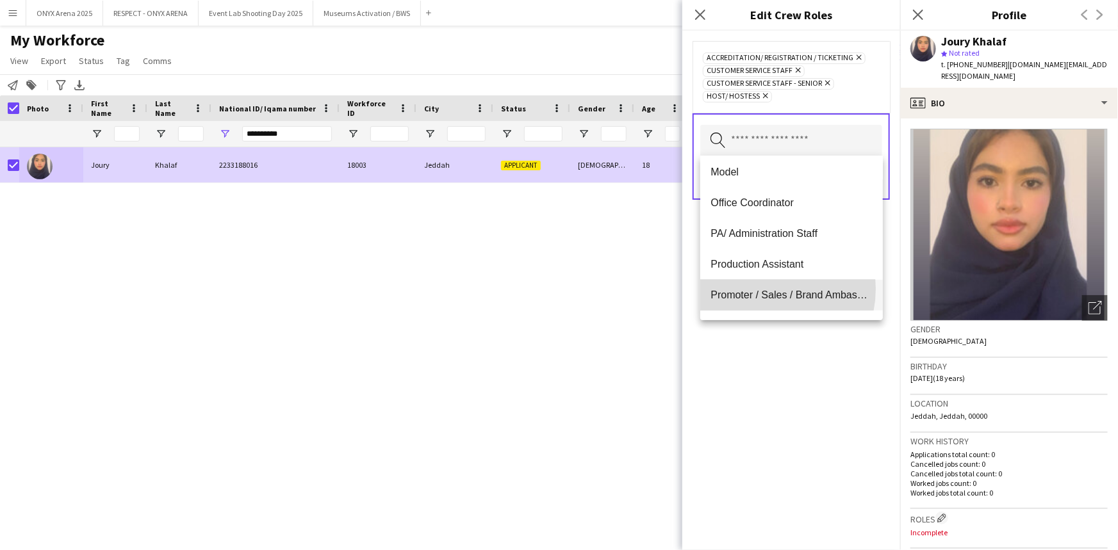
click at [760, 289] on span "Promoter / Sales / Brand Ambassador" at bounding box center [791, 295] width 161 height 12
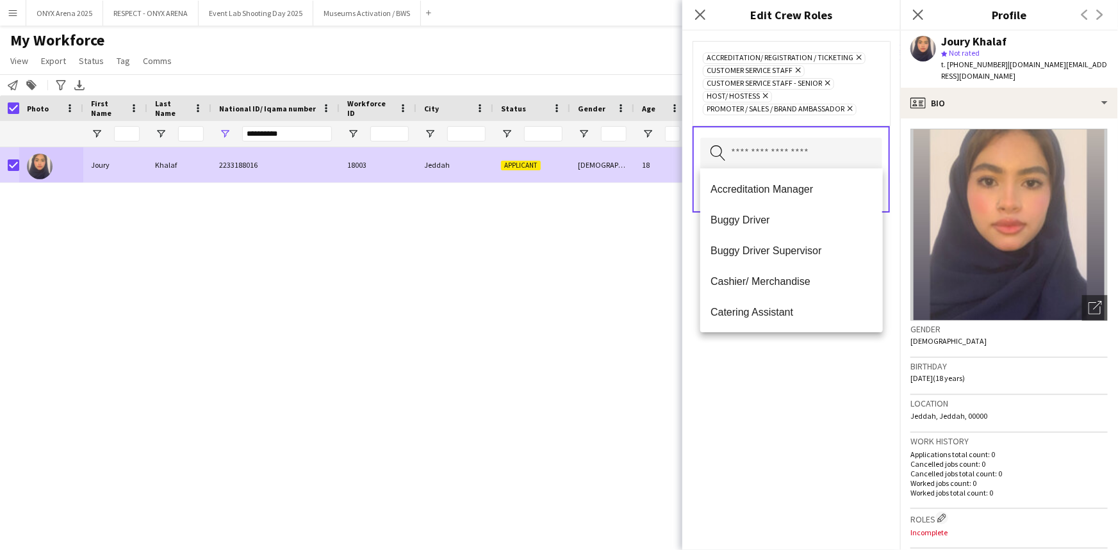
drag, startPoint x: 769, startPoint y: 384, endPoint x: 785, endPoint y: 345, distance: 41.6
click at [770, 383] on div "Accreditation/ Registration / Ticketing Remove Customer Service Staff Remove Cu…" at bounding box center [791, 291] width 218 height 520
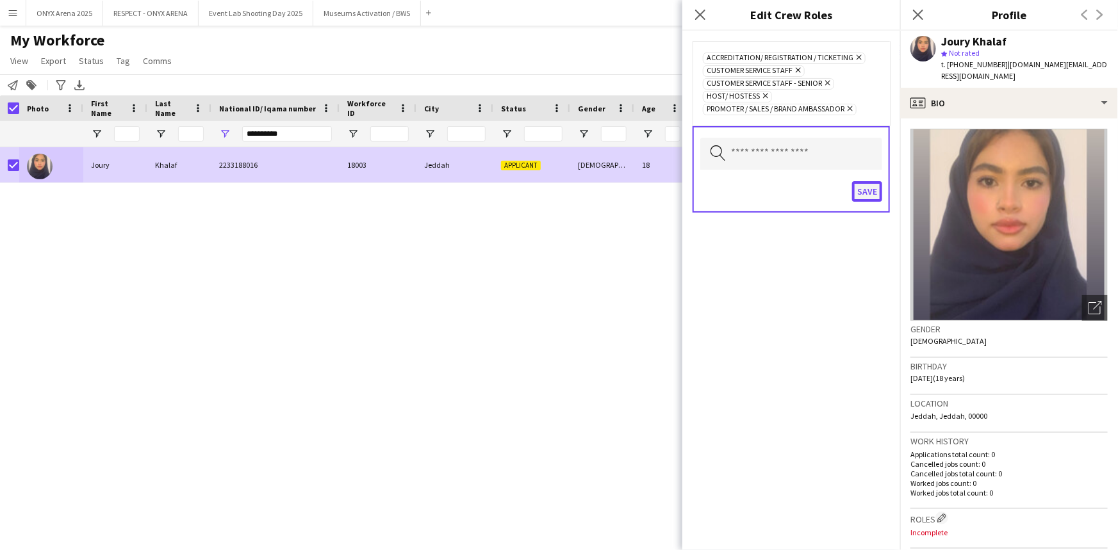
click at [866, 190] on button "Save" at bounding box center [867, 191] width 30 height 21
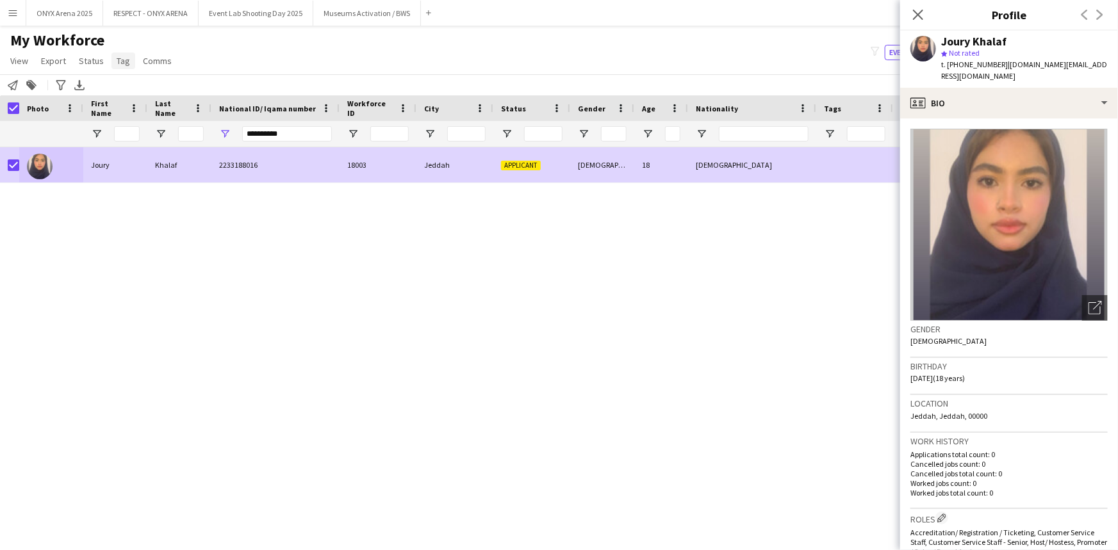
click at [117, 65] on span "Tag" at bounding box center [123, 61] width 13 height 12
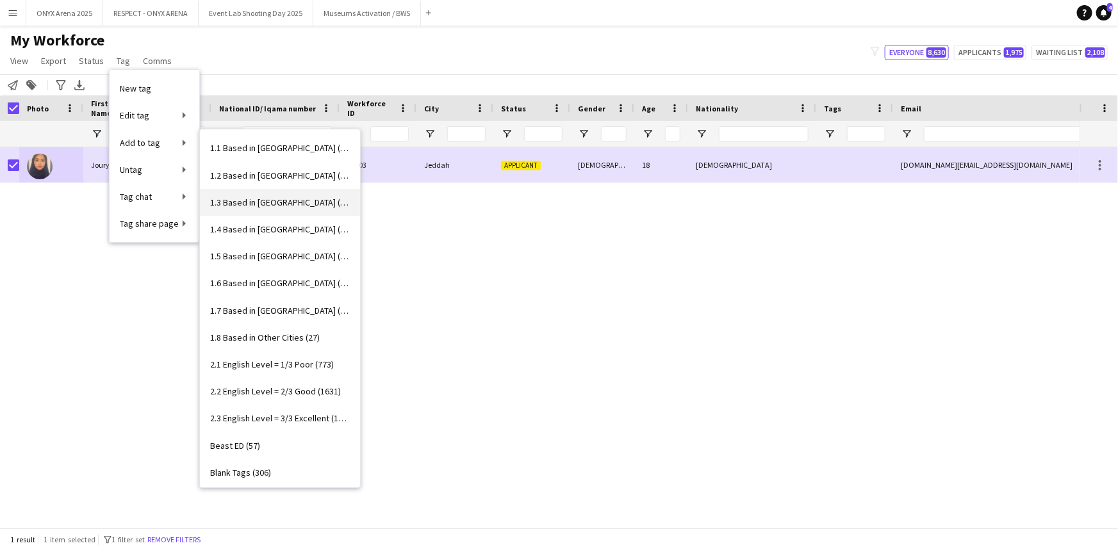
click at [255, 204] on span "1.3 Based in [GEOGRAPHIC_DATA] (1041)" at bounding box center [280, 203] width 140 height 12
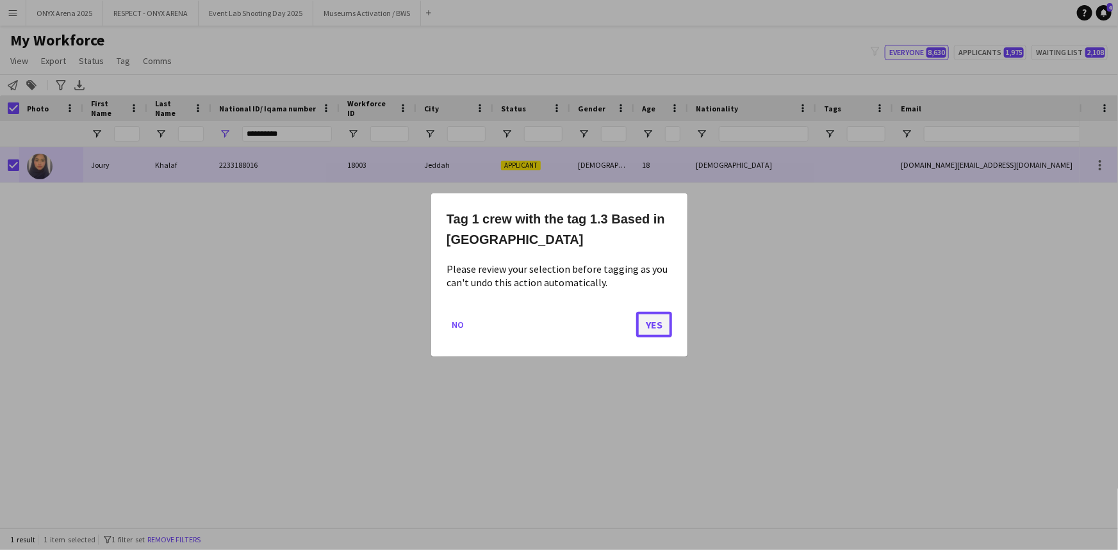
click at [647, 326] on button "Yes" at bounding box center [654, 325] width 36 height 26
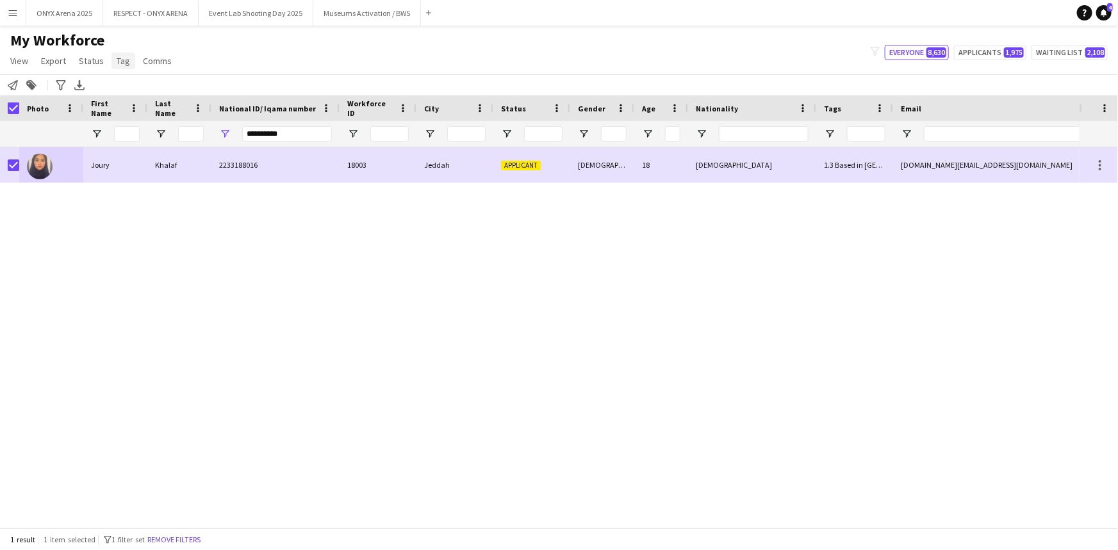
click at [117, 64] on span "Tag" at bounding box center [123, 61] width 13 height 12
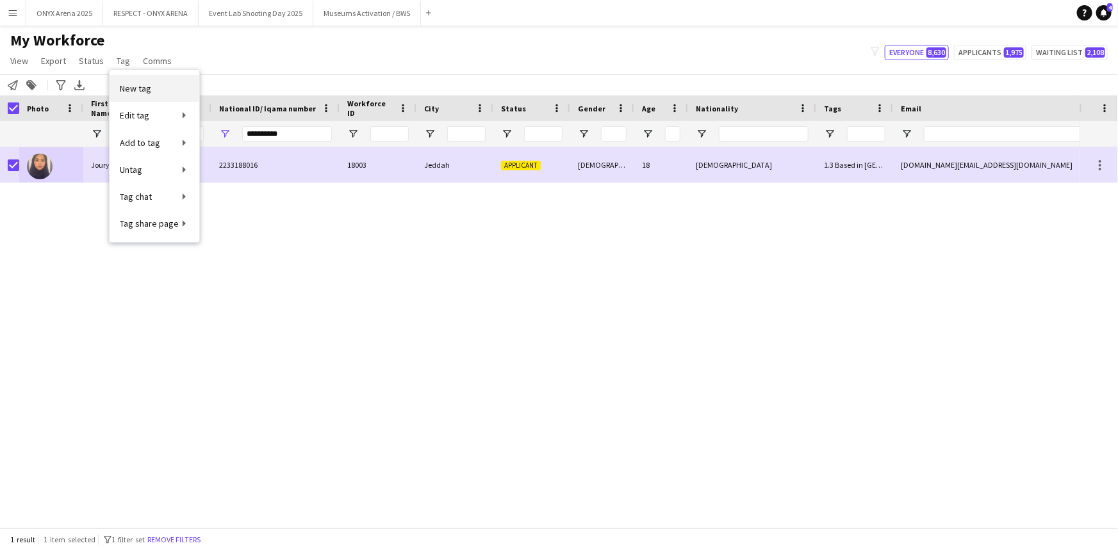
click at [120, 90] on span "New tag" at bounding box center [135, 89] width 31 height 12
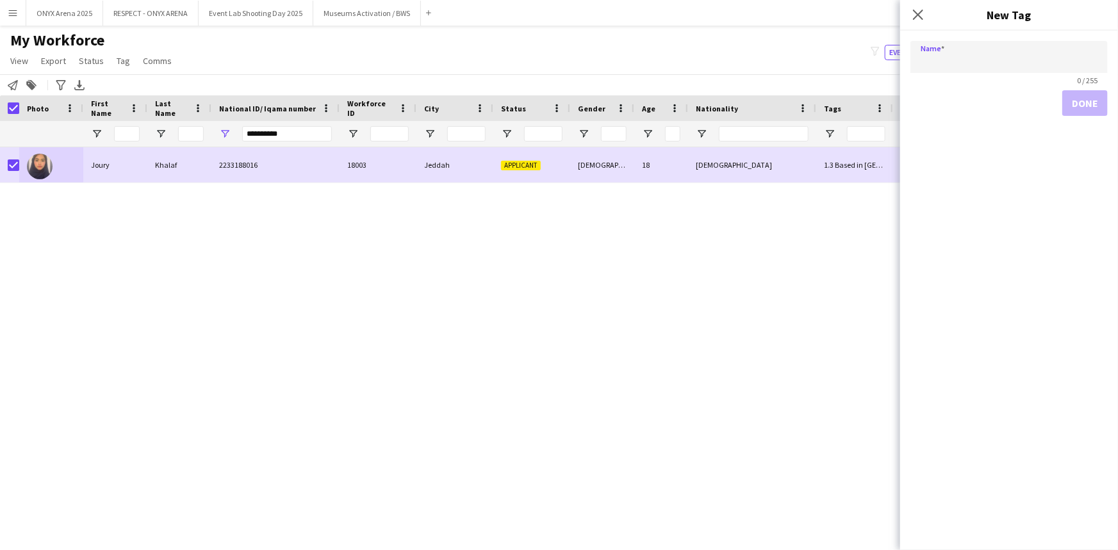
click at [119, 87] on div "Notify workforce Add to tag Search tags magnifier Add tag Advanced filters Adva…" at bounding box center [559, 84] width 1118 height 21
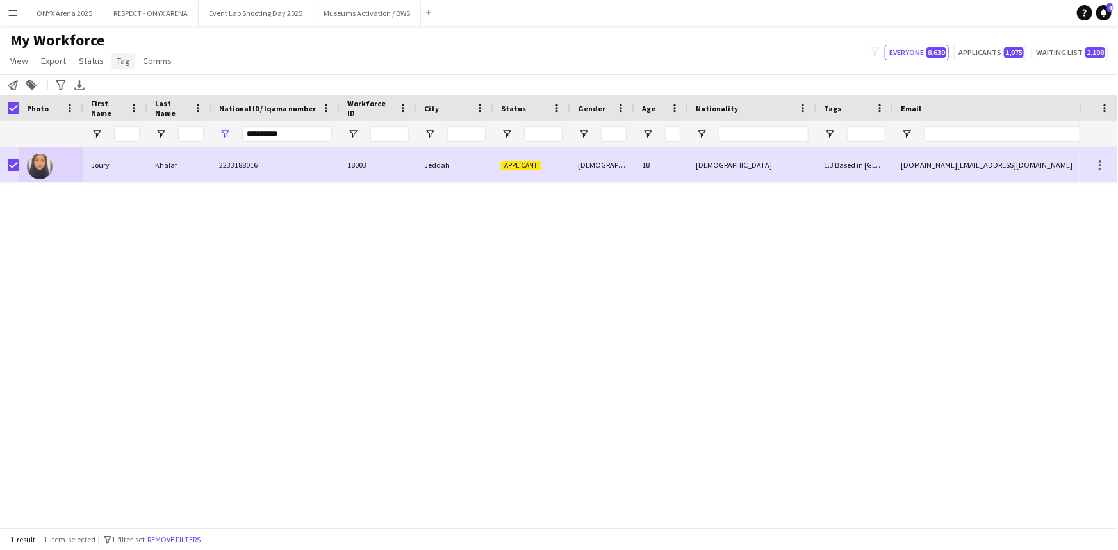
click at [121, 58] on span "Tag" at bounding box center [123, 61] width 13 height 12
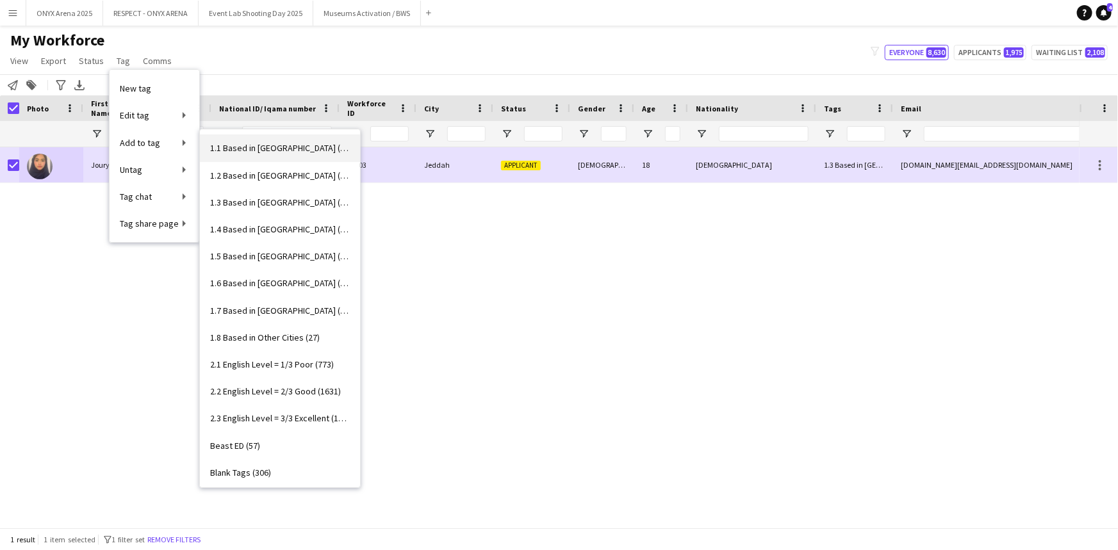
click at [240, 143] on span "1.1 Based in [GEOGRAPHIC_DATA] (2944)" at bounding box center [280, 148] width 140 height 12
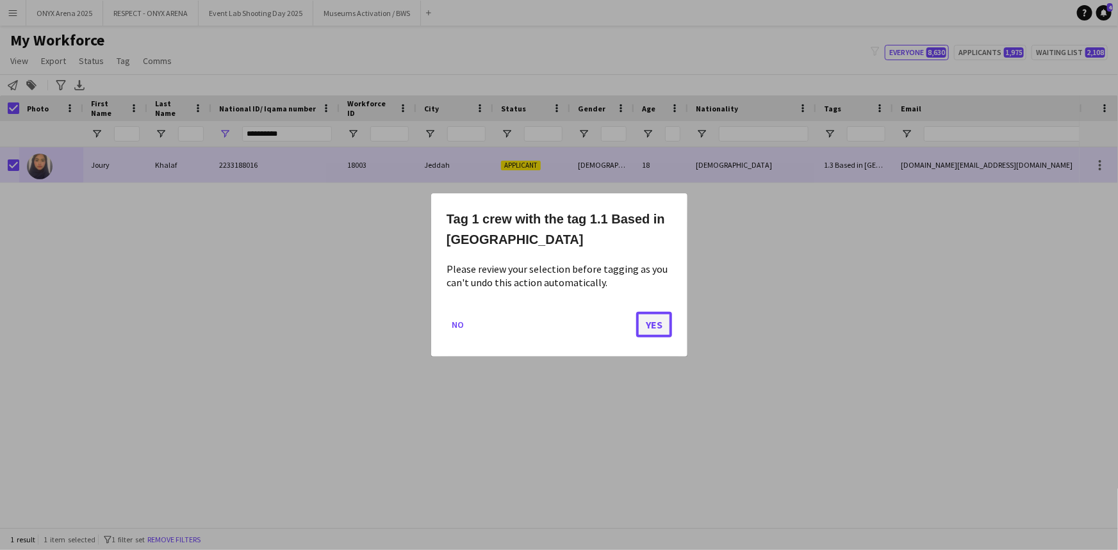
click at [666, 324] on button "Yes" at bounding box center [654, 325] width 36 height 26
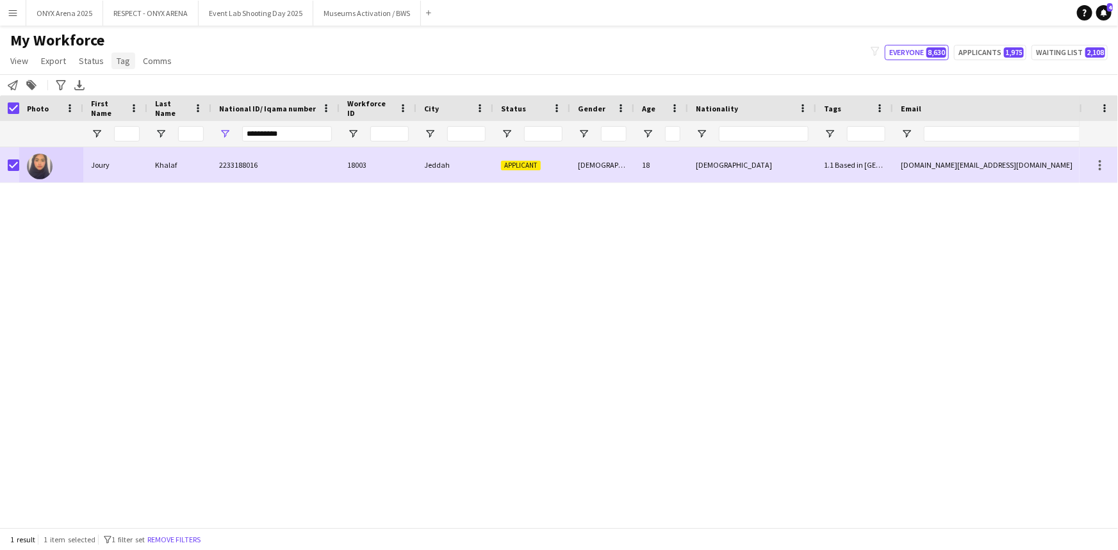
click at [122, 63] on span "Tag" at bounding box center [123, 61] width 13 height 12
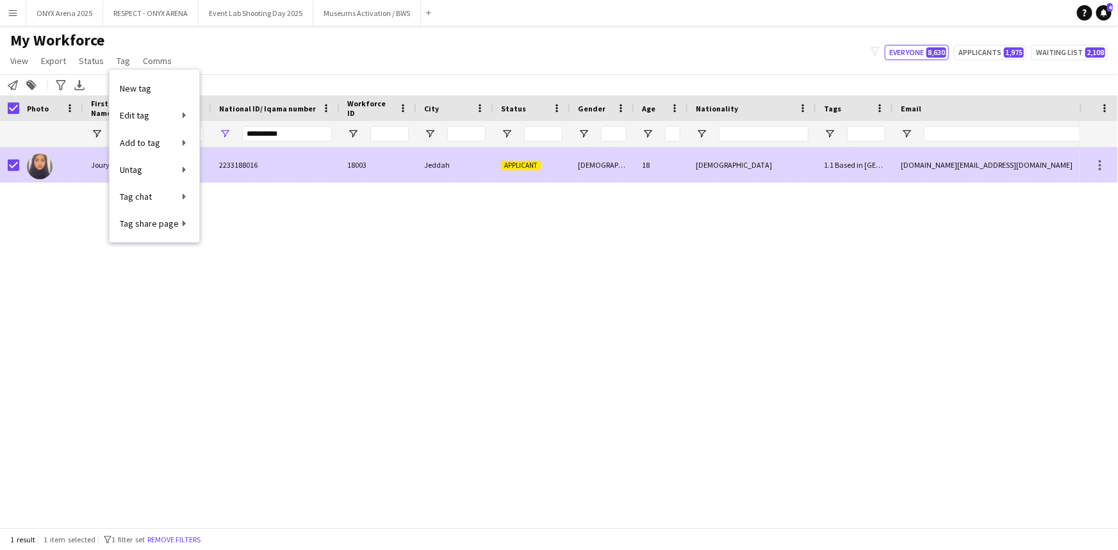
click at [324, 160] on div "2233188016" at bounding box center [275, 164] width 128 height 35
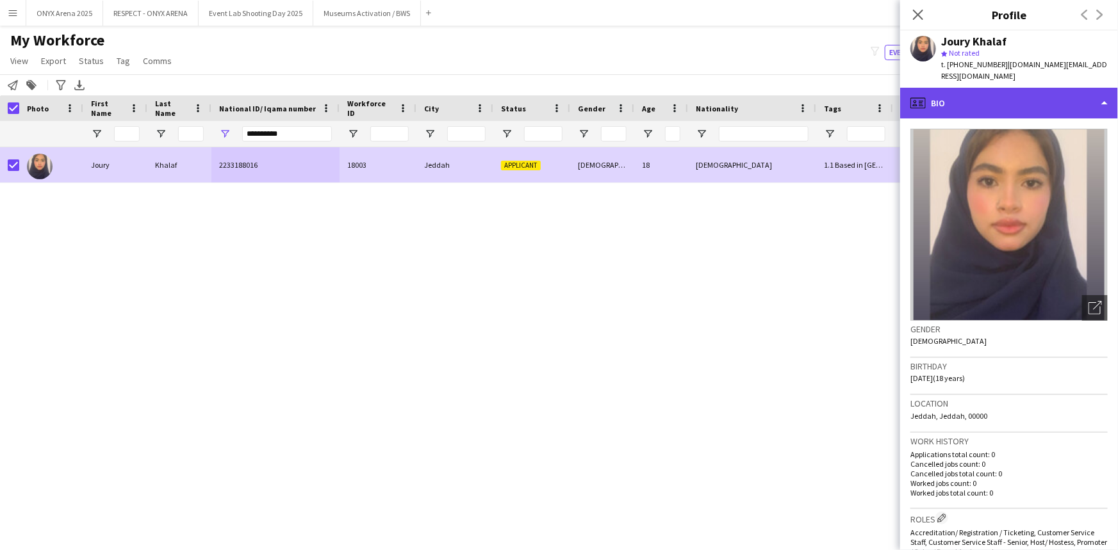
click at [971, 90] on div "profile Bio" at bounding box center [1009, 103] width 218 height 31
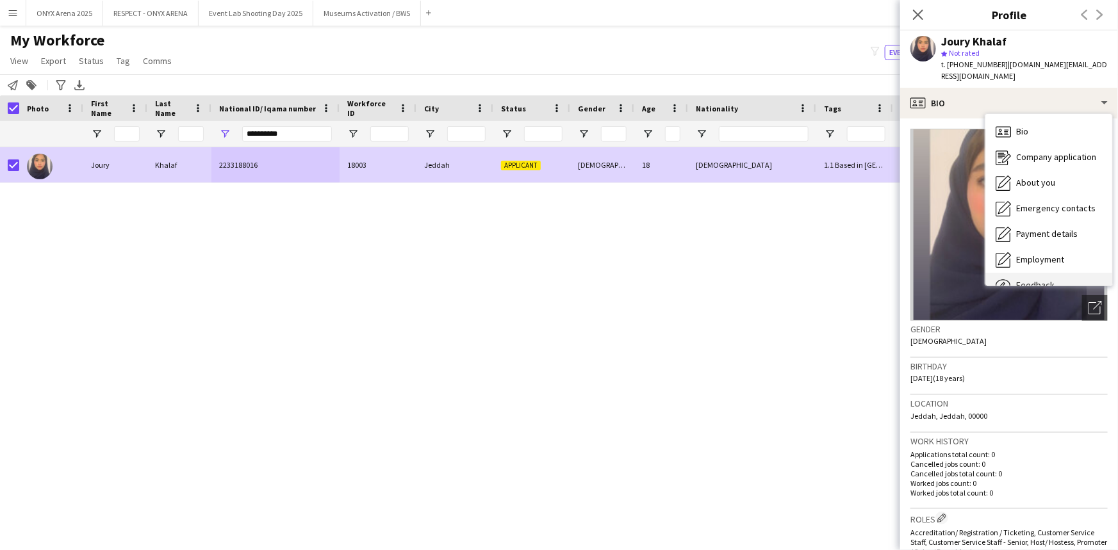
click at [1026, 273] on div "Feedback Feedback" at bounding box center [1048, 286] width 127 height 26
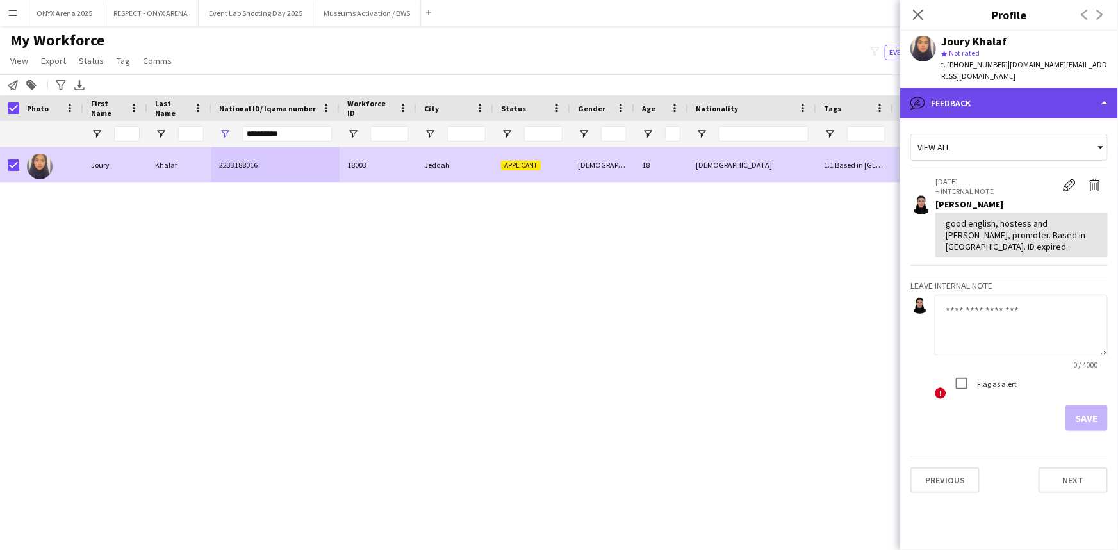
click at [994, 88] on div "bubble-pencil Feedback" at bounding box center [1009, 103] width 218 height 31
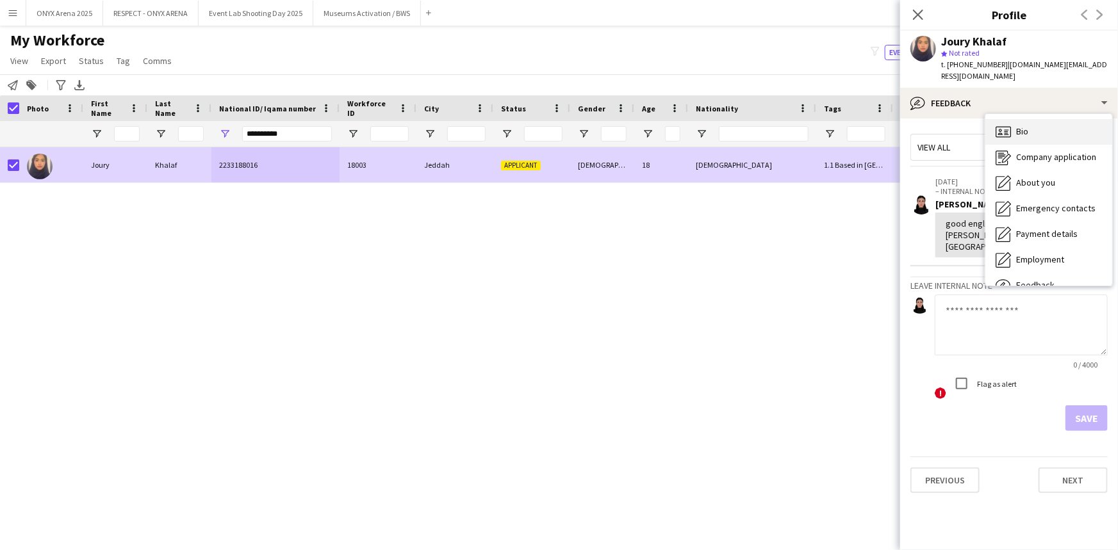
click at [1009, 124] on icon "Bio" at bounding box center [1003, 131] width 15 height 15
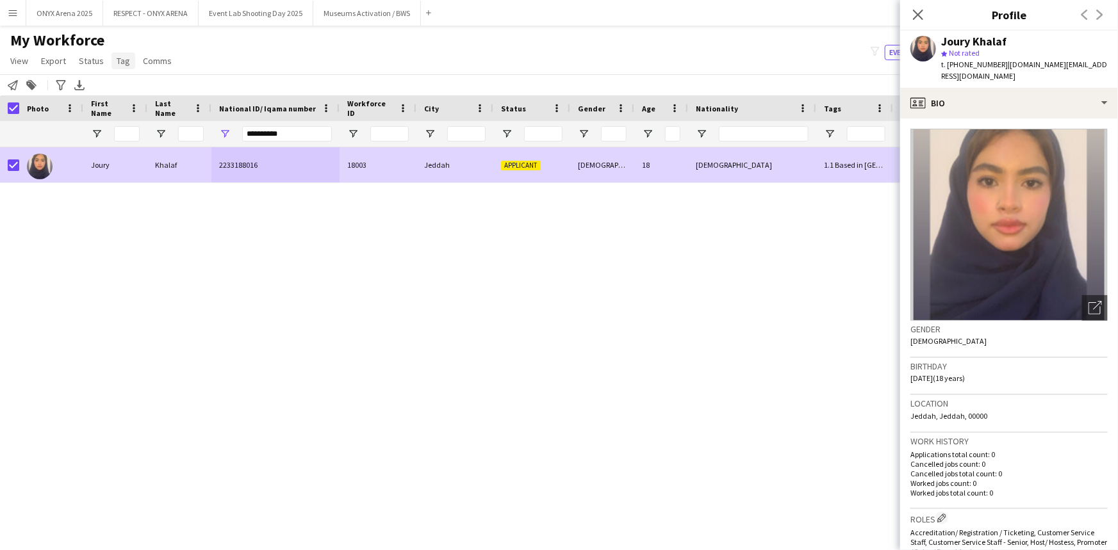
click at [121, 58] on span "Tag" at bounding box center [123, 61] width 13 height 12
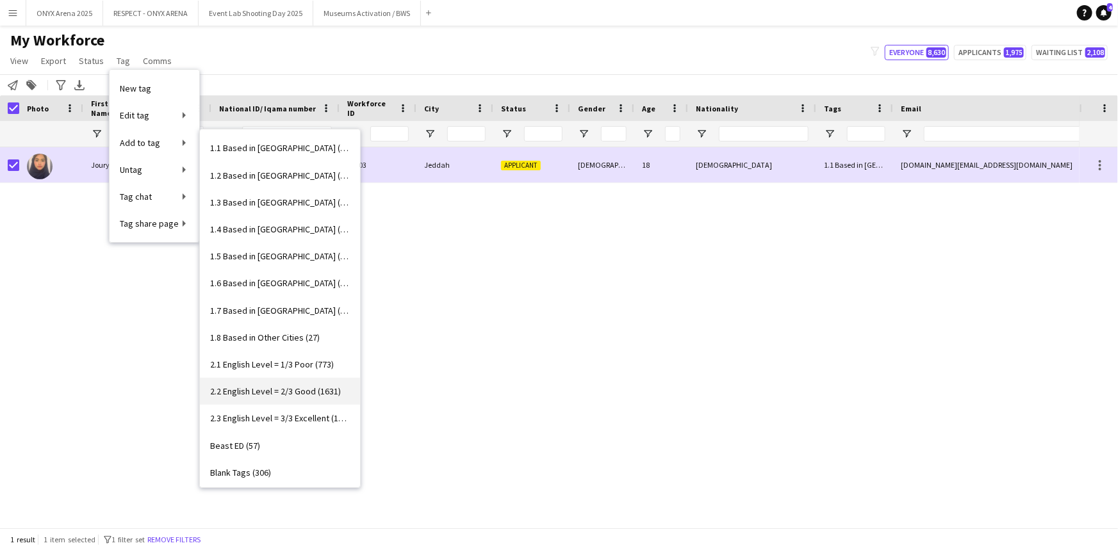
click at [294, 386] on span "2.2 English Level = 2/3 Good (1631)" at bounding box center [275, 392] width 131 height 12
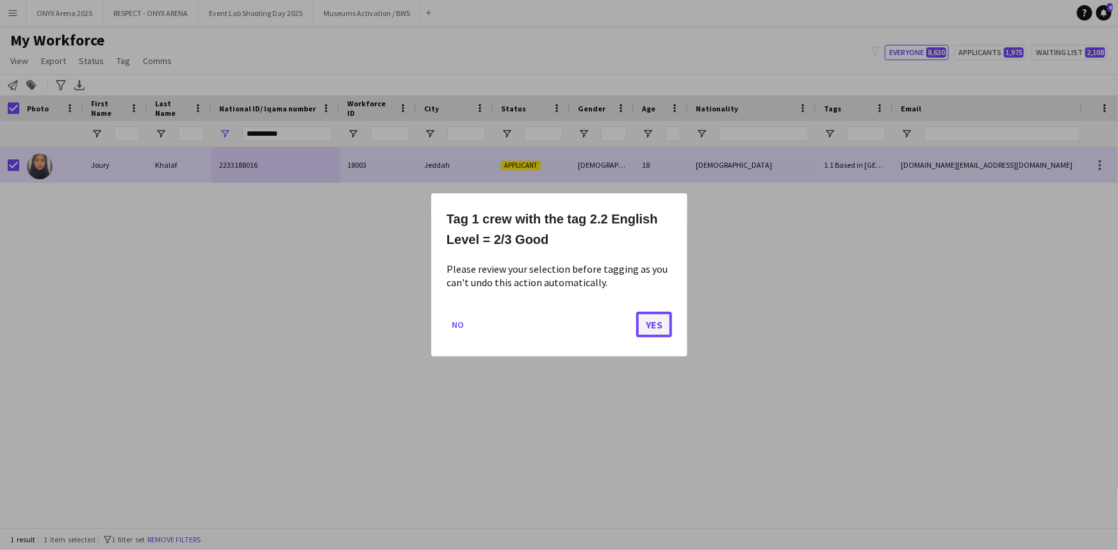
click at [646, 322] on button "Yes" at bounding box center [654, 325] width 36 height 26
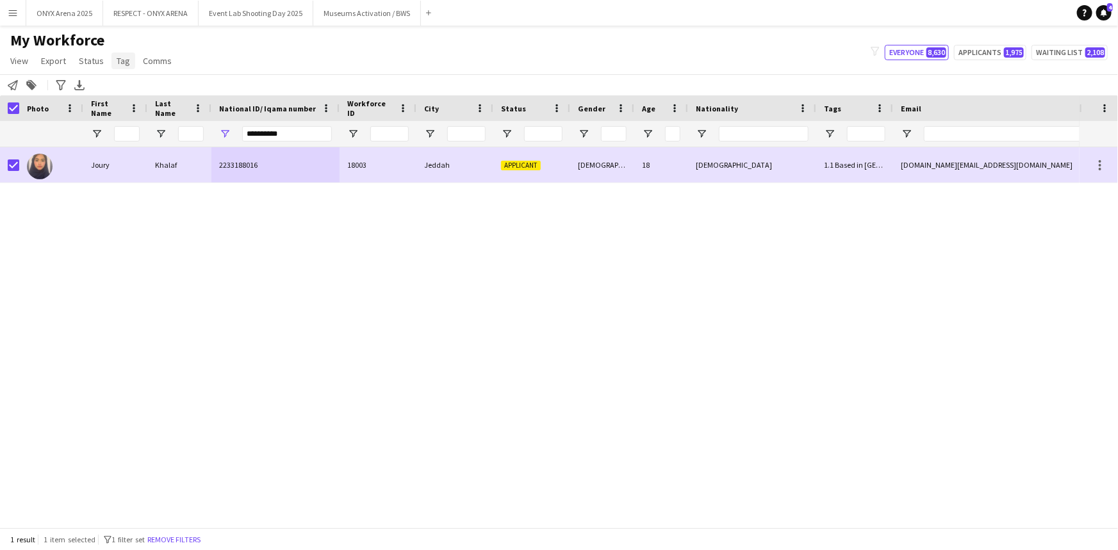
click at [120, 63] on span "Tag" at bounding box center [123, 61] width 13 height 12
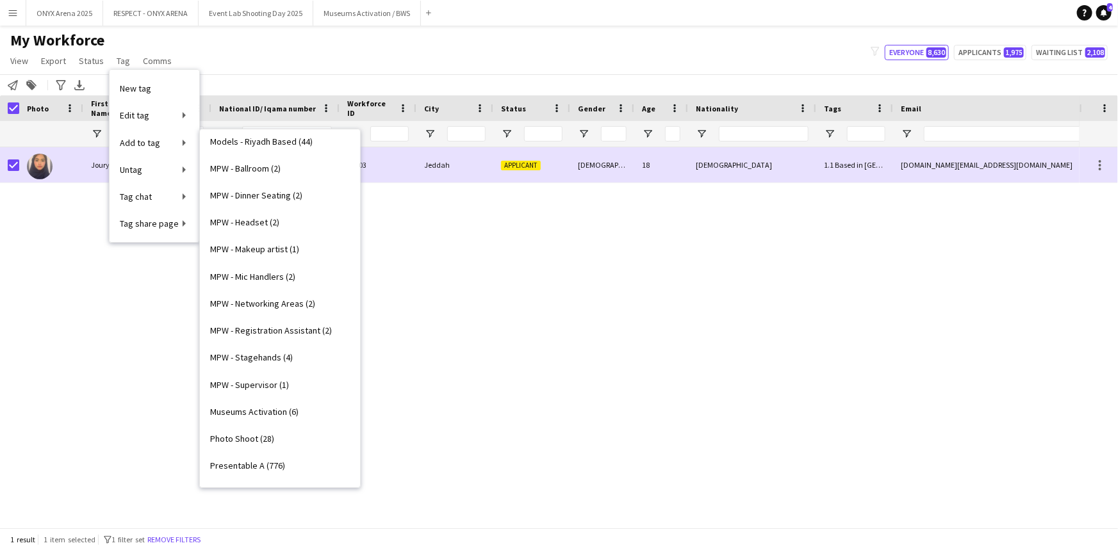
scroll to position [641, 0]
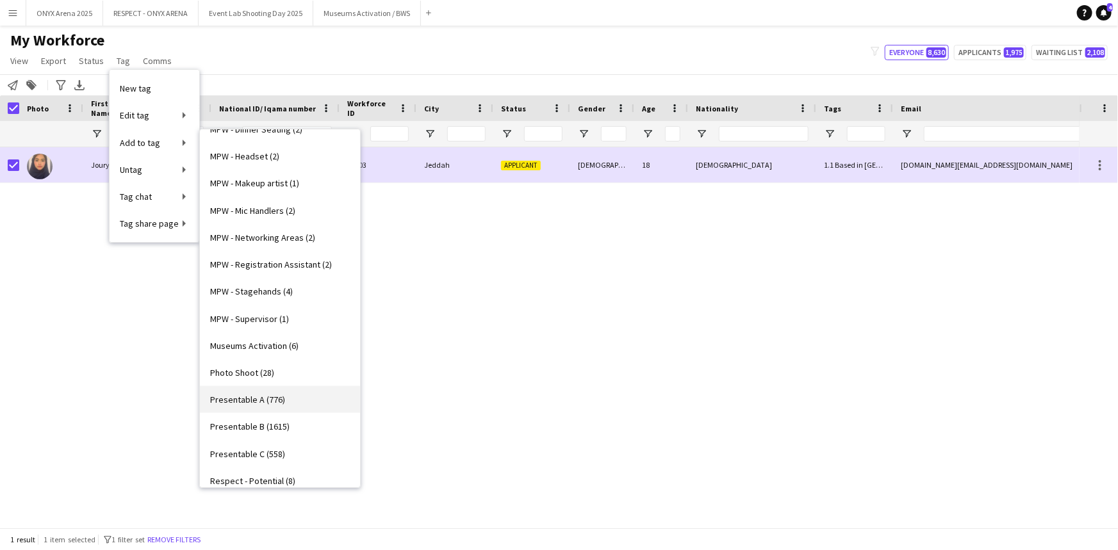
click at [250, 399] on span "Presentable A (776)" at bounding box center [247, 400] width 75 height 12
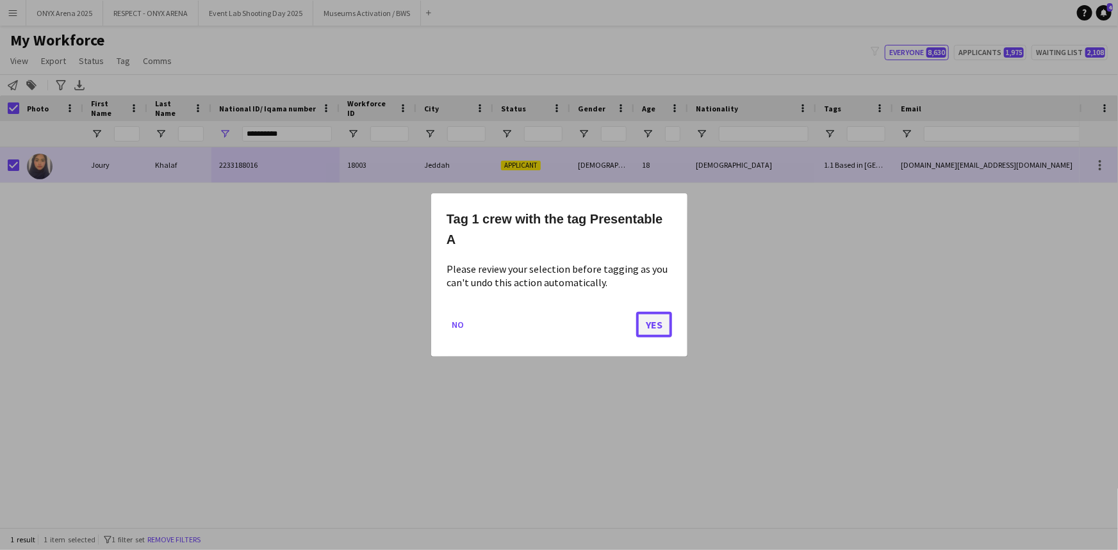
click at [661, 322] on button "Yes" at bounding box center [654, 325] width 36 height 26
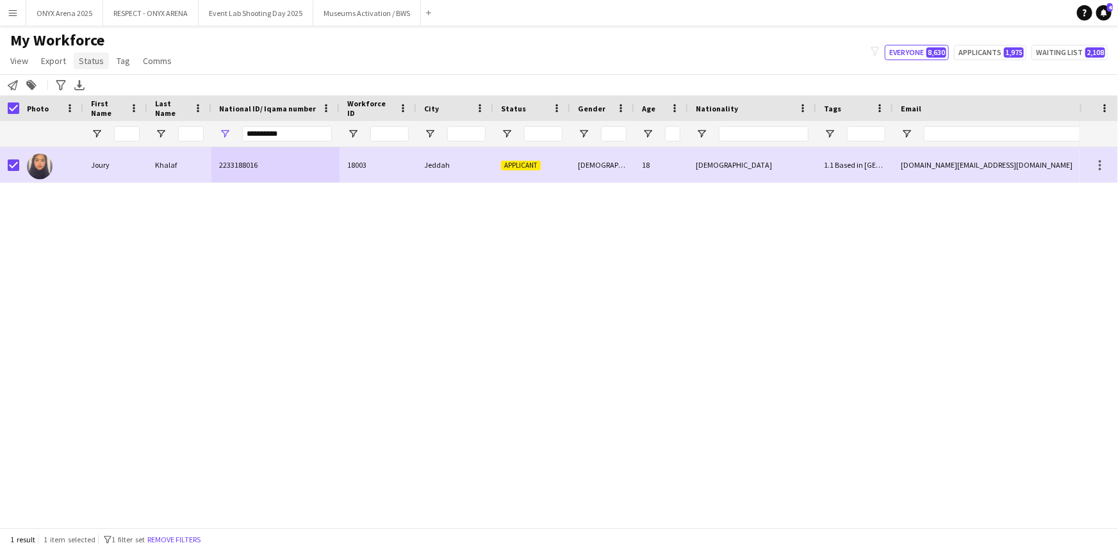
click at [99, 58] on span "Status" at bounding box center [91, 61] width 25 height 12
click at [99, 78] on link "Edit" at bounding box center [119, 88] width 90 height 27
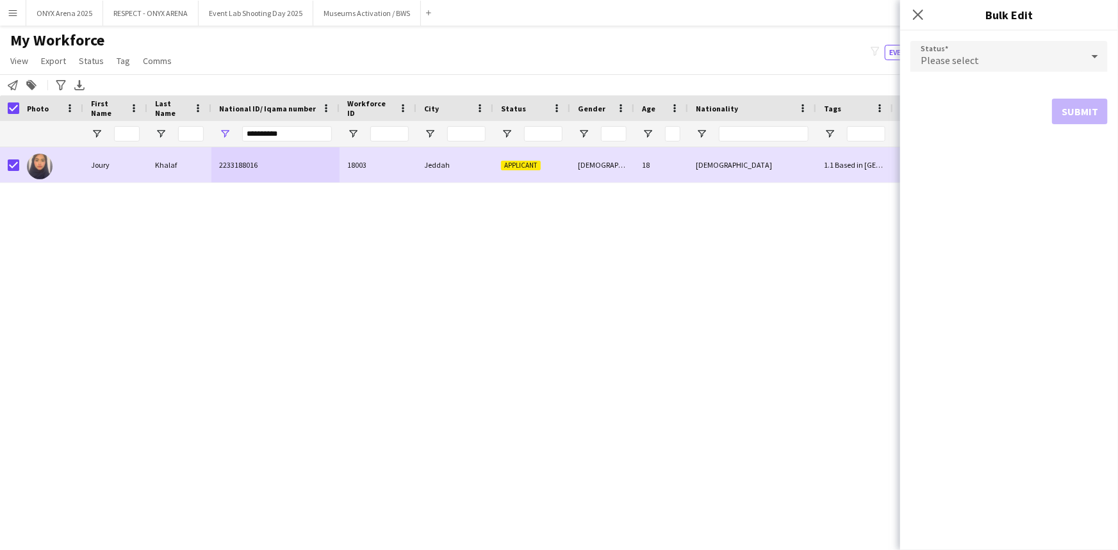
click at [945, 58] on span "Please select" at bounding box center [950, 60] width 58 height 13
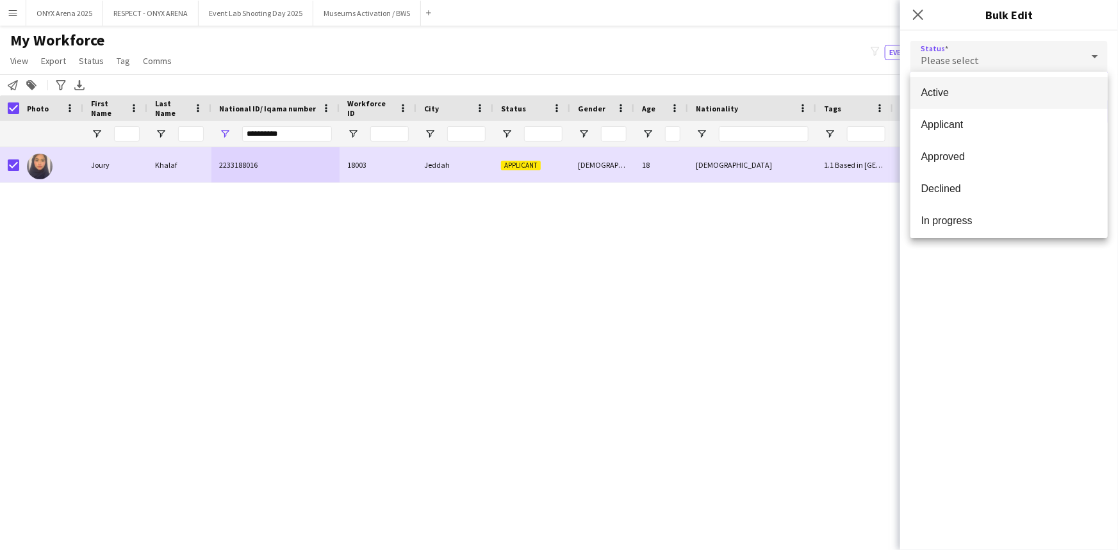
click at [948, 82] on mat-option "Active" at bounding box center [1008, 93] width 197 height 32
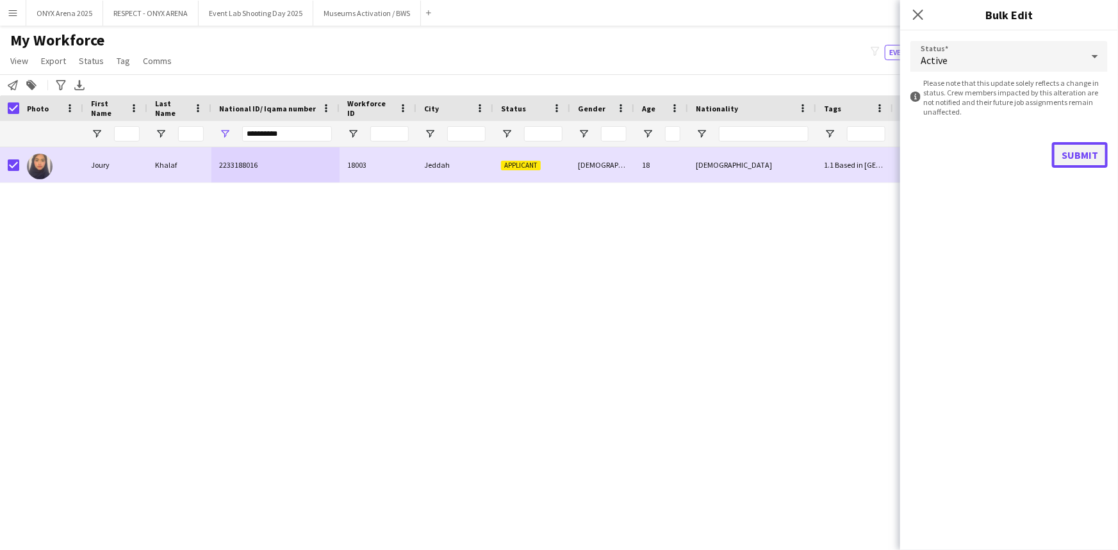
click at [1067, 154] on button "Submit" at bounding box center [1080, 155] width 56 height 26
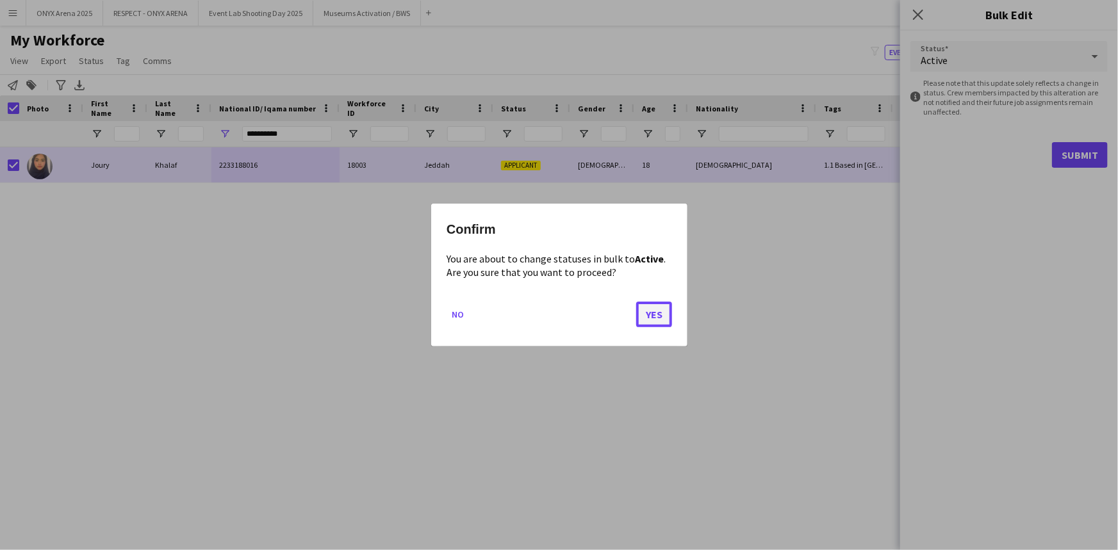
click at [641, 313] on button "Yes" at bounding box center [654, 315] width 36 height 26
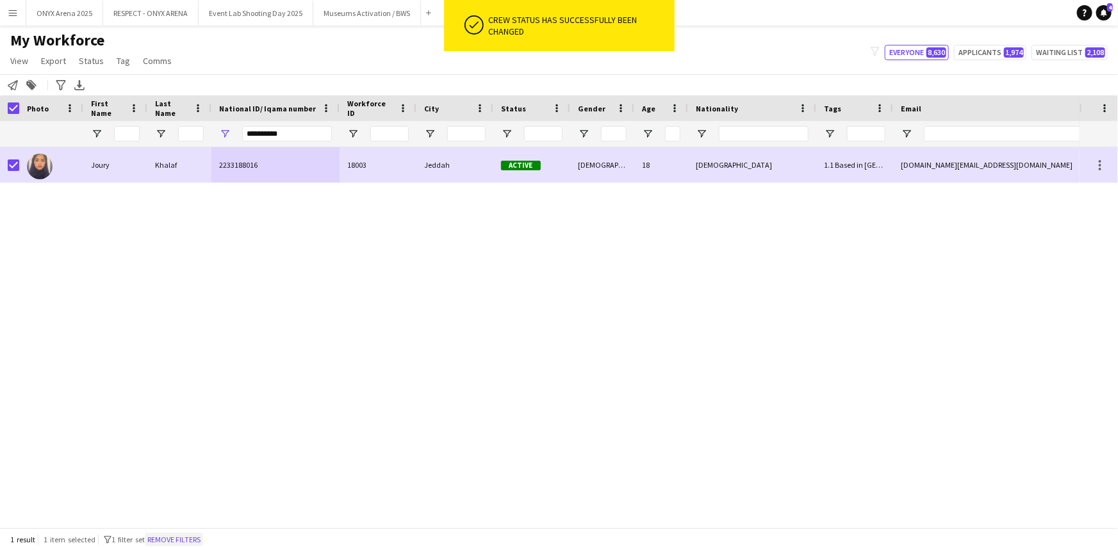
click at [169, 533] on button "Remove filters" at bounding box center [174, 540] width 58 height 14
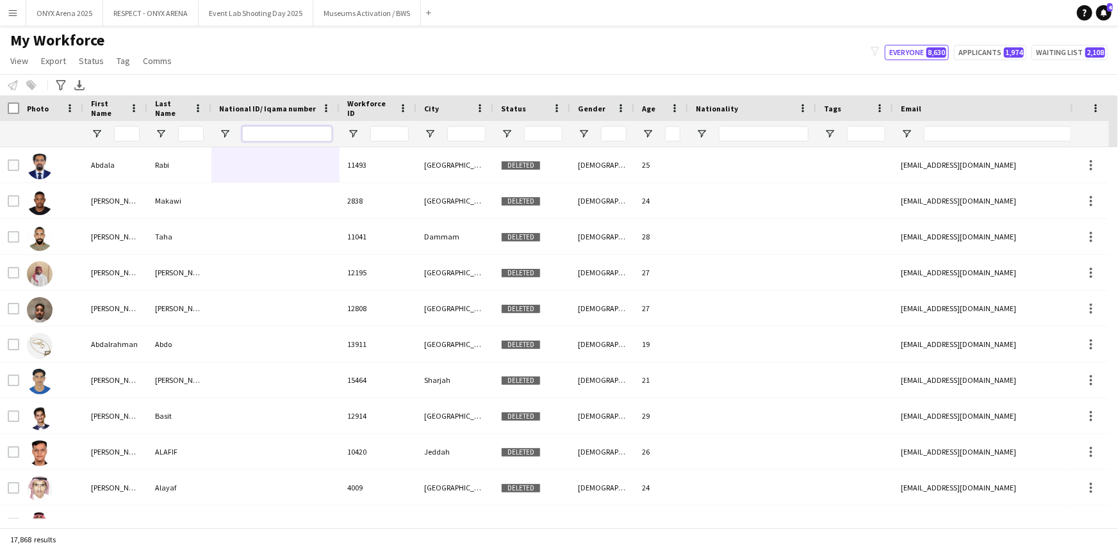
click at [258, 134] on input "National ID/ Iqama number Filter Input" at bounding box center [287, 133] width 90 height 15
paste input "**********"
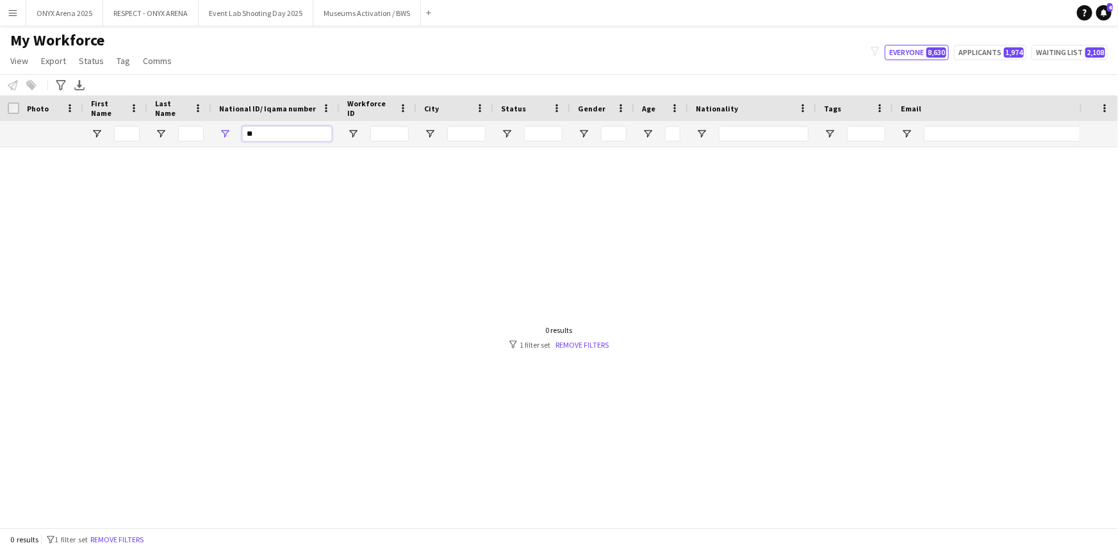
type input "*"
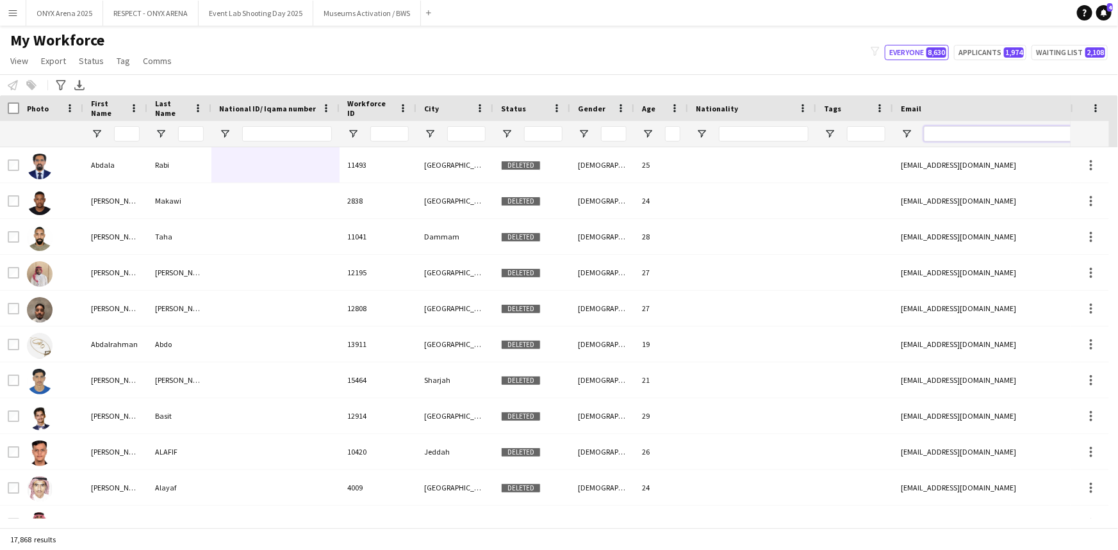
click at [950, 132] on input "Email Filter Input" at bounding box center [1033, 133] width 218 height 15
paste input "**********"
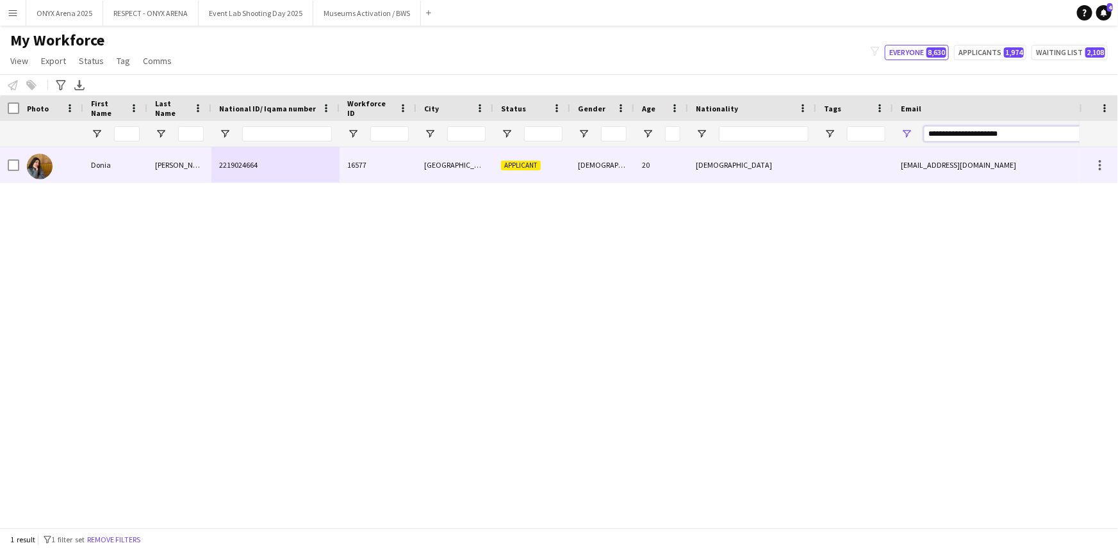
type input "**********"
click at [180, 170] on div "[PERSON_NAME]" at bounding box center [179, 164] width 64 height 35
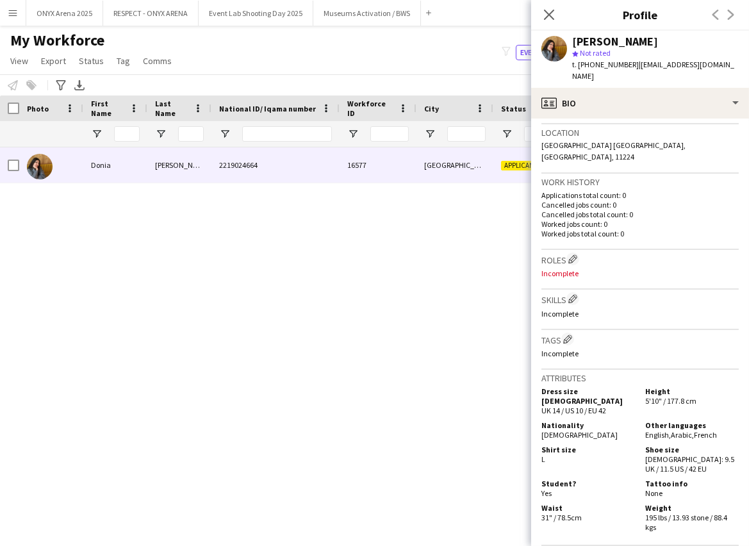
scroll to position [291, 0]
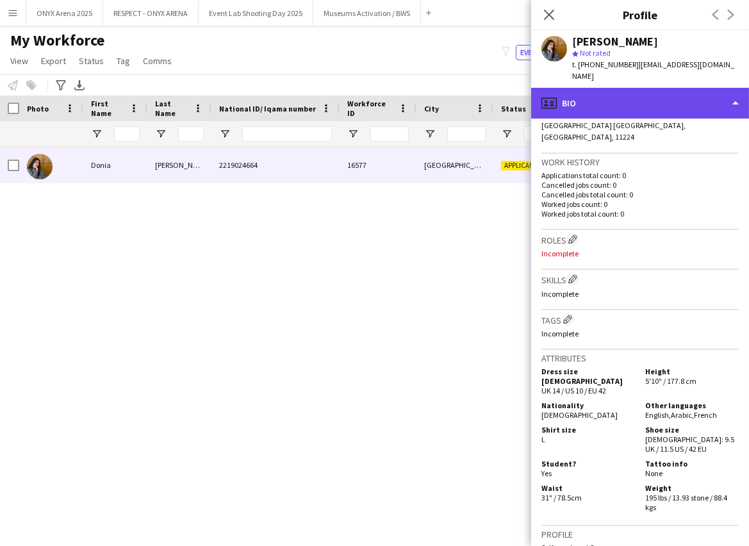
click at [627, 101] on div "profile Bio" at bounding box center [640, 103] width 218 height 31
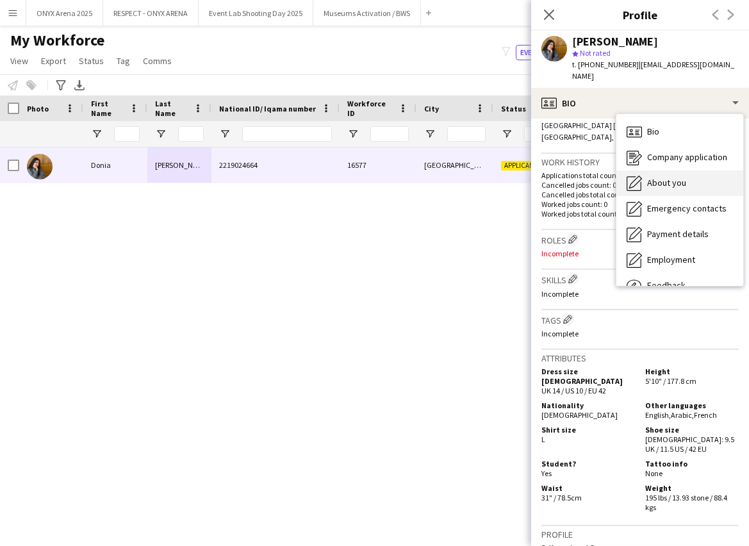
click at [650, 177] on span "About you" at bounding box center [666, 183] width 39 height 12
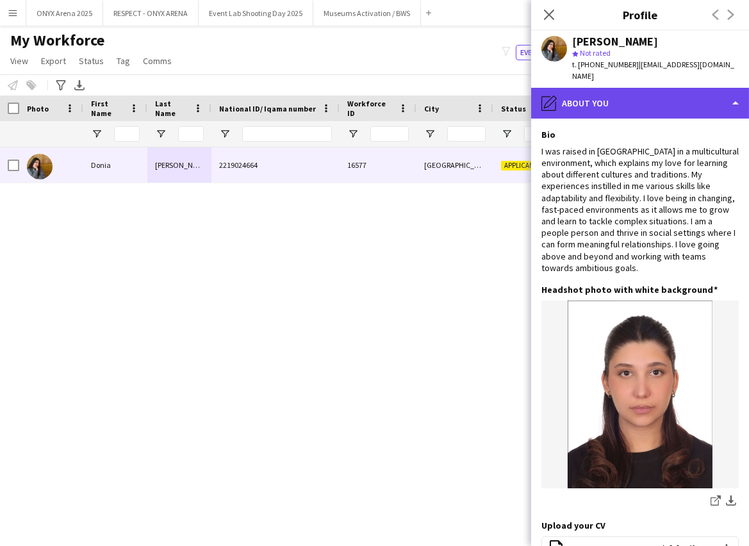
click at [617, 88] on div "pencil4 About you" at bounding box center [640, 103] width 218 height 31
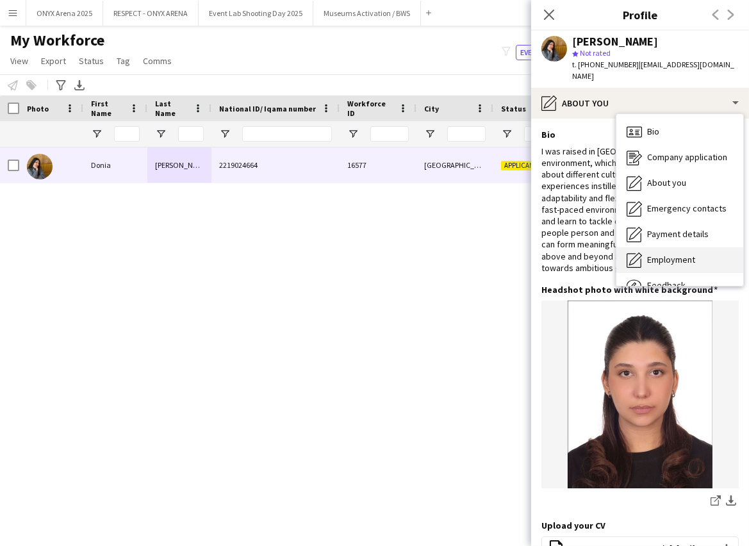
click at [652, 258] on div "Employment Employment" at bounding box center [679, 260] width 127 height 26
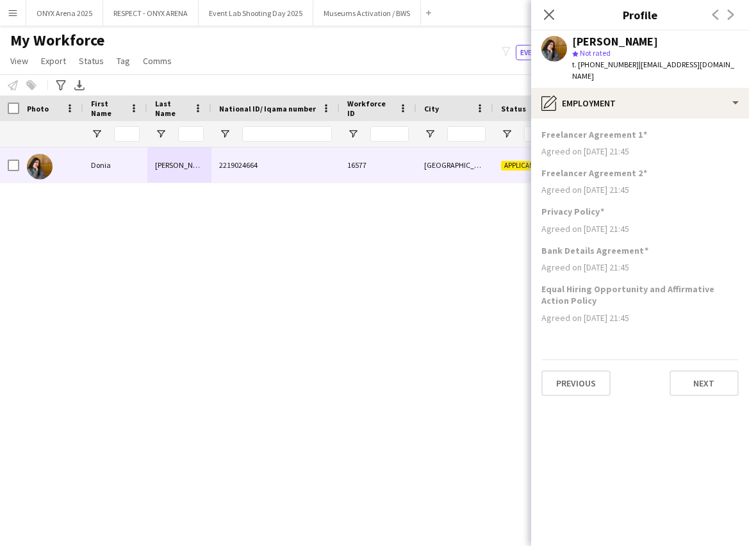
click at [618, 62] on span "t. [PHONE_NUMBER]" at bounding box center [605, 65] width 67 height 10
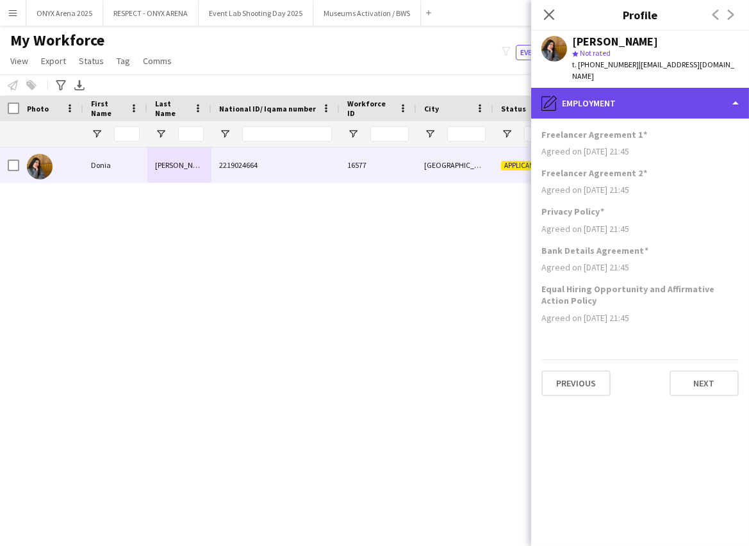
click at [625, 90] on div "pencil4 Employment" at bounding box center [640, 103] width 218 height 31
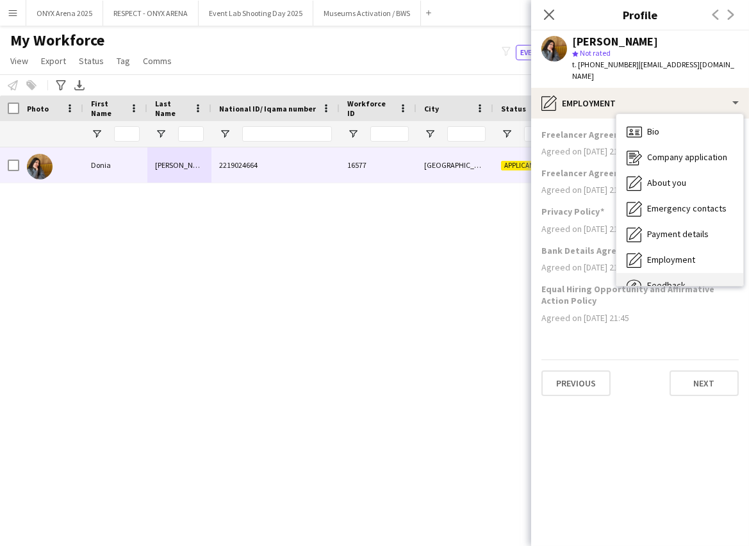
click at [695, 273] on div "Feedback Feedback" at bounding box center [679, 286] width 127 height 26
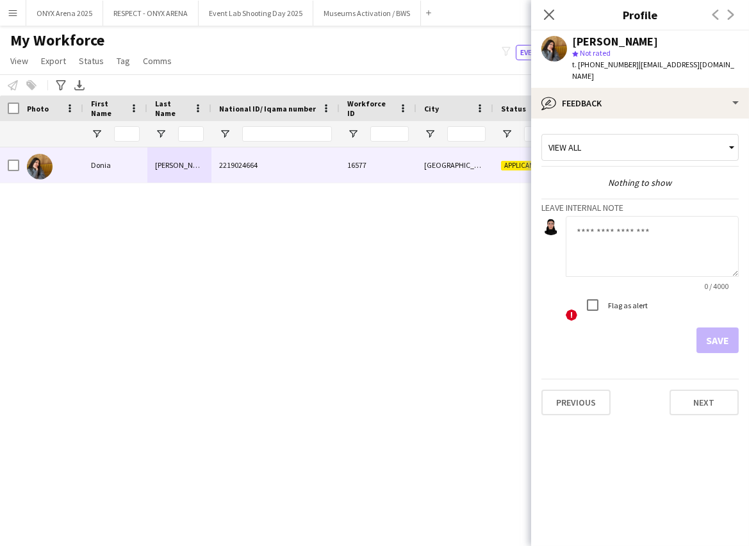
click at [614, 226] on textarea at bounding box center [652, 246] width 173 height 61
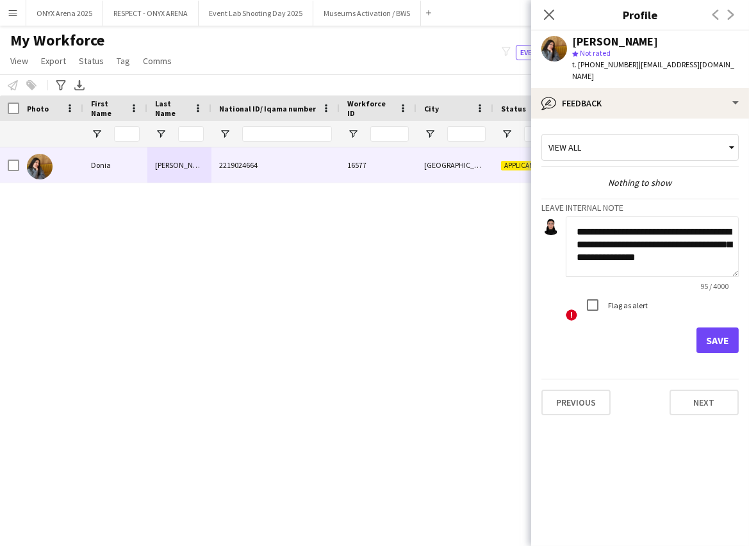
scroll to position [0, 0]
click at [650, 218] on textarea "**********" at bounding box center [652, 246] width 173 height 61
click at [636, 234] on textarea "**********" at bounding box center [652, 246] width 173 height 61
click at [704, 261] on textarea "**********" at bounding box center [652, 246] width 173 height 61
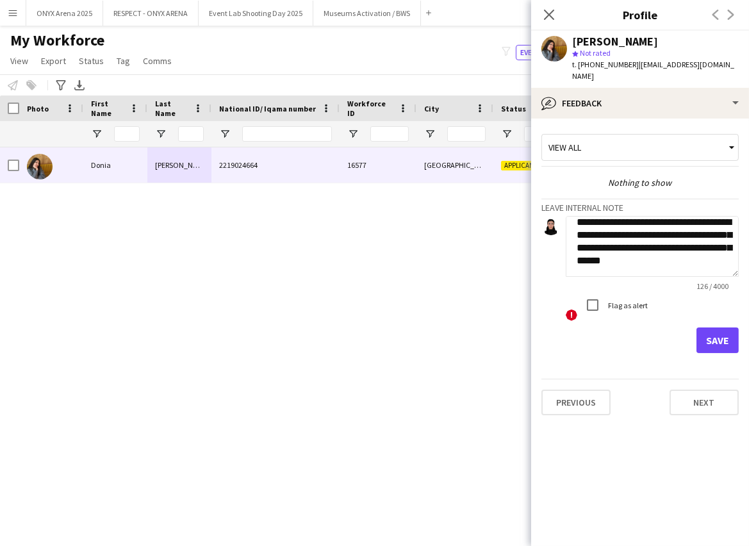
scroll to position [22, 0]
click at [660, 251] on textarea "**********" at bounding box center [652, 246] width 173 height 61
type textarea "**********"
click at [717, 317] on form "**********" at bounding box center [639, 284] width 197 height 137
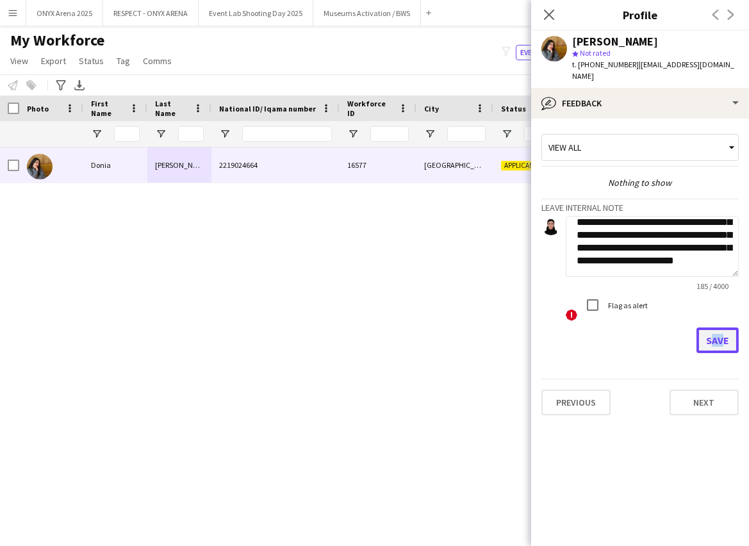
click at [717, 327] on button "Save" at bounding box center [717, 340] width 42 height 26
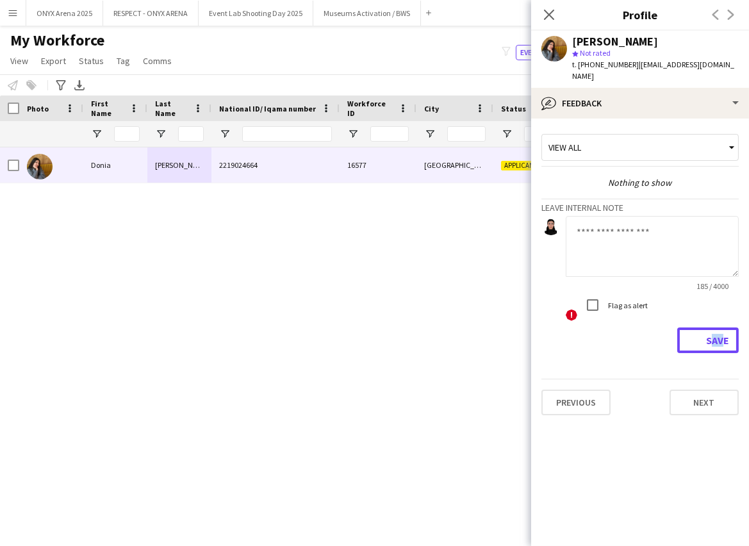
scroll to position [0, 0]
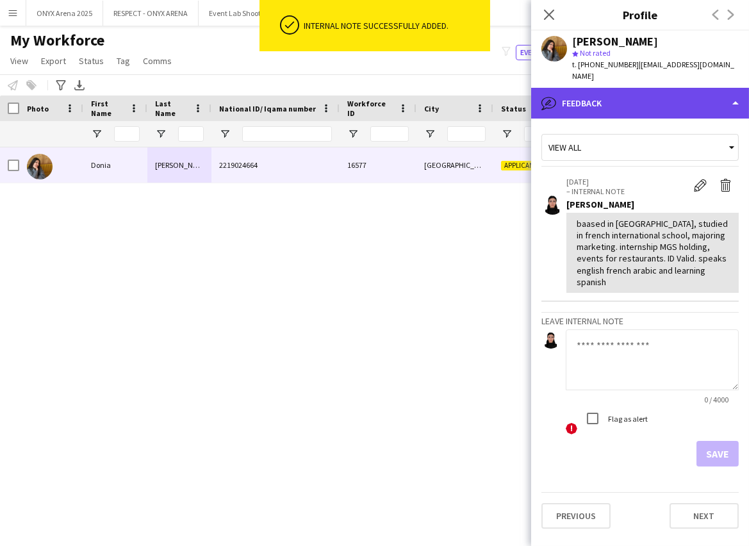
click at [636, 88] on div "bubble-pencil Feedback" at bounding box center [640, 103] width 218 height 31
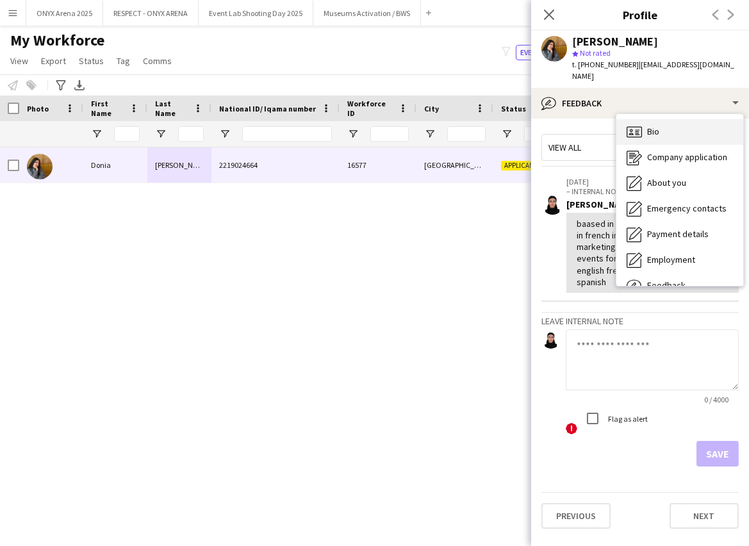
click at [635, 129] on div "Bio Bio" at bounding box center [679, 132] width 127 height 26
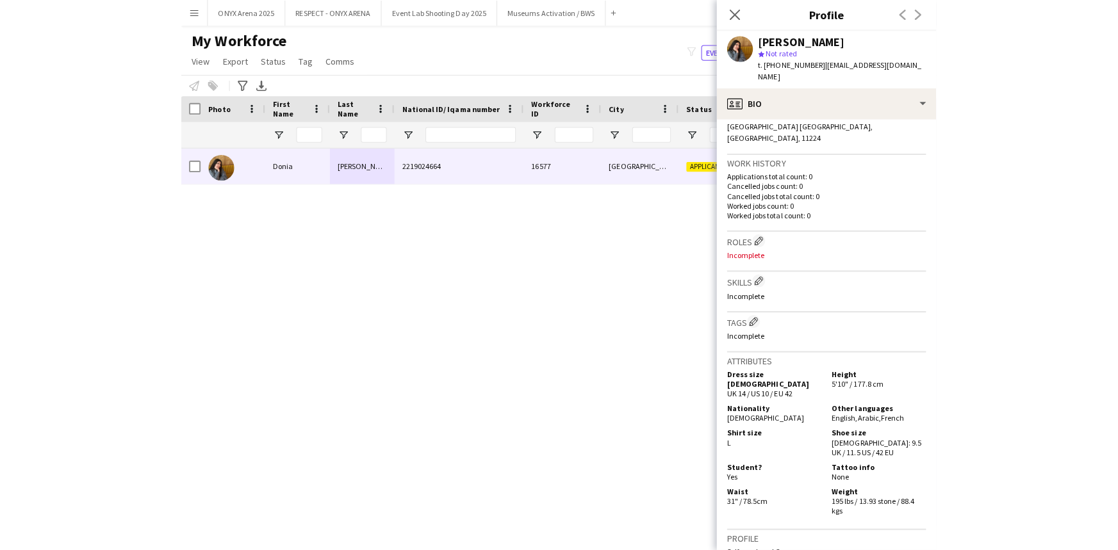
scroll to position [524, 0]
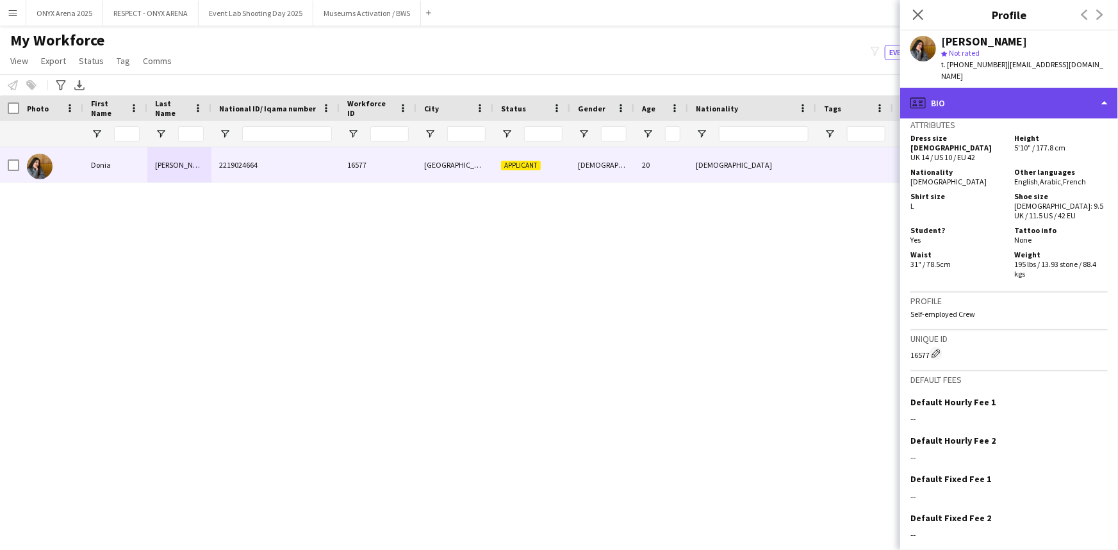
click at [985, 95] on div "profile Bio" at bounding box center [1009, 103] width 218 height 31
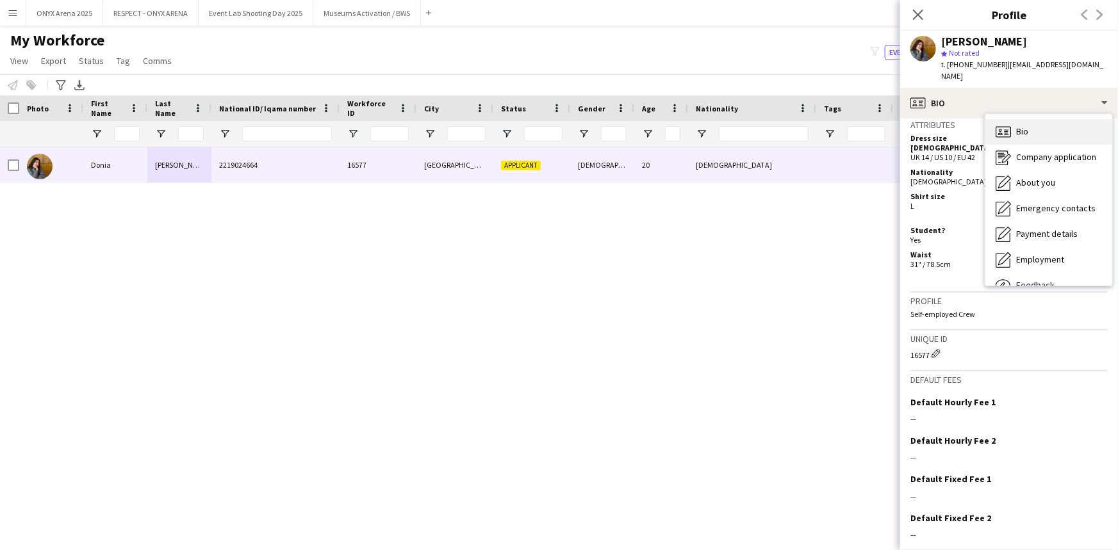
click at [1005, 134] on icon at bounding box center [1006, 134] width 4 height 1
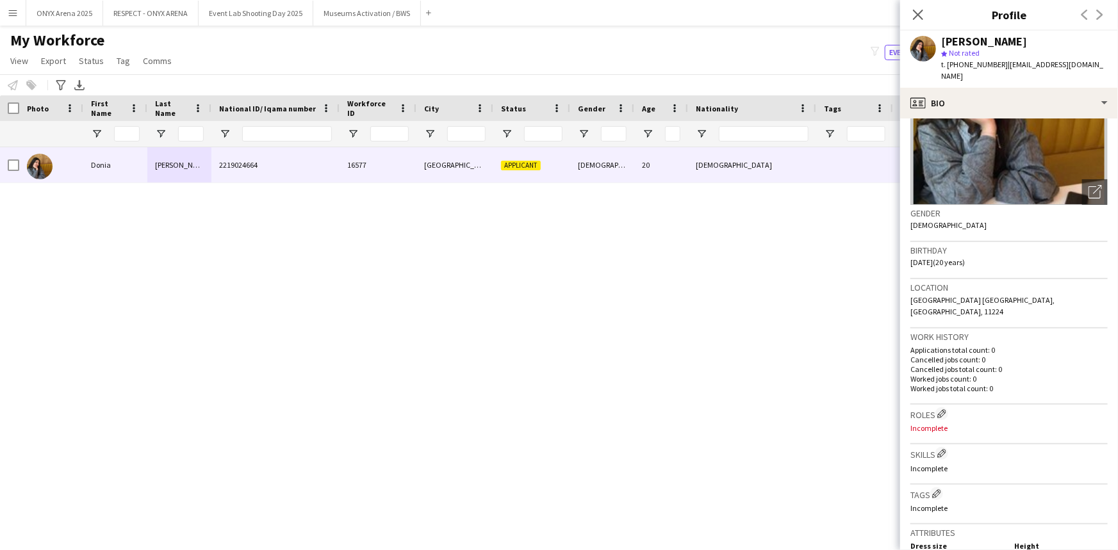
scroll to position [0, 0]
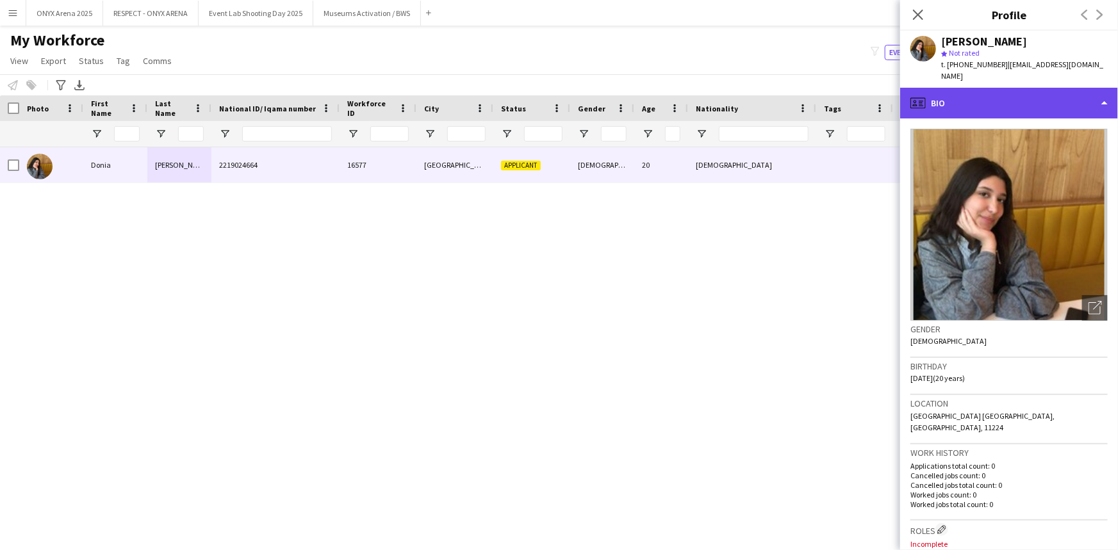
click at [962, 92] on div "profile Bio" at bounding box center [1009, 103] width 218 height 31
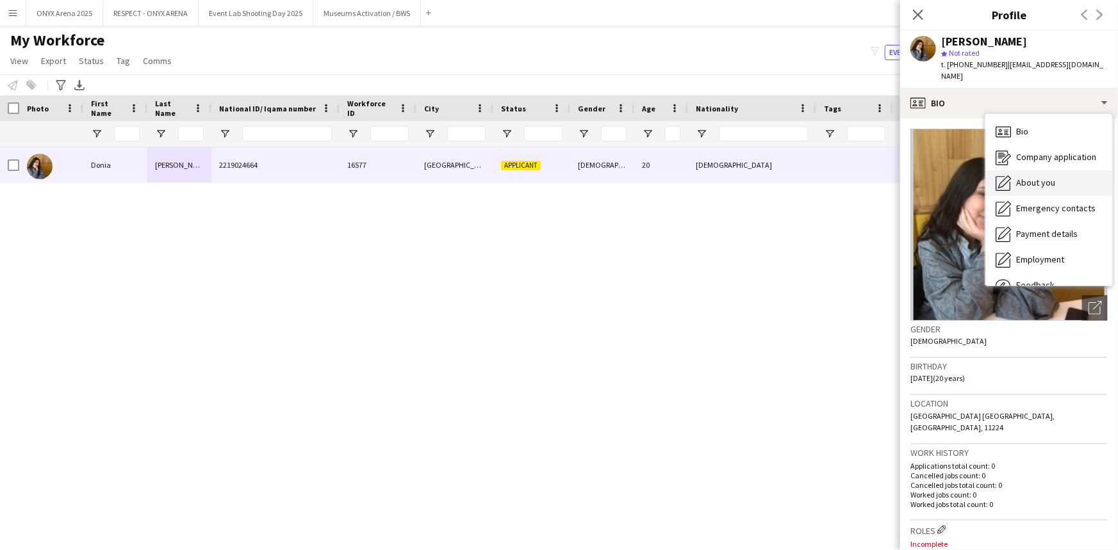
click at [1038, 170] on div "About you About you" at bounding box center [1048, 183] width 127 height 26
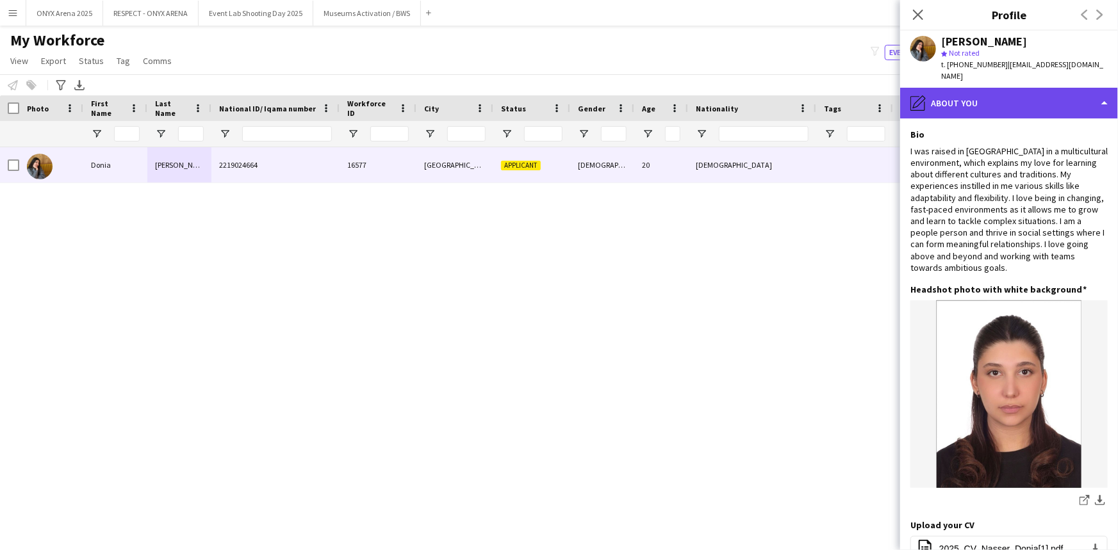
click at [992, 88] on div "pencil4 About you" at bounding box center [1009, 103] width 218 height 31
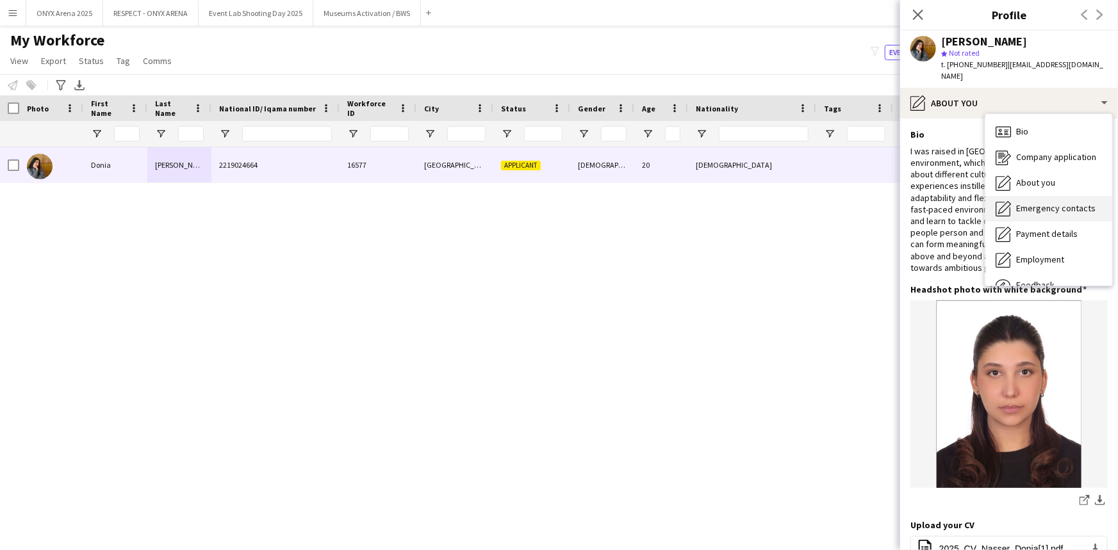
click at [1028, 202] on span "Emergency contacts" at bounding box center [1055, 208] width 79 height 12
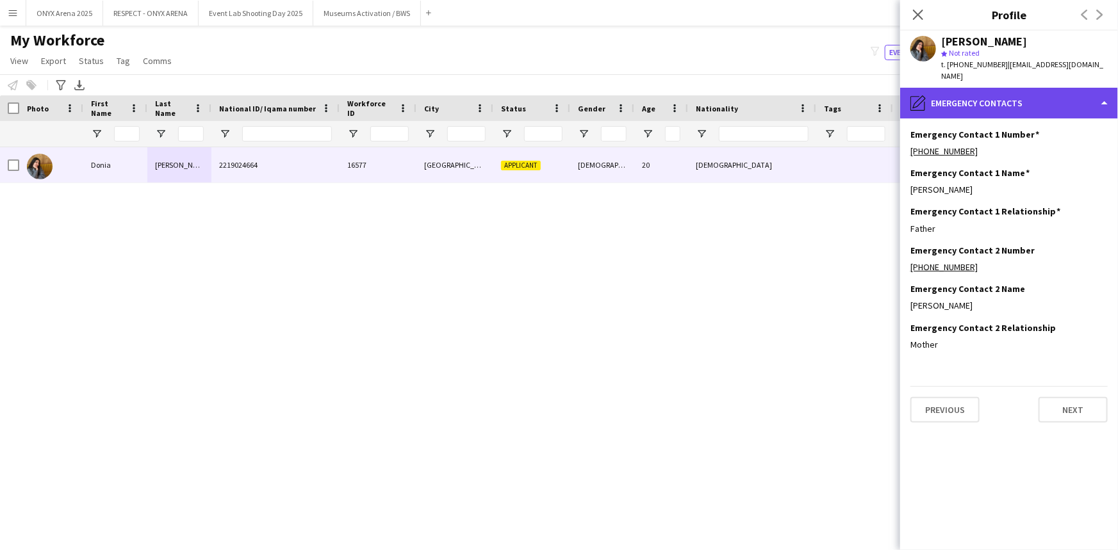
click at [993, 96] on div "pencil4 Emergency contacts" at bounding box center [1009, 103] width 218 height 31
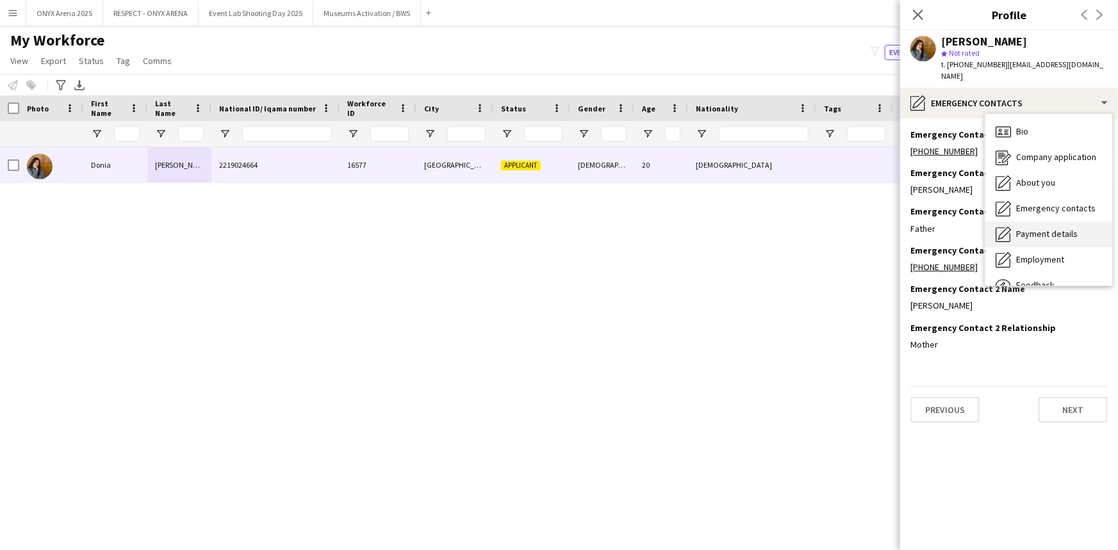
click at [1039, 228] on span "Payment details" at bounding box center [1047, 234] width 62 height 12
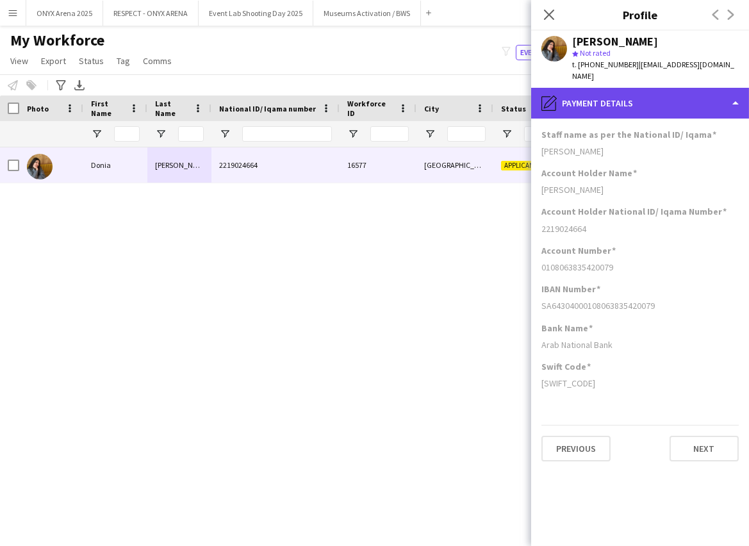
click at [635, 90] on div "pencil4 Payment details" at bounding box center [640, 103] width 218 height 31
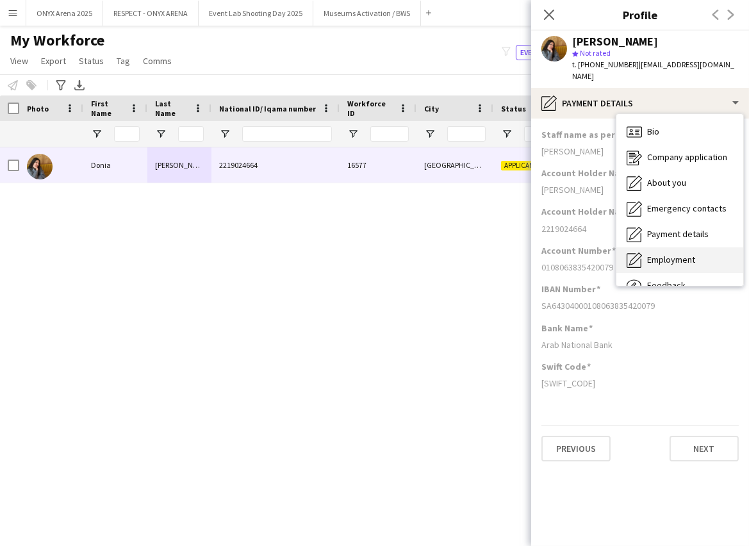
click at [686, 254] on span "Employment" at bounding box center [671, 260] width 48 height 12
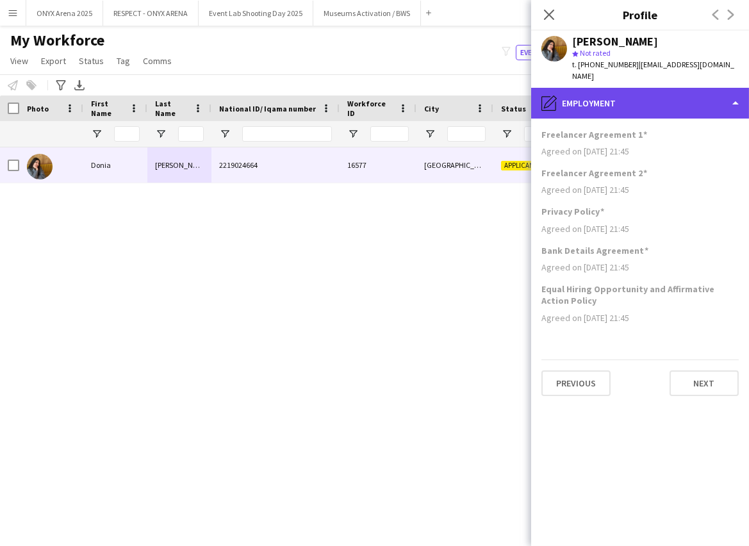
click at [657, 88] on div "pencil4 Employment" at bounding box center [640, 103] width 218 height 31
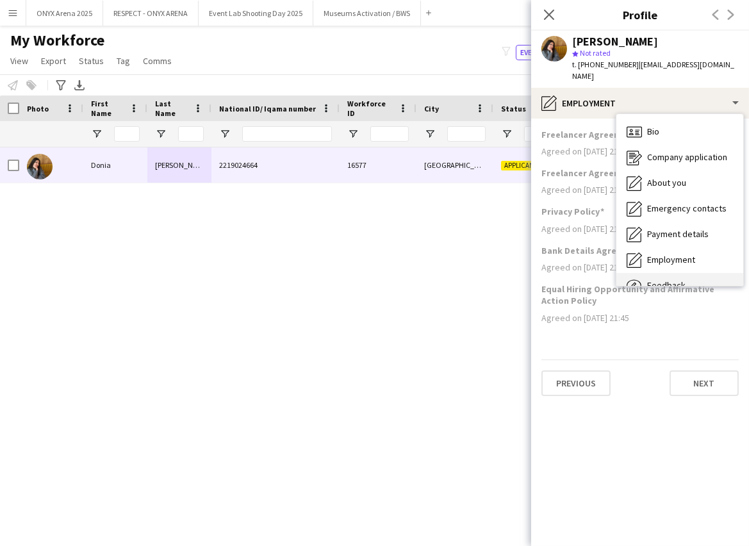
click at [679, 279] on span "Feedback" at bounding box center [666, 285] width 38 height 12
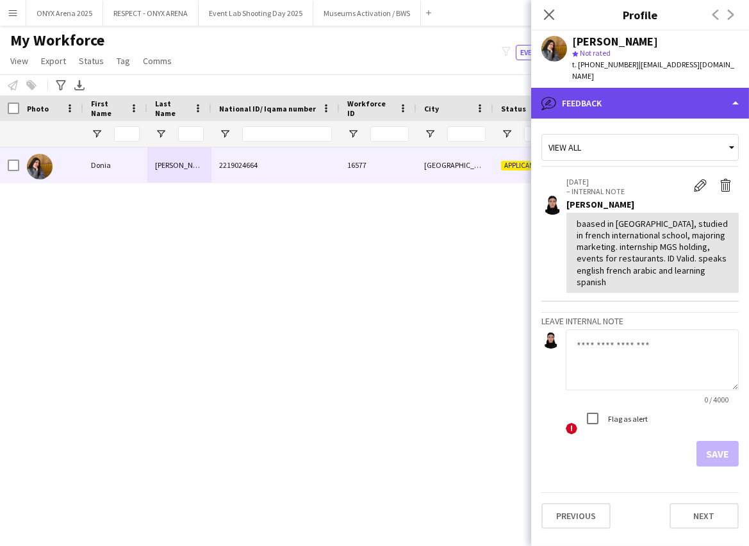
click at [621, 90] on div "bubble-pencil Feedback" at bounding box center [640, 103] width 218 height 31
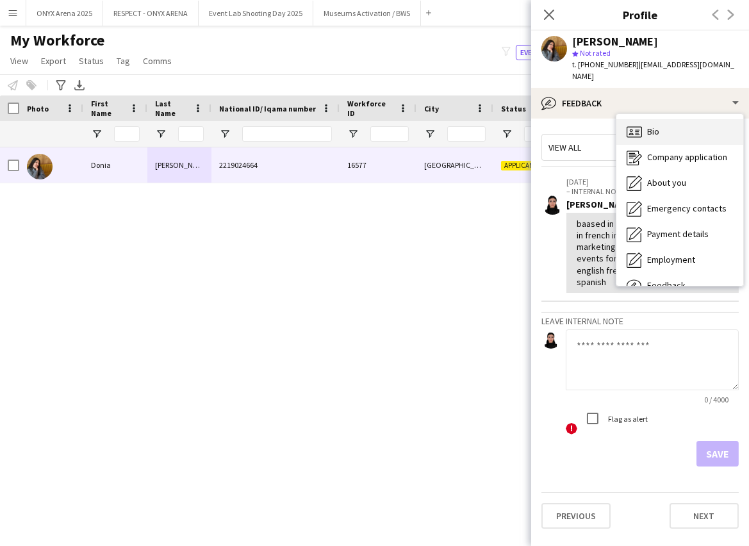
click at [653, 126] on span "Bio" at bounding box center [653, 132] width 12 height 12
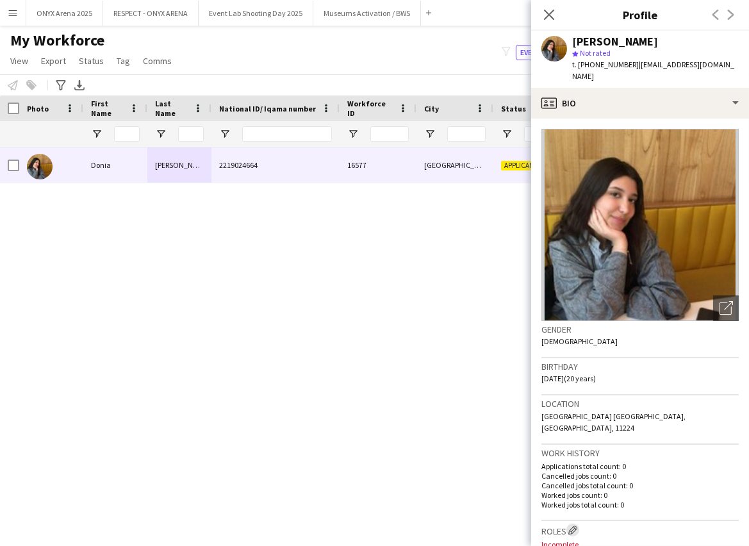
click at [573, 525] on app-icon "Edit crew company roles" at bounding box center [572, 529] width 9 height 9
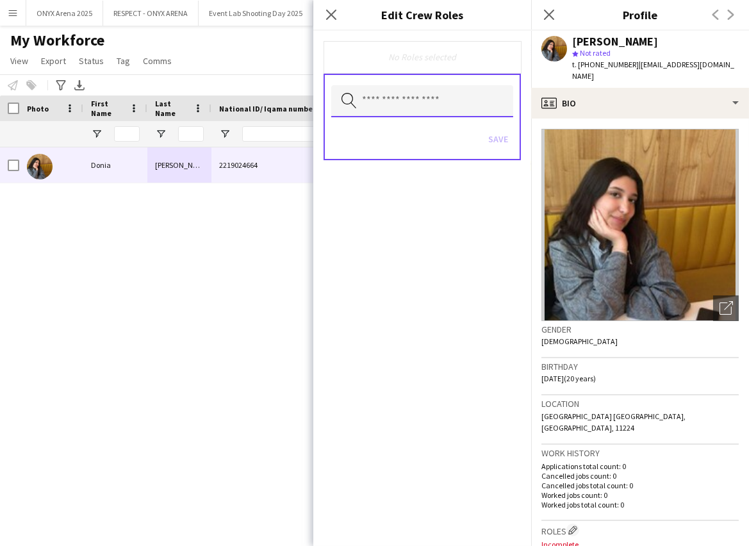
click at [391, 101] on input "text" at bounding box center [422, 101] width 182 height 32
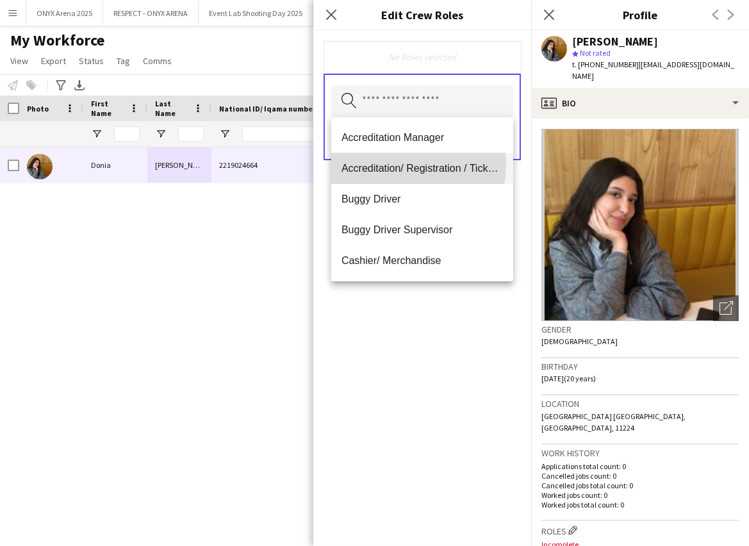
click at [411, 165] on span "Accreditation/ Registration / Ticketing" at bounding box center [422, 168] width 161 height 12
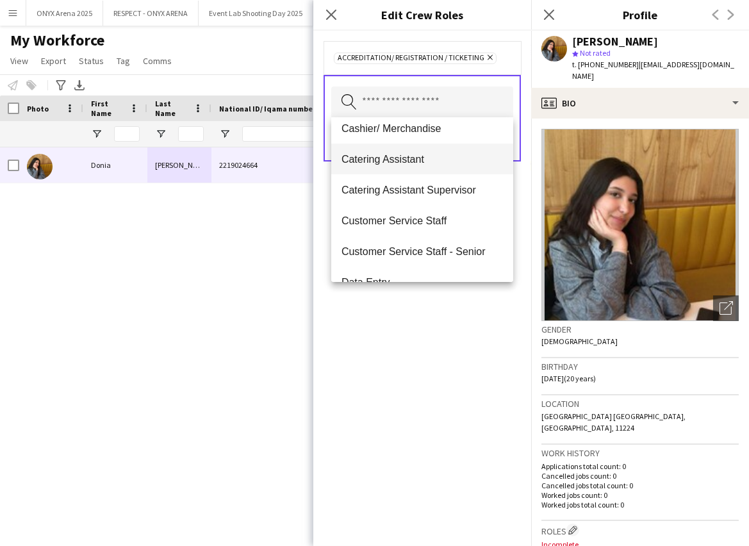
scroll to position [116, 0]
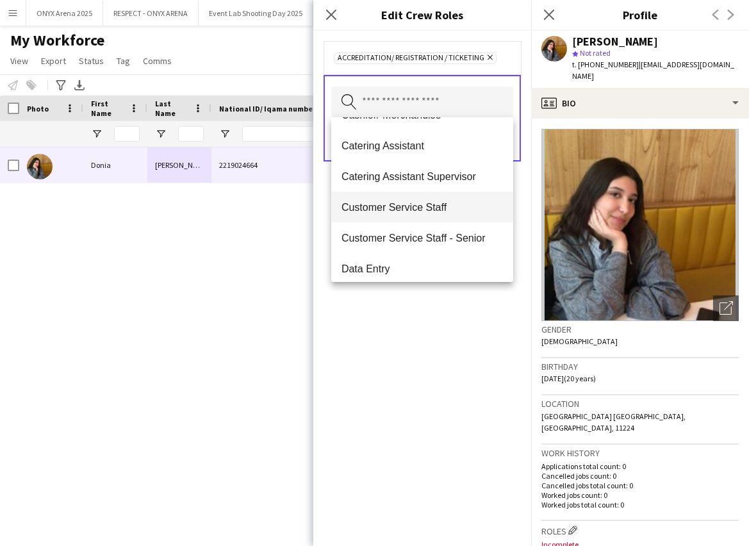
click at [404, 197] on mat-option "Customer Service Staff" at bounding box center [422, 207] width 182 height 31
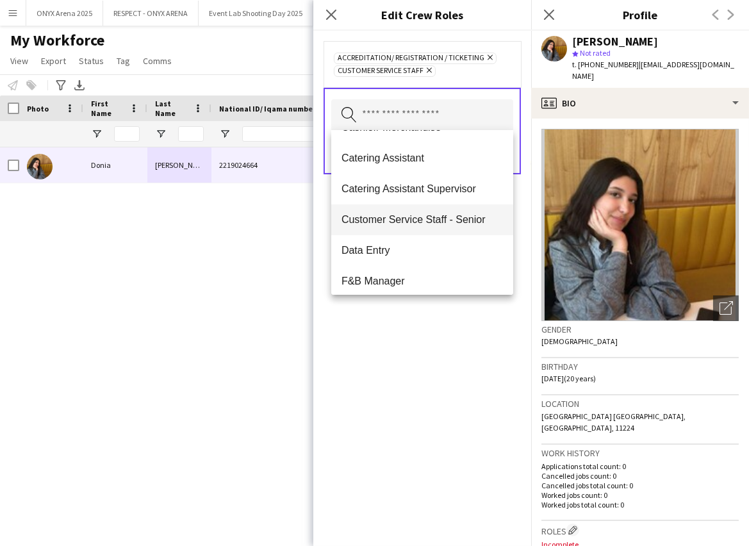
click at [406, 209] on mat-option "Customer Service Staff - Senior" at bounding box center [422, 219] width 182 height 31
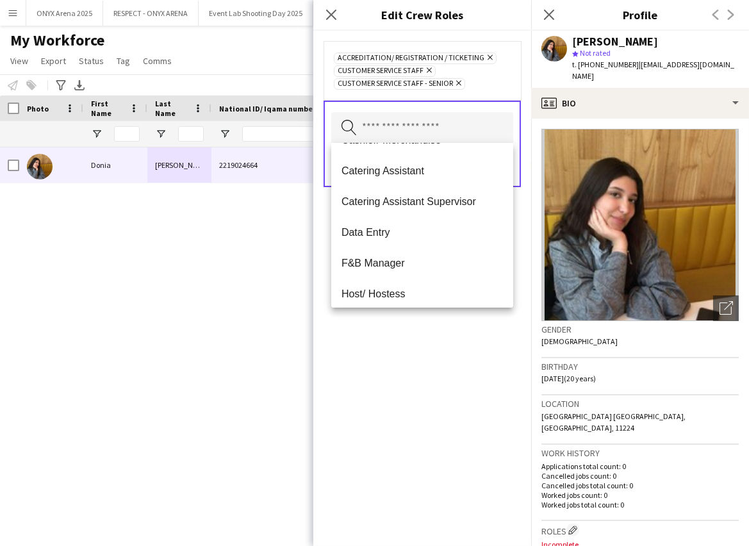
scroll to position [174, 0]
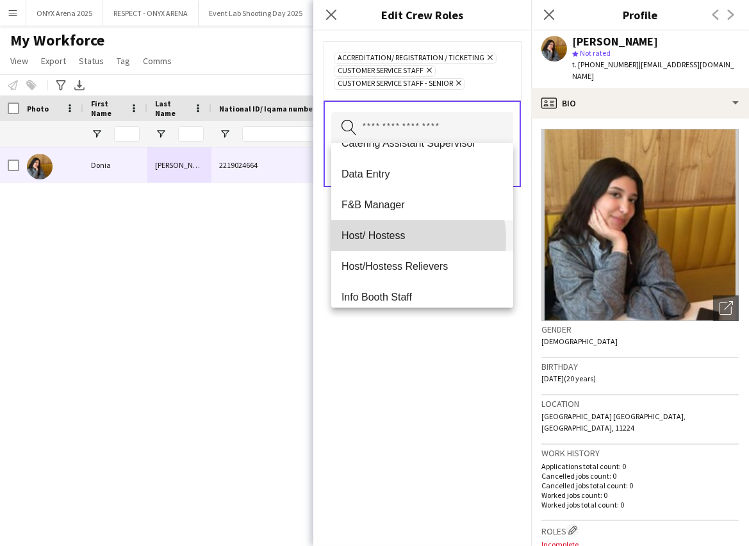
click at [400, 239] on span "Host/ Hostess" at bounding box center [422, 235] width 161 height 12
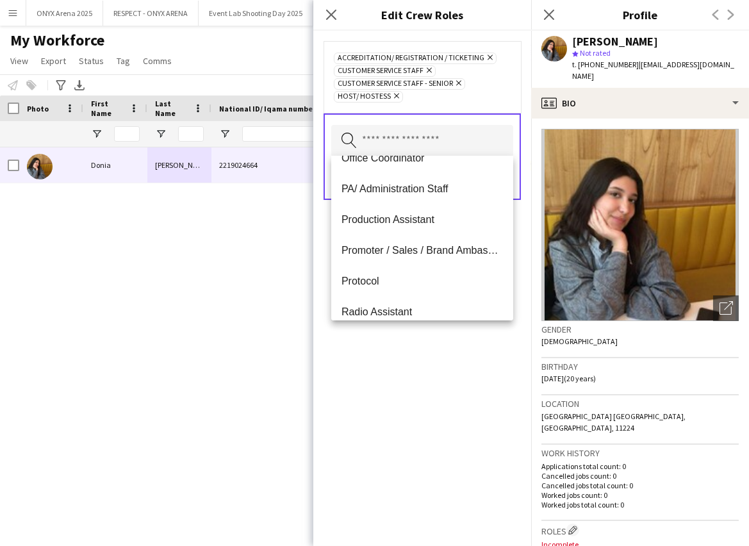
scroll to position [524, 0]
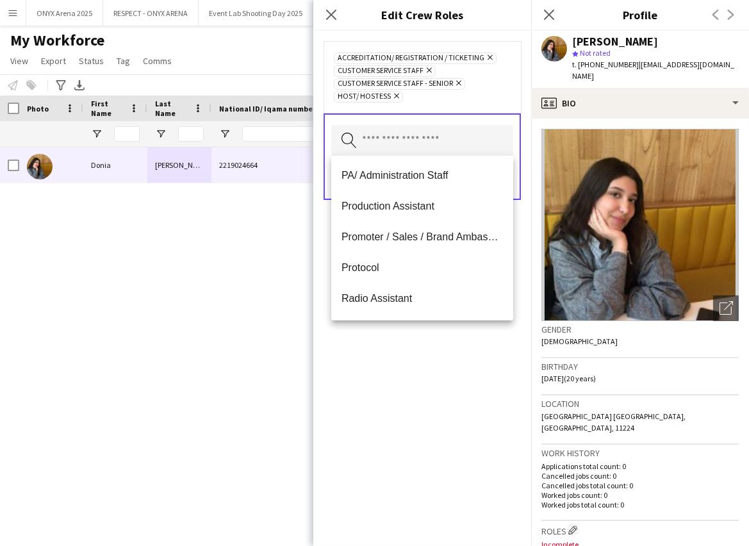
click at [398, 237] on span "Promoter / Sales / Brand Ambassador" at bounding box center [422, 237] width 161 height 12
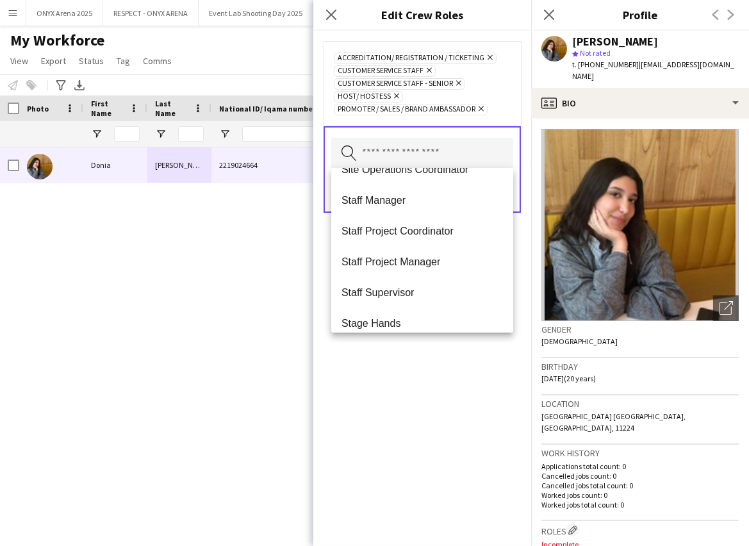
scroll to position [1168, 0]
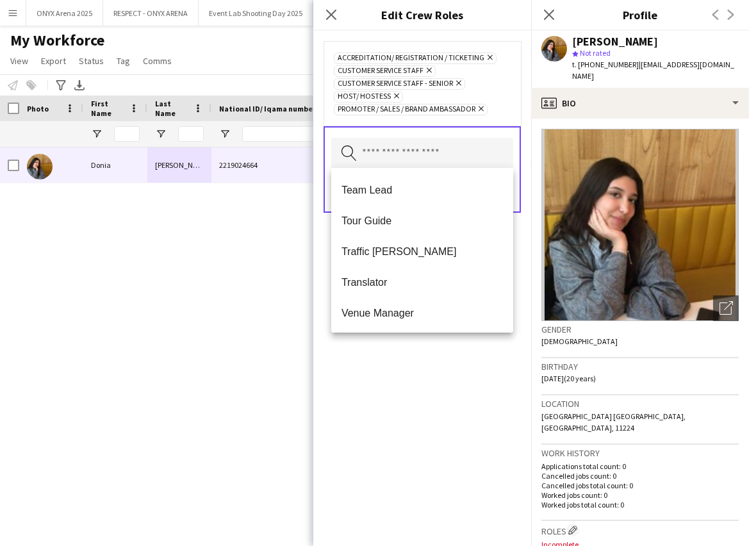
click at [424, 374] on div "Accreditation/ Registration / Ticketing Remove Customer Service Staff Remove Cu…" at bounding box center [422, 288] width 218 height 515
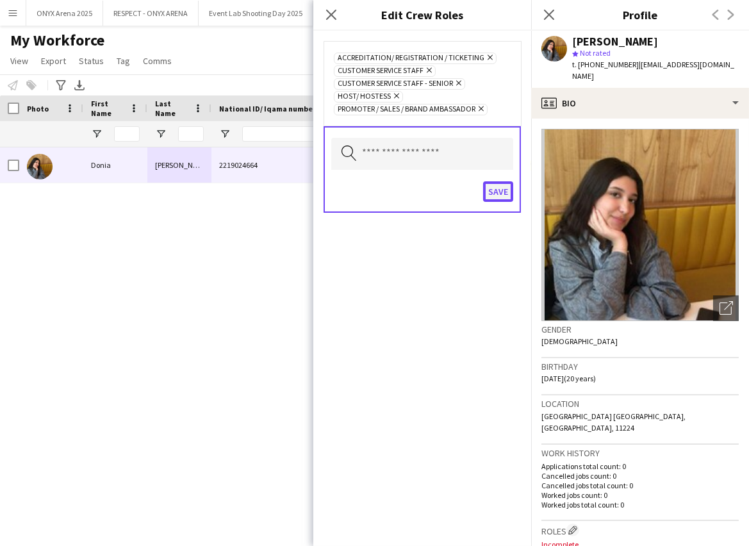
click at [495, 183] on button "Save" at bounding box center [498, 191] width 30 height 21
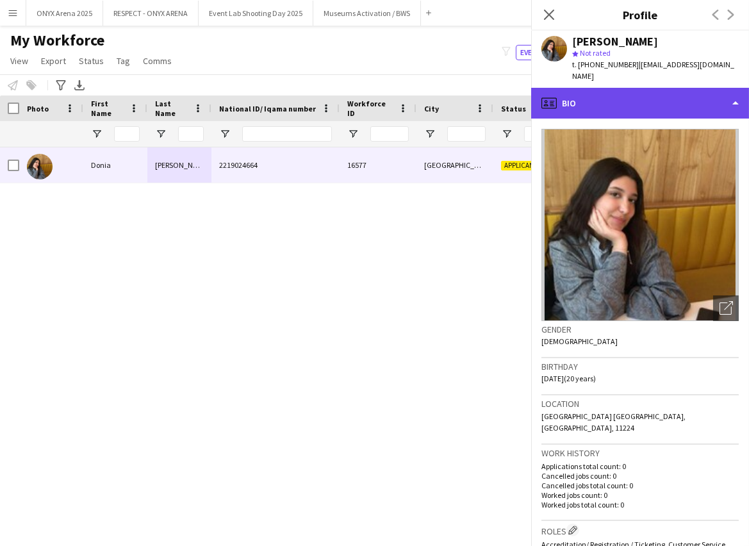
click at [597, 97] on div "profile Bio" at bounding box center [640, 103] width 218 height 31
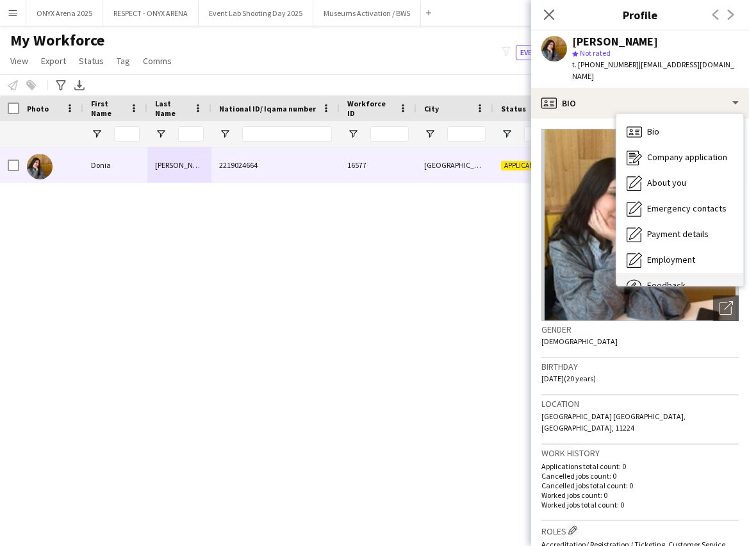
click at [653, 279] on span "Feedback" at bounding box center [666, 285] width 38 height 12
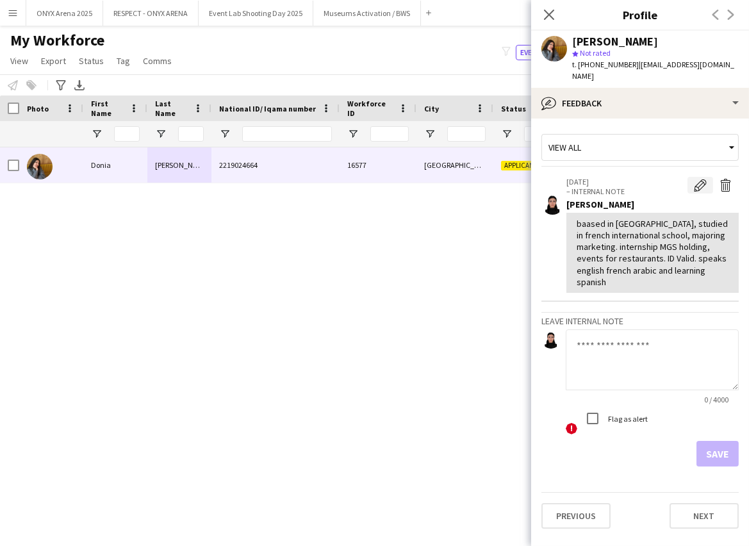
click at [705, 179] on app-icon "Edit internal note" at bounding box center [700, 185] width 13 height 13
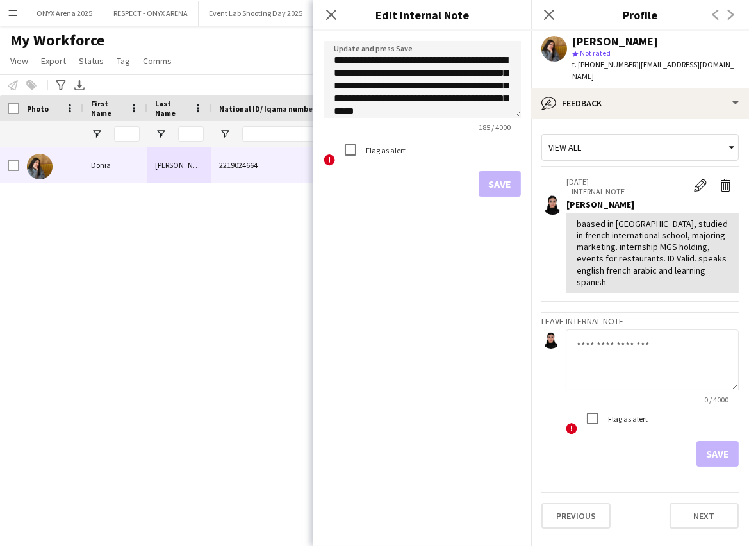
scroll to position [19, 0]
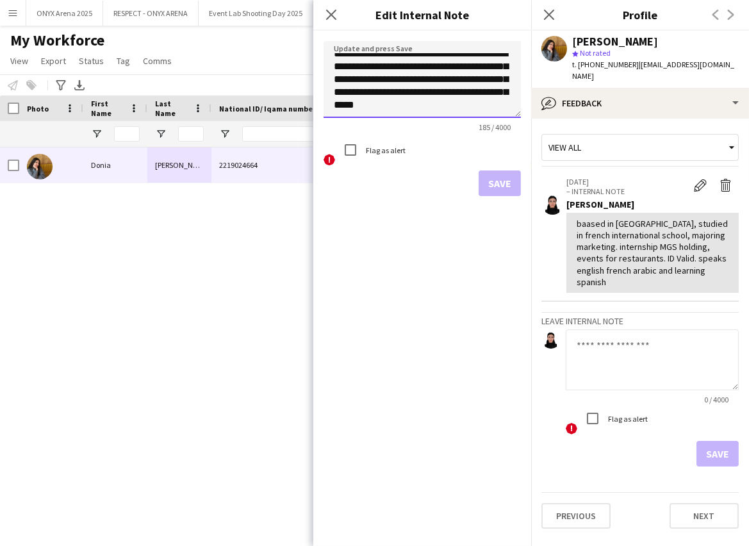
click at [387, 108] on textarea "**********" at bounding box center [422, 79] width 197 height 77
type textarea "**********"
click at [496, 183] on button "Save" at bounding box center [500, 183] width 42 height 26
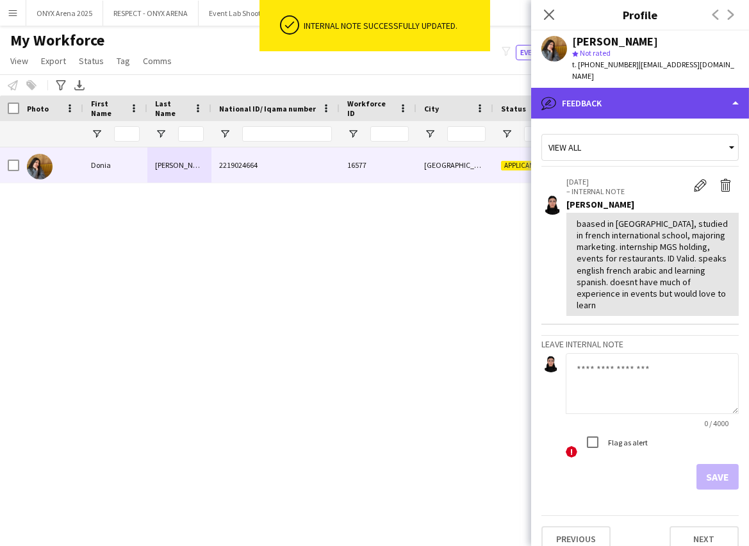
click at [582, 88] on div "bubble-pencil Feedback" at bounding box center [640, 103] width 218 height 31
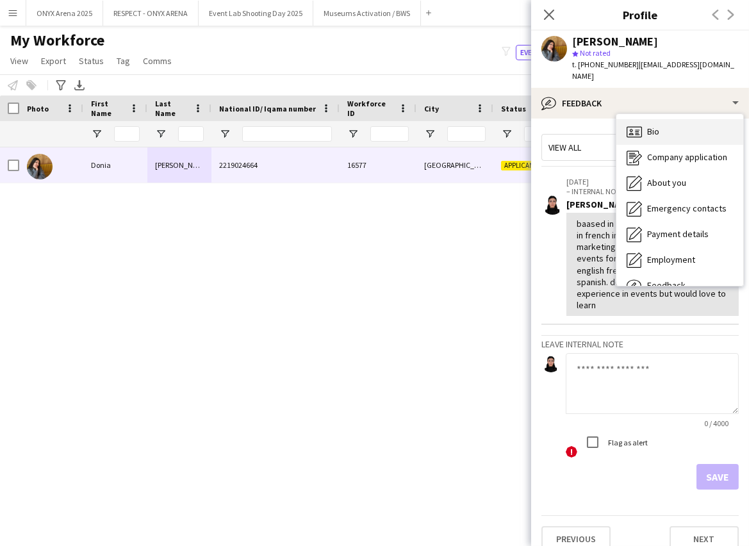
click at [623, 119] on div "Bio Bio" at bounding box center [679, 132] width 127 height 26
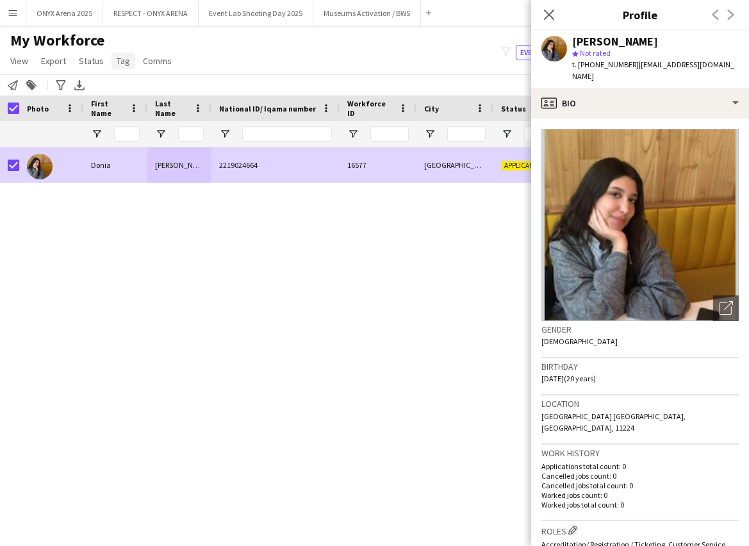
click at [122, 64] on span "Tag" at bounding box center [123, 61] width 13 height 12
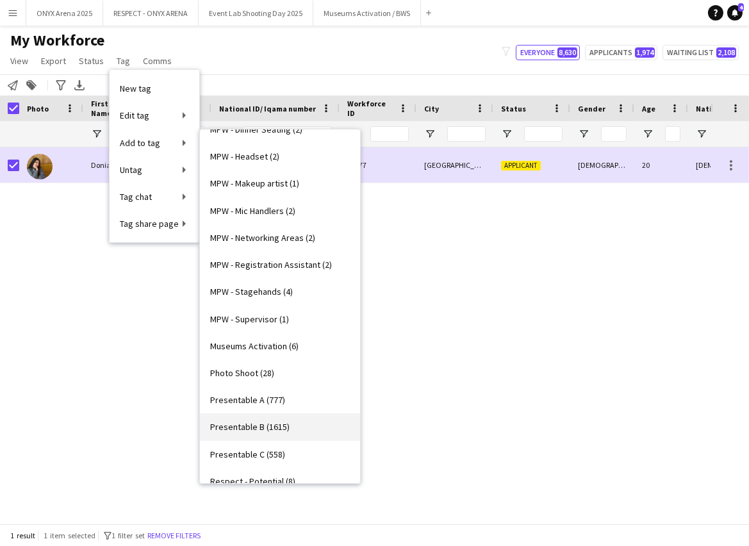
click at [263, 433] on link "Presentable B (1615)" at bounding box center [280, 426] width 160 height 27
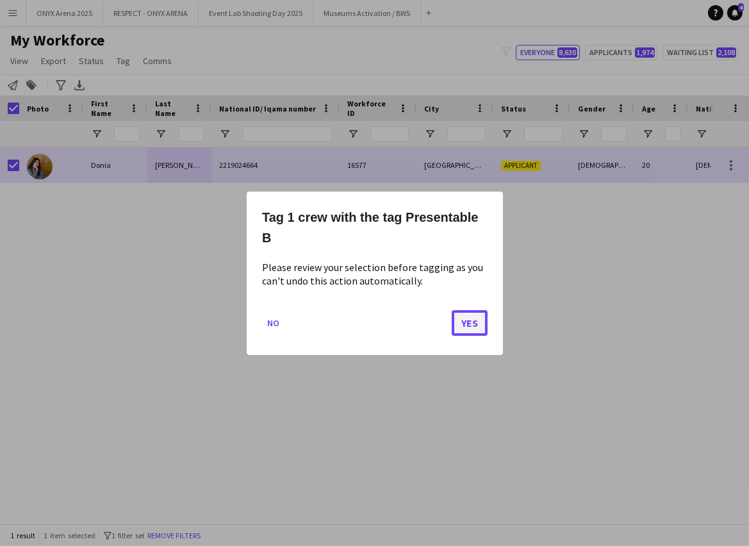
click at [475, 328] on button "Yes" at bounding box center [470, 322] width 36 height 26
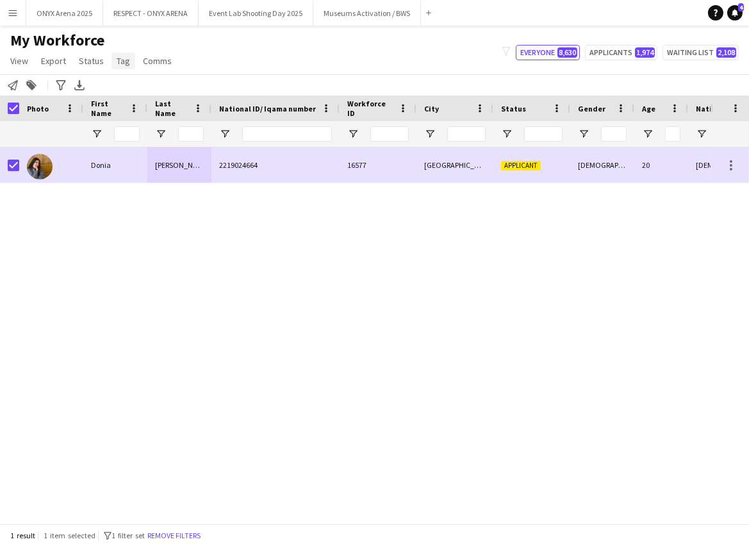
click at [124, 56] on span "Tag" at bounding box center [123, 61] width 13 height 12
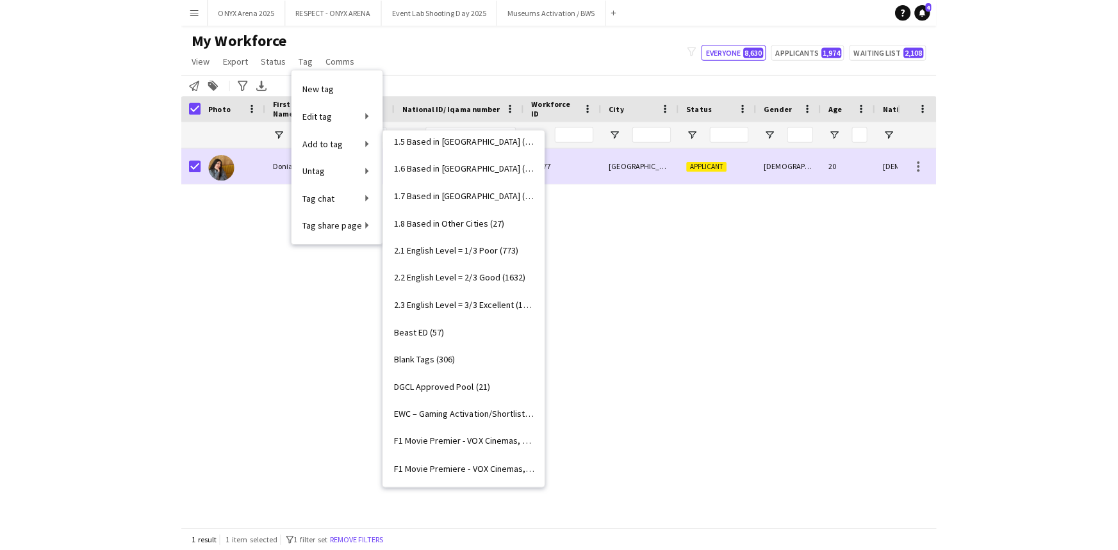
scroll to position [0, 0]
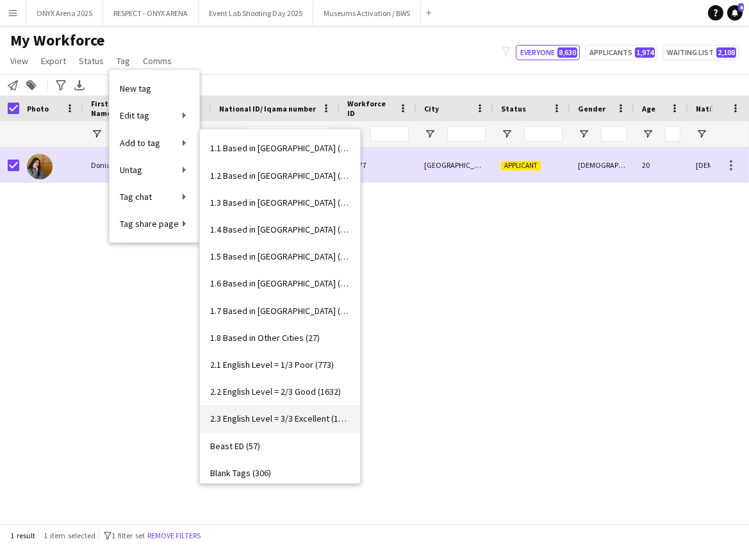
click at [283, 411] on link "2.3 English Level = 3/3 Excellent (1249)" at bounding box center [280, 418] width 160 height 27
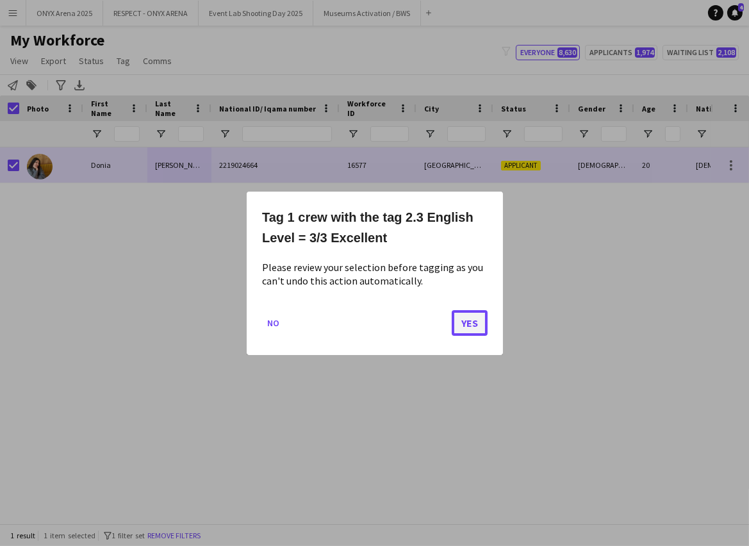
click at [463, 328] on button "Yes" at bounding box center [470, 322] width 36 height 26
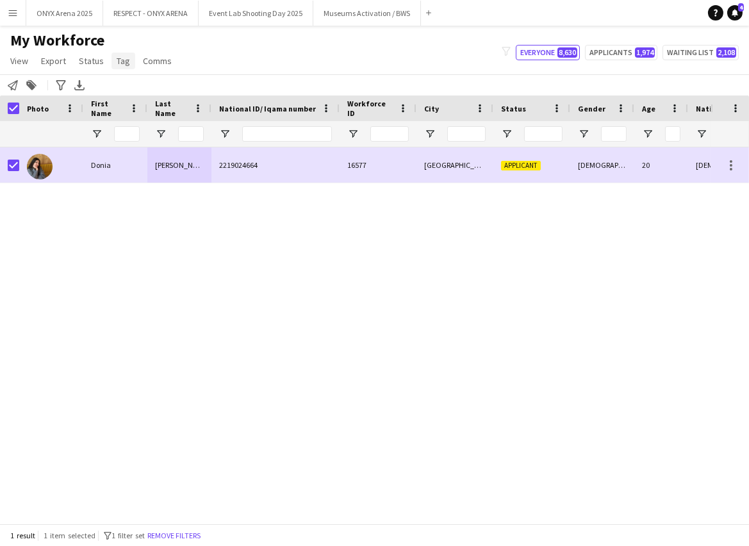
click at [126, 58] on span "Tag" at bounding box center [123, 61] width 13 height 12
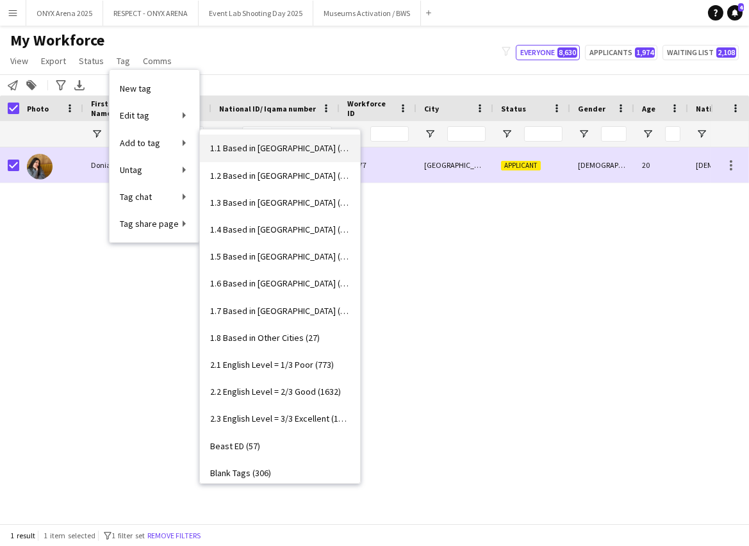
click at [235, 151] on span "1.1 Based in [GEOGRAPHIC_DATA] (2945)" at bounding box center [280, 148] width 140 height 12
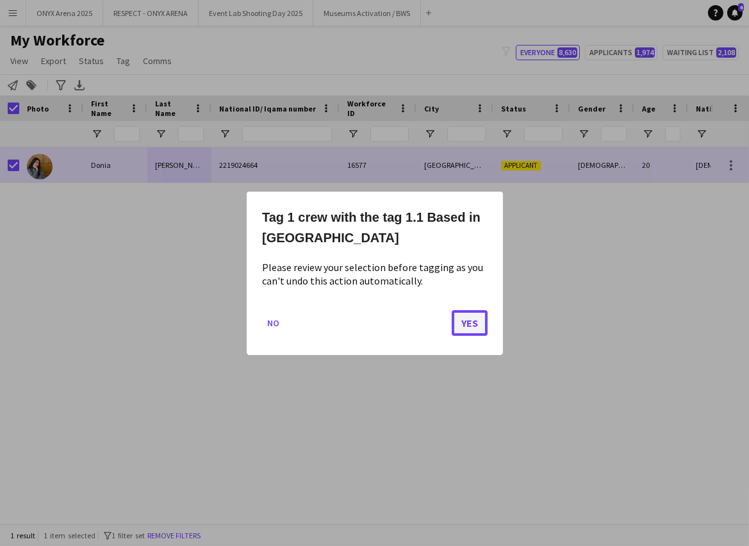
click at [468, 329] on button "Yes" at bounding box center [470, 322] width 36 height 26
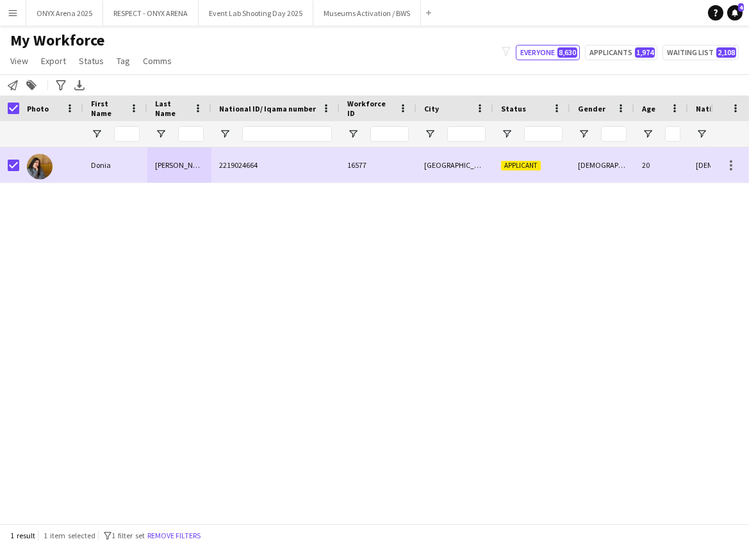
click at [70, 62] on app-page-menu "View Views Default view R4ven New view Update view Delete view Edit name Custom…" at bounding box center [92, 62] width 185 height 24
click at [81, 62] on span "Status" at bounding box center [91, 61] width 25 height 12
click at [90, 83] on span "Edit" at bounding box center [91, 89] width 15 height 12
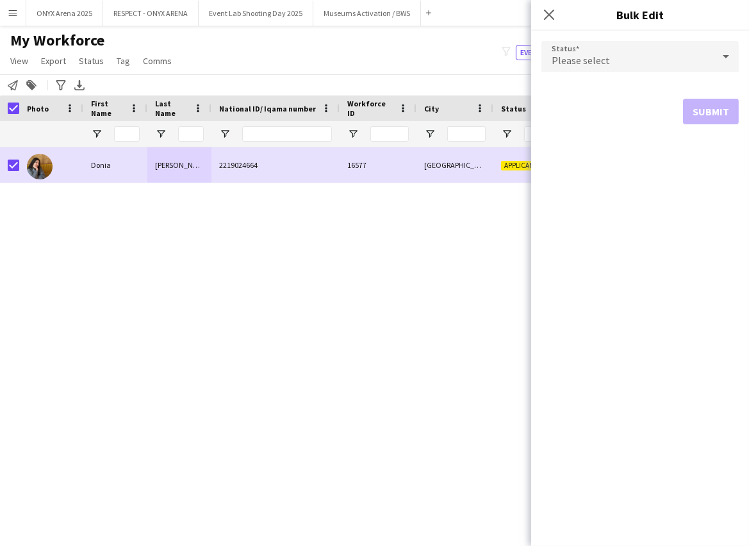
click at [576, 61] on span "Please select" at bounding box center [581, 60] width 58 height 13
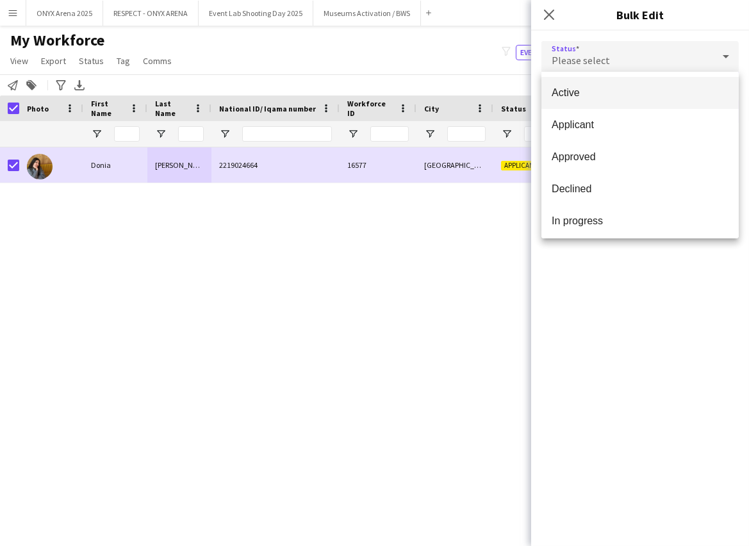
click at [582, 85] on mat-option "Active" at bounding box center [639, 93] width 197 height 32
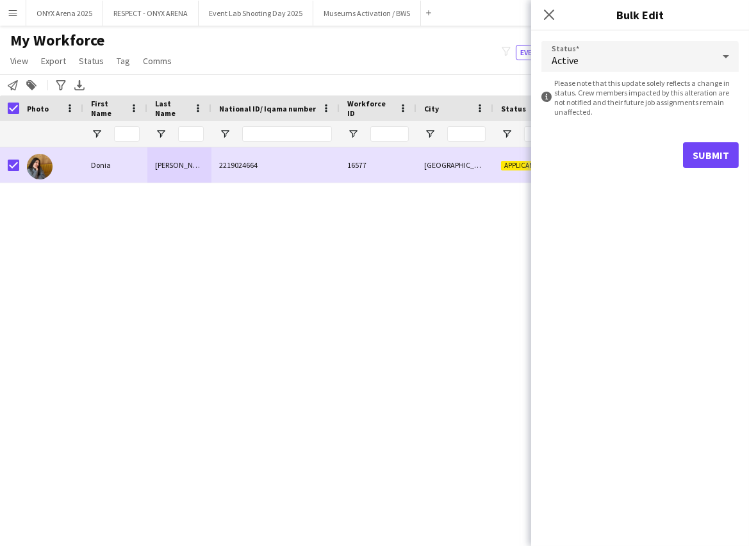
click at [698, 168] on form "Status Active information-circle Please note that this update solely reflects a…" at bounding box center [639, 104] width 197 height 147
click at [695, 160] on button "Submit" at bounding box center [711, 155] width 56 height 26
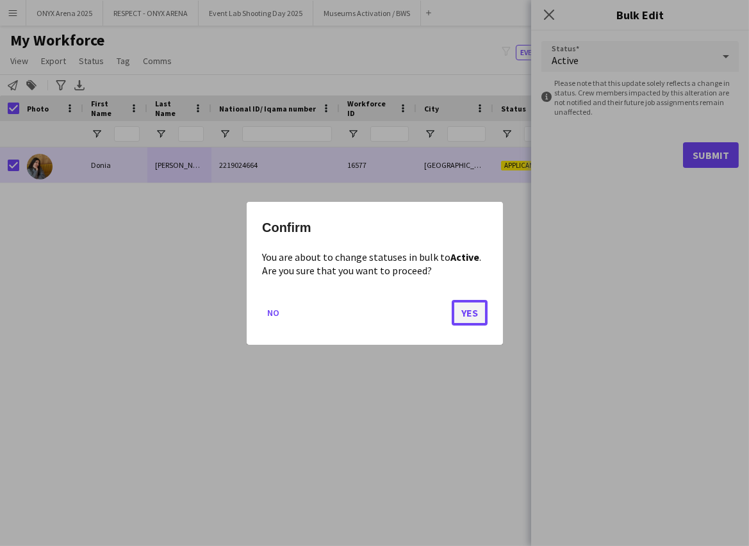
click at [473, 311] on button "Yes" at bounding box center [470, 312] width 36 height 26
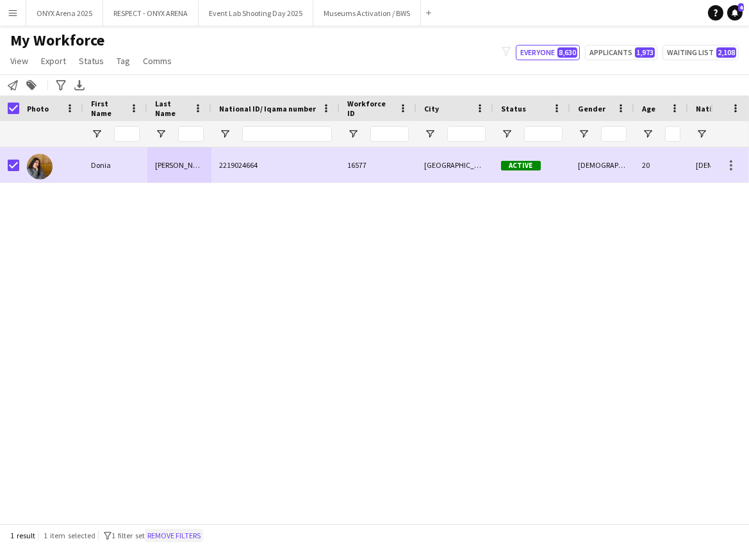
click at [184, 530] on button "Remove filters" at bounding box center [174, 536] width 58 height 14
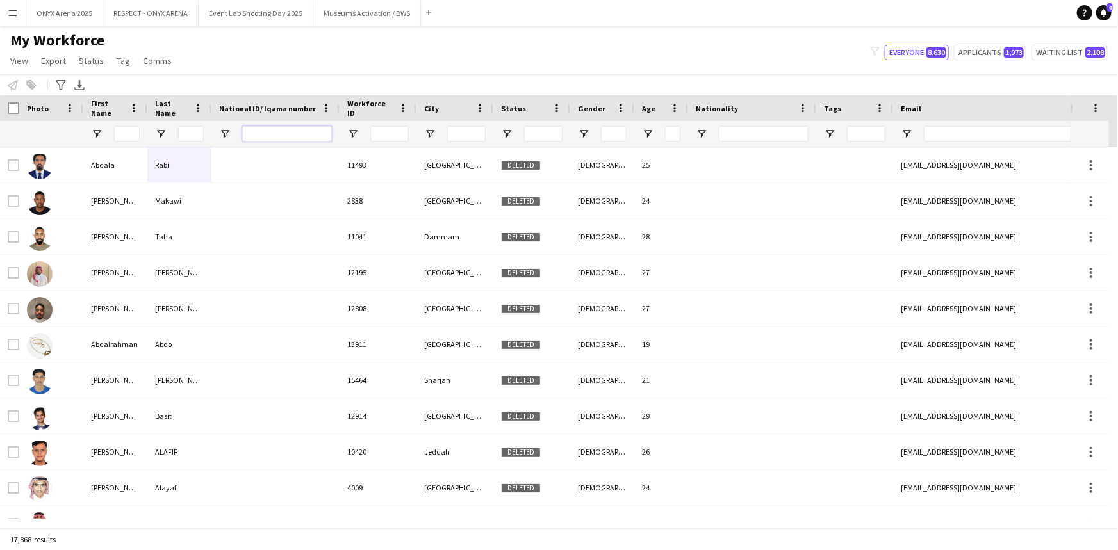
click at [265, 138] on input "National ID/ Iqama number Filter Input" at bounding box center [287, 133] width 90 height 15
paste input "**********"
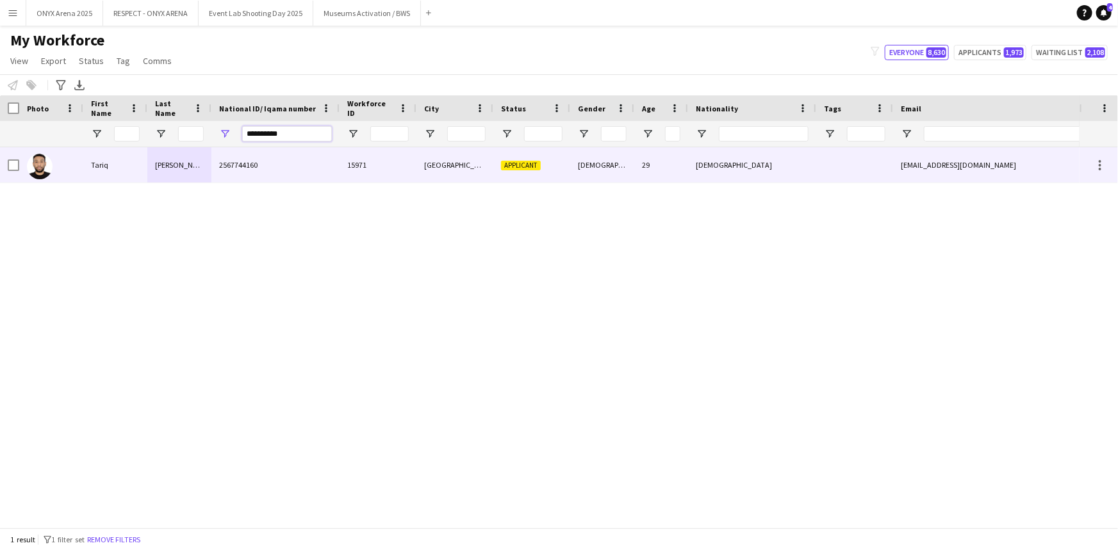
type input "**********"
click at [111, 172] on div "Tariq" at bounding box center [115, 164] width 64 height 35
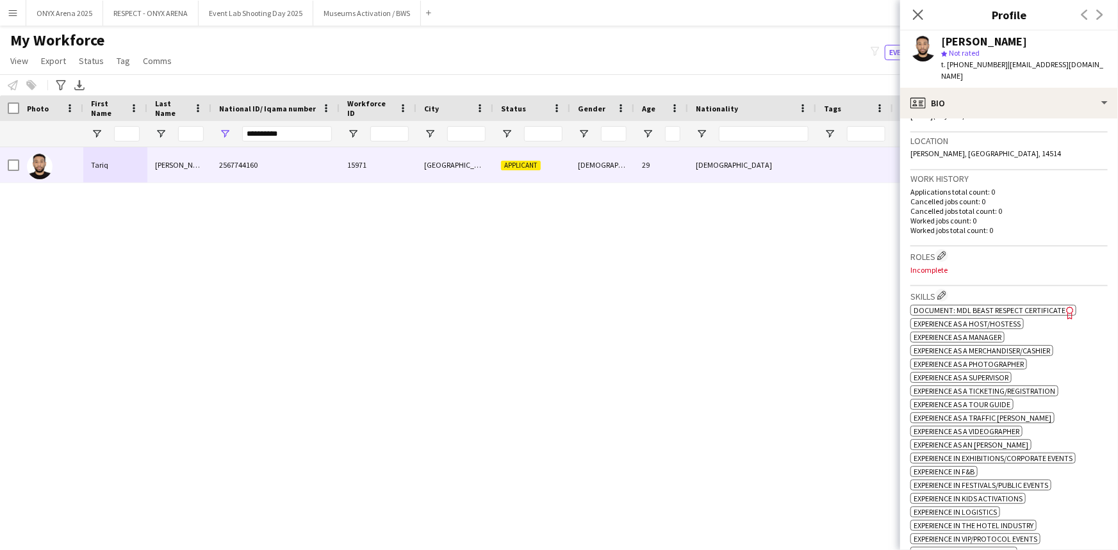
scroll to position [291, 0]
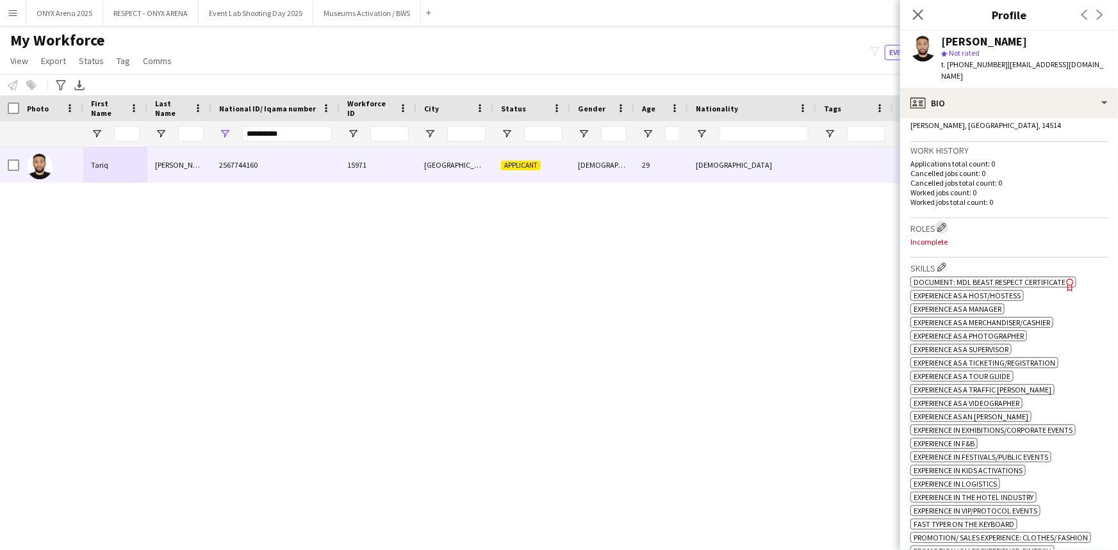
click at [942, 223] on app-icon "Edit crew company roles" at bounding box center [941, 227] width 9 height 9
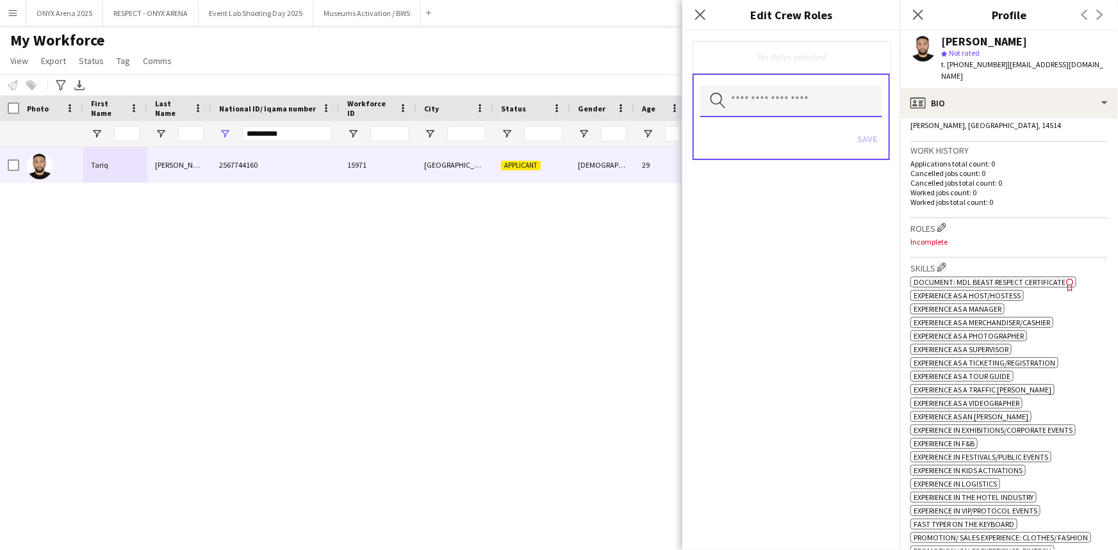
click at [795, 104] on input "text" at bounding box center [791, 101] width 182 height 32
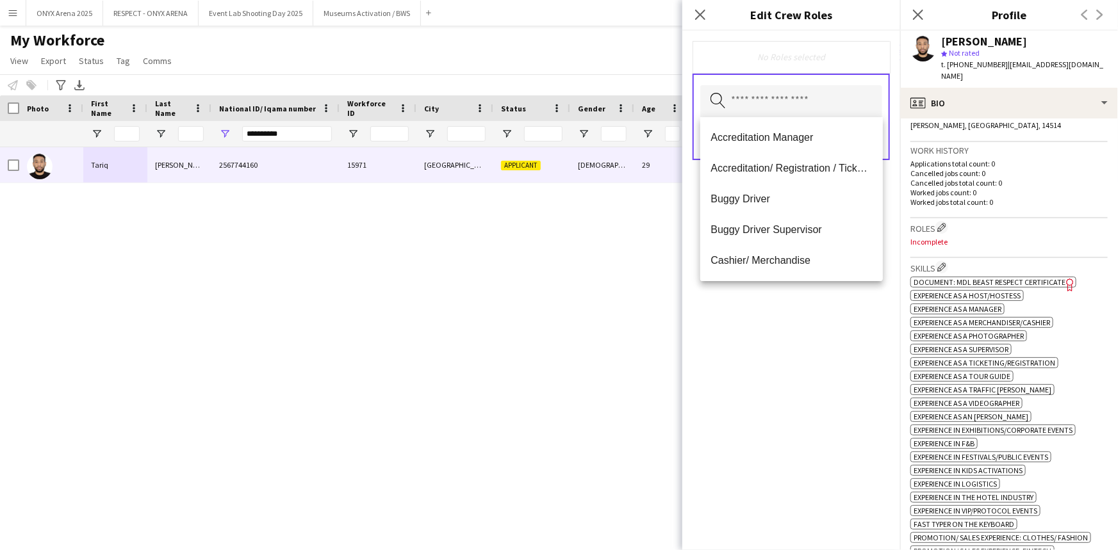
click at [791, 334] on div "No Roles selected Search by role type Save" at bounding box center [791, 291] width 218 height 520
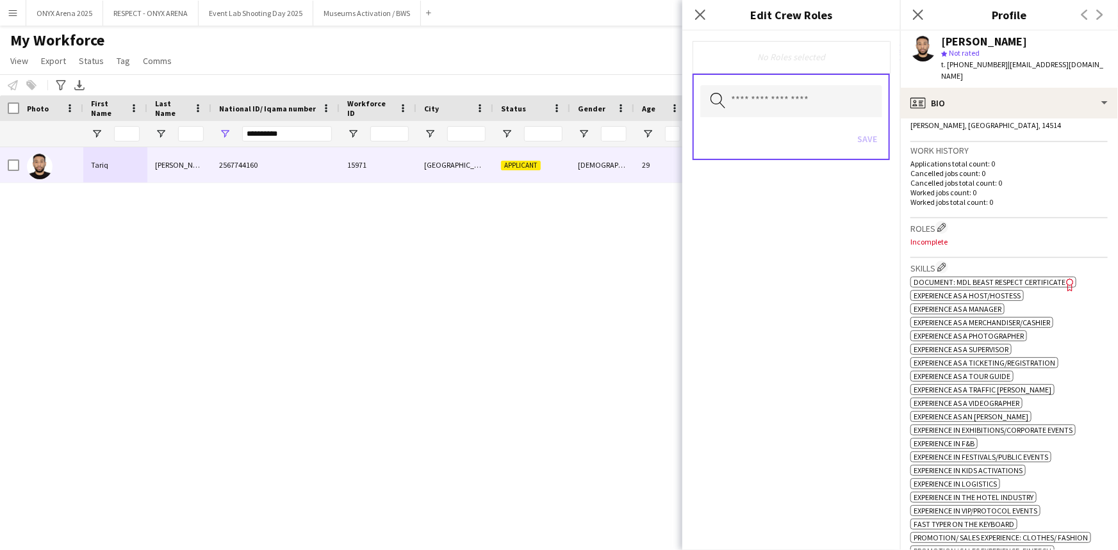
click at [954, 277] on span "Document: MDL Beast Respect Certificate" at bounding box center [990, 282] width 152 height 10
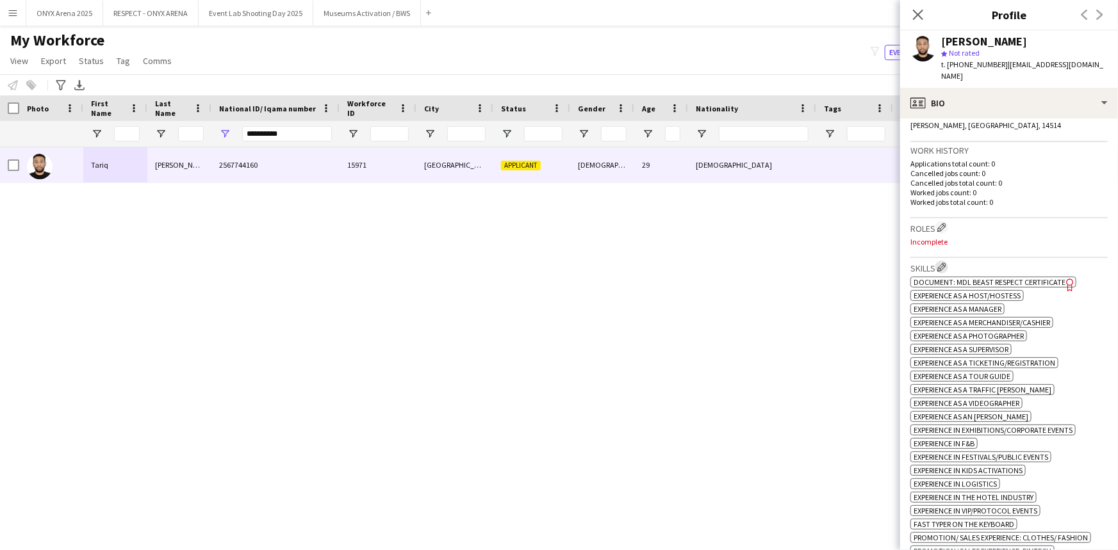
click at [946, 263] on app-icon "Edit crew company skills" at bounding box center [941, 267] width 9 height 9
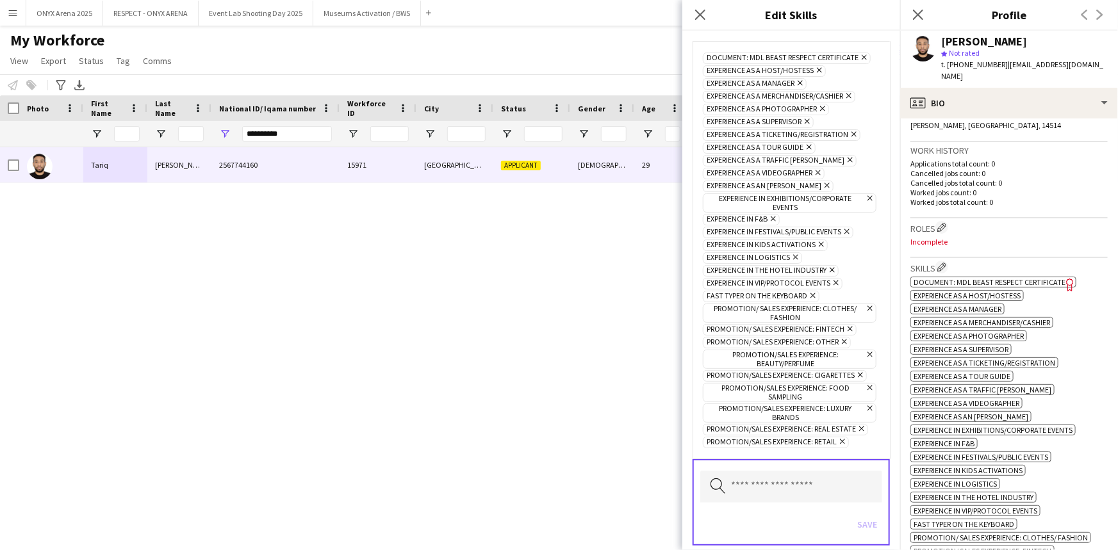
click at [859, 57] on icon "Remove" at bounding box center [863, 57] width 8 height 8
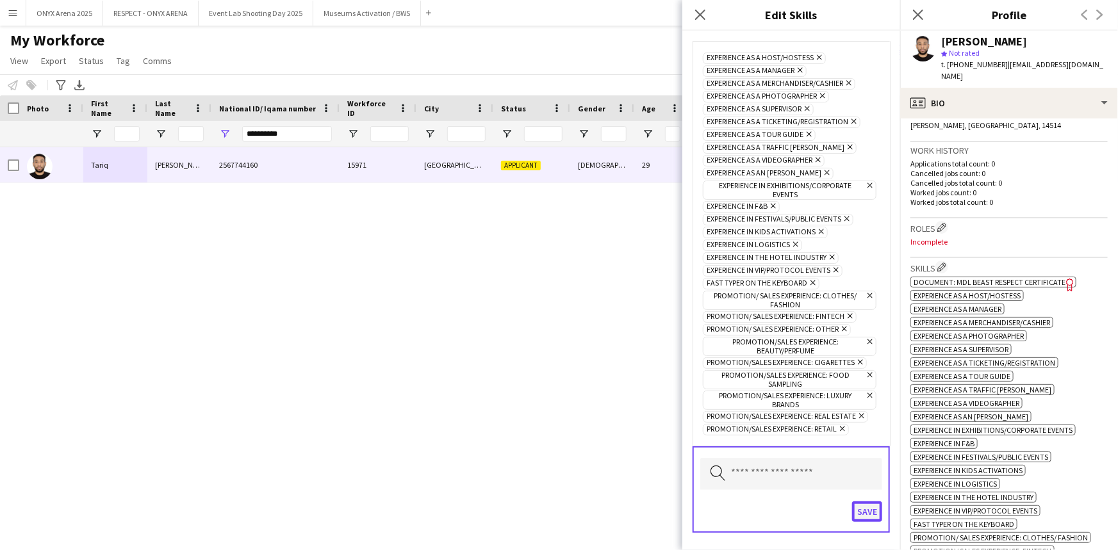
click at [859, 508] on button "Save" at bounding box center [867, 512] width 30 height 21
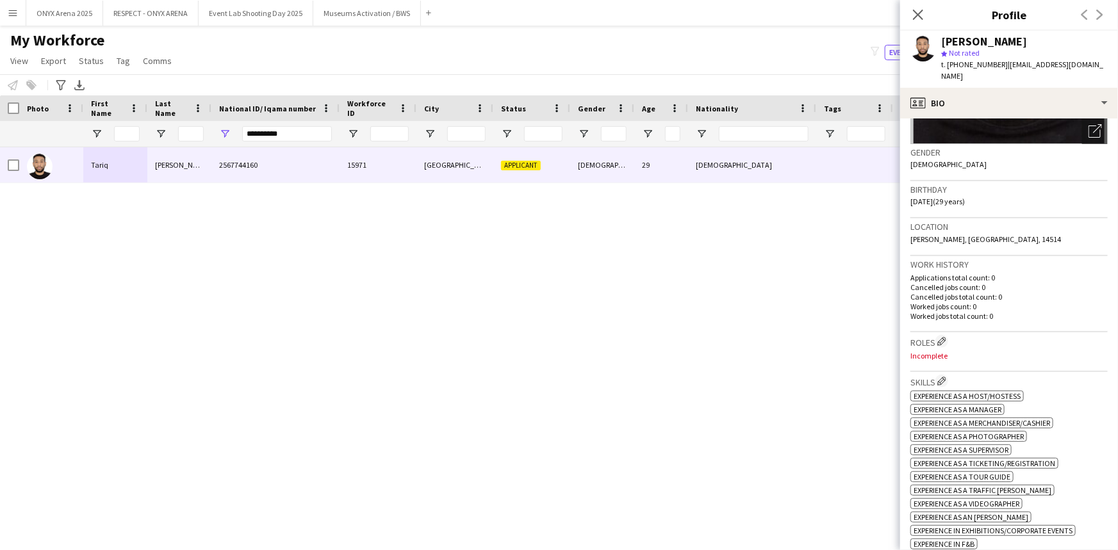
scroll to position [0, 0]
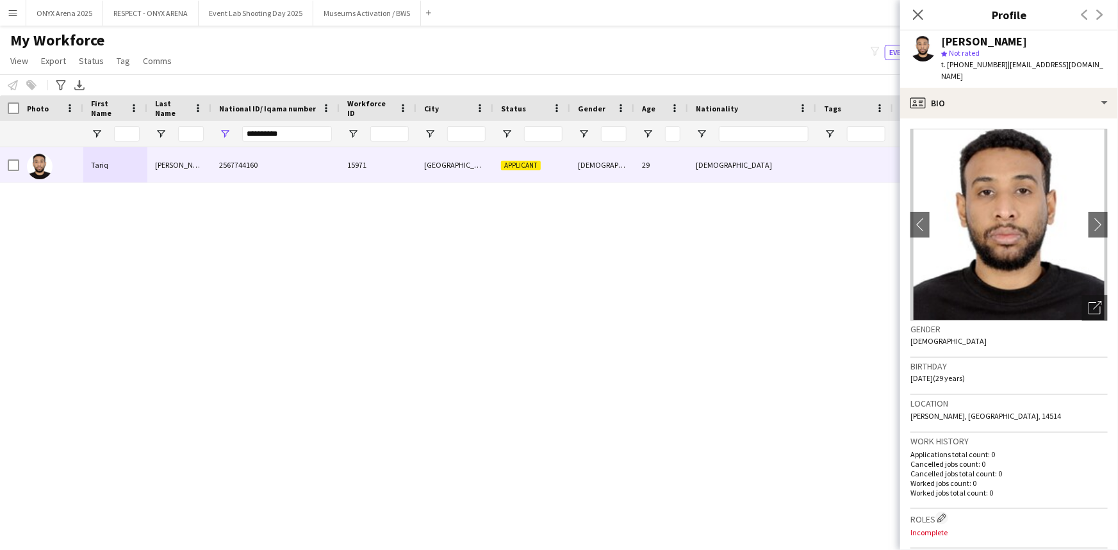
click at [1075, 212] on img at bounding box center [1008, 225] width 197 height 192
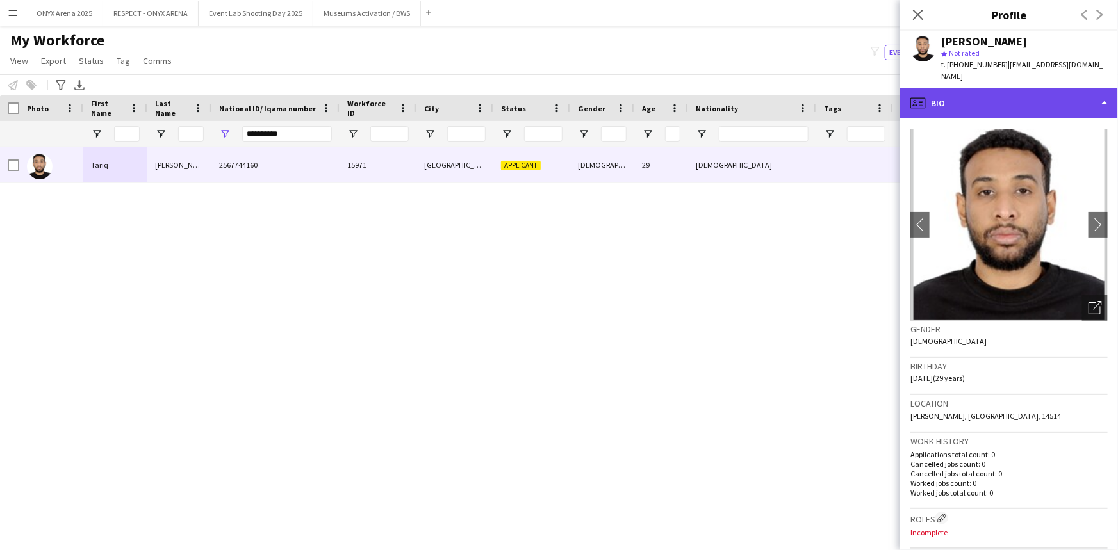
click at [1051, 90] on div "profile Bio" at bounding box center [1009, 103] width 218 height 31
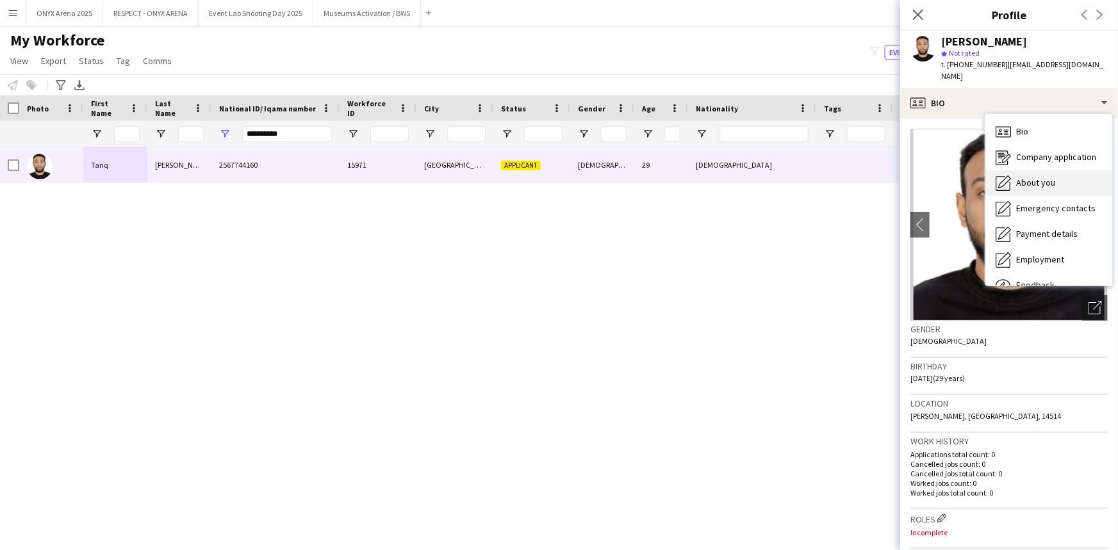
click at [1058, 172] on div "About you About you" at bounding box center [1048, 183] width 127 height 26
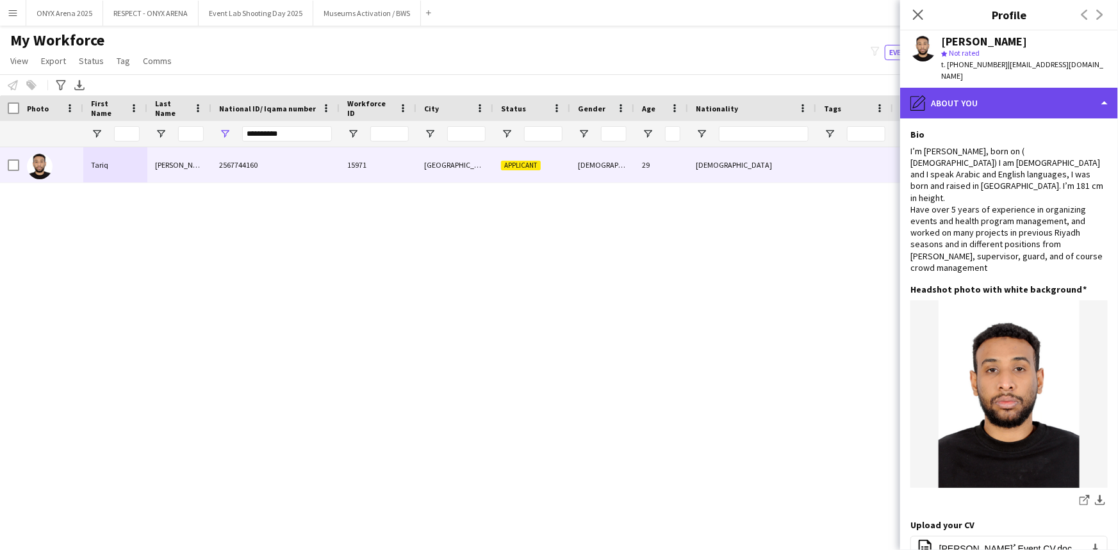
click at [964, 90] on div "pencil4 About you" at bounding box center [1009, 103] width 218 height 31
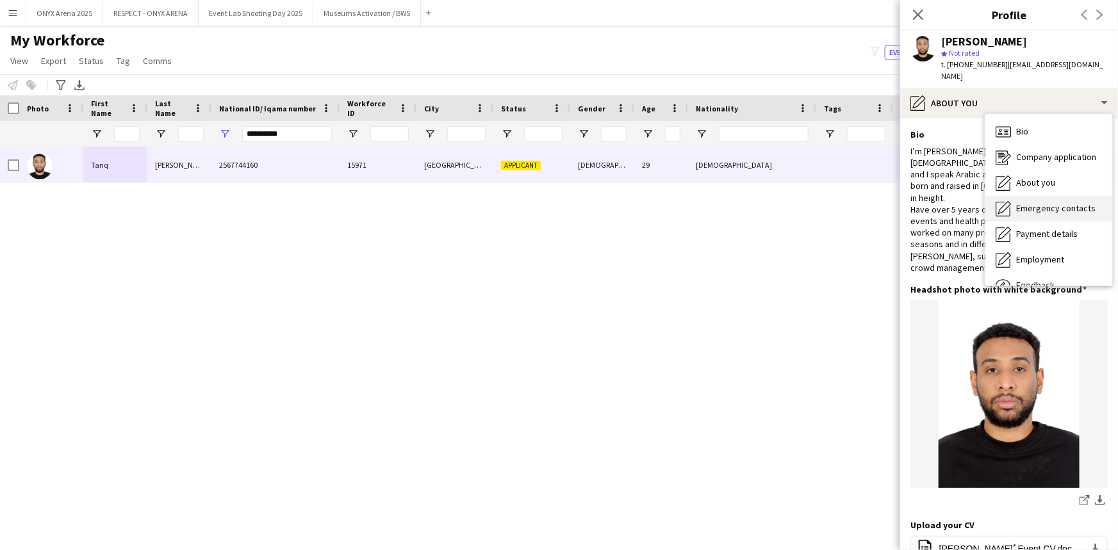
click at [1029, 196] on div "Emergency contacts Emergency contacts" at bounding box center [1048, 209] width 127 height 26
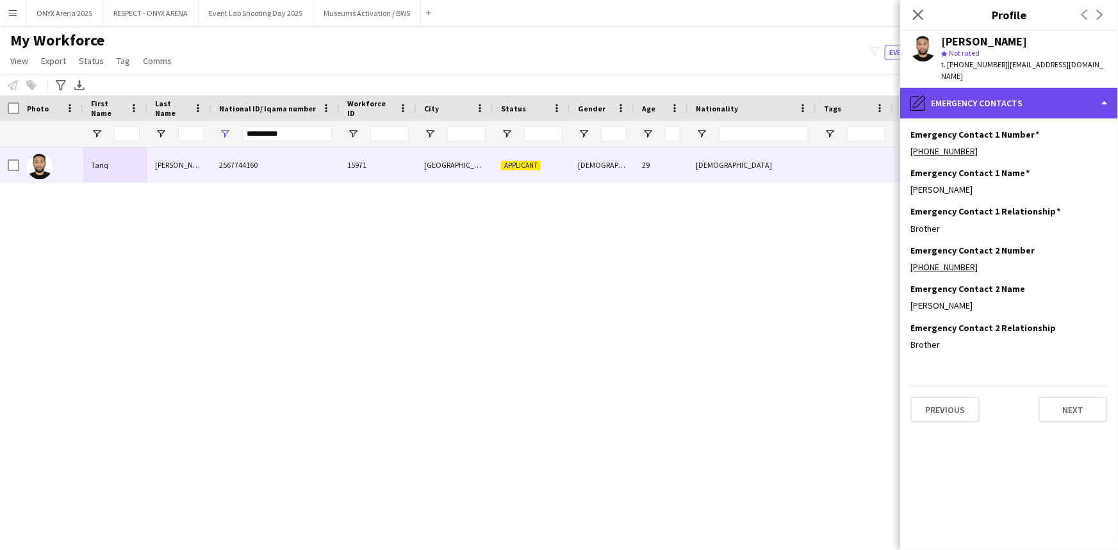
click at [993, 88] on div "pencil4 Emergency contacts" at bounding box center [1009, 103] width 218 height 31
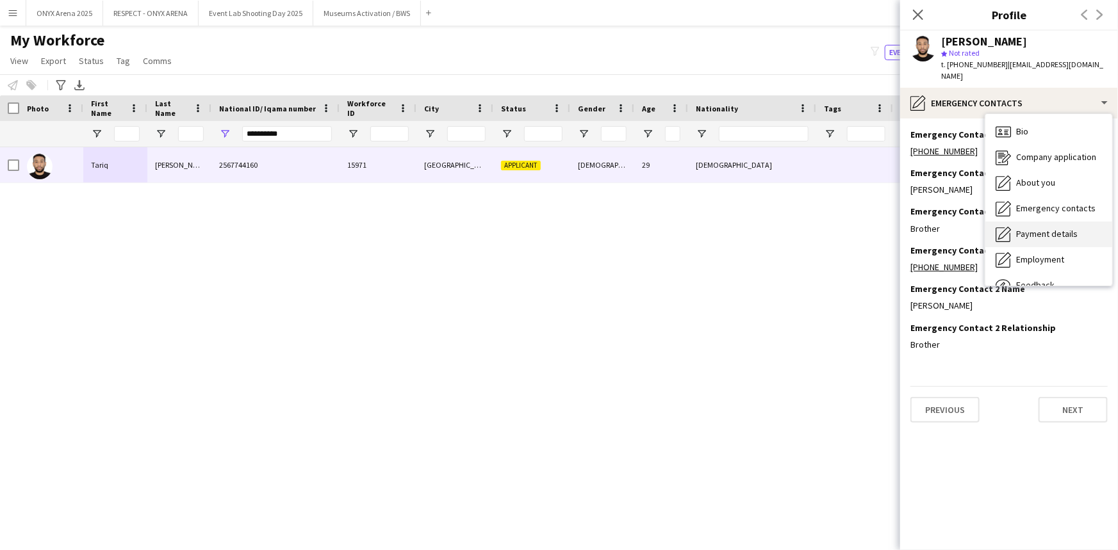
click at [1003, 227] on icon "Payment details" at bounding box center [1003, 234] width 15 height 15
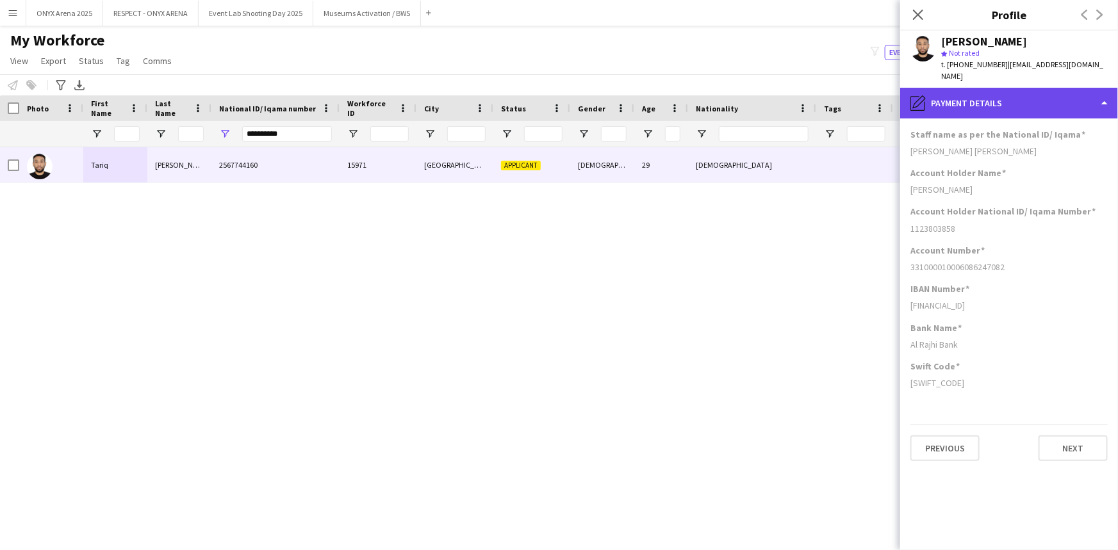
click at [993, 93] on div "pencil4 Payment details" at bounding box center [1009, 103] width 218 height 31
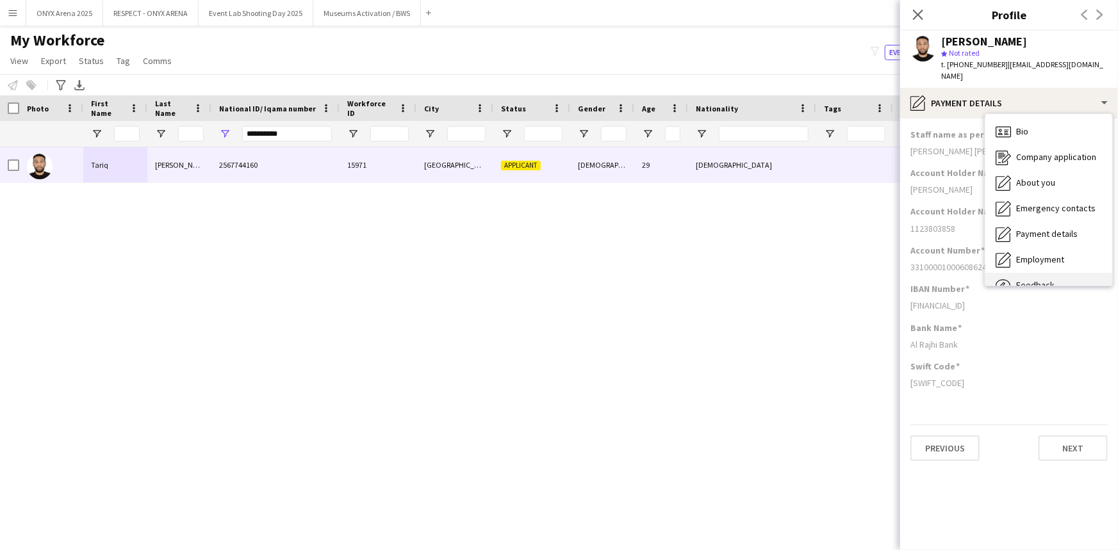
click at [1016, 273] on div "Feedback Feedback" at bounding box center [1048, 286] width 127 height 26
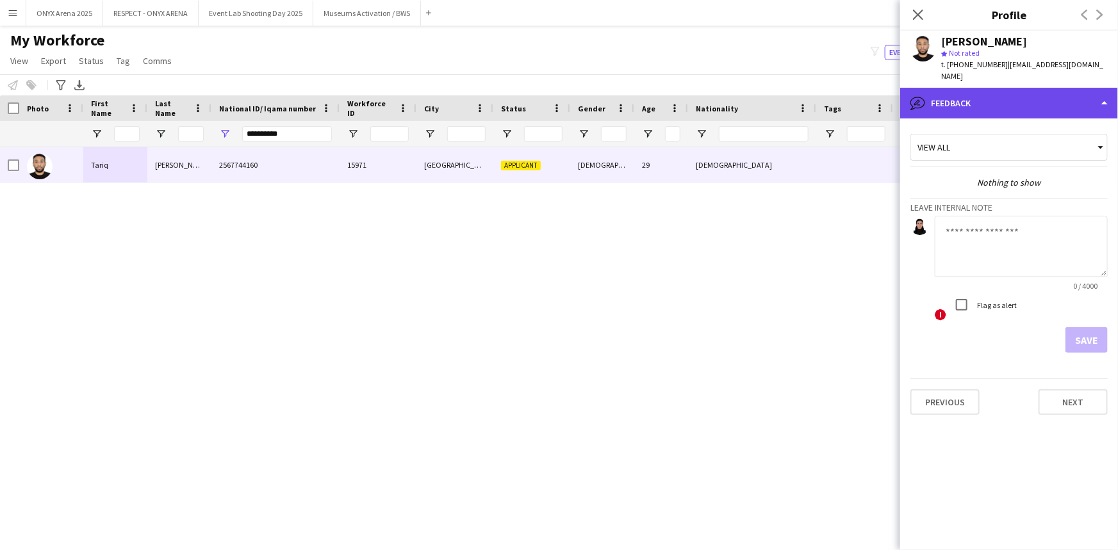
click at [995, 94] on div "bubble-pencil Feedback" at bounding box center [1009, 103] width 218 height 31
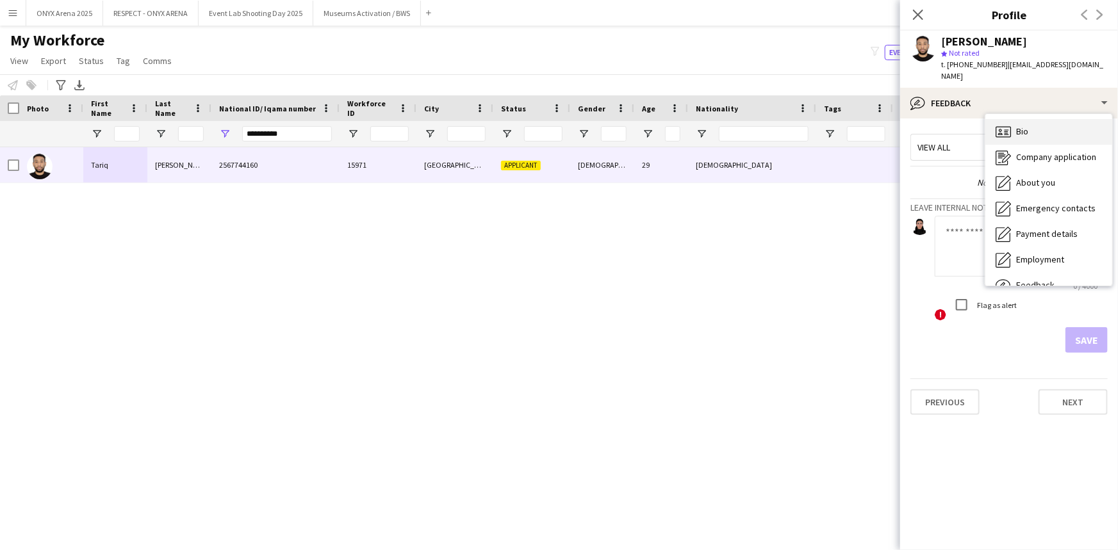
click at [1013, 127] on div "Bio Bio" at bounding box center [1048, 132] width 127 height 26
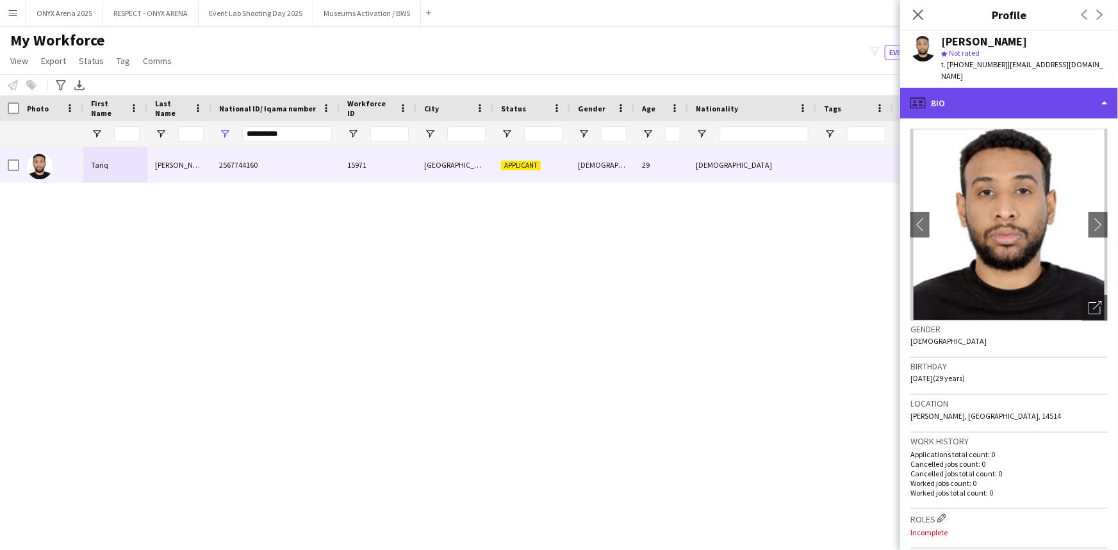
click at [971, 100] on div "profile Bio" at bounding box center [1009, 103] width 218 height 31
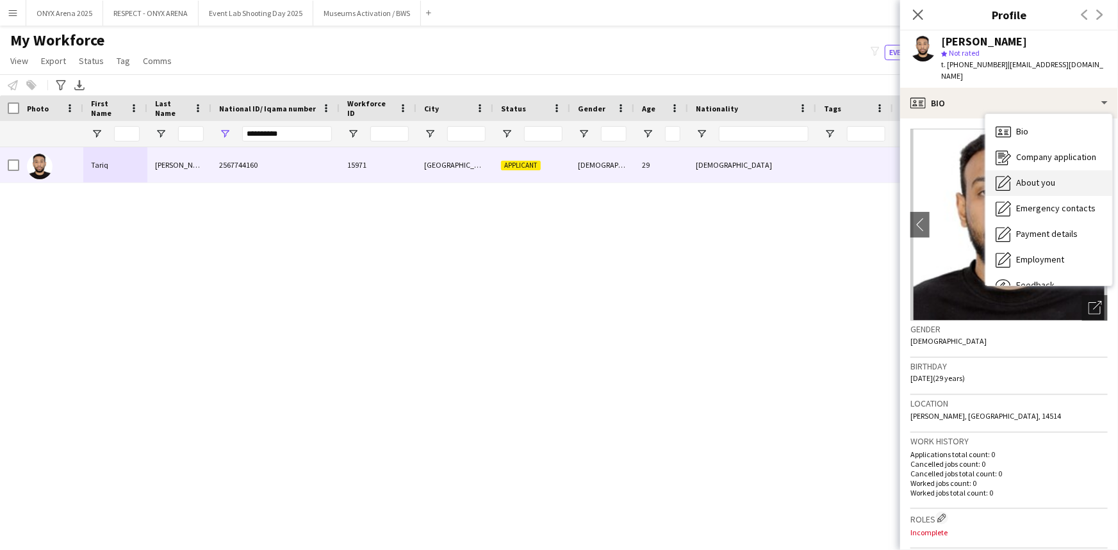
click at [1030, 177] on span "About you" at bounding box center [1035, 183] width 39 height 12
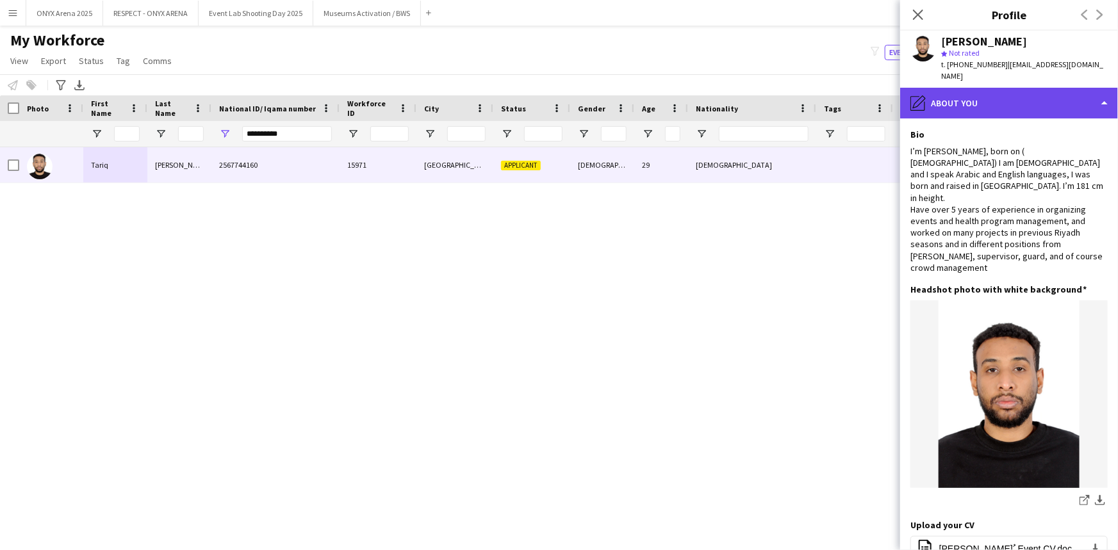
click at [950, 88] on div "pencil4 About you" at bounding box center [1009, 103] width 218 height 31
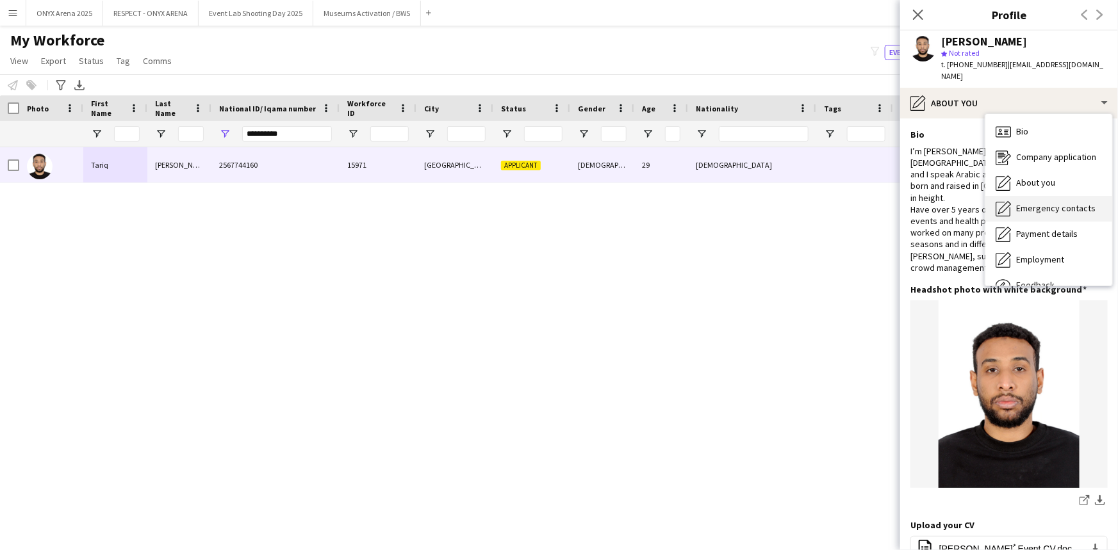
click at [1019, 202] on span "Emergency contacts" at bounding box center [1055, 208] width 79 height 12
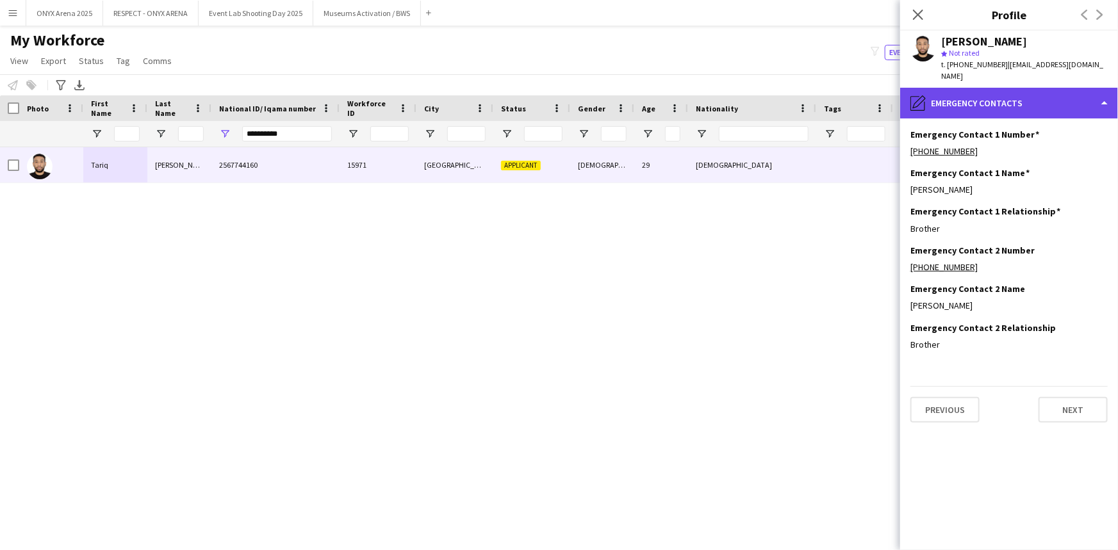
click at [980, 104] on div "pencil4 Emergency contacts" at bounding box center [1009, 103] width 218 height 31
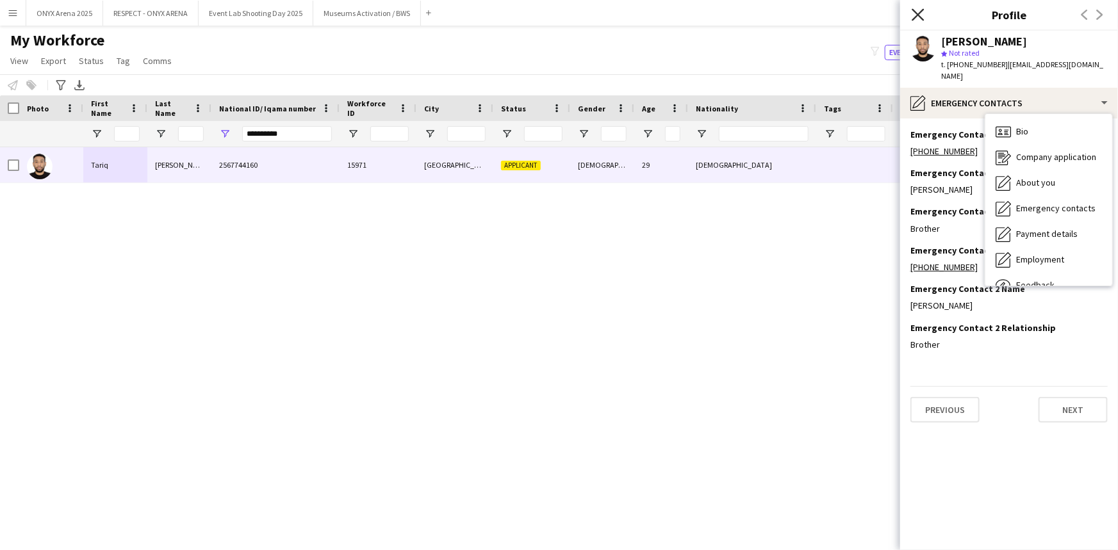
click at [923, 18] on icon "Close pop-in" at bounding box center [918, 14] width 12 height 12
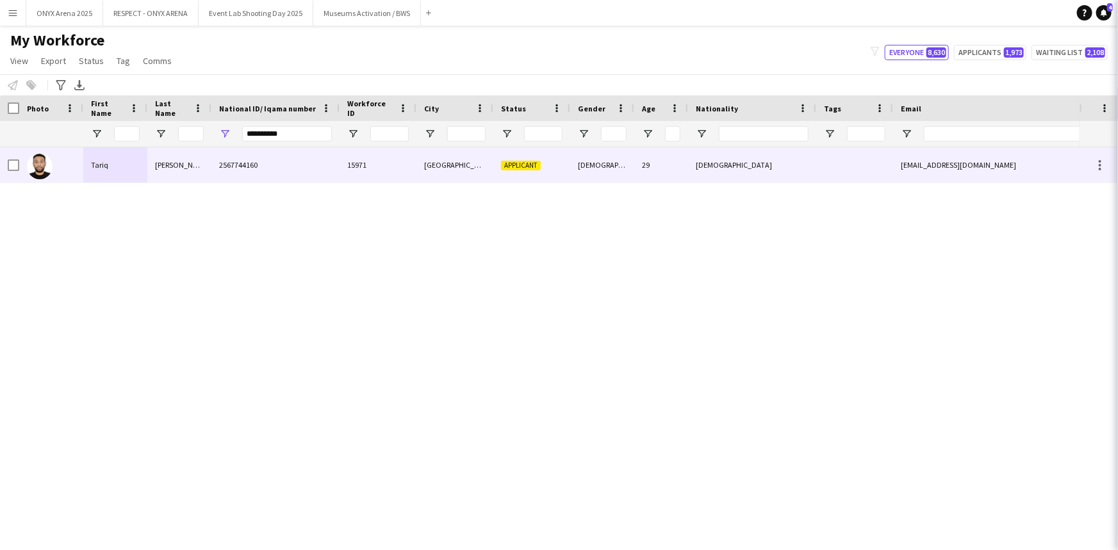
click at [685, 158] on div "29" at bounding box center [661, 164] width 54 height 35
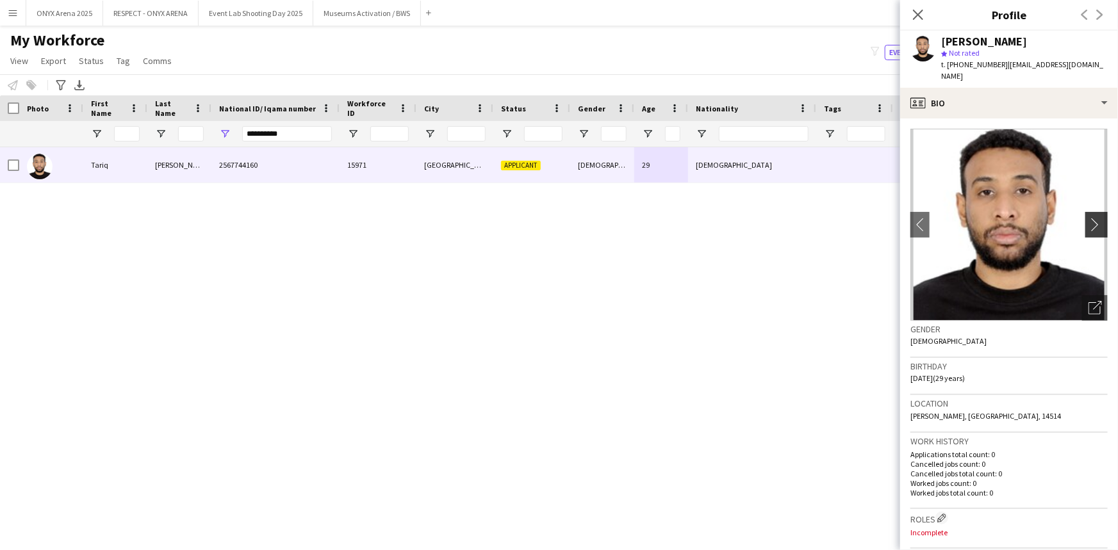
click at [1089, 218] on app-icon "chevron-right" at bounding box center [1099, 224] width 20 height 13
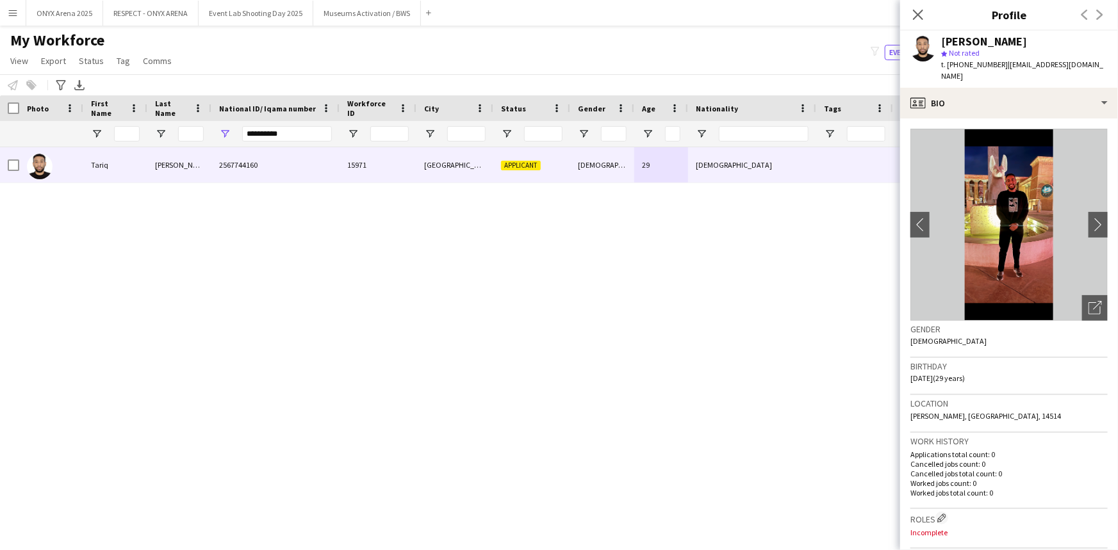
scroll to position [174, 0]
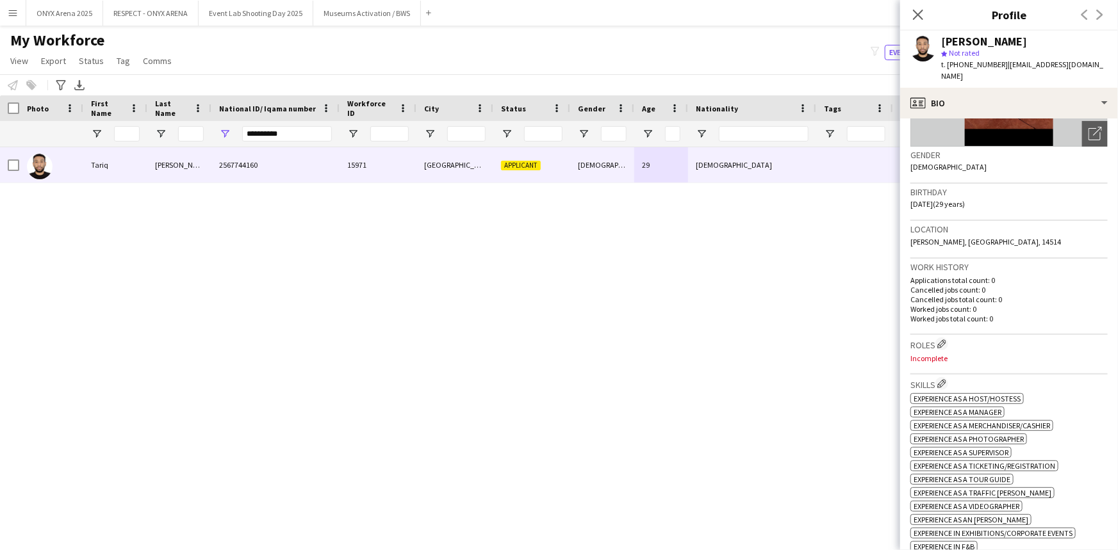
click at [927, 17] on div "Close pop-in" at bounding box center [918, 14] width 36 height 29
click at [914, 20] on icon at bounding box center [918, 14] width 12 height 12
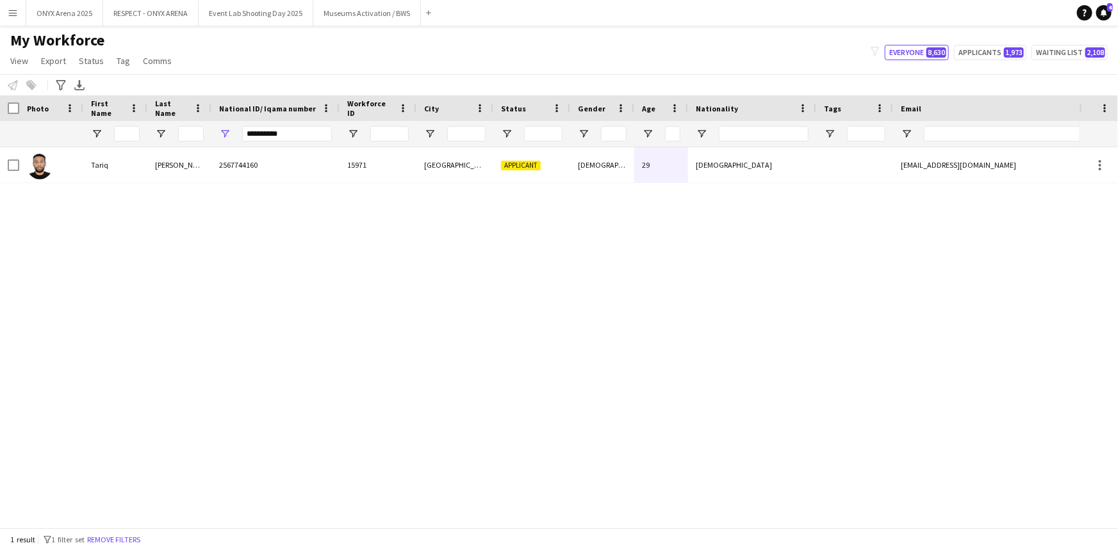
click at [916, 26] on main "My Workforce View Views Default view R4ven New view Update view Delete view Edi…" at bounding box center [559, 279] width 1118 height 507
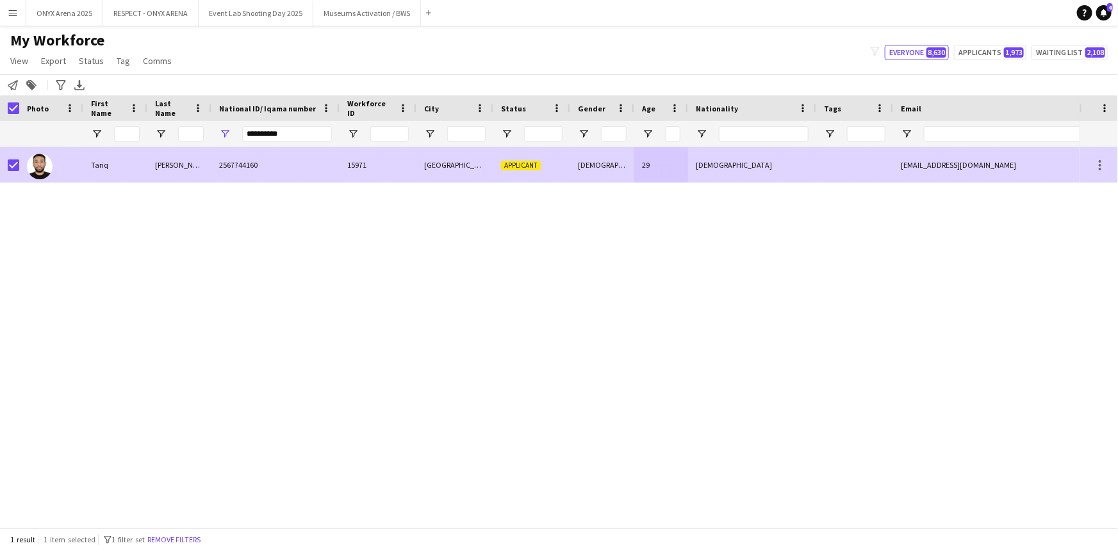
click at [72, 164] on div at bounding box center [51, 164] width 64 height 35
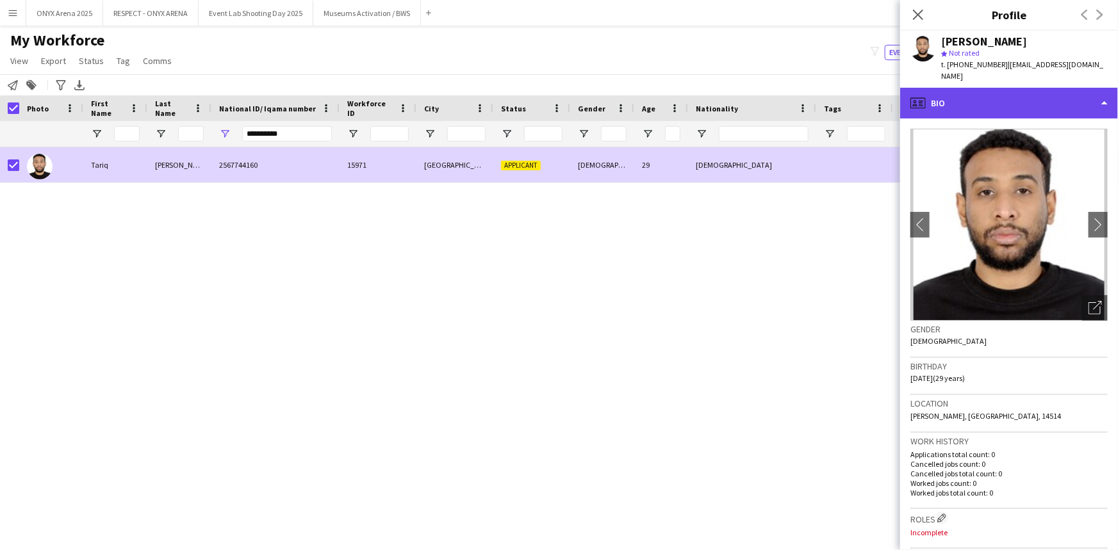
click at [992, 100] on div "profile Bio" at bounding box center [1009, 103] width 218 height 31
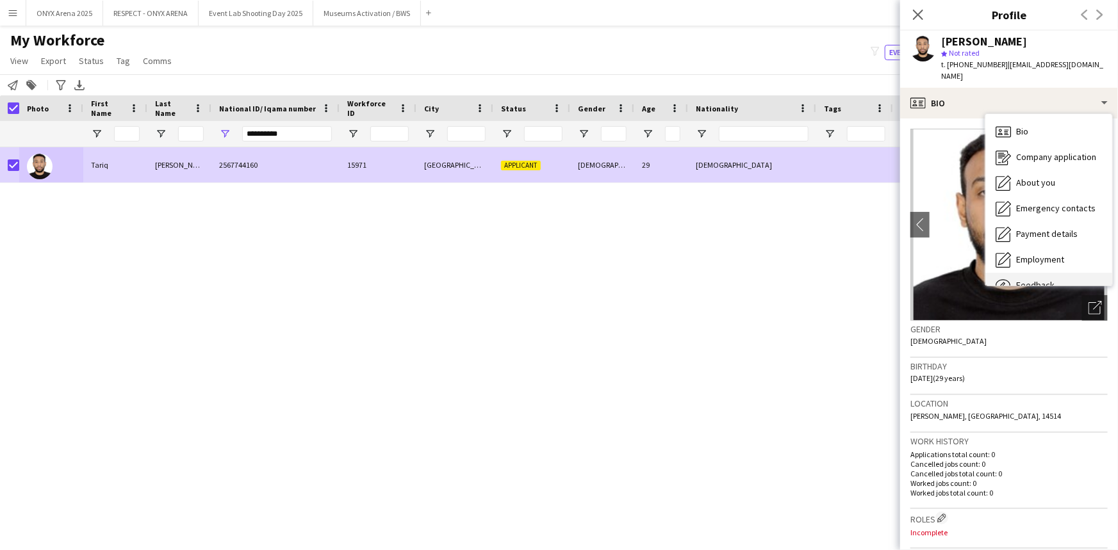
click at [1024, 279] on span "Feedback" at bounding box center [1035, 285] width 38 height 12
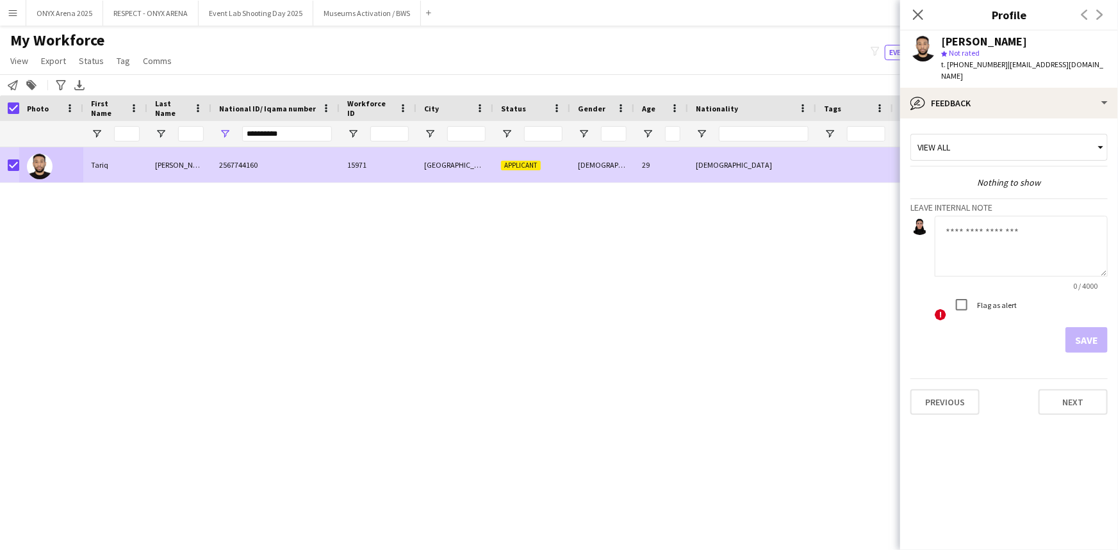
click at [994, 242] on textarea at bounding box center [1021, 246] width 173 height 61
type textarea "**********"
click at [1096, 327] on button "Save" at bounding box center [1087, 340] width 42 height 26
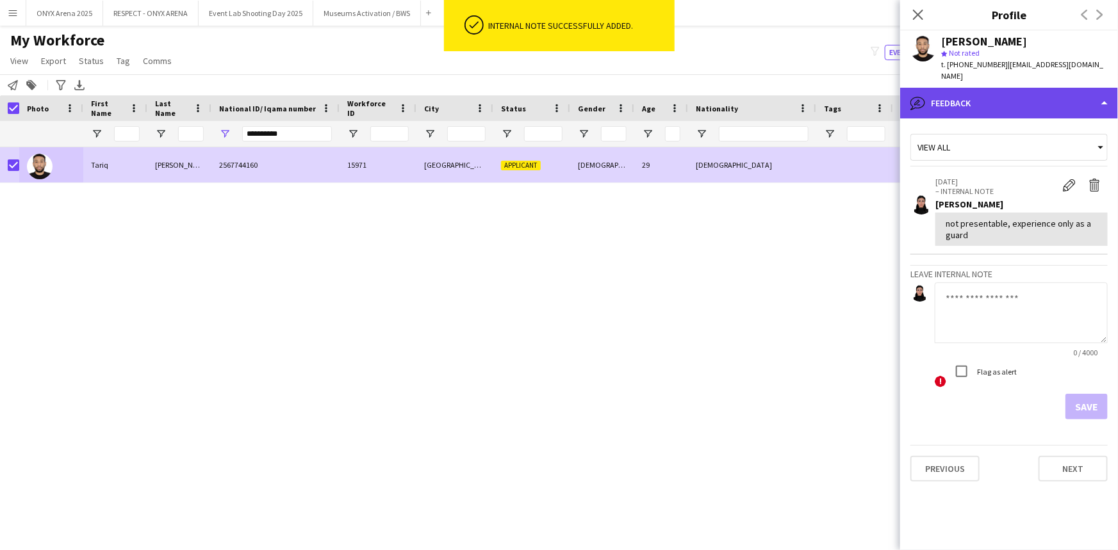
click at [948, 97] on div "bubble-pencil Feedback" at bounding box center [1009, 103] width 218 height 31
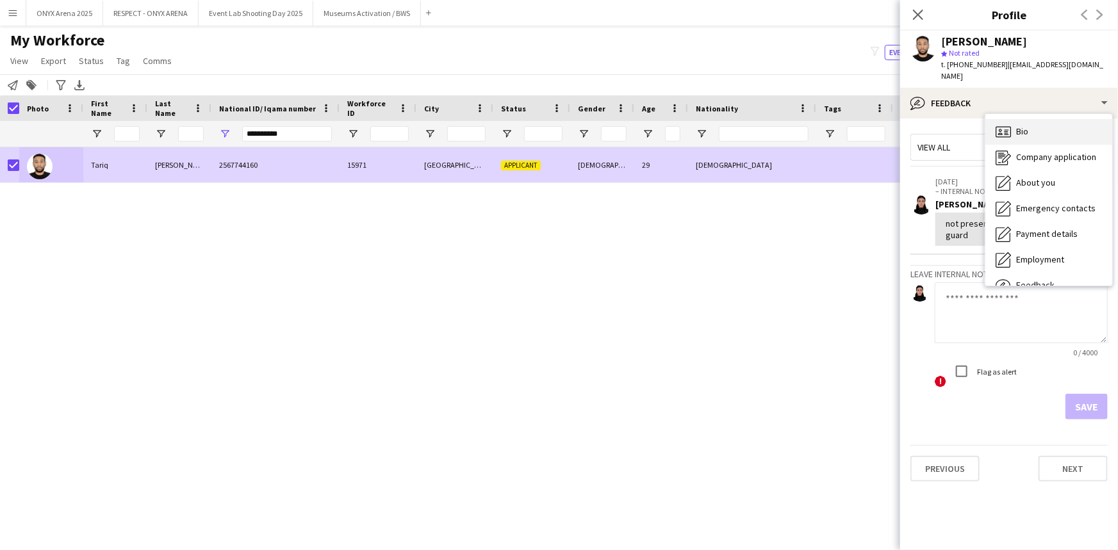
click at [1023, 119] on div "Bio Bio" at bounding box center [1048, 132] width 127 height 26
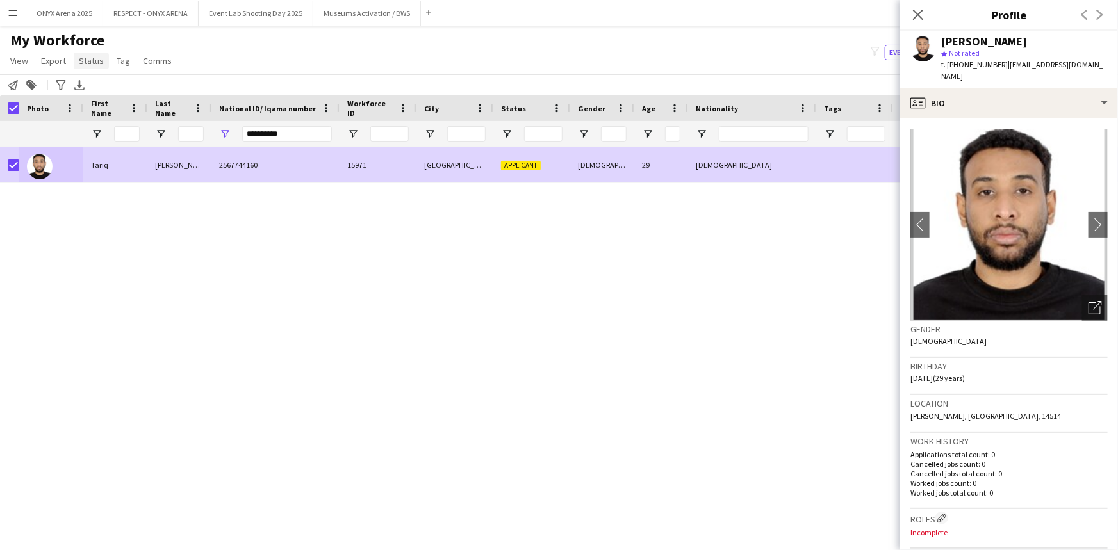
click at [90, 54] on link "Status" at bounding box center [91, 61] width 35 height 17
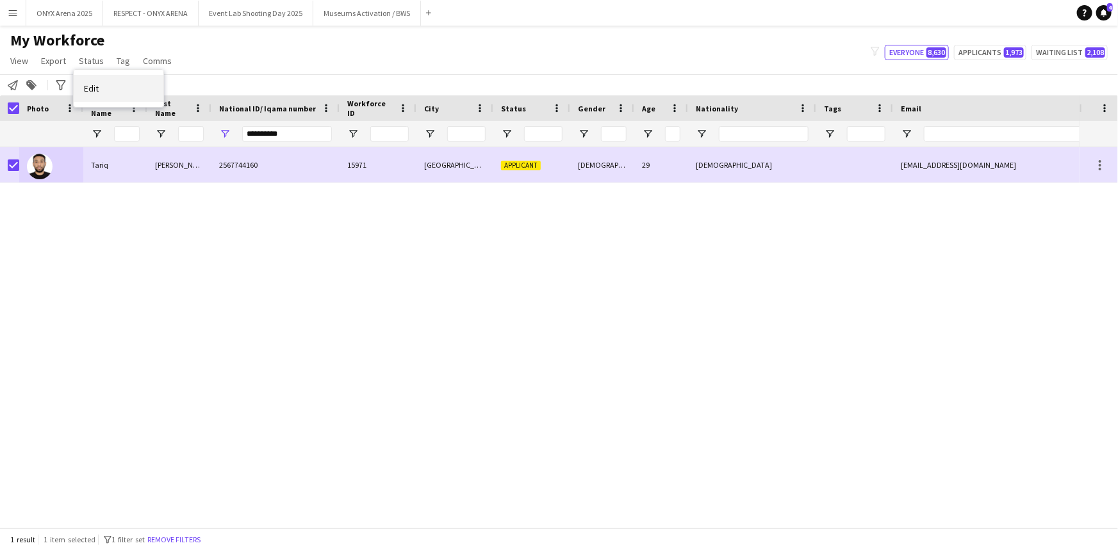
click at [92, 94] on link "Edit" at bounding box center [119, 88] width 90 height 27
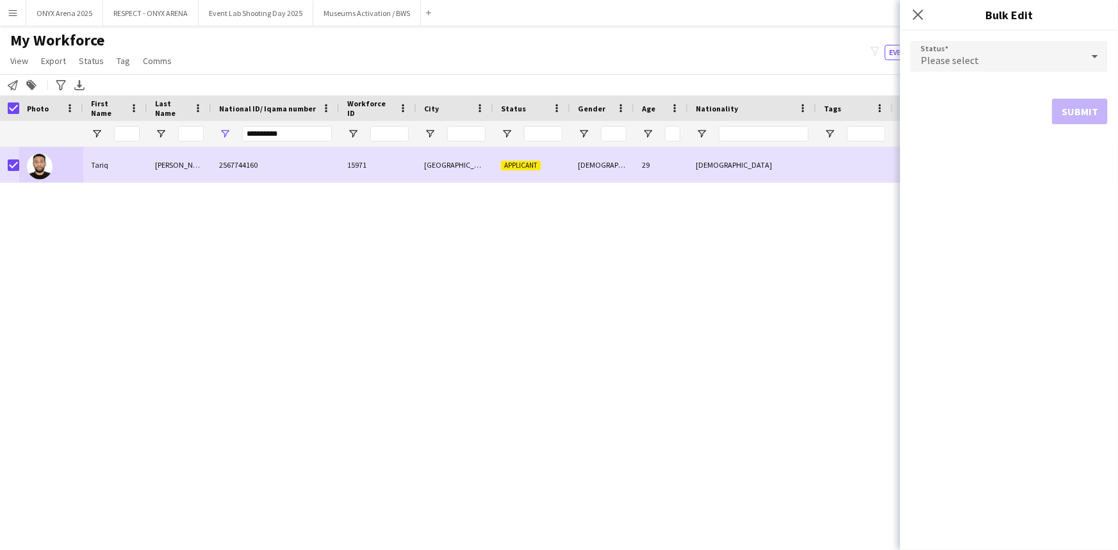
click at [948, 60] on span "Please select" at bounding box center [950, 60] width 58 height 13
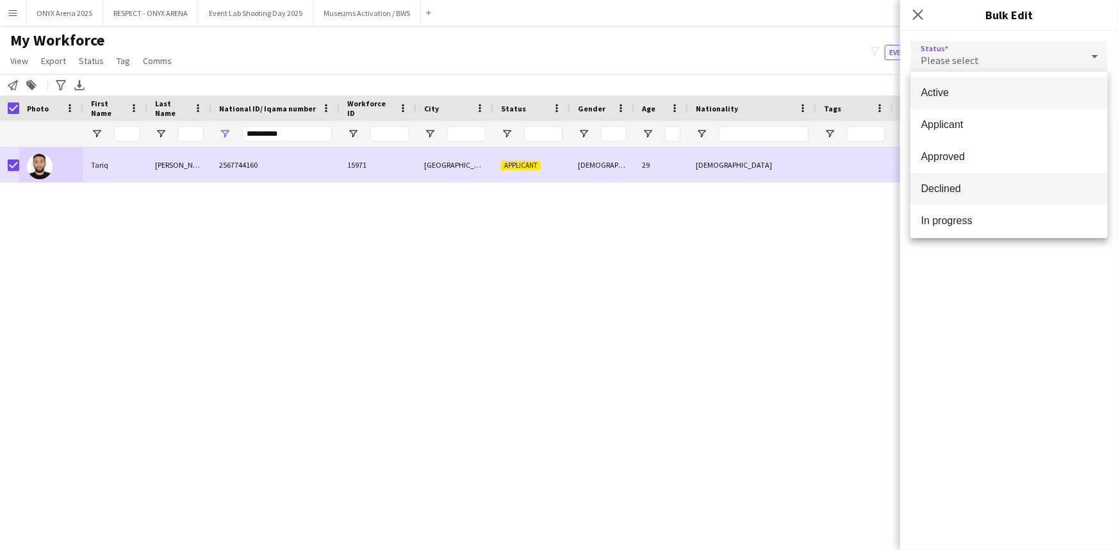
click at [972, 177] on mat-option "Declined" at bounding box center [1008, 189] width 197 height 32
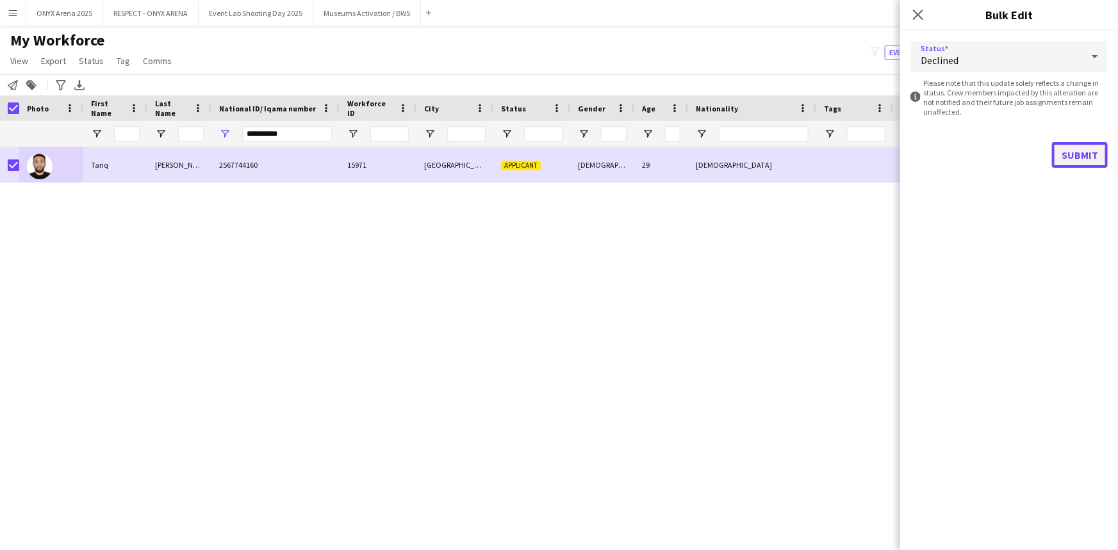
click at [1082, 151] on button "Submit" at bounding box center [1080, 155] width 56 height 26
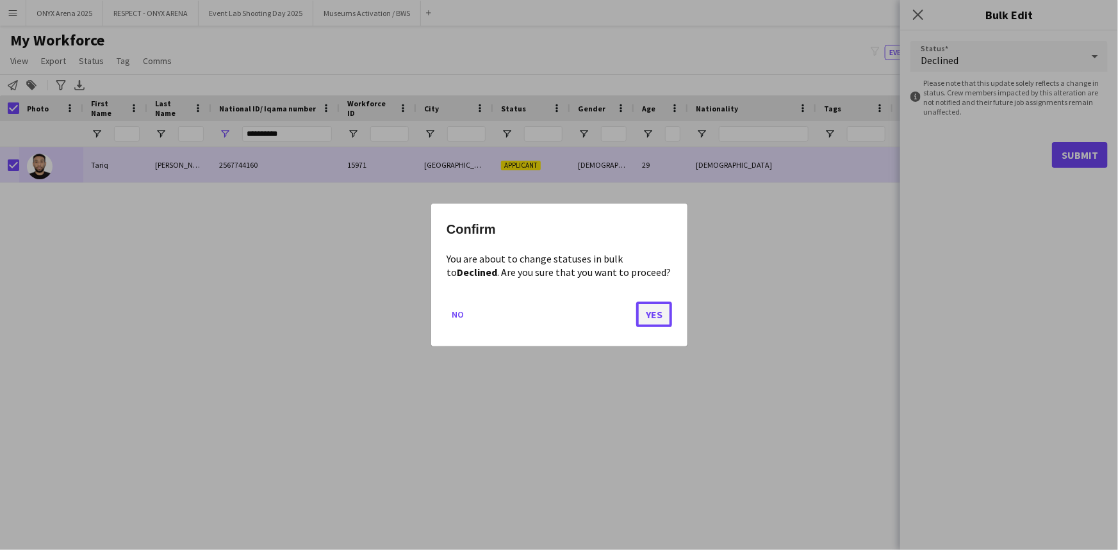
click at [666, 316] on button "Yes" at bounding box center [654, 315] width 36 height 26
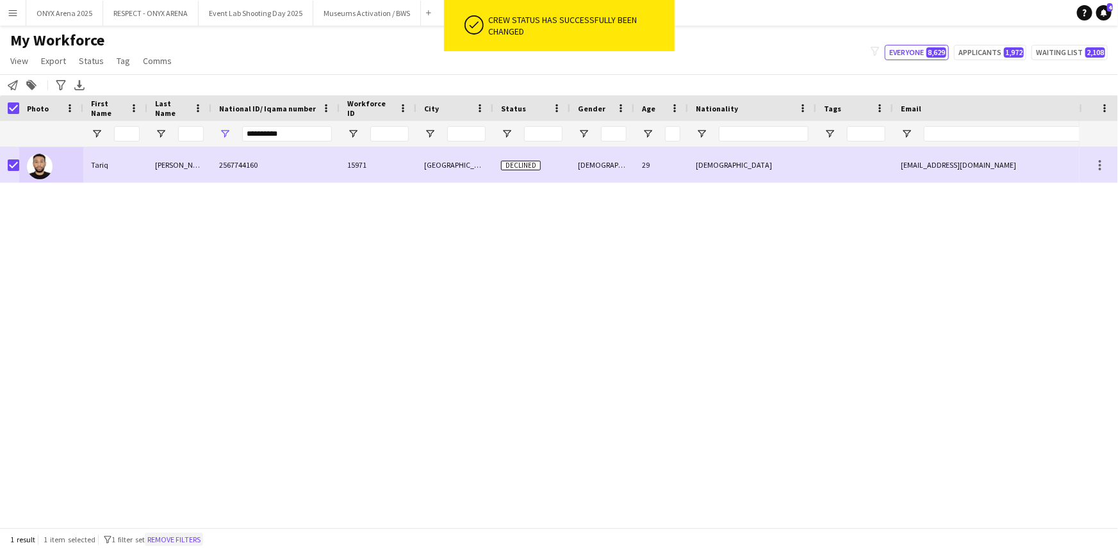
click at [167, 543] on button "Remove filters" at bounding box center [174, 540] width 58 height 14
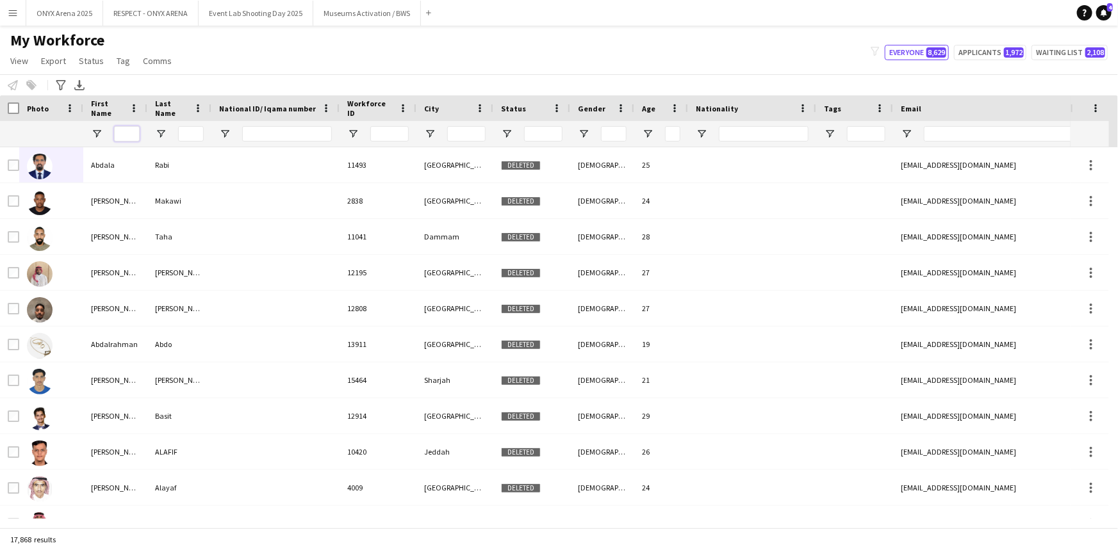
click at [130, 140] on input "First Name Filter Input" at bounding box center [127, 133] width 26 height 15
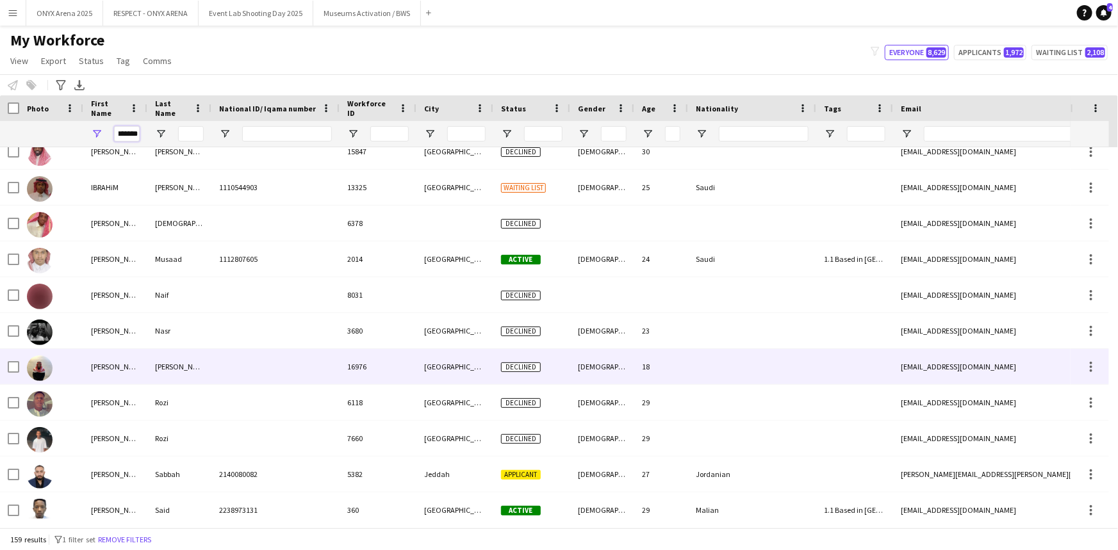
scroll to position [0, 0]
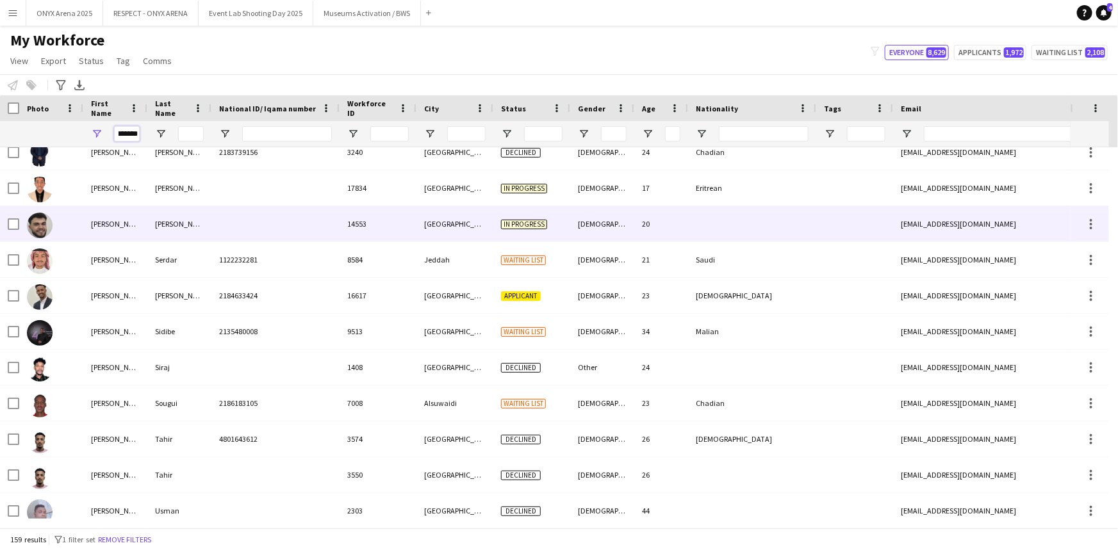
type input "*******"
click at [83, 236] on div "[PERSON_NAME]" at bounding box center [115, 223] width 64 height 35
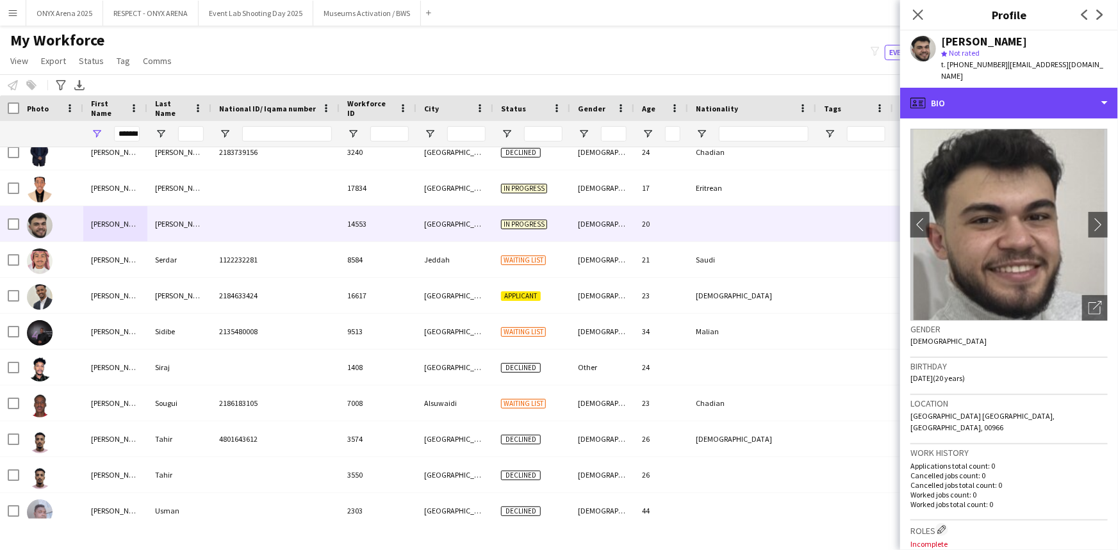
click at [964, 94] on div "profile Bio" at bounding box center [1009, 103] width 218 height 31
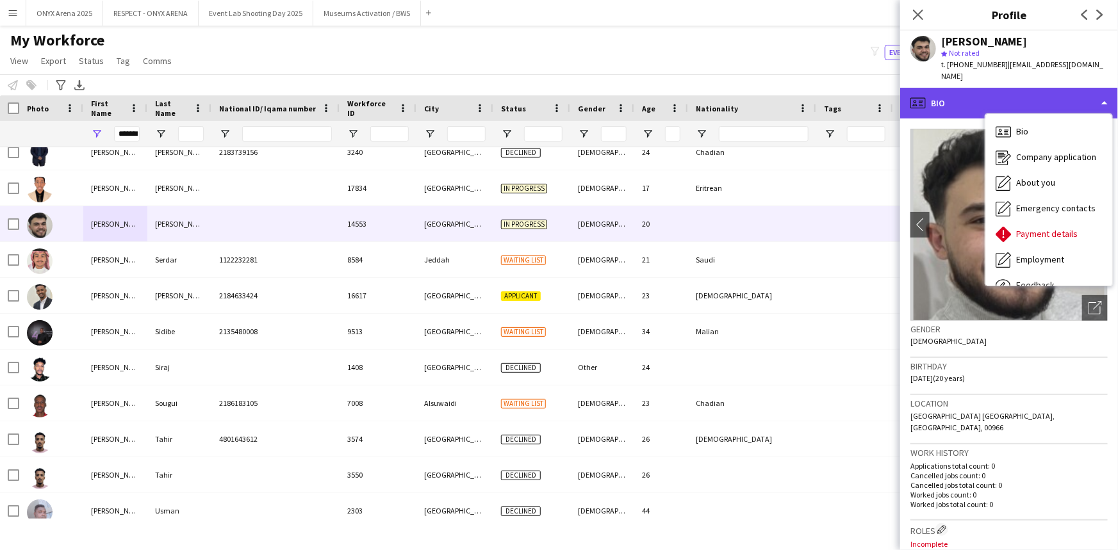
click at [965, 94] on div "profile Bio" at bounding box center [1009, 103] width 218 height 31
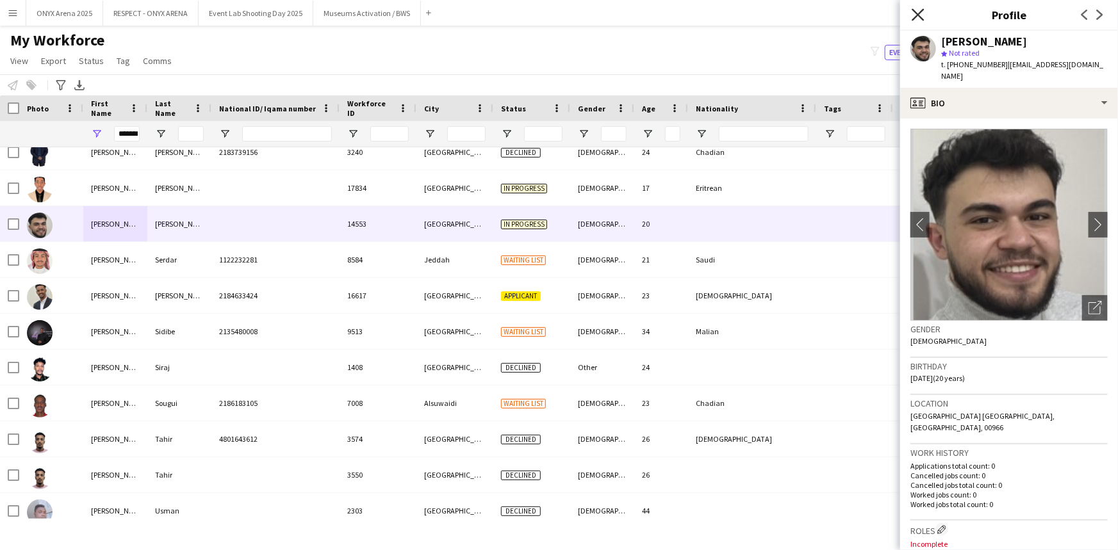
click at [919, 12] on icon "Close pop-in" at bounding box center [918, 14] width 12 height 12
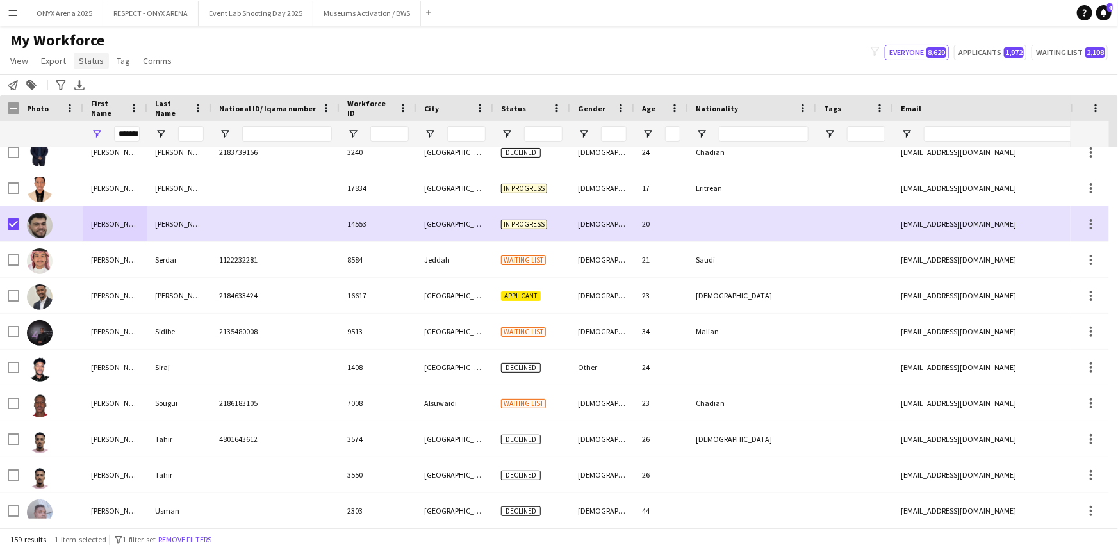
click at [90, 63] on span "Status" at bounding box center [91, 61] width 25 height 12
click at [99, 83] on link "Edit" at bounding box center [119, 88] width 90 height 27
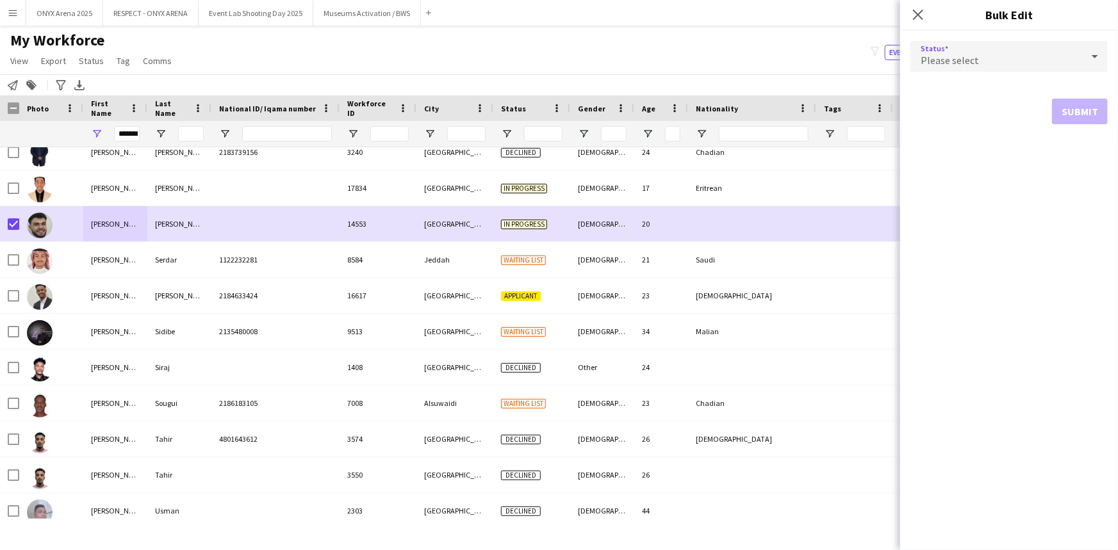
click at [968, 62] on span "Please select" at bounding box center [950, 60] width 58 height 13
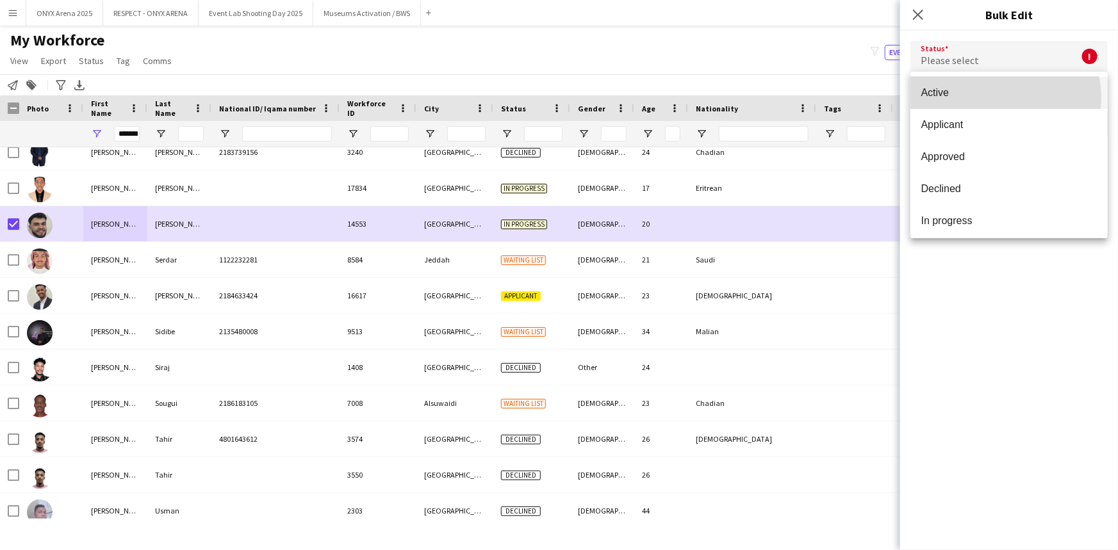
click at [980, 99] on span "Active" at bounding box center [1009, 93] width 177 height 12
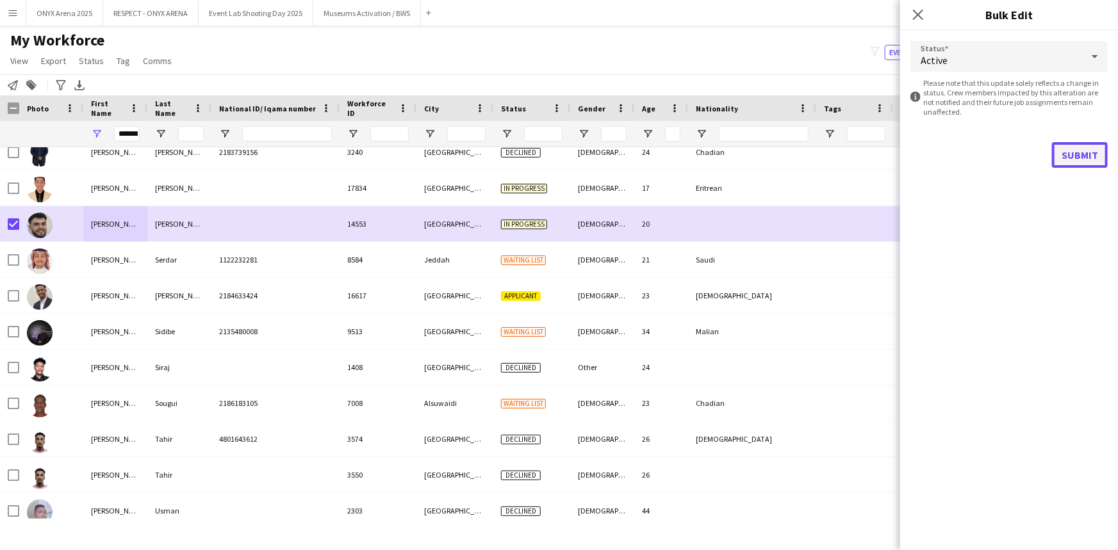
click at [1085, 154] on button "Submit" at bounding box center [1080, 155] width 56 height 26
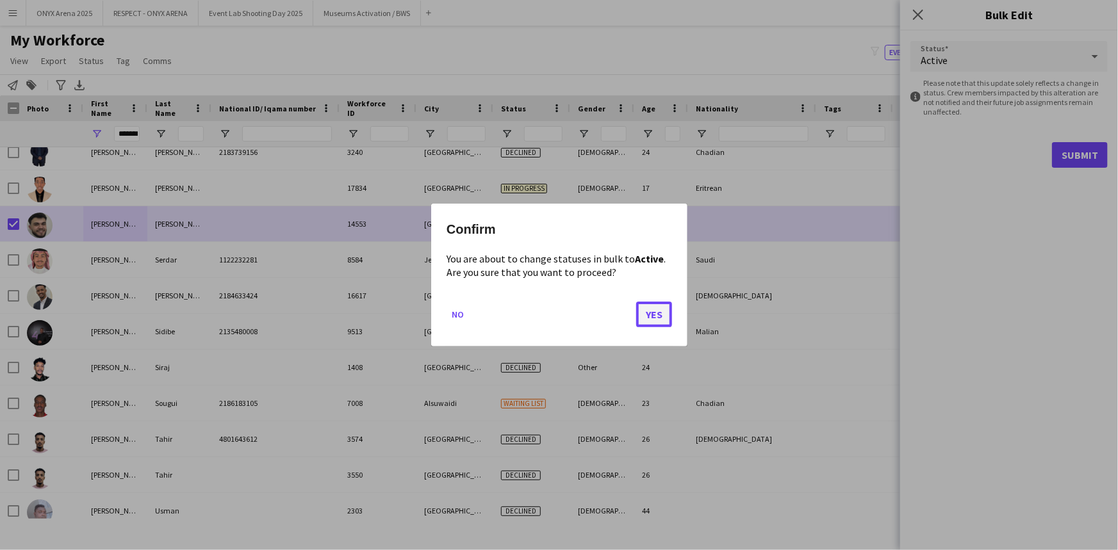
click at [666, 309] on button "Yes" at bounding box center [654, 315] width 36 height 26
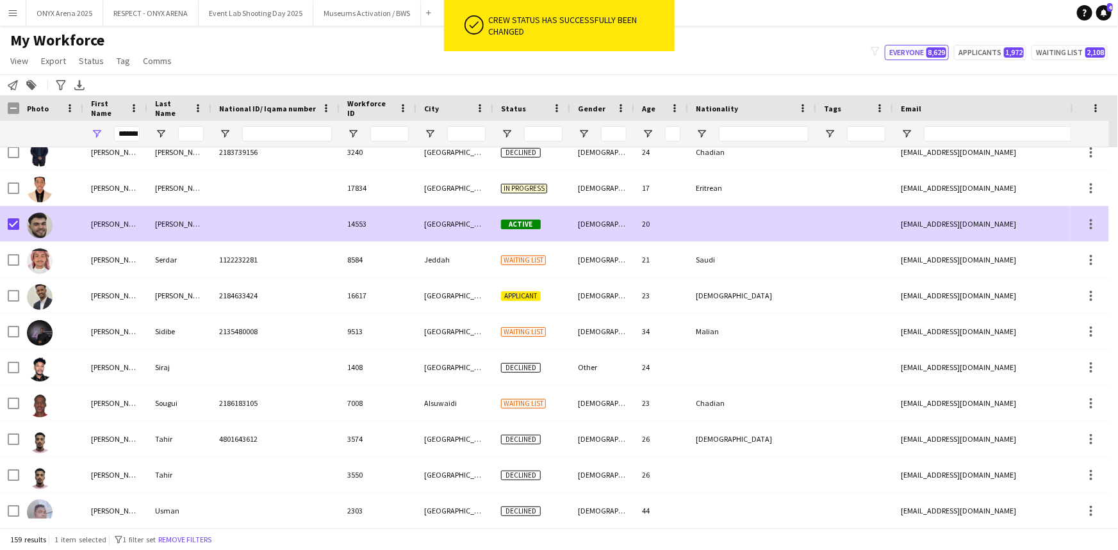
click at [122, 226] on div "[PERSON_NAME]" at bounding box center [115, 223] width 64 height 35
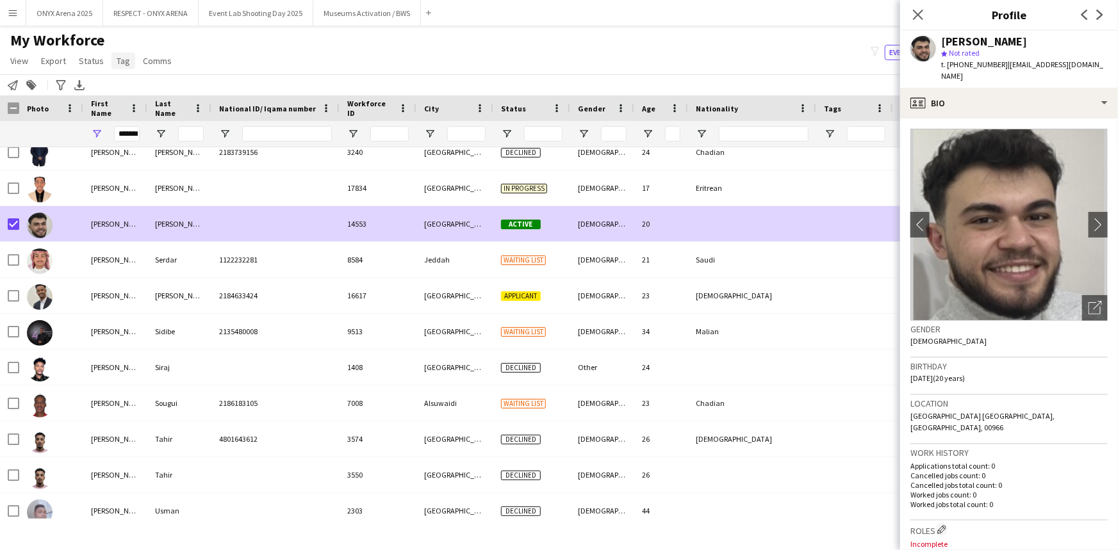
click at [119, 62] on span "Tag" at bounding box center [123, 61] width 13 height 12
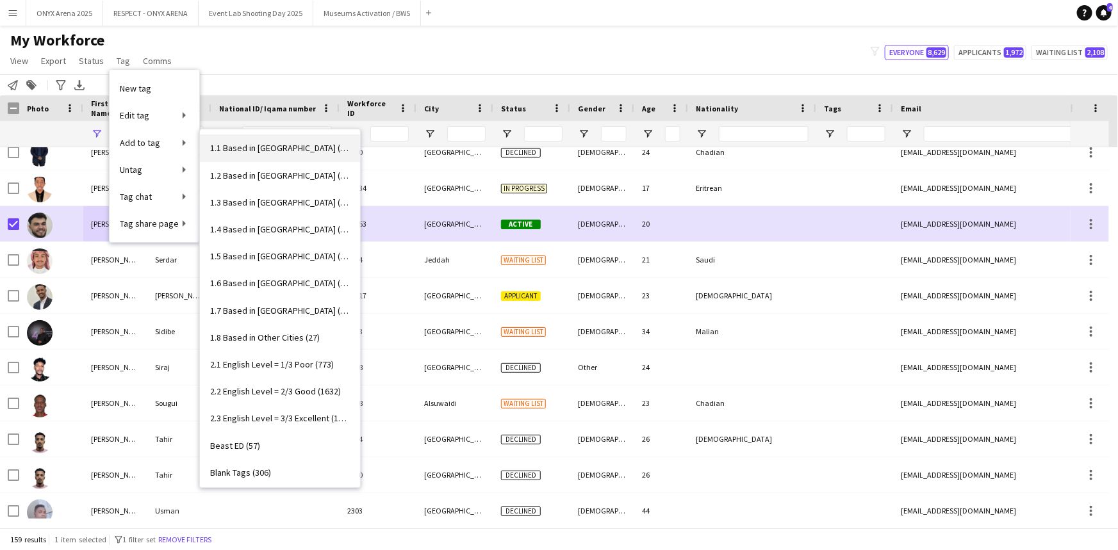
click at [241, 149] on span "1.1 Based in [GEOGRAPHIC_DATA] (2946)" at bounding box center [280, 148] width 140 height 12
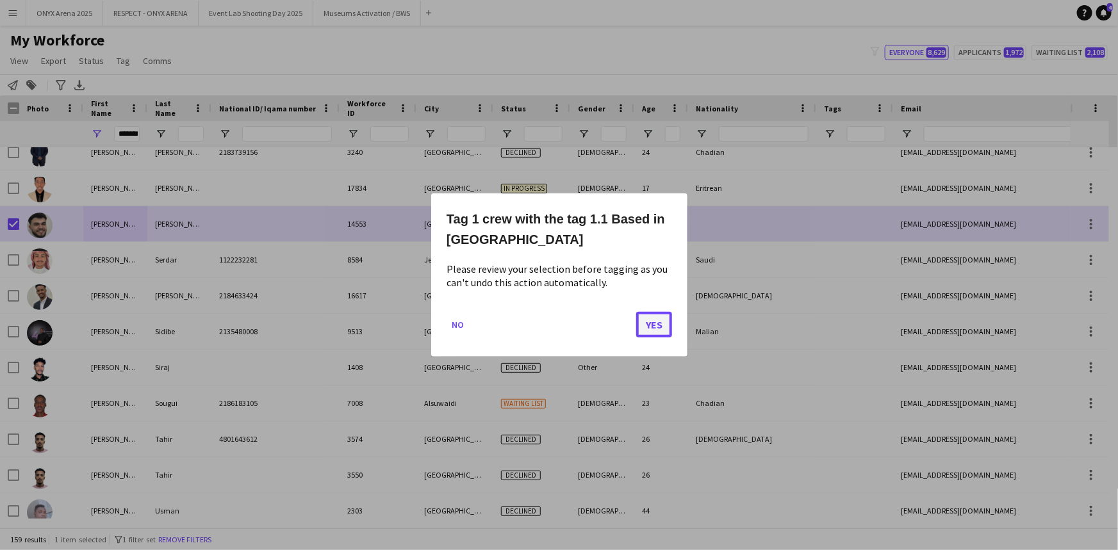
click at [643, 322] on button "Yes" at bounding box center [654, 325] width 36 height 26
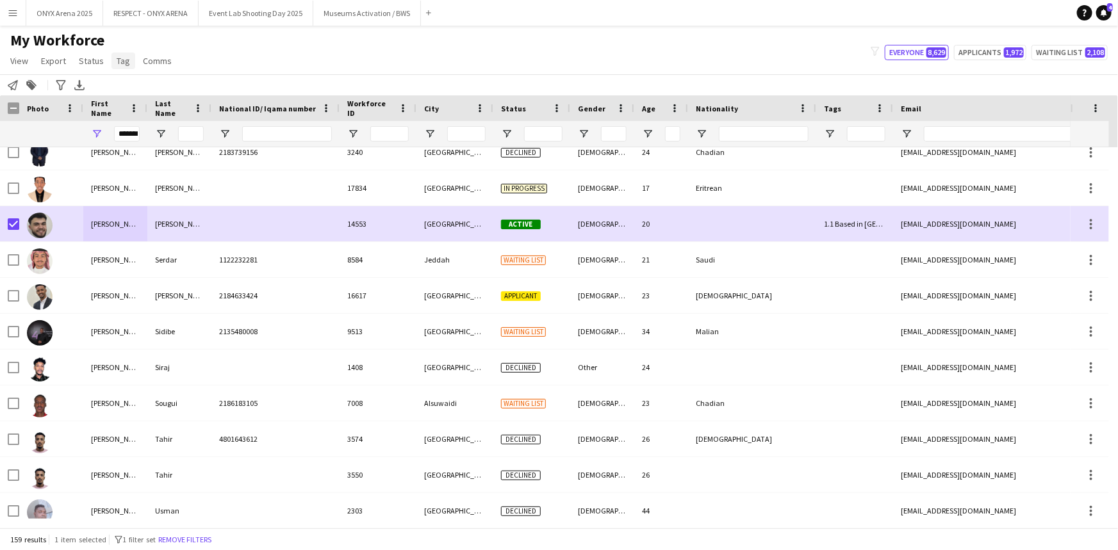
click at [119, 59] on span "Tag" at bounding box center [123, 61] width 13 height 12
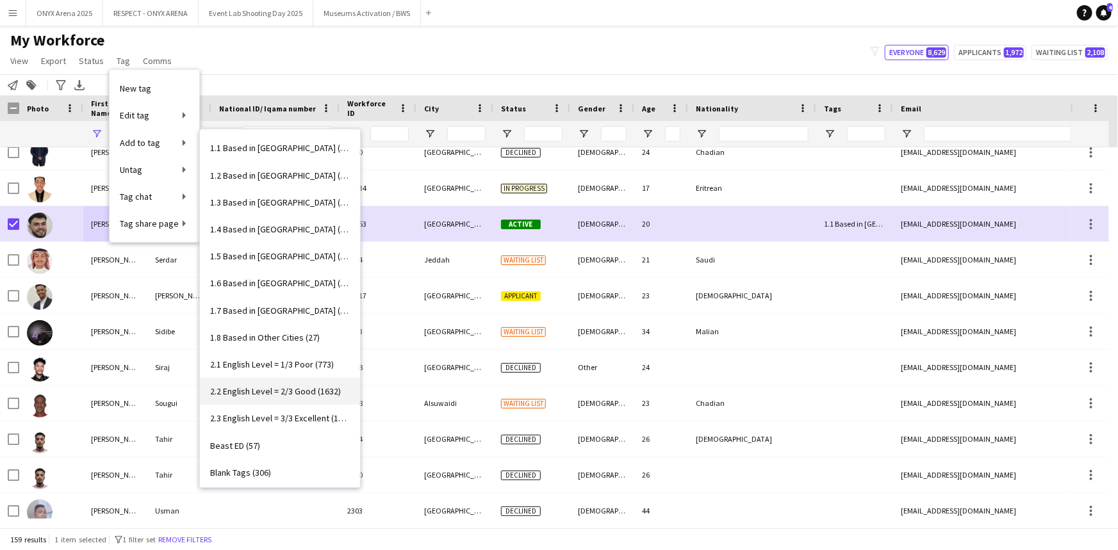
click at [306, 389] on span "2.2 English Level = 2/3 Good (1632)" at bounding box center [275, 392] width 131 height 12
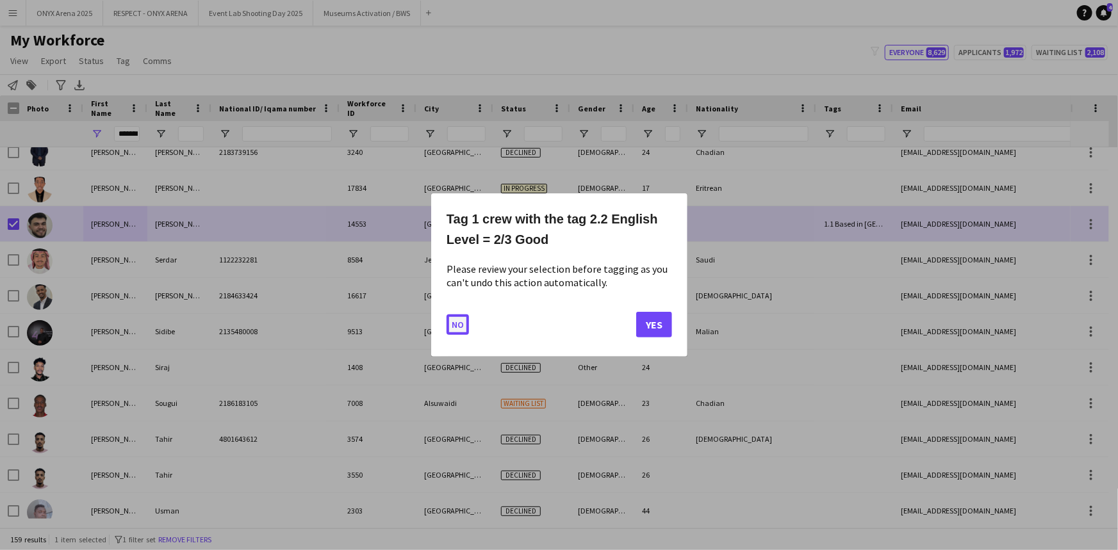
click at [454, 322] on button "No" at bounding box center [458, 325] width 22 height 21
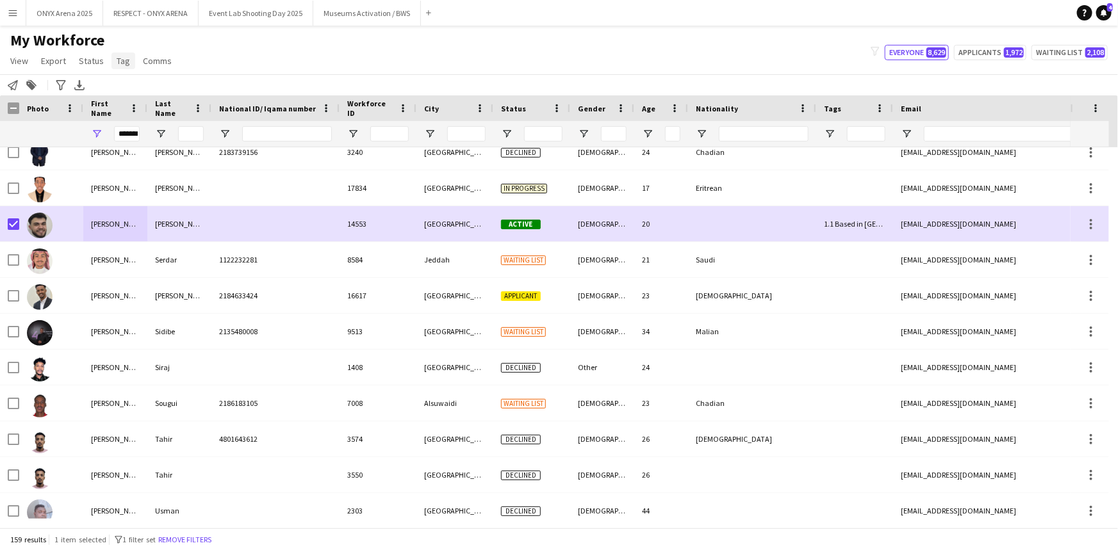
click at [117, 60] on span "Tag" at bounding box center [123, 61] width 13 height 12
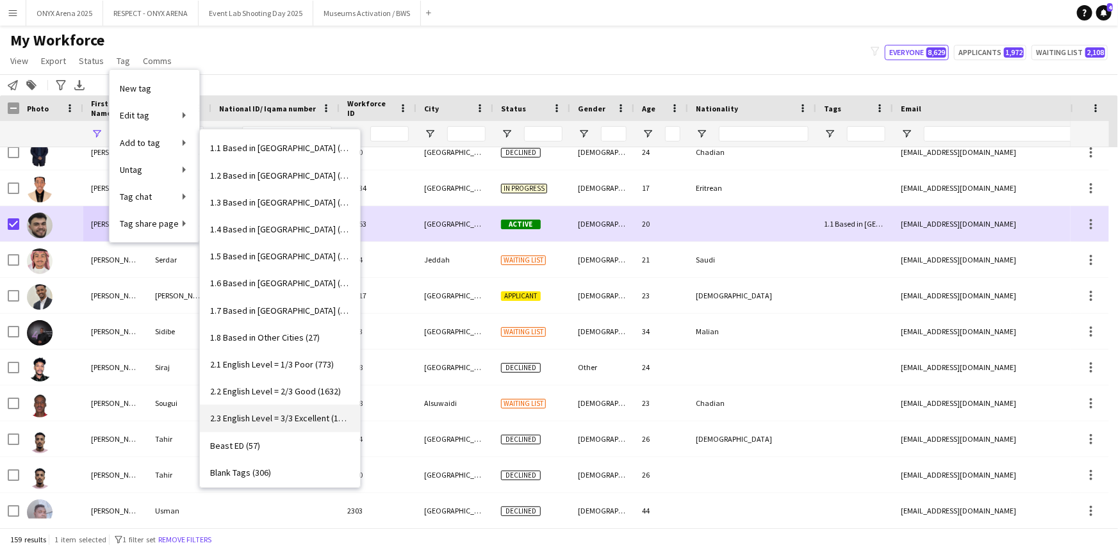
click at [280, 416] on span "2.3 English Level = 3/3 Excellent (1250)" at bounding box center [280, 419] width 140 height 12
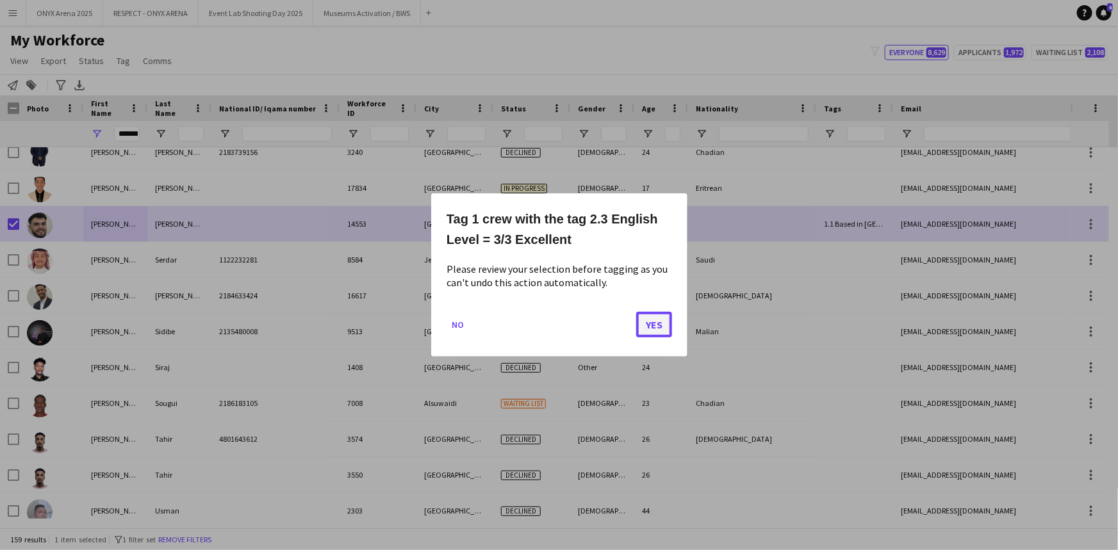
click at [663, 313] on button "Yes" at bounding box center [654, 325] width 36 height 26
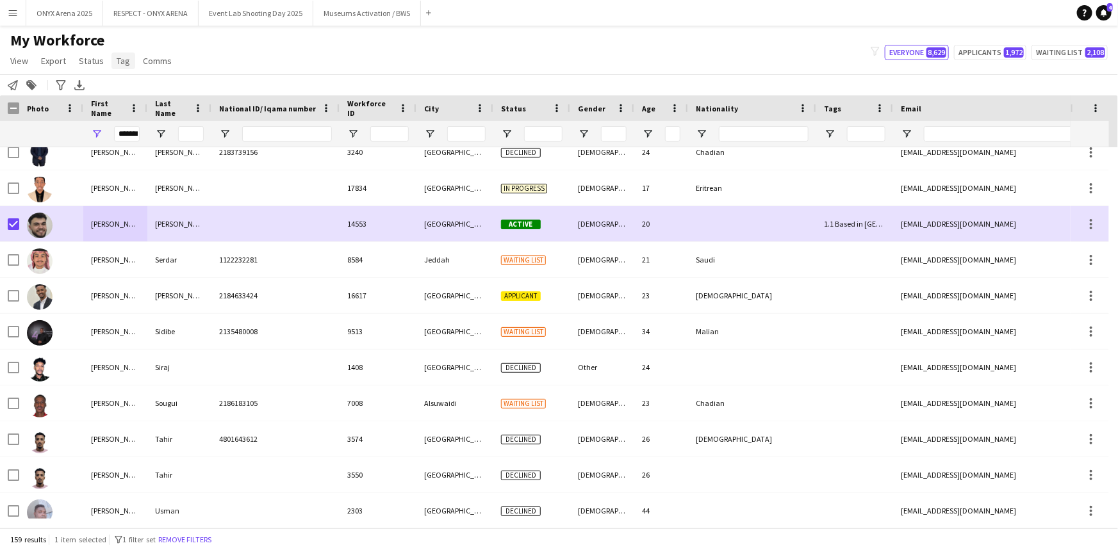
click at [117, 62] on span "Tag" at bounding box center [123, 61] width 13 height 12
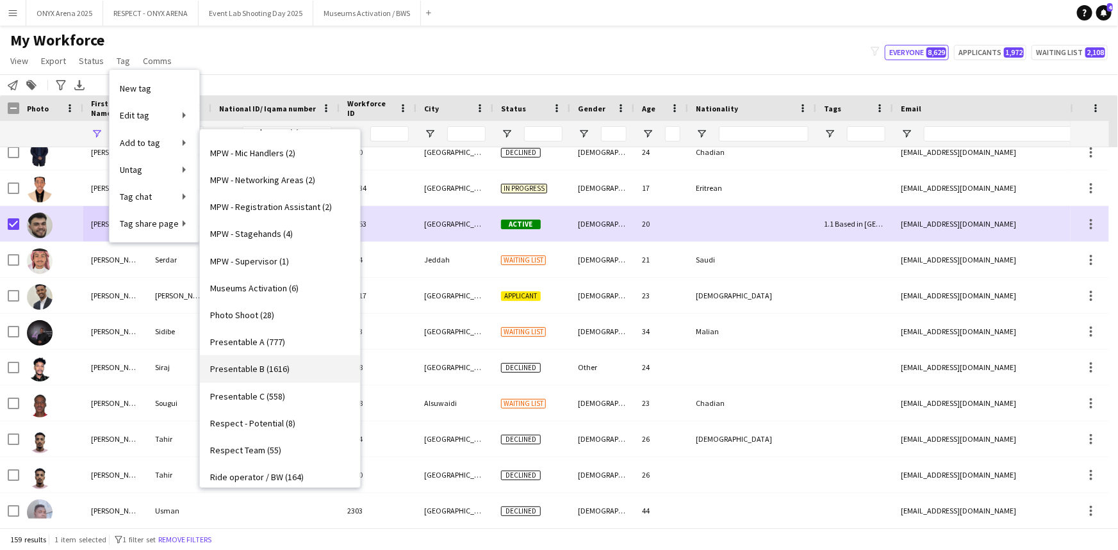
click at [270, 372] on span "Presentable B (1616)" at bounding box center [249, 369] width 79 height 12
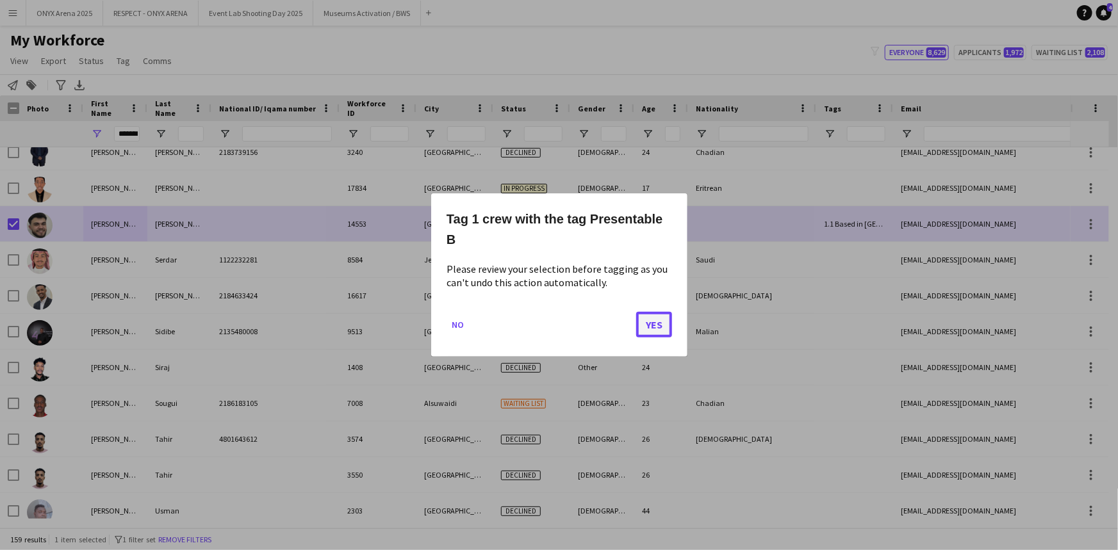
click at [659, 322] on button "Yes" at bounding box center [654, 325] width 36 height 26
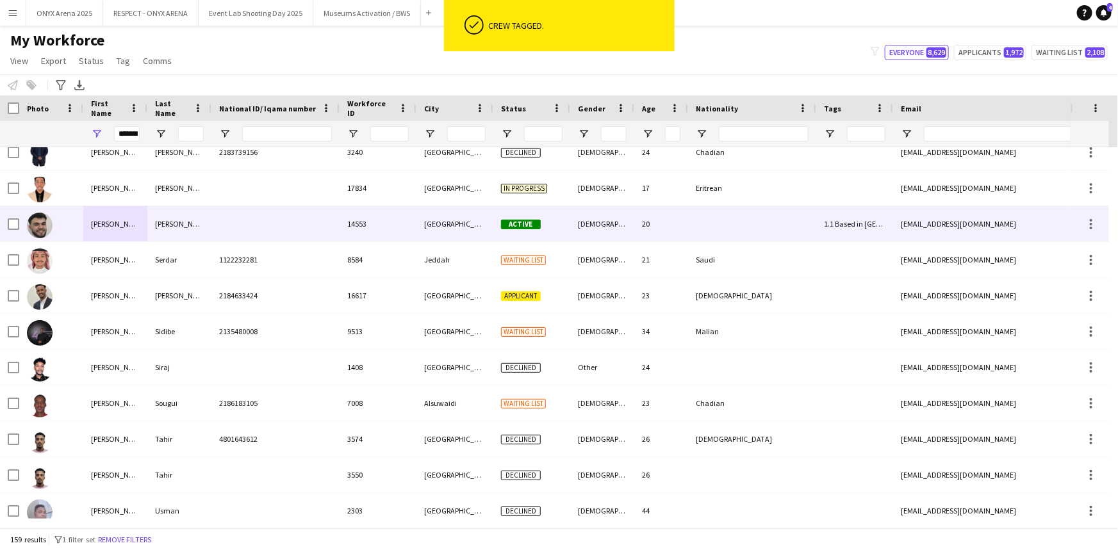
click at [91, 224] on div "[PERSON_NAME]" at bounding box center [115, 223] width 64 height 35
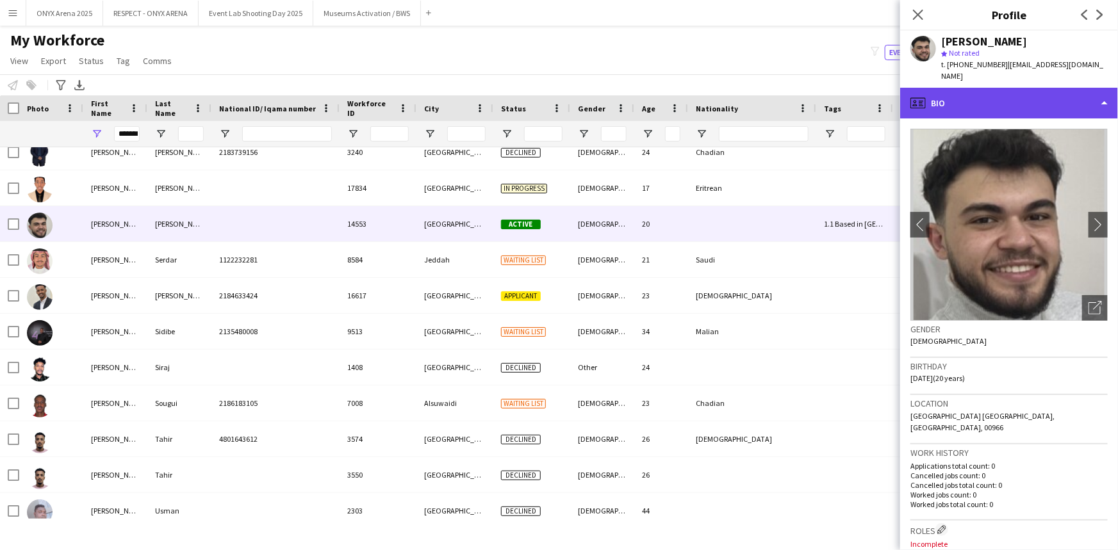
click at [959, 93] on div "profile Bio" at bounding box center [1009, 103] width 218 height 31
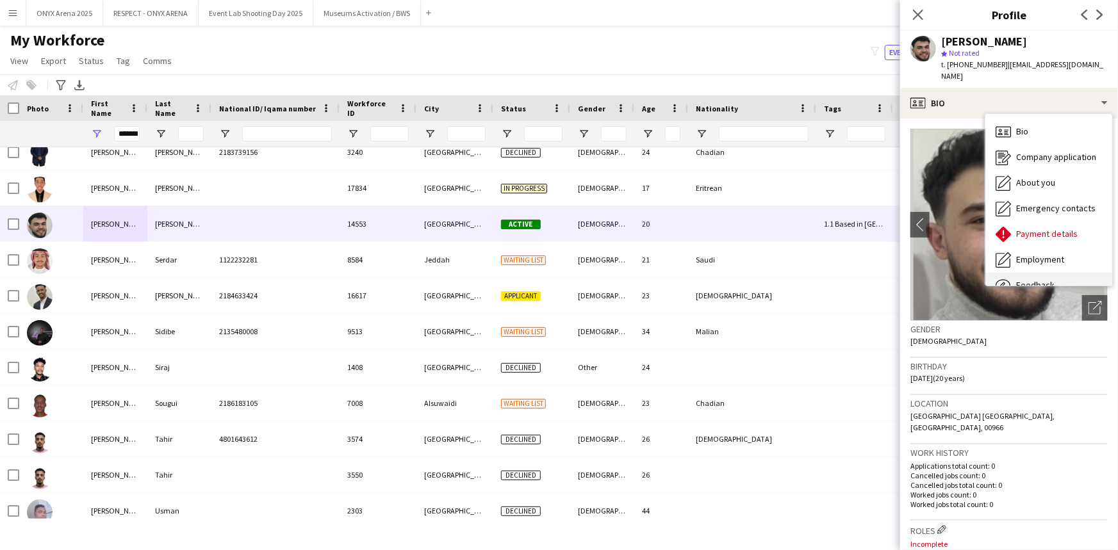
click at [1017, 273] on div "Feedback Feedback" at bounding box center [1048, 286] width 127 height 26
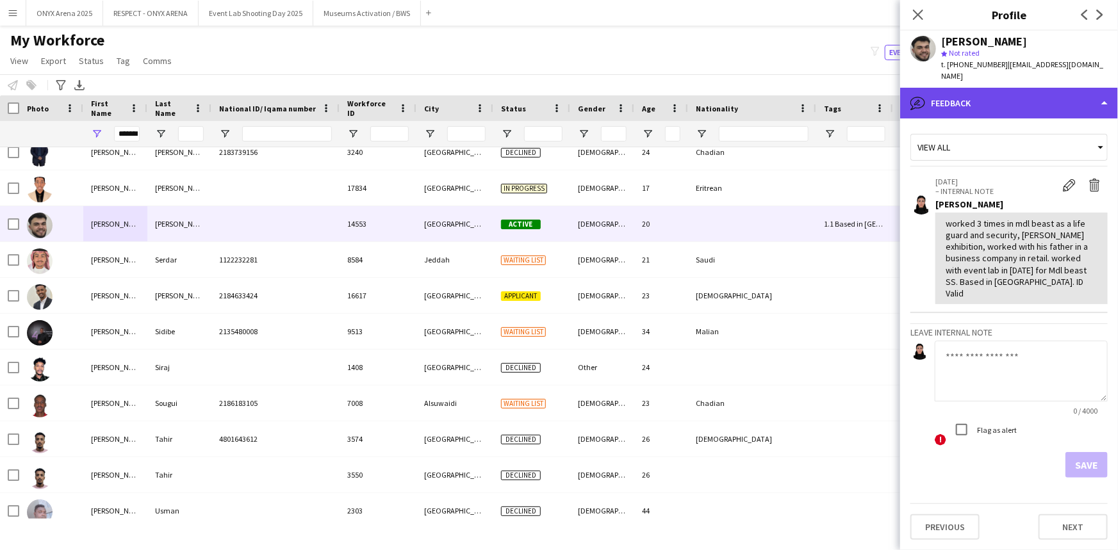
click at [953, 90] on div "bubble-pencil Feedback" at bounding box center [1009, 103] width 218 height 31
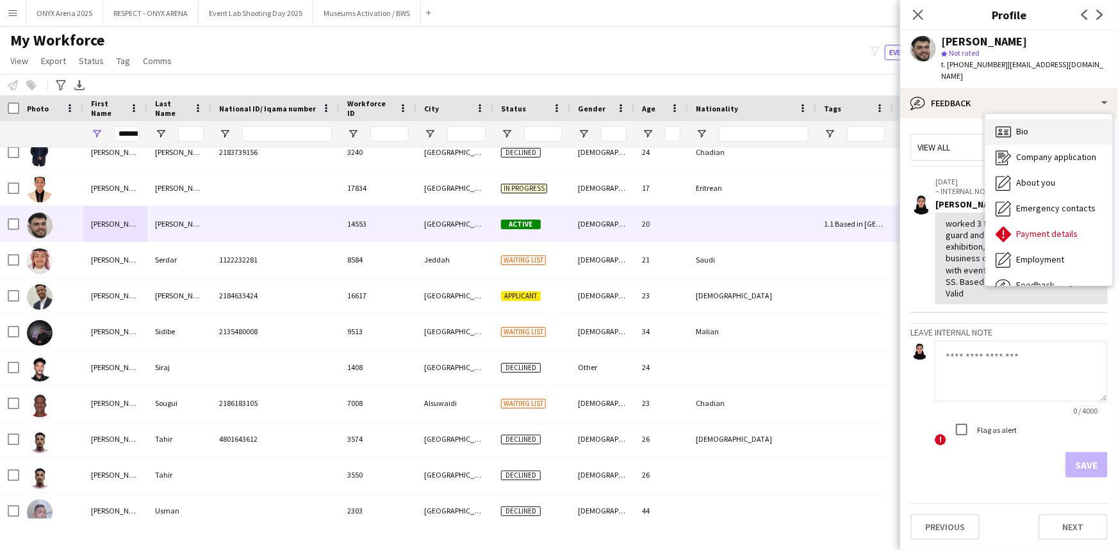
click at [1018, 126] on span "Bio" at bounding box center [1022, 132] width 12 height 12
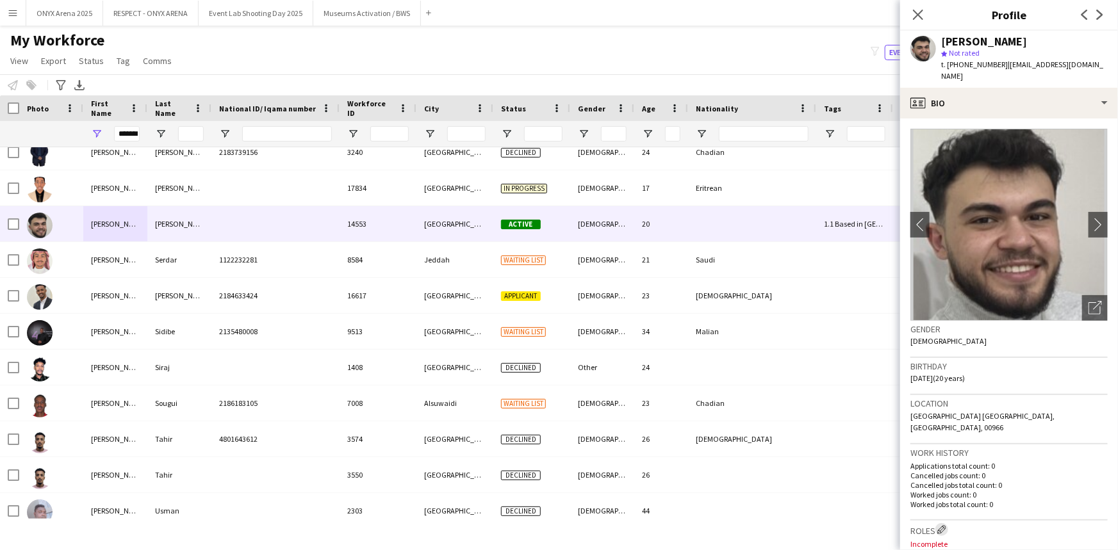
click at [946, 525] on app-icon "Edit crew company roles" at bounding box center [941, 529] width 9 height 9
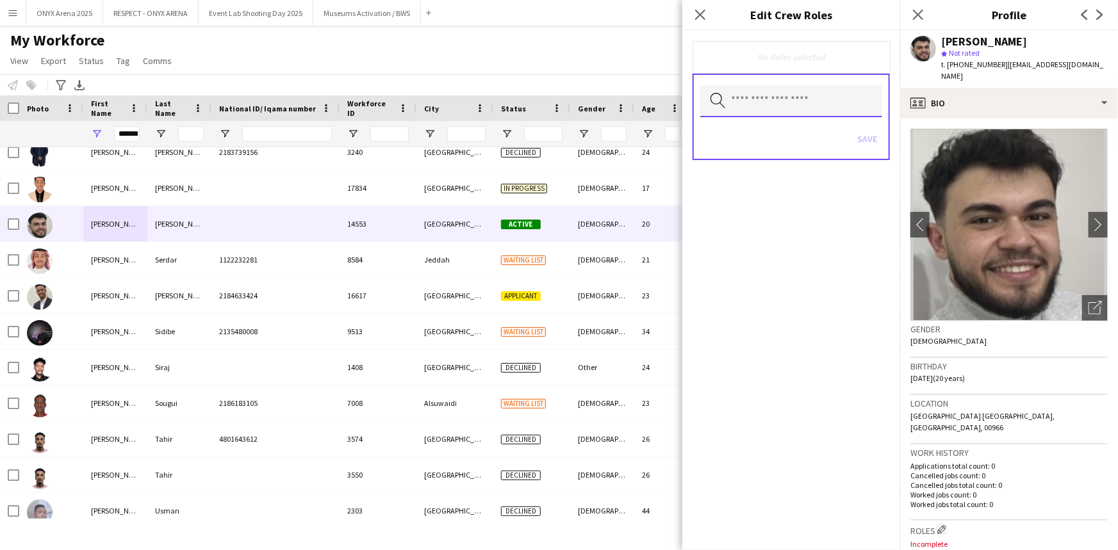
click at [802, 92] on input "text" at bounding box center [791, 101] width 182 height 32
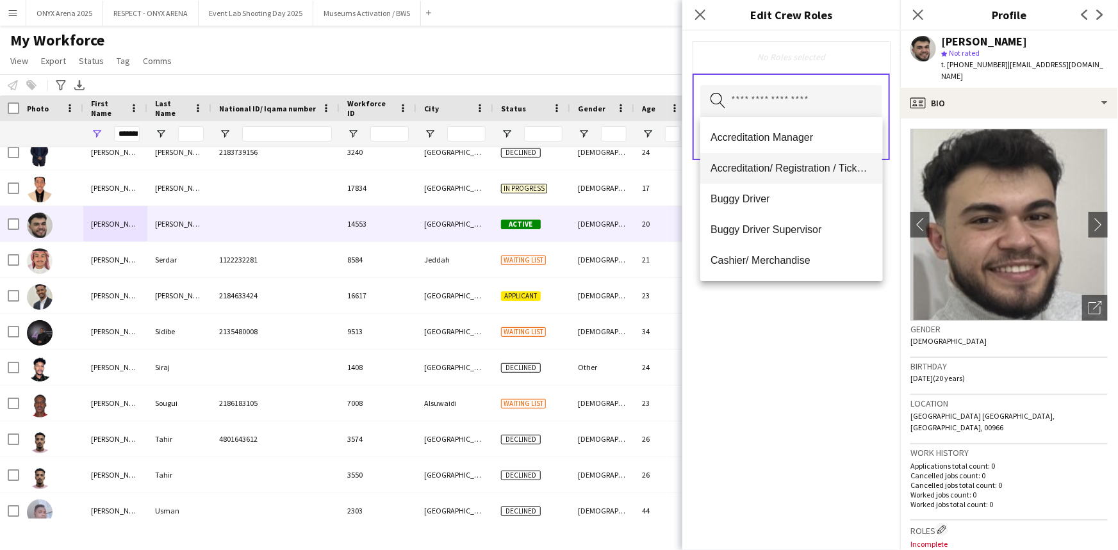
click at [765, 174] on mat-option "Accreditation/ Registration / Ticketing" at bounding box center [791, 168] width 182 height 31
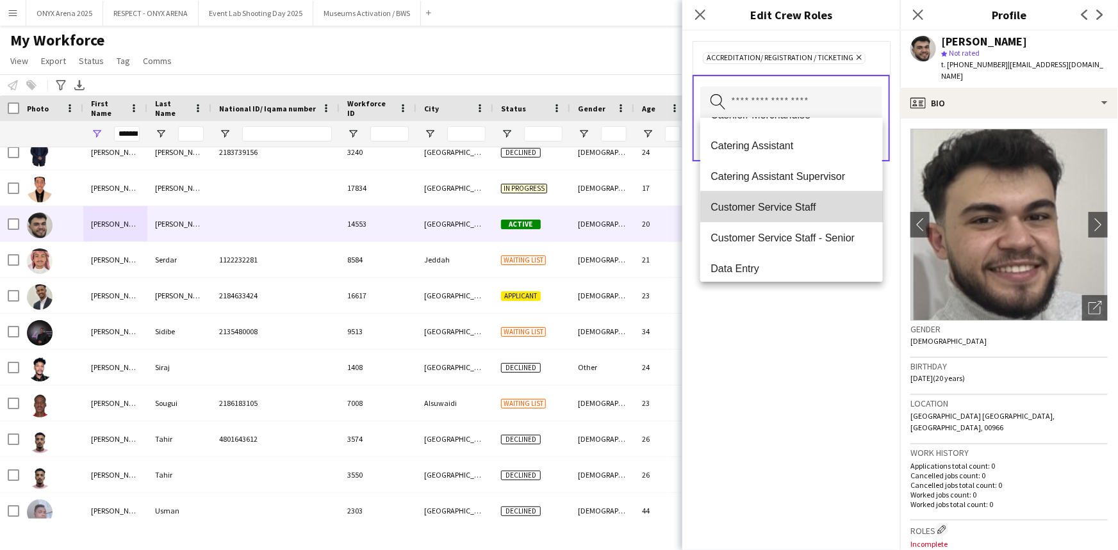
click at [796, 211] on span "Customer Service Staff" at bounding box center [791, 207] width 161 height 12
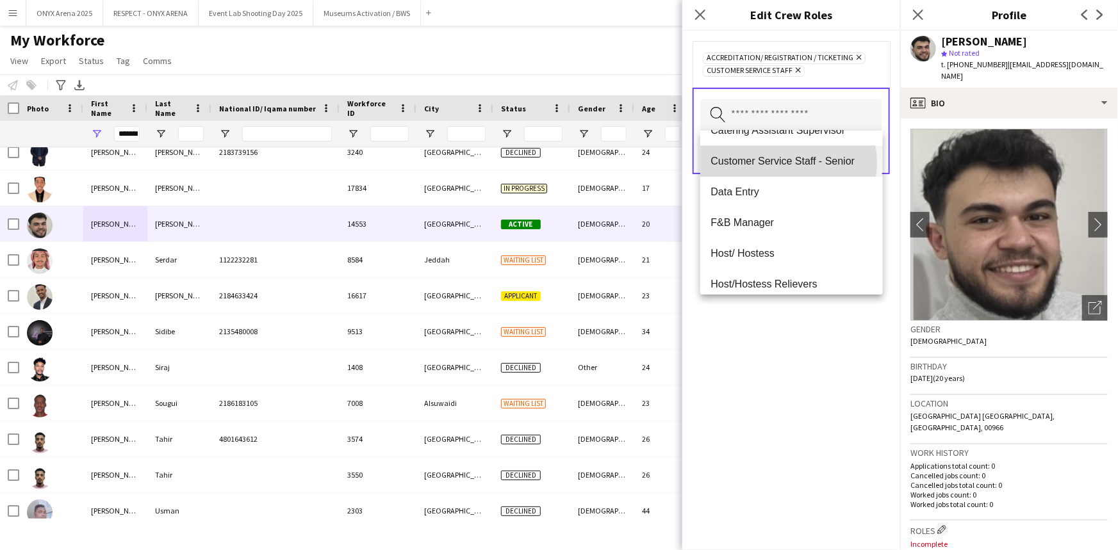
click at [788, 161] on span "Customer Service Staff - Senior" at bounding box center [791, 161] width 161 height 12
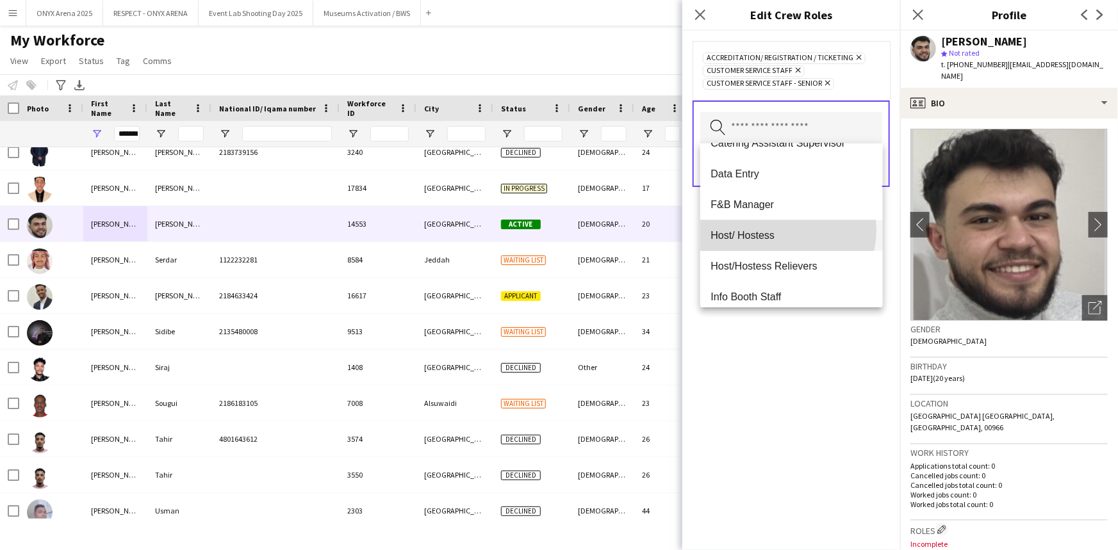
click at [778, 231] on span "Host/ Hostess" at bounding box center [791, 235] width 161 height 12
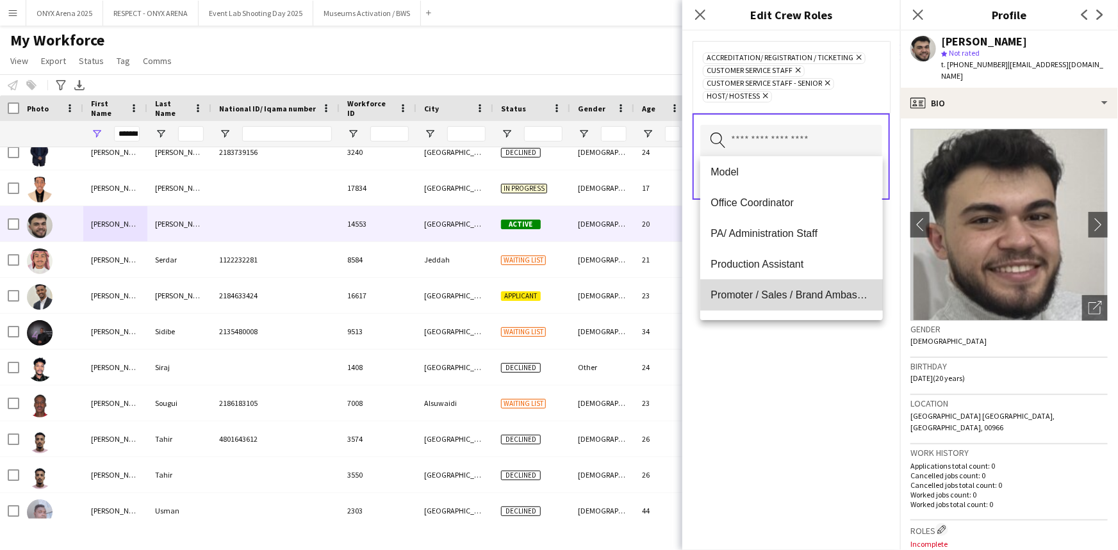
click at [794, 289] on span "Promoter / Sales / Brand Ambassador" at bounding box center [791, 295] width 161 height 12
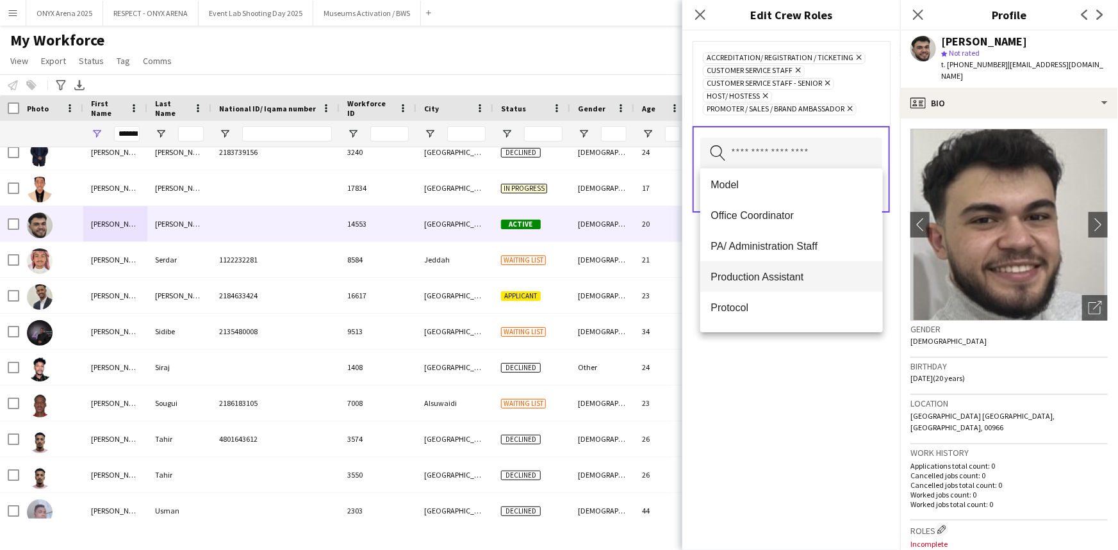
scroll to position [524, 0]
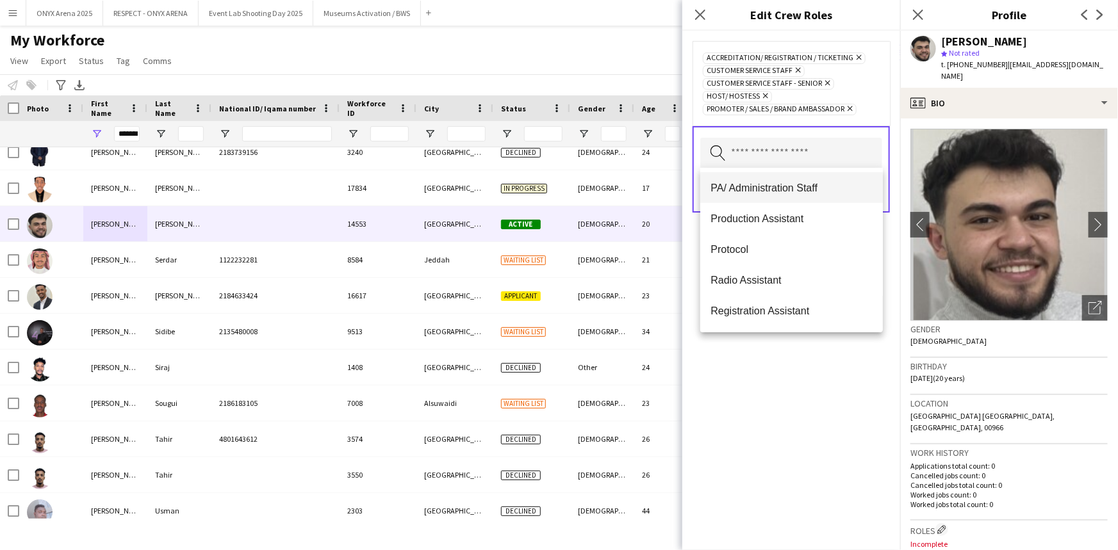
click at [787, 188] on span "PA/ Administration Staff" at bounding box center [791, 188] width 161 height 12
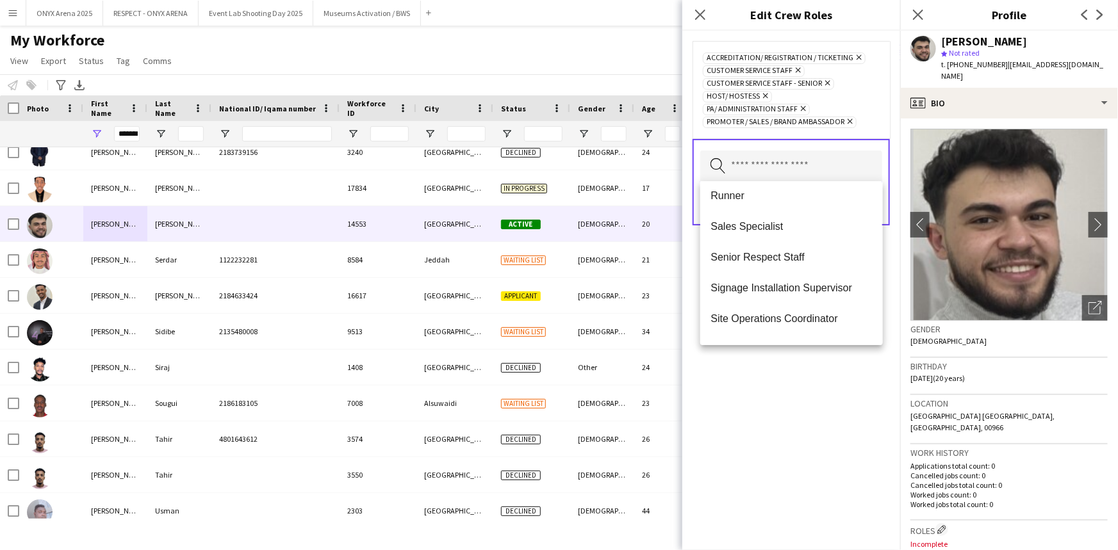
scroll to position [815, 0]
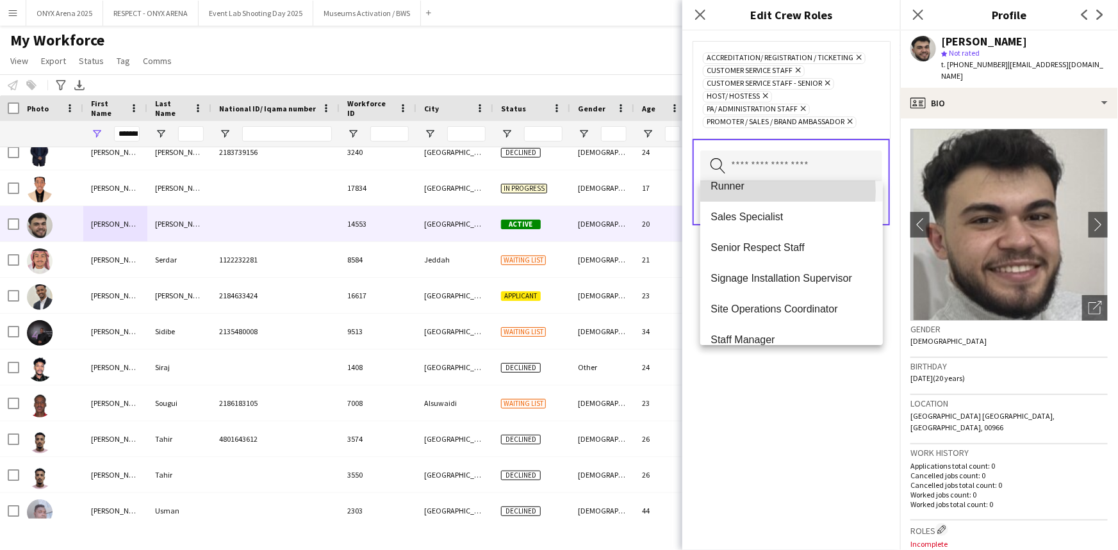
click at [765, 191] on span "Runner" at bounding box center [791, 186] width 161 height 12
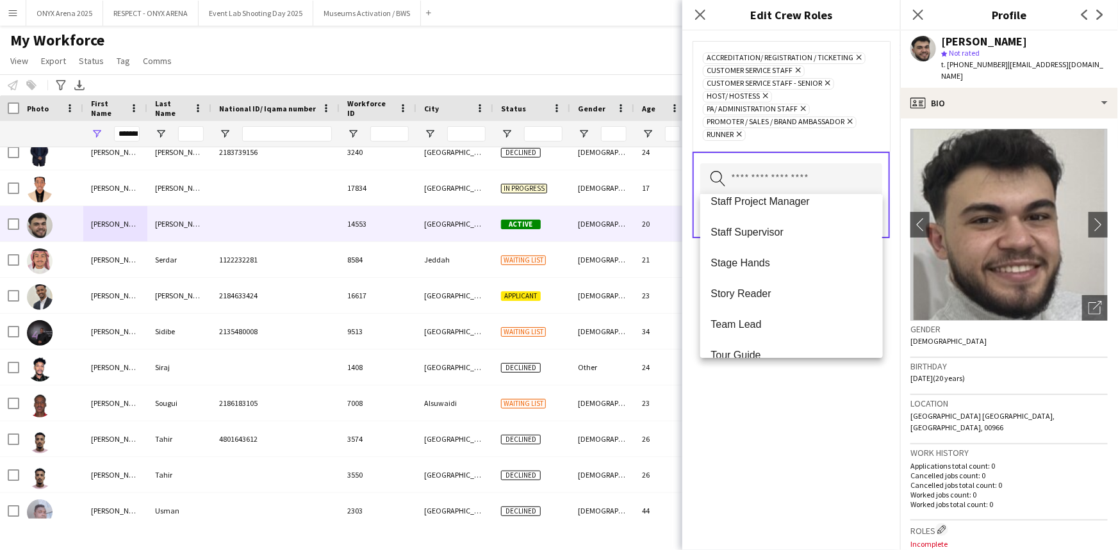
scroll to position [1107, 0]
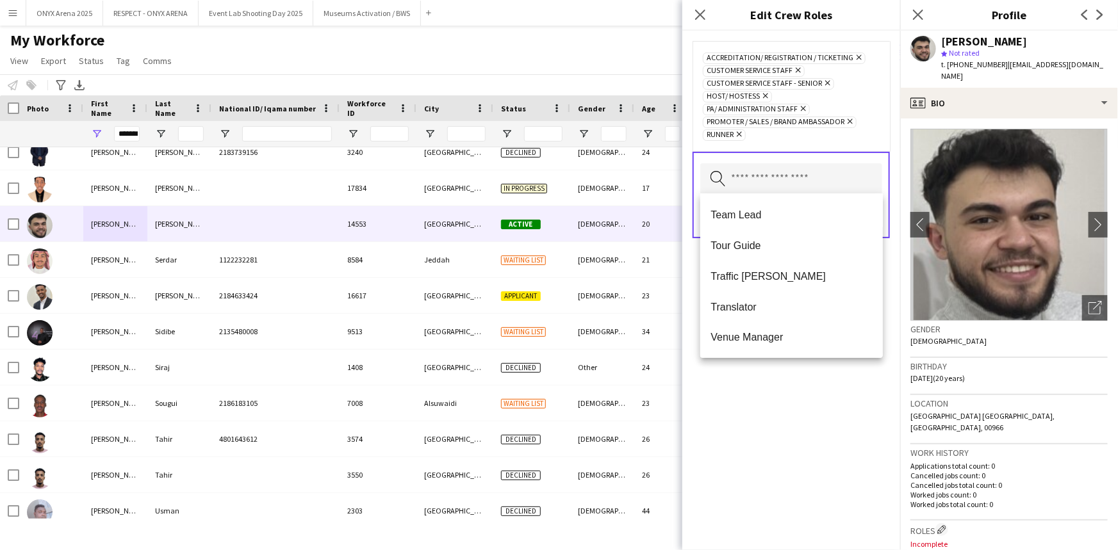
click at [786, 416] on div "Accreditation/ Registration / Ticketing Remove Customer Service Staff Remove Cu…" at bounding box center [791, 291] width 218 height 520
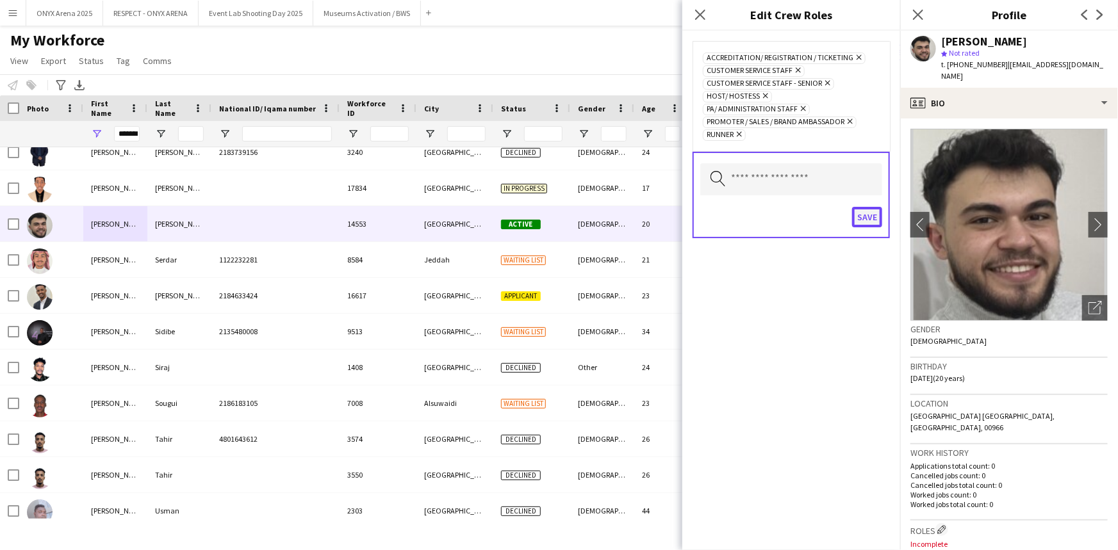
click at [868, 208] on button "Save" at bounding box center [867, 217] width 30 height 21
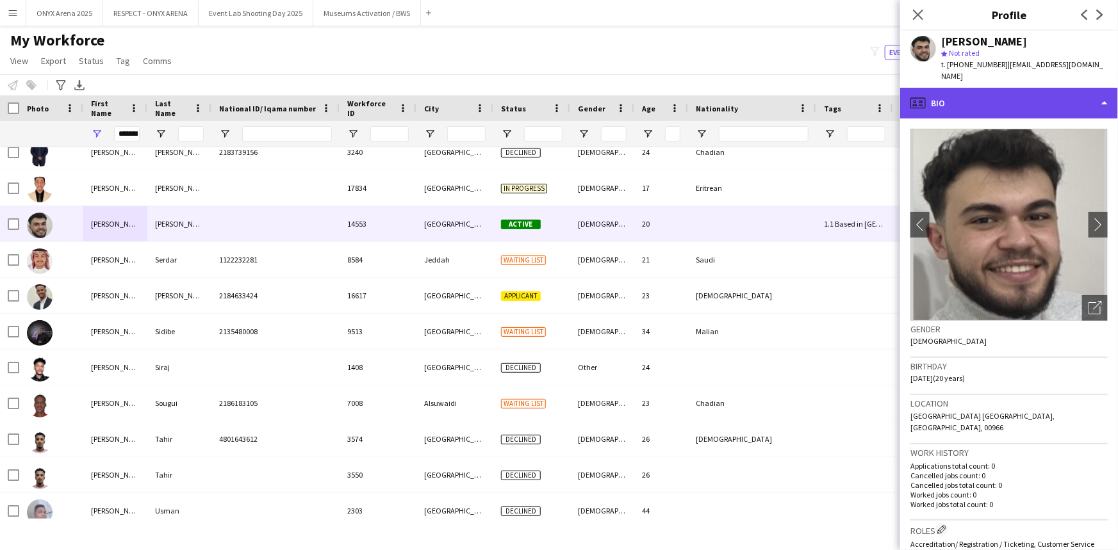
click at [950, 88] on div "profile Bio" at bounding box center [1009, 103] width 218 height 31
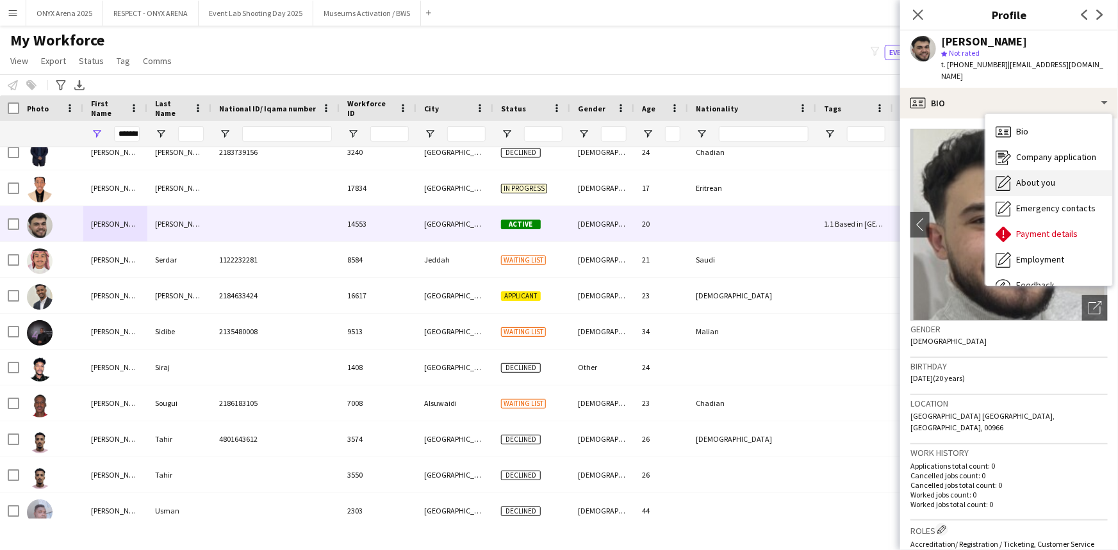
click at [1015, 182] on div "About you About you" at bounding box center [1048, 183] width 127 height 26
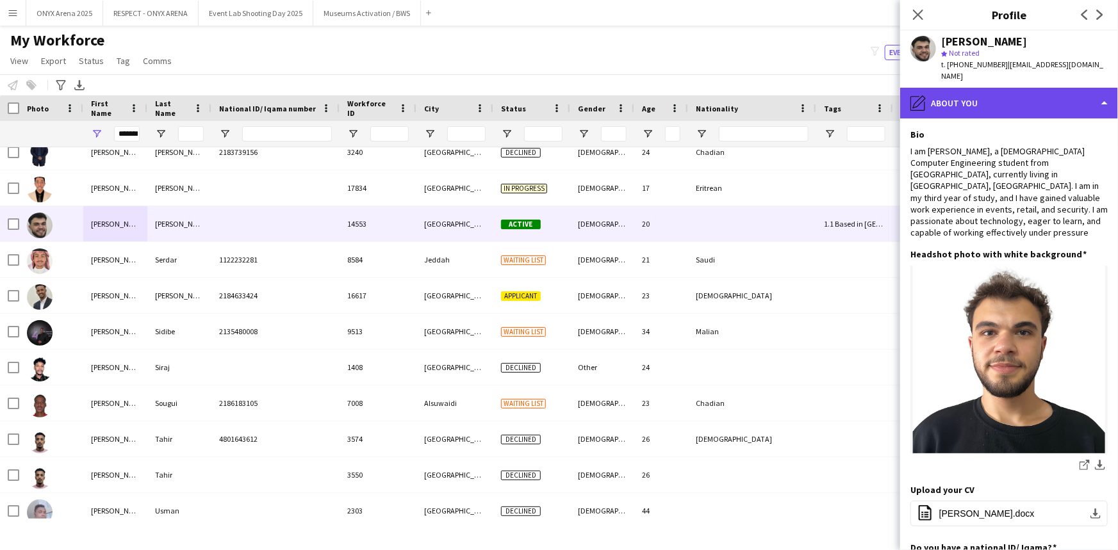
click at [987, 88] on div "pencil4 About you" at bounding box center [1009, 103] width 218 height 31
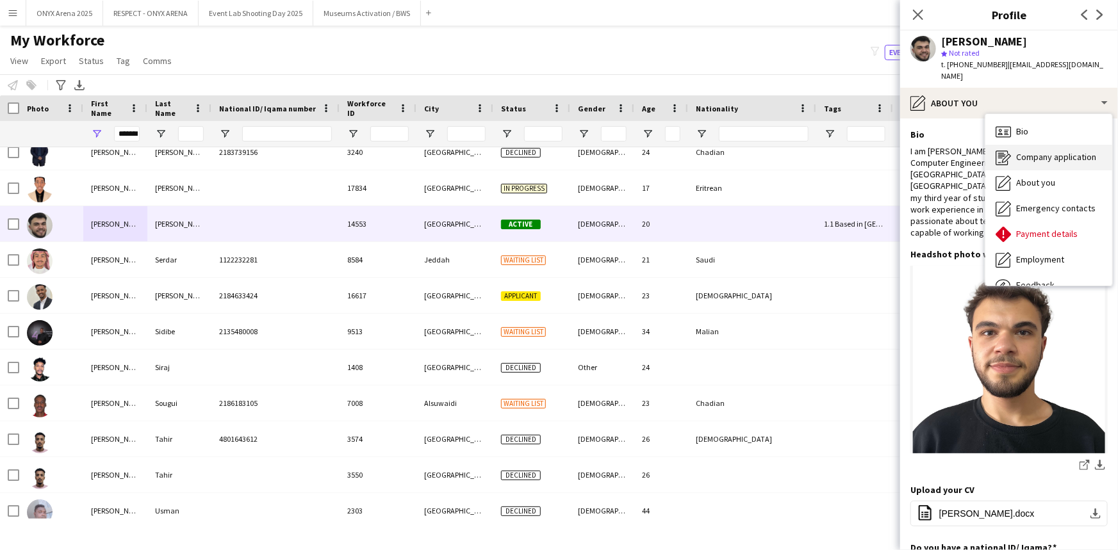
click at [1012, 145] on div "Company application Company application" at bounding box center [1048, 158] width 127 height 26
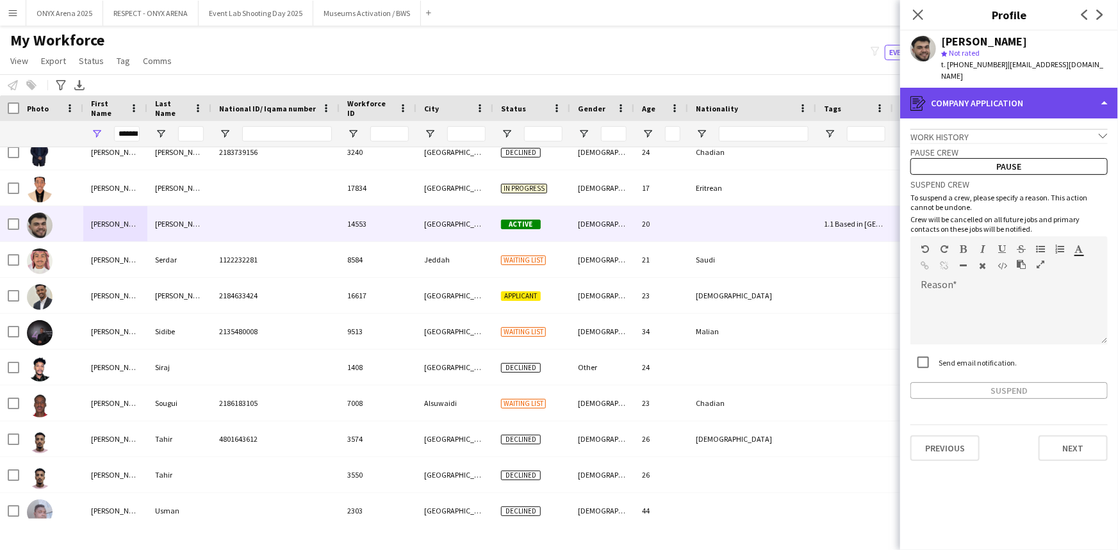
click at [993, 98] on div "register Company application" at bounding box center [1009, 103] width 218 height 31
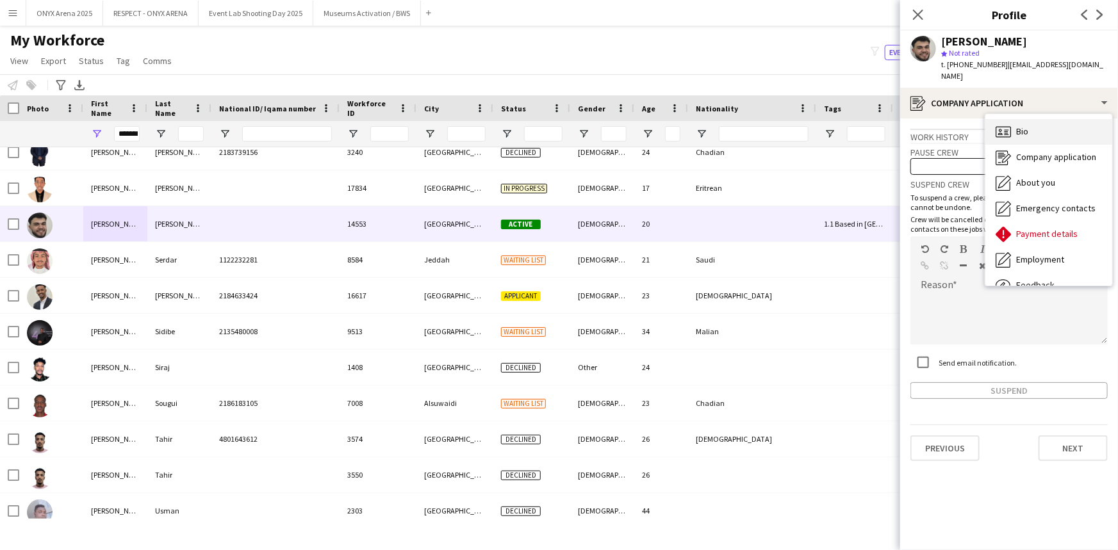
click at [1010, 124] on icon "Bio" at bounding box center [1003, 131] width 15 height 15
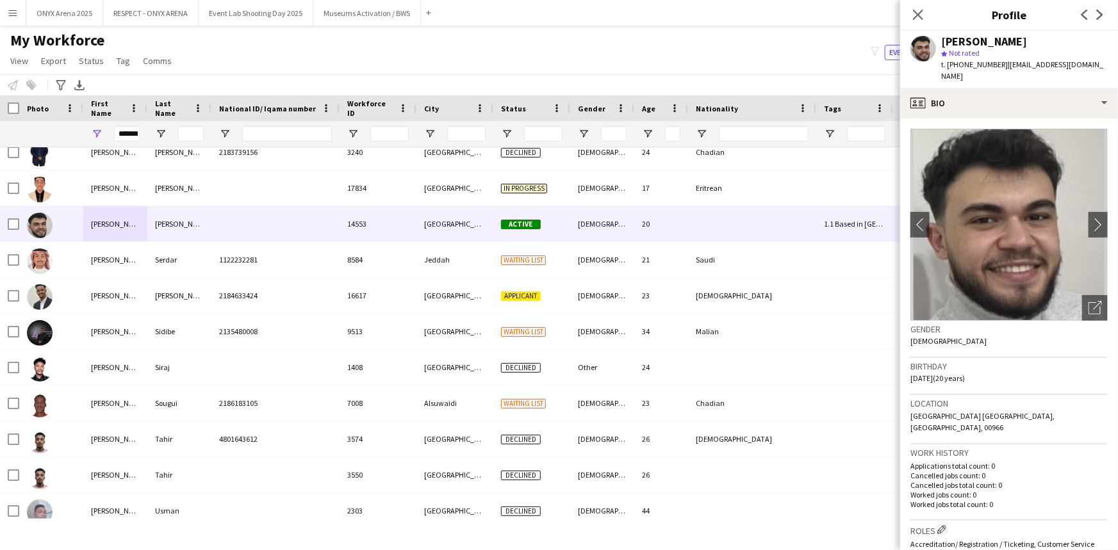
click at [910, 12] on div "Close pop-in" at bounding box center [918, 14] width 36 height 29
click at [918, 16] on icon "Close pop-in" at bounding box center [918, 14] width 12 height 12
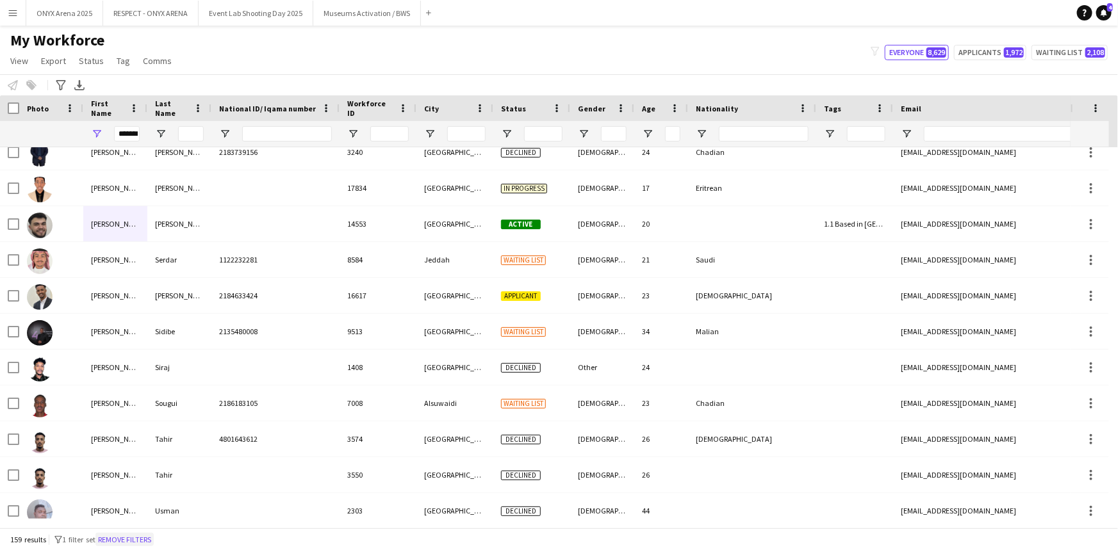
click at [117, 534] on button "Remove filters" at bounding box center [124, 540] width 58 height 14
